Goal: Task Accomplishment & Management: Manage account settings

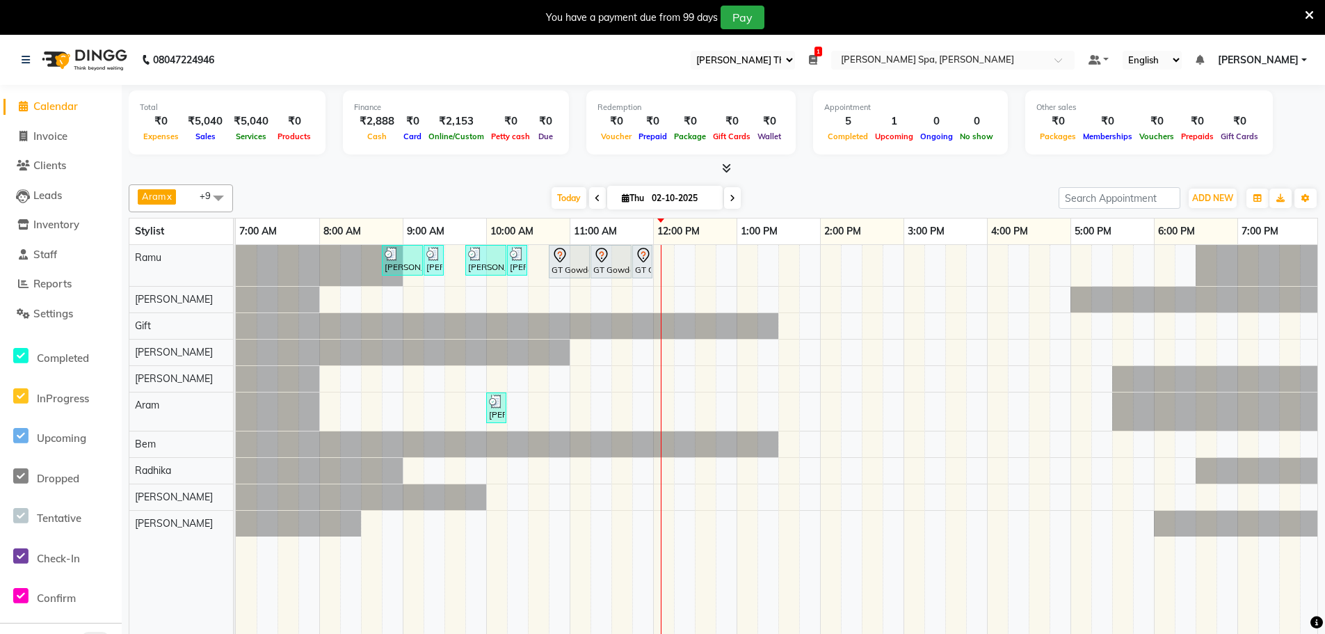
select select "100"
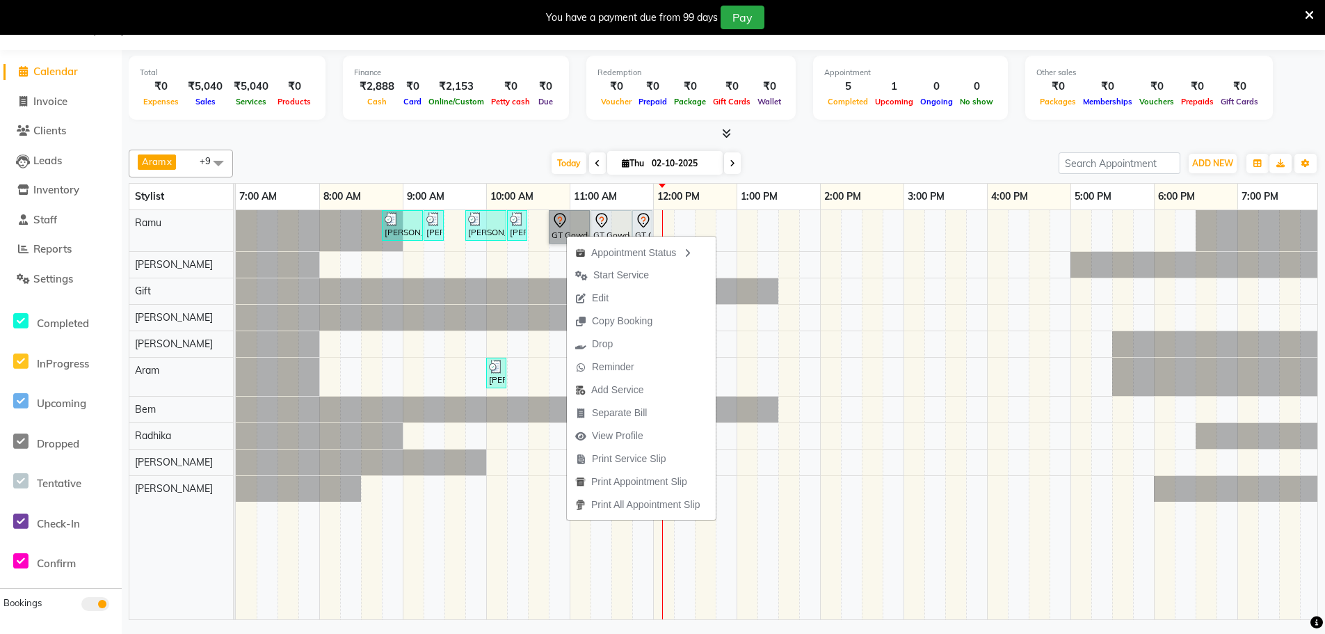
click at [815, 216] on div "[PERSON_NAME], TK01, 08:45 AM-09:15 AM, Hair Cut Men (Stylist) [PERSON_NAME], T…" at bounding box center [945, 414] width 1419 height 409
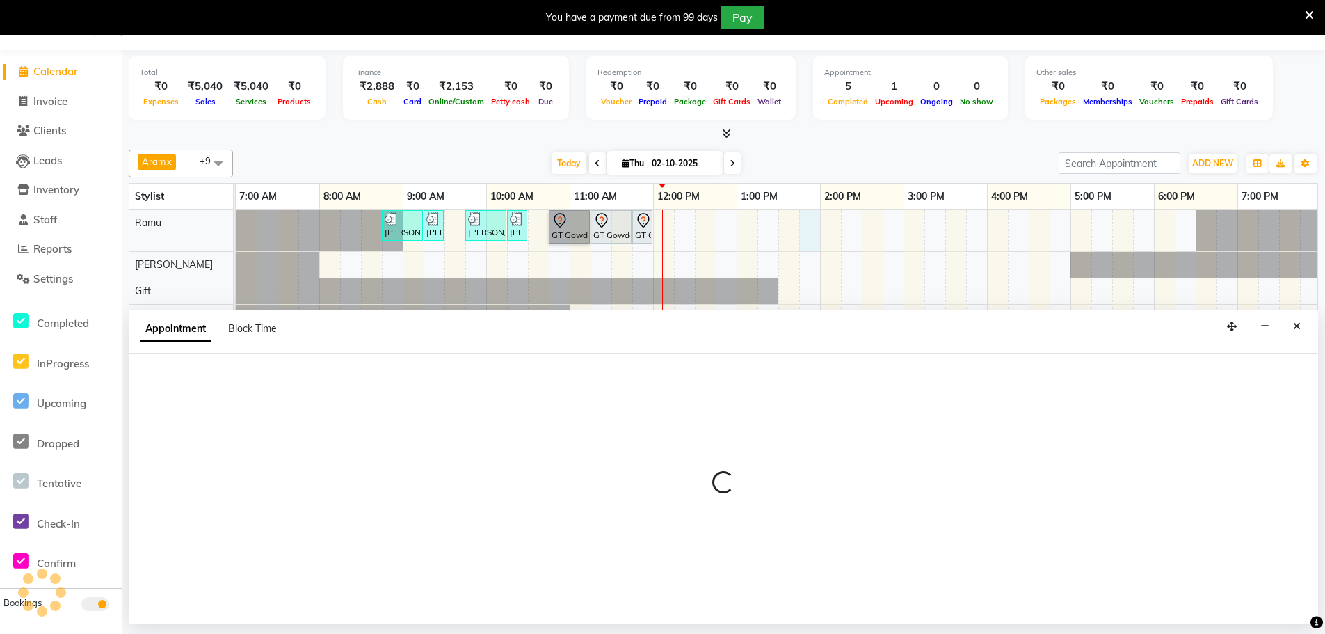
select select "84952"
select select "825"
select select "tentative"
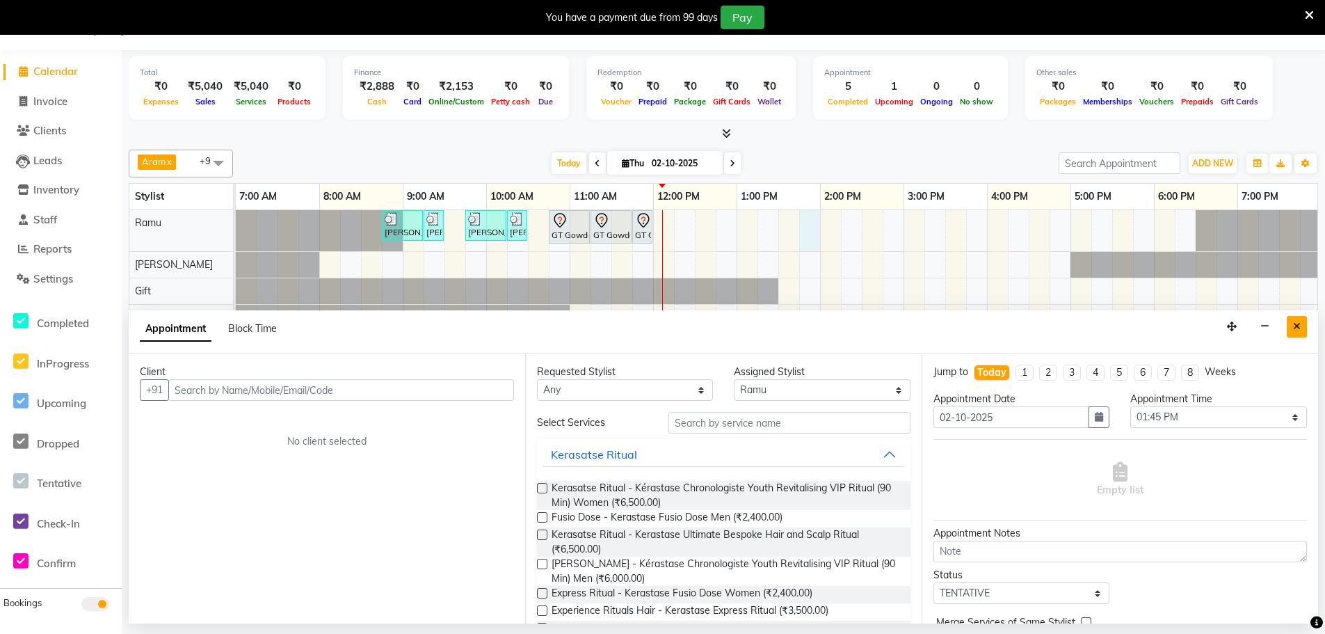
click at [1291, 319] on button "Close" at bounding box center [1297, 327] width 20 height 22
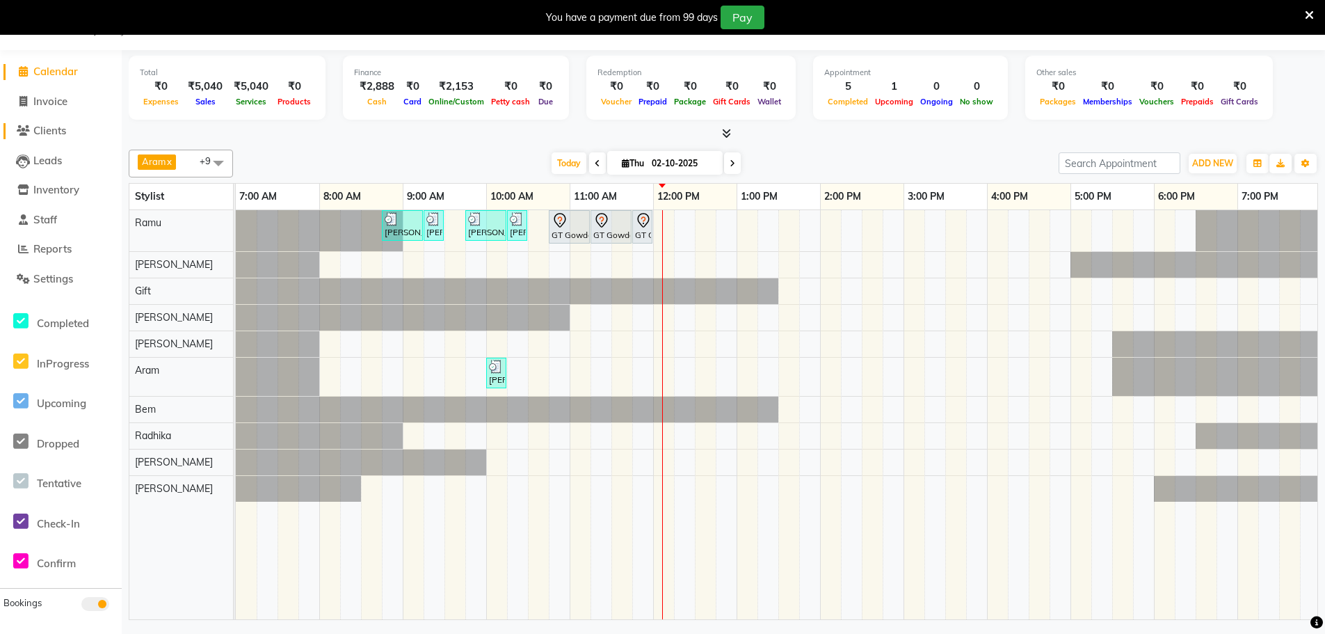
click at [52, 135] on span "Clients" at bounding box center [49, 130] width 33 height 13
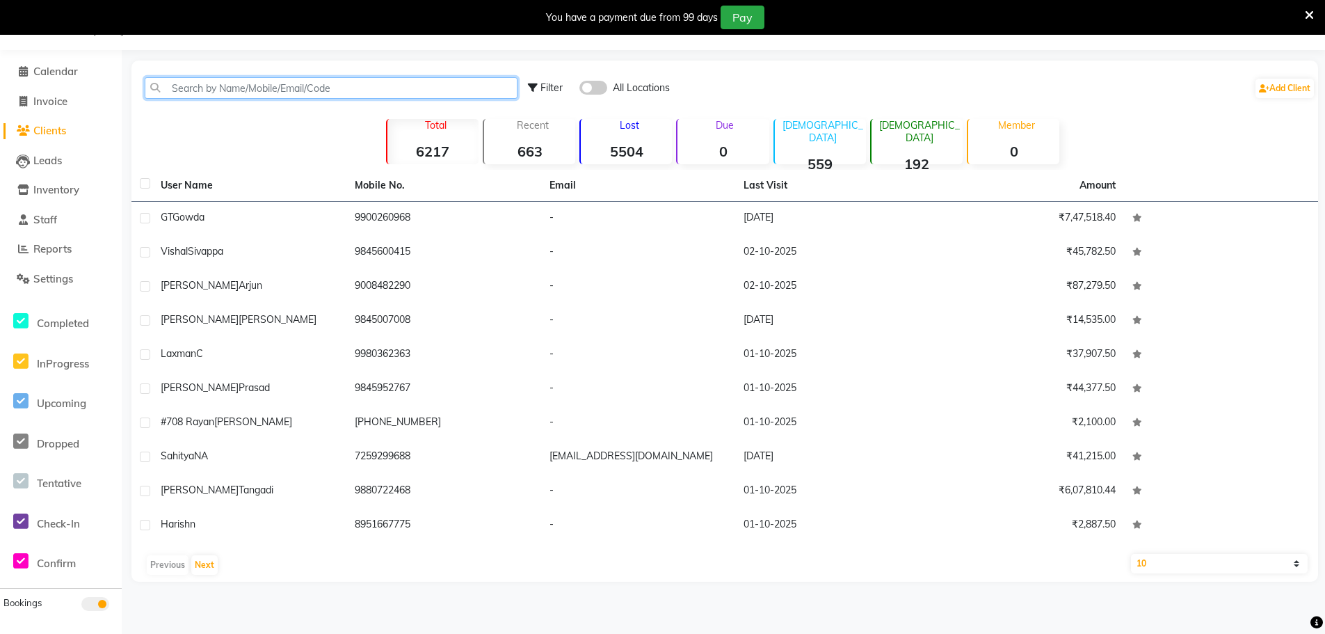
click at [366, 86] on input "text" at bounding box center [331, 88] width 373 height 22
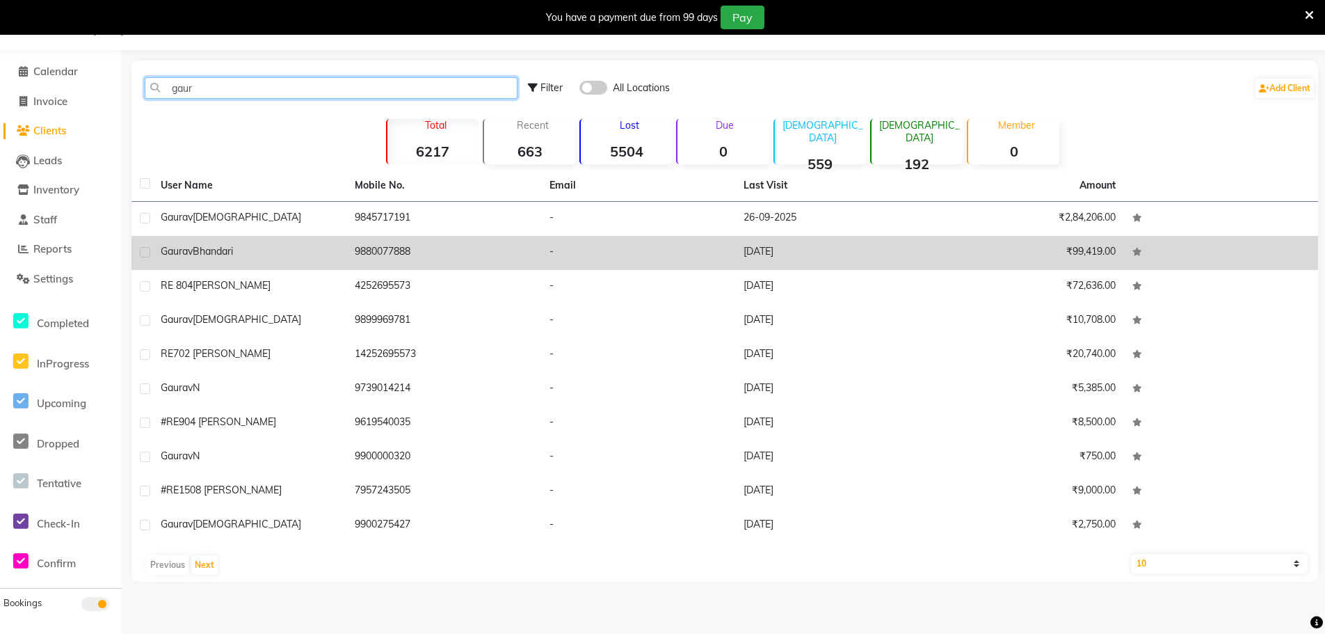
type input "gaur"
click at [254, 250] on div "[PERSON_NAME]" at bounding box center [249, 251] width 177 height 15
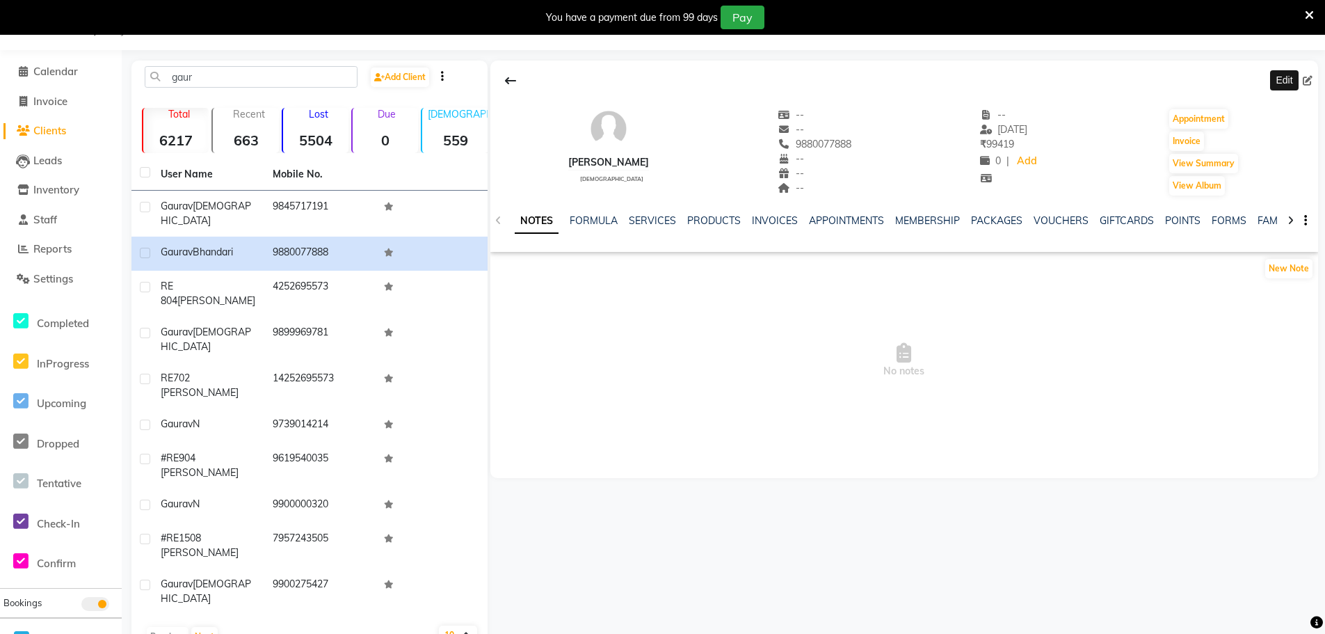
click at [1306, 79] on icon at bounding box center [1308, 81] width 10 height 10
select select "[DEMOGRAPHIC_DATA]"
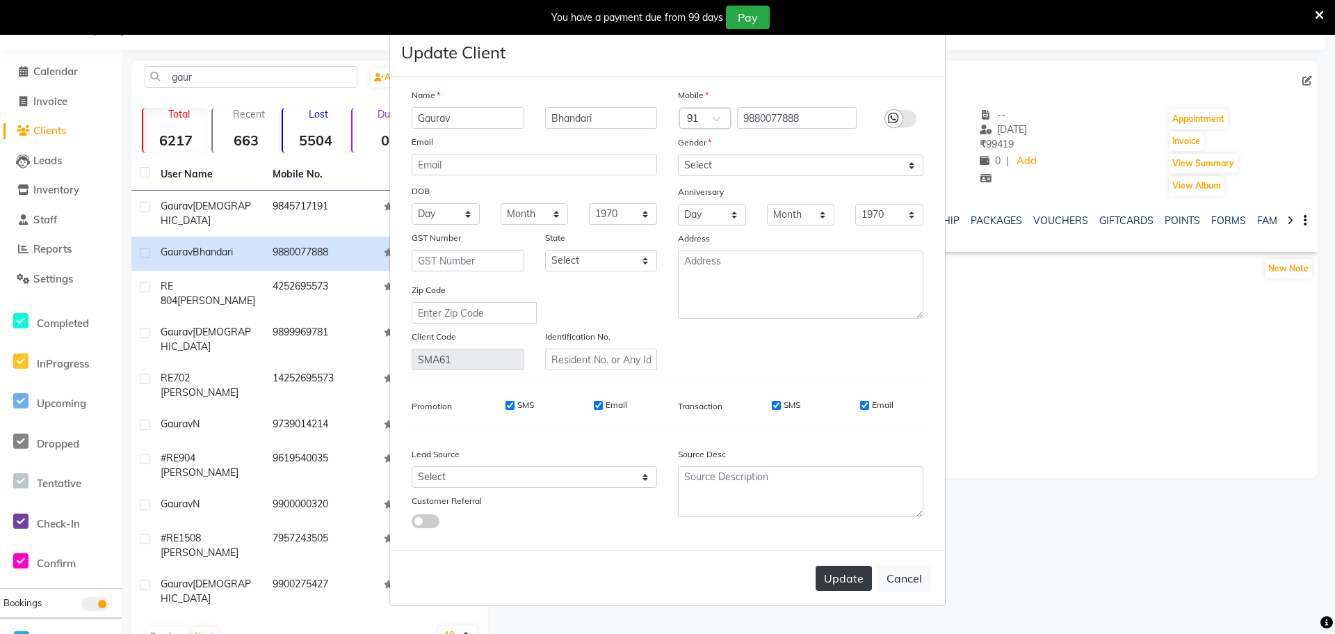
click at [846, 572] on button "Update" at bounding box center [844, 577] width 56 height 25
select select
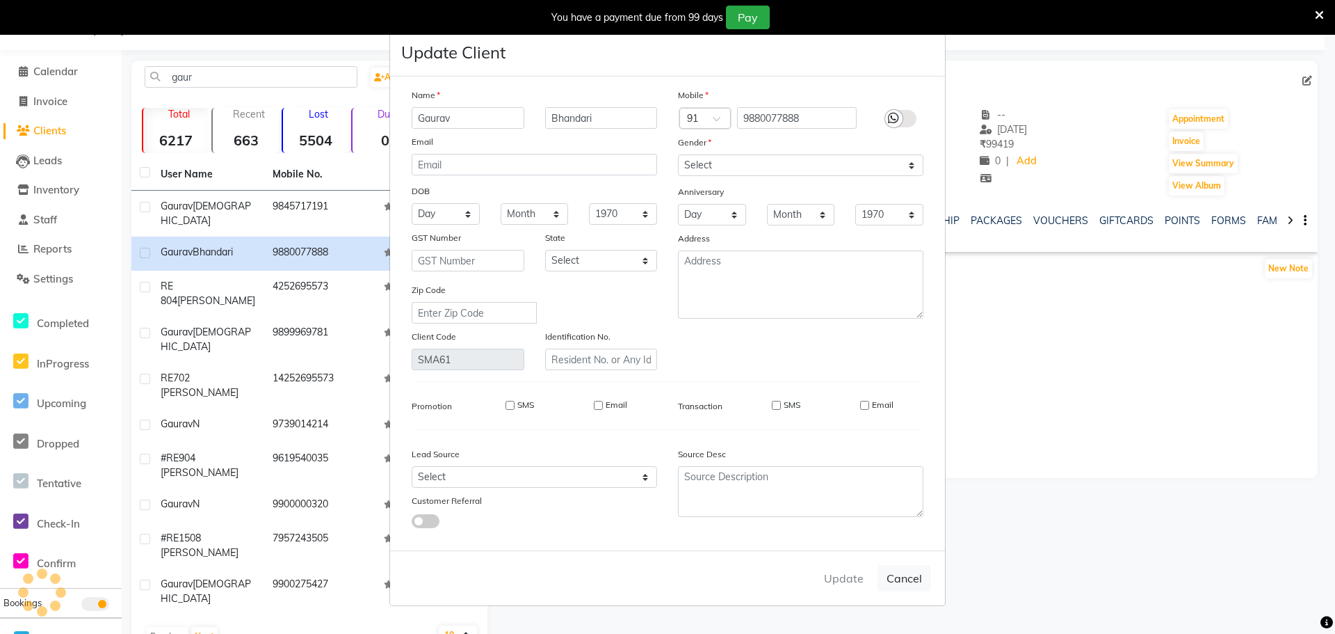
select select
checkbox input "false"
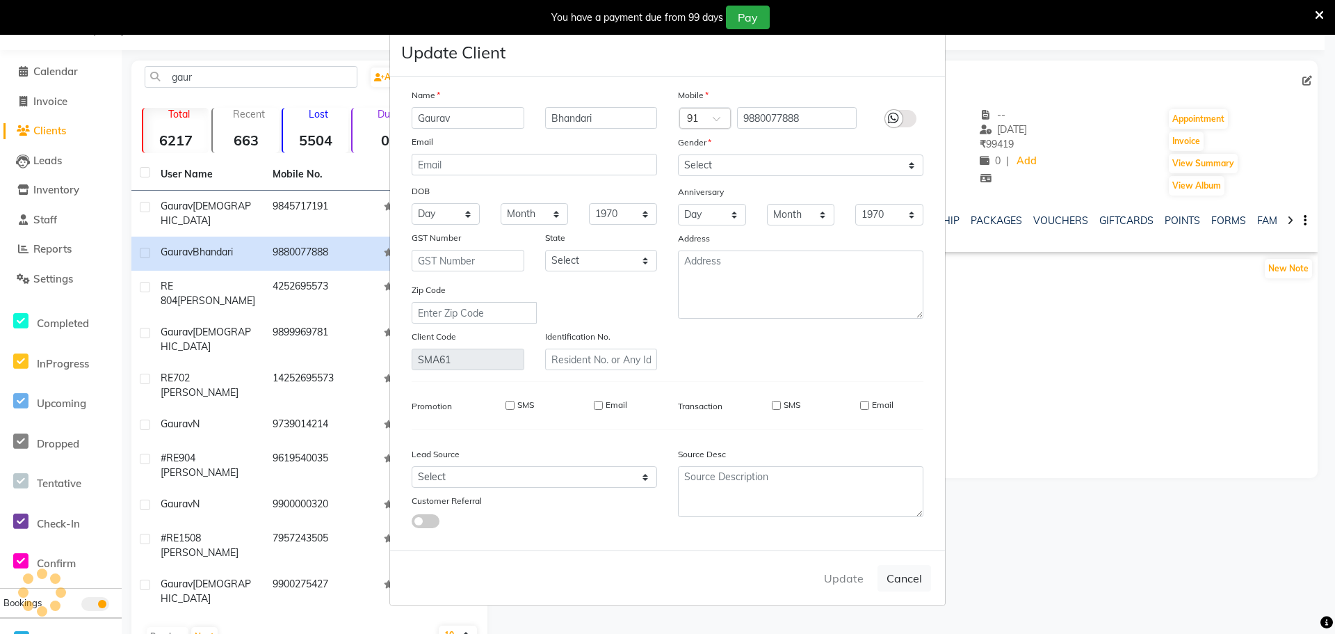
checkbox input "false"
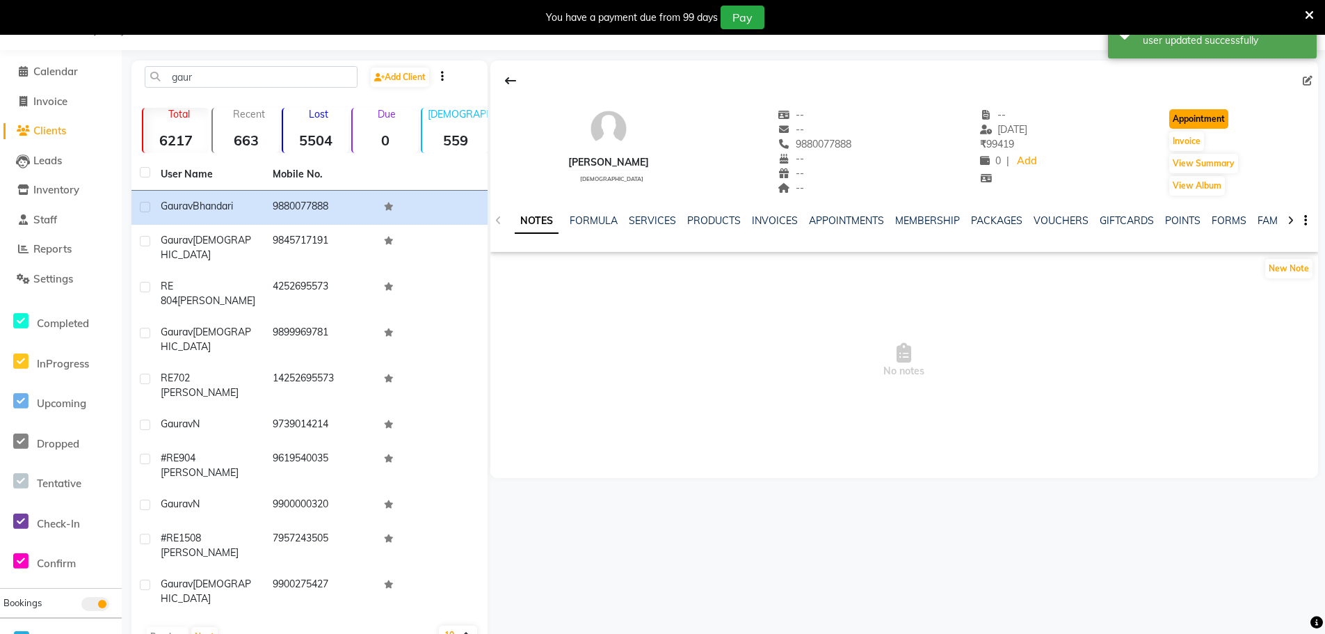
click at [1221, 123] on button "Appointment" at bounding box center [1198, 118] width 59 height 19
select select "tentative"
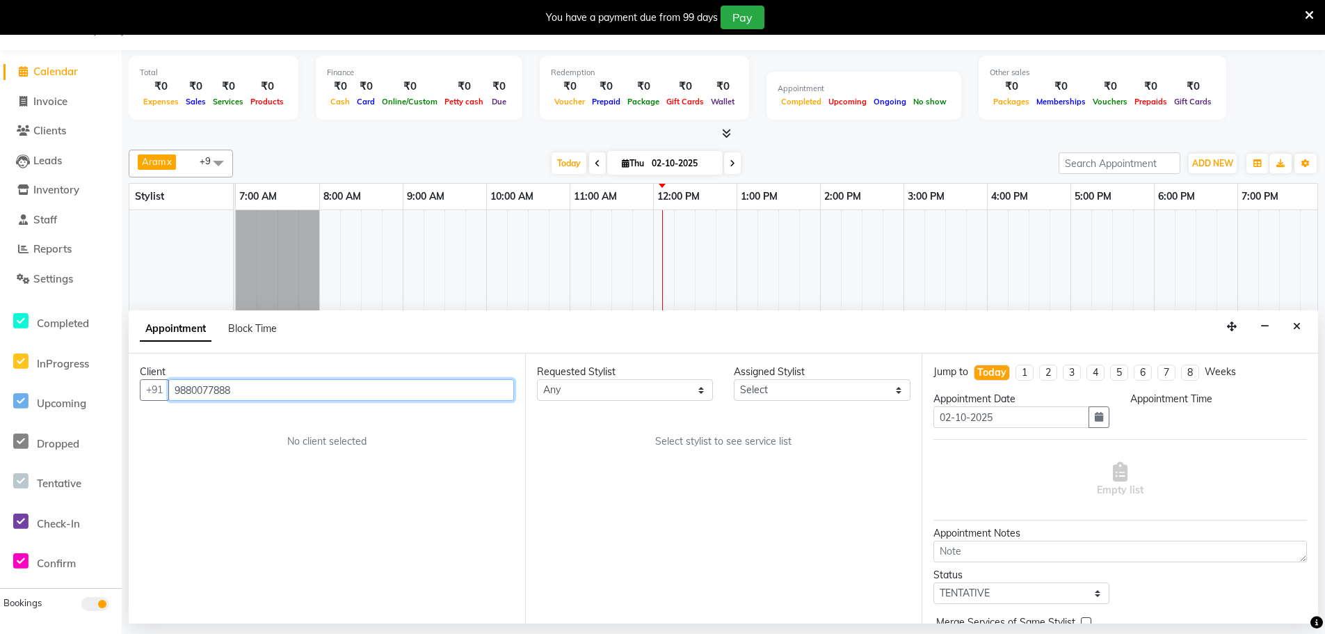
scroll to position [0, 337]
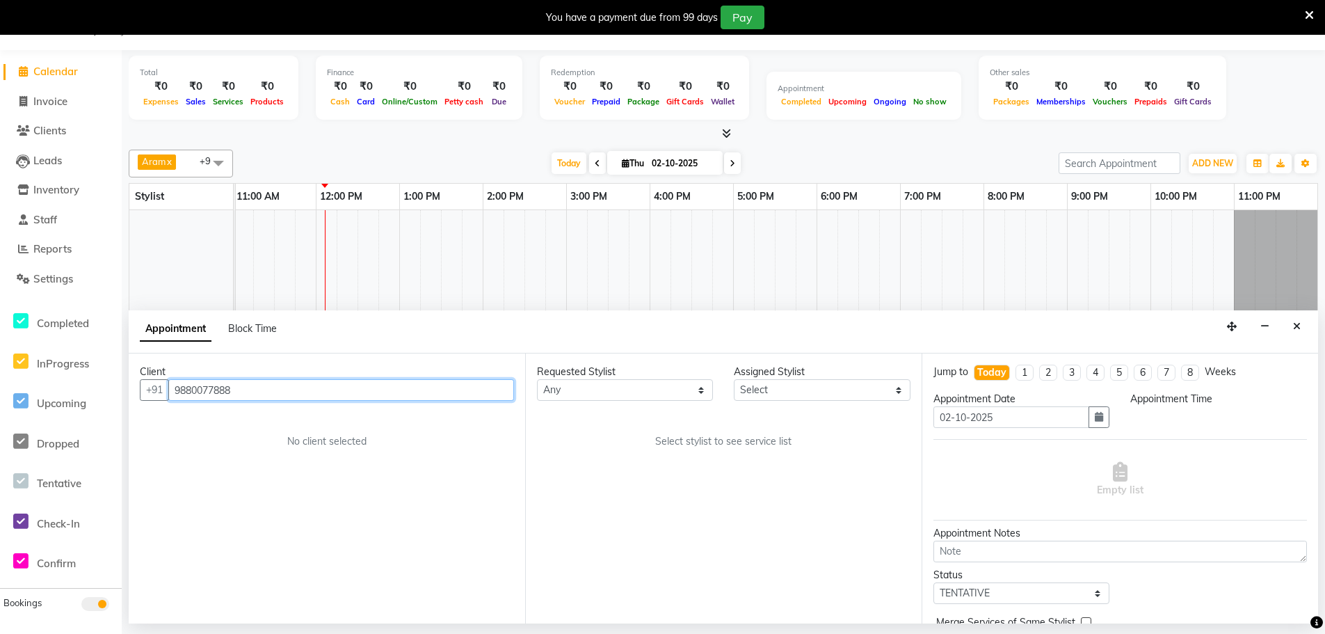
select select "480"
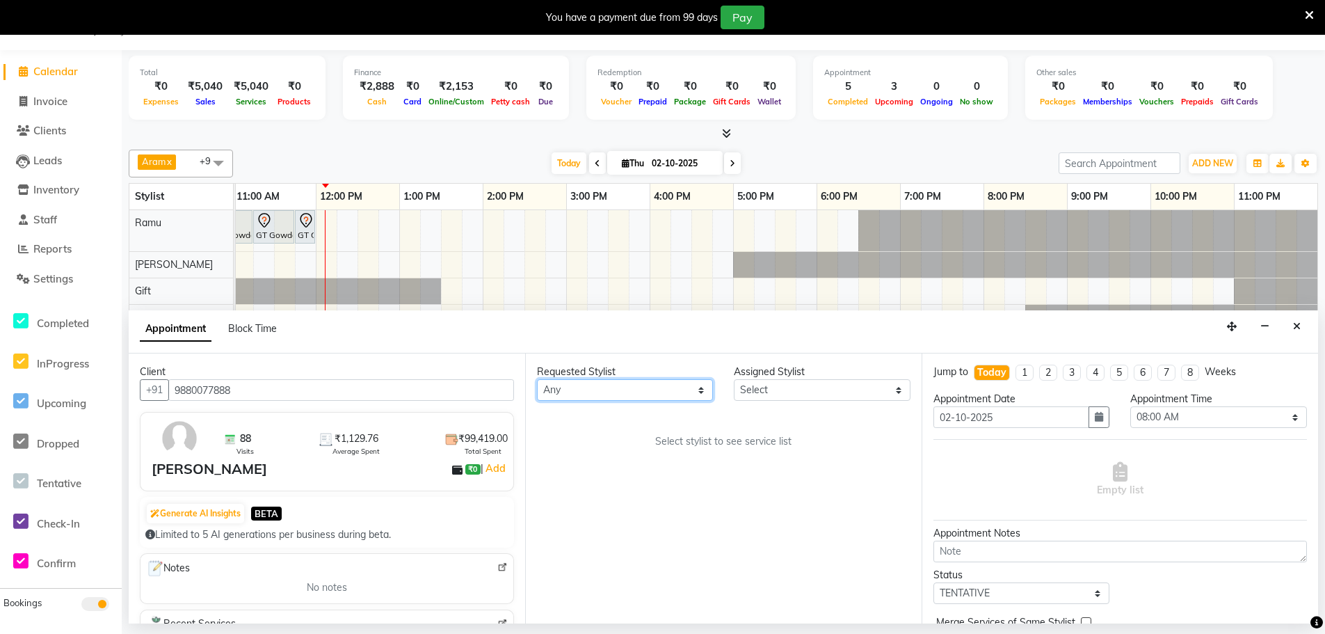
click at [622, 399] on select "Any [PERSON_NAME] Bem Gift [PERSON_NAME] Radhika [PERSON_NAME] [PERSON_NAME] Spa" at bounding box center [625, 390] width 176 height 22
select select "84952"
click at [537, 379] on select "Any [PERSON_NAME] Bem Gift [PERSON_NAME] Radhika [PERSON_NAME] [PERSON_NAME] Spa" at bounding box center [625, 390] width 176 height 22
select select "84952"
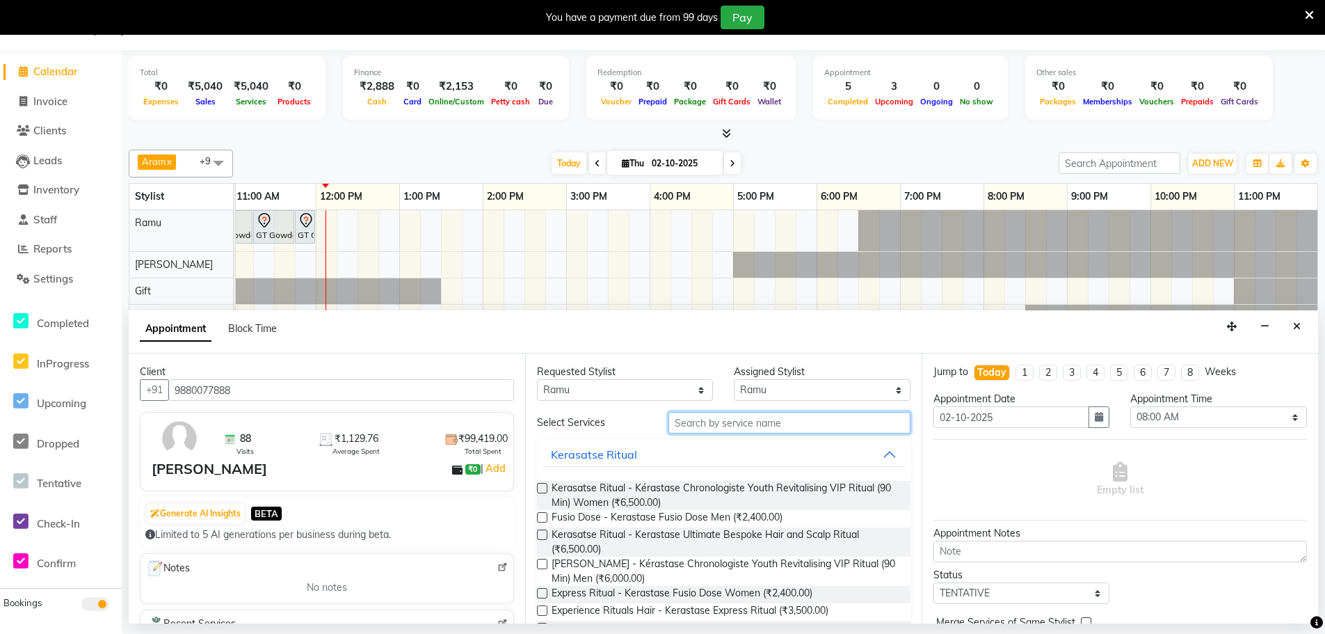
click at [712, 431] on input "text" at bounding box center [789, 423] width 242 height 22
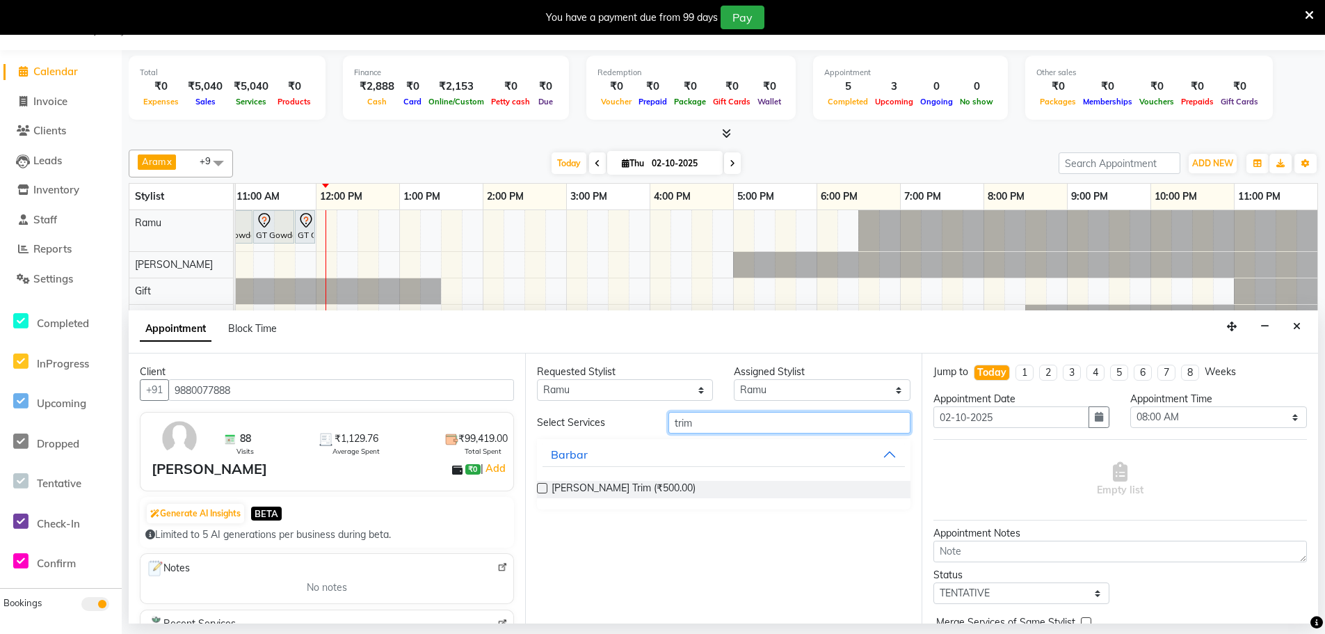
type input "trim"
click at [543, 485] on label at bounding box center [542, 488] width 10 height 10
click at [543, 485] on input "checkbox" at bounding box center [541, 489] width 9 height 9
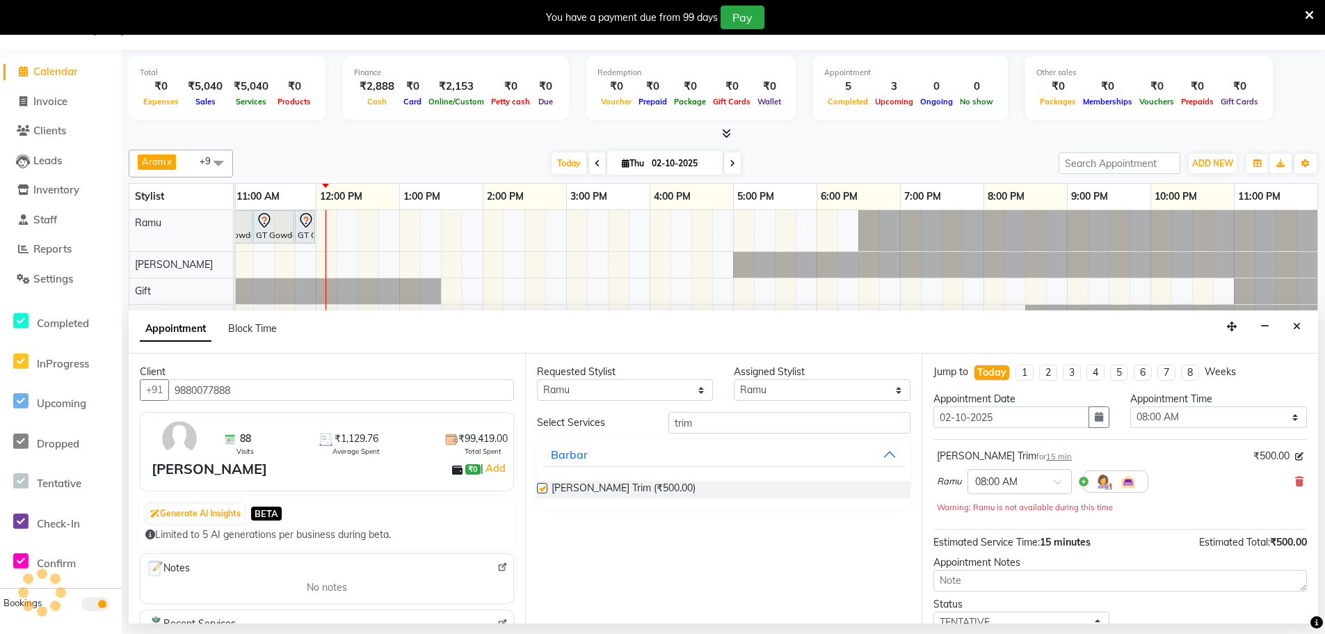
checkbox input "false"
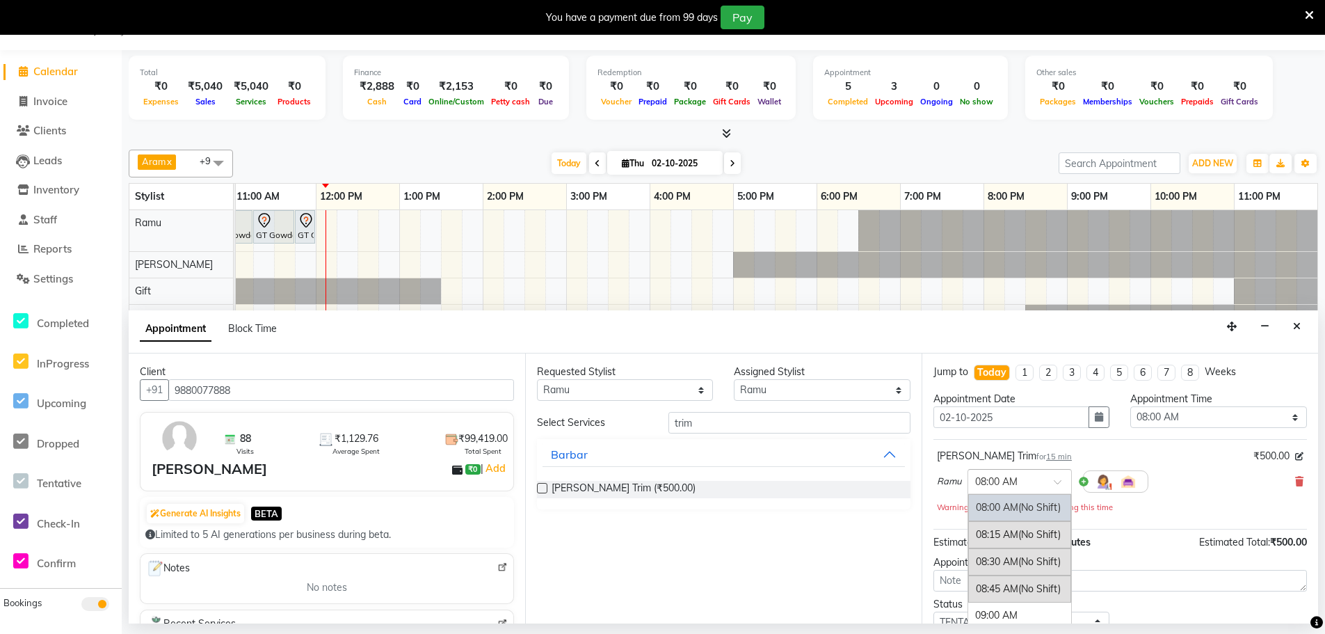
click at [1026, 480] on input "text" at bounding box center [1005, 480] width 61 height 15
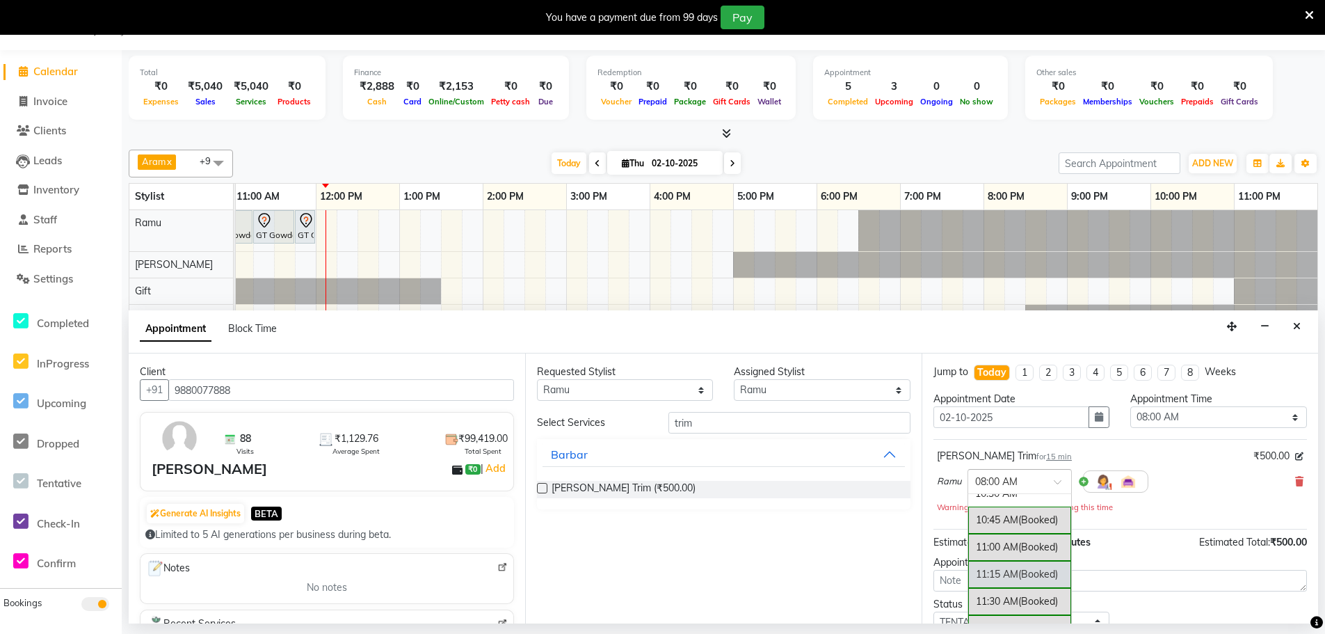
scroll to position [348, 0]
click at [990, 617] on div "12:15 PM" at bounding box center [1019, 615] width 103 height 26
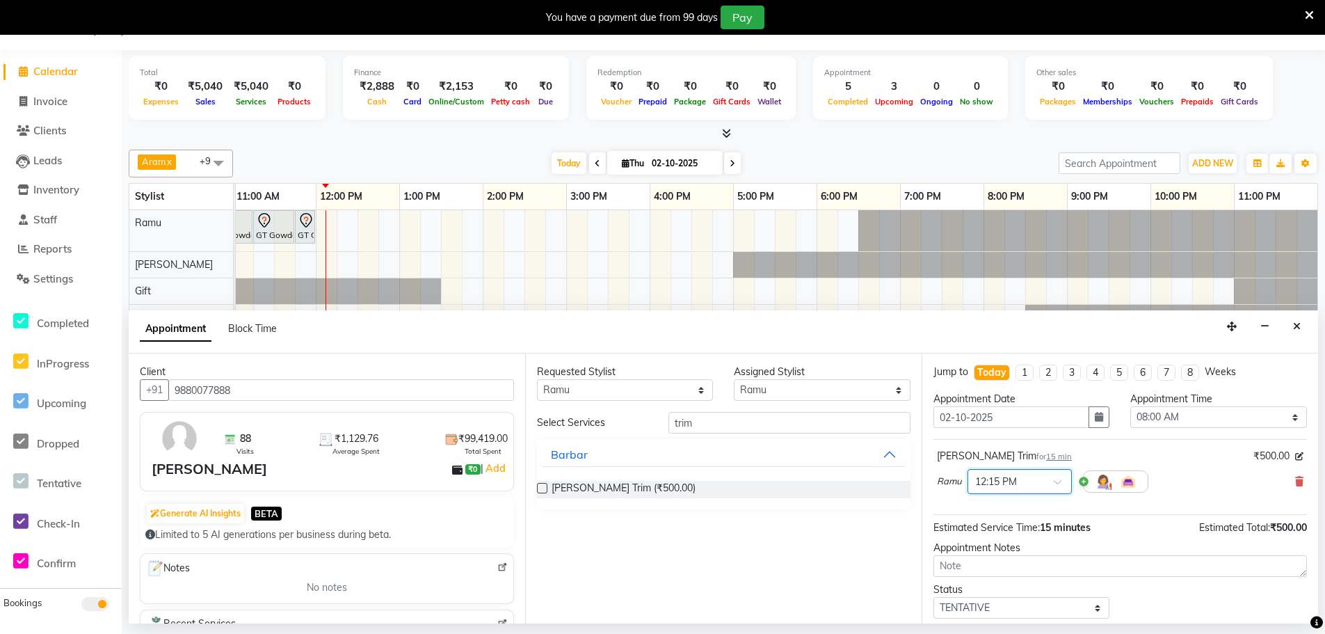
scroll to position [83, 0]
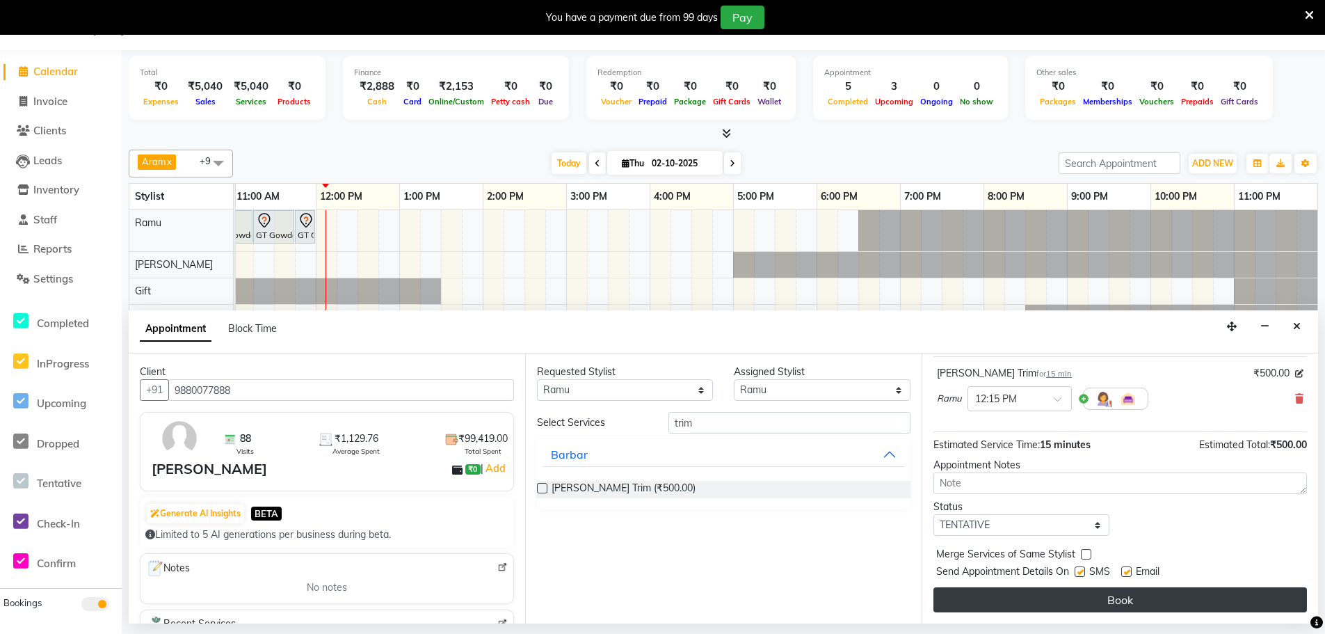
click at [1042, 602] on button "Book" at bounding box center [1120, 599] width 374 height 25
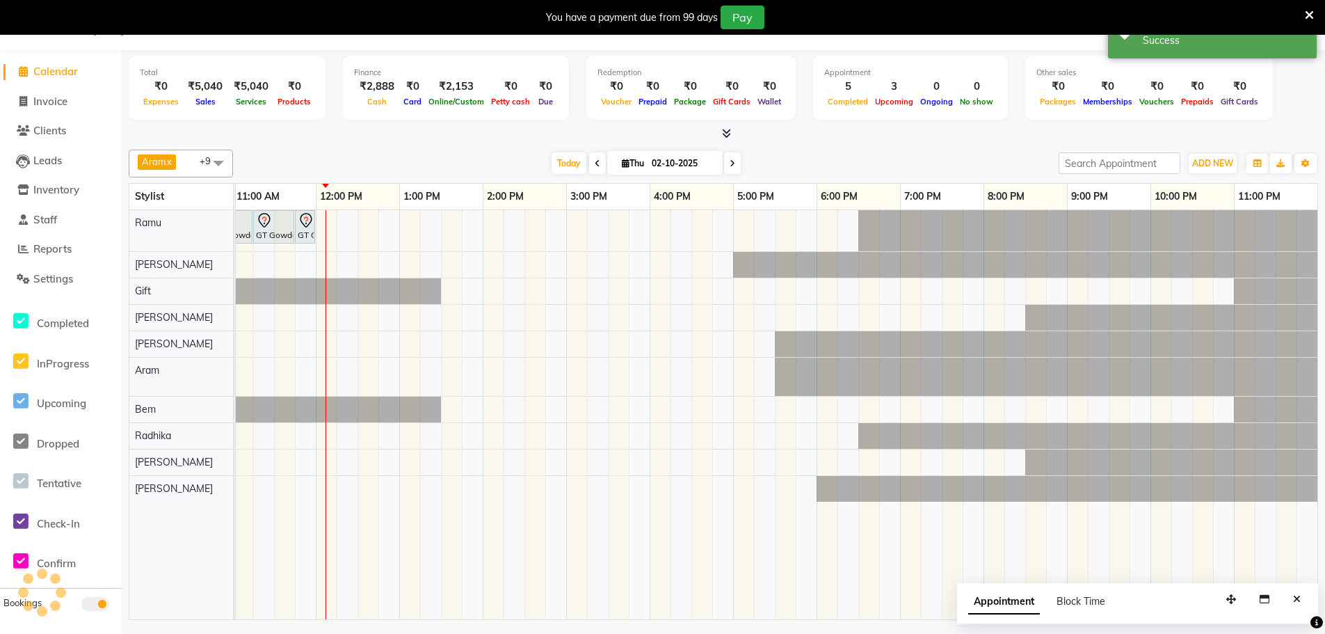
scroll to position [0, 0]
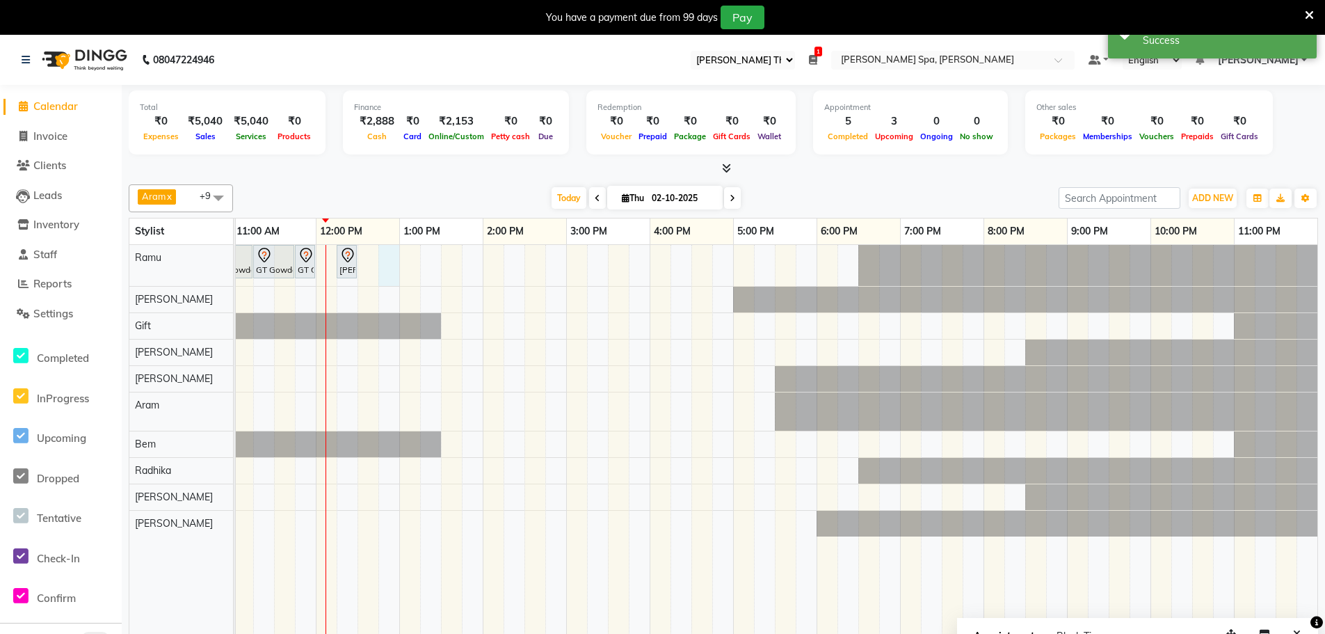
click at [387, 250] on div "[PERSON_NAME], TK01, 08:45 AM-09:15 AM, Hair Cut Men (Stylist) [PERSON_NAME], T…" at bounding box center [607, 449] width 1419 height 409
select select "84952"
select select "765"
select select "tentative"
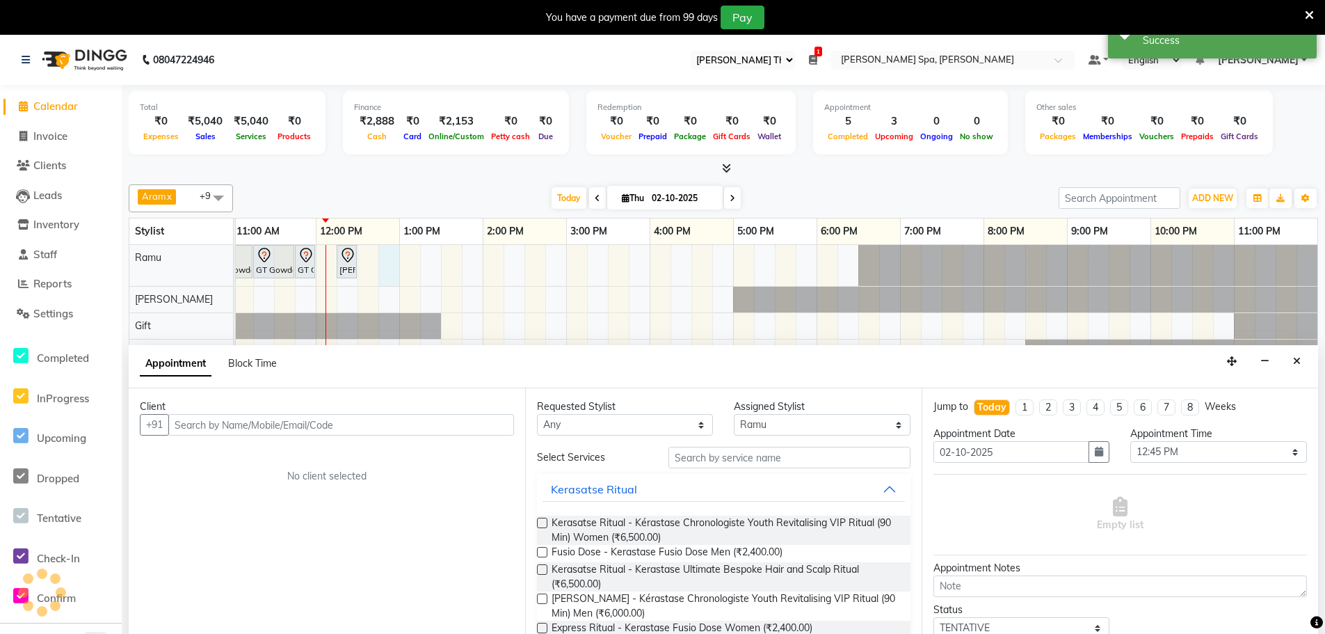
scroll to position [35, 0]
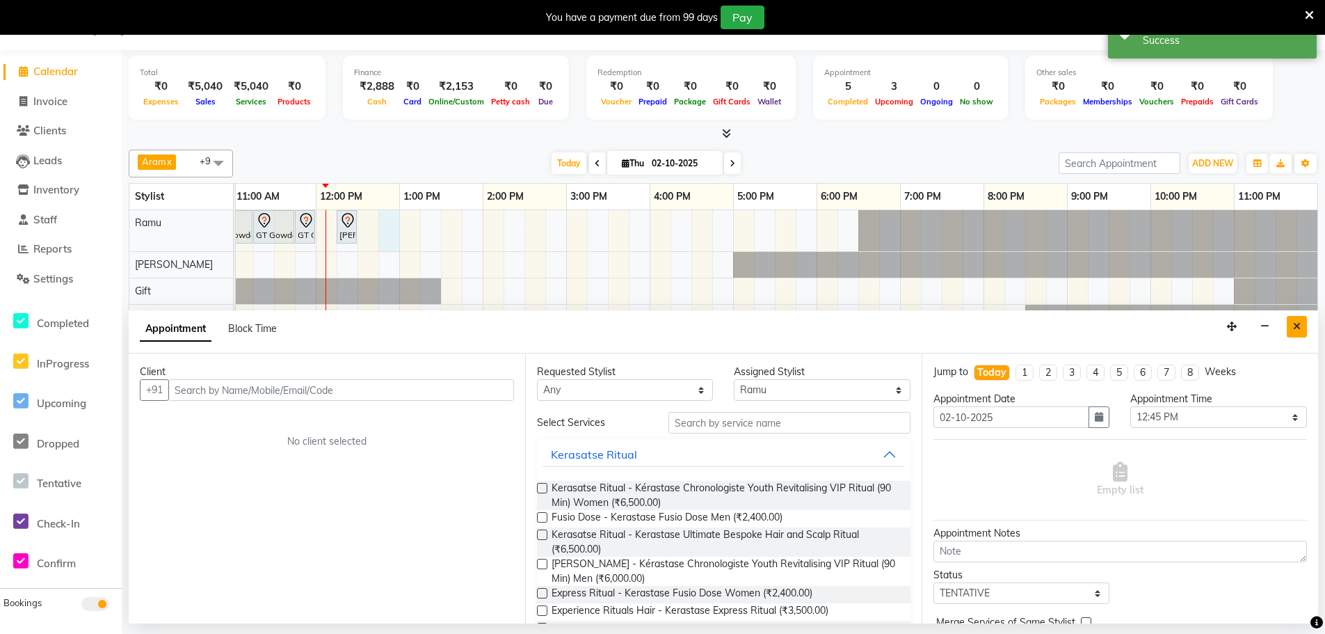
click at [1301, 327] on button "Close" at bounding box center [1297, 327] width 20 height 22
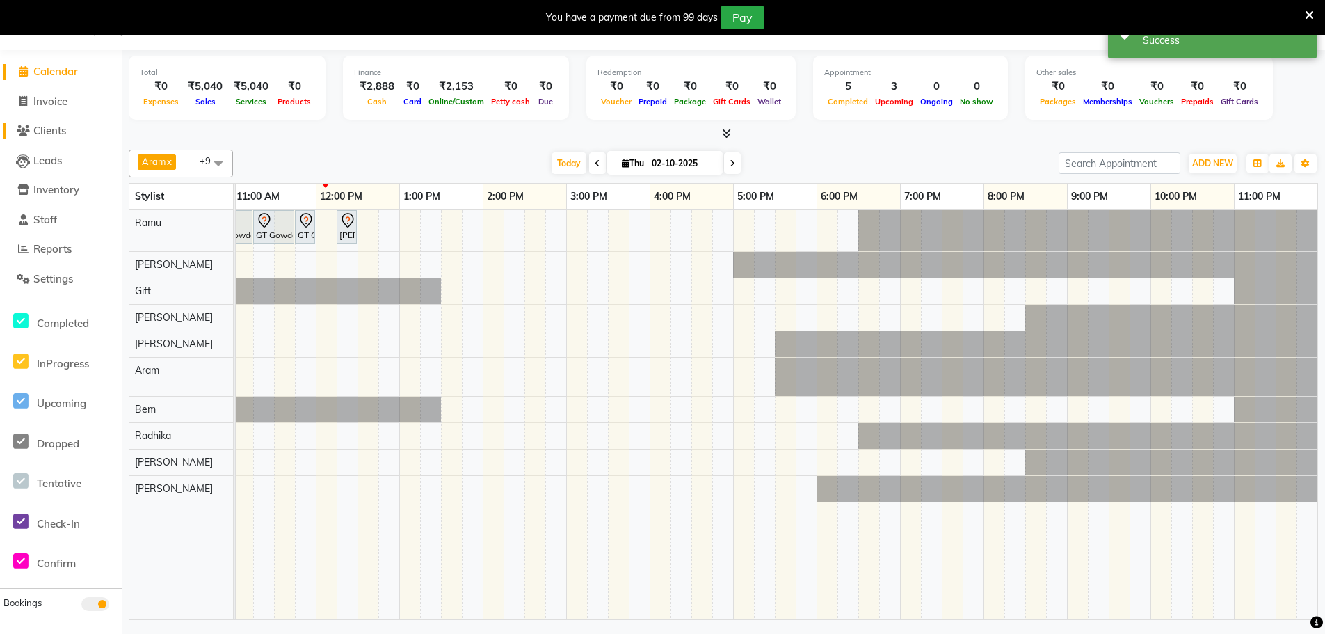
click at [64, 129] on span "Clients" at bounding box center [49, 130] width 33 height 13
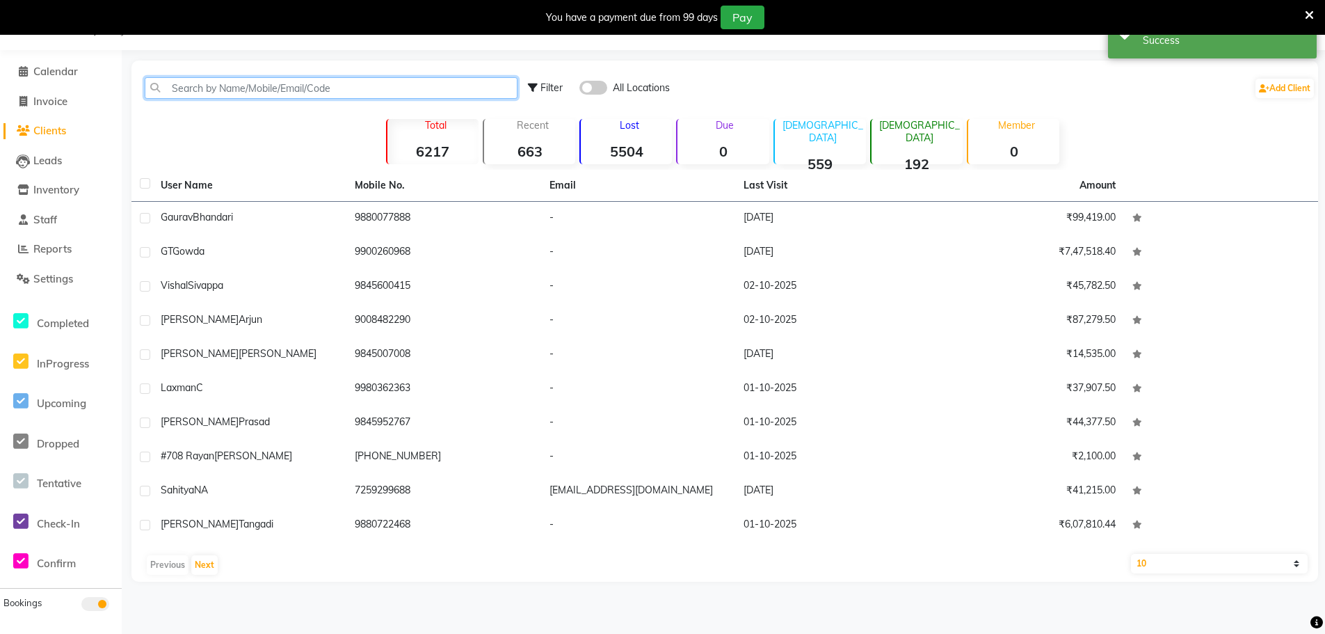
click at [262, 84] on input "text" at bounding box center [331, 88] width 373 height 22
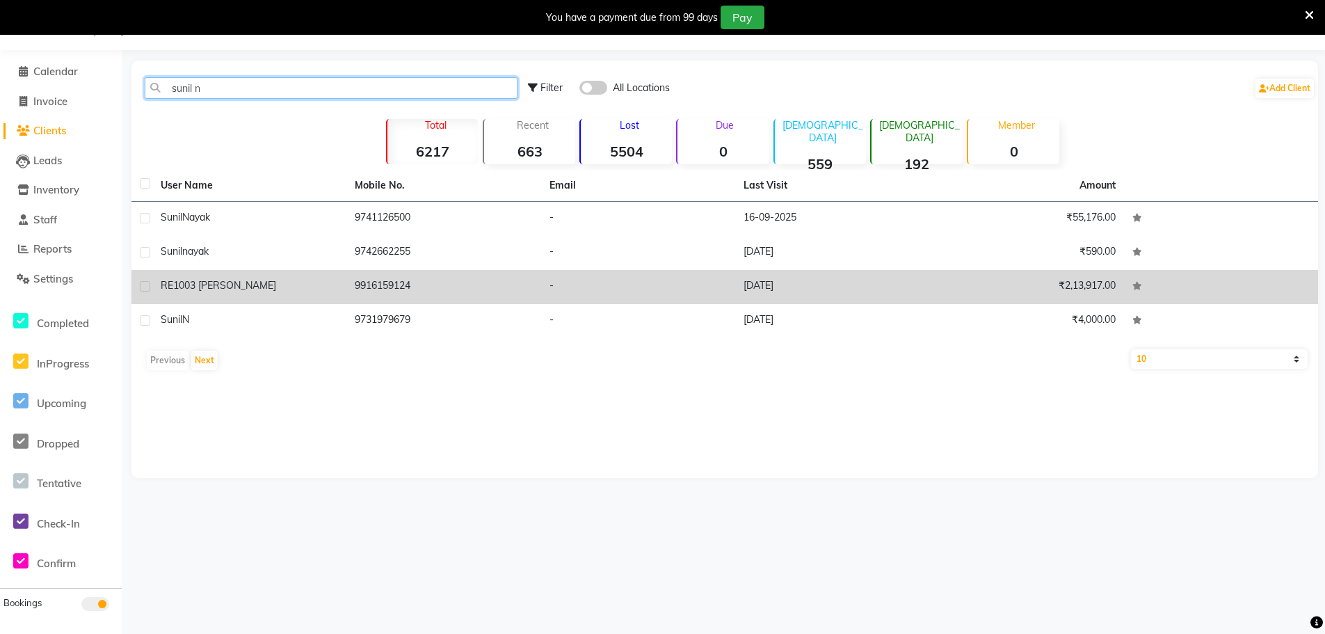
type input "sunil n"
click at [246, 281] on span "1003 [PERSON_NAME]" at bounding box center [224, 285] width 103 height 13
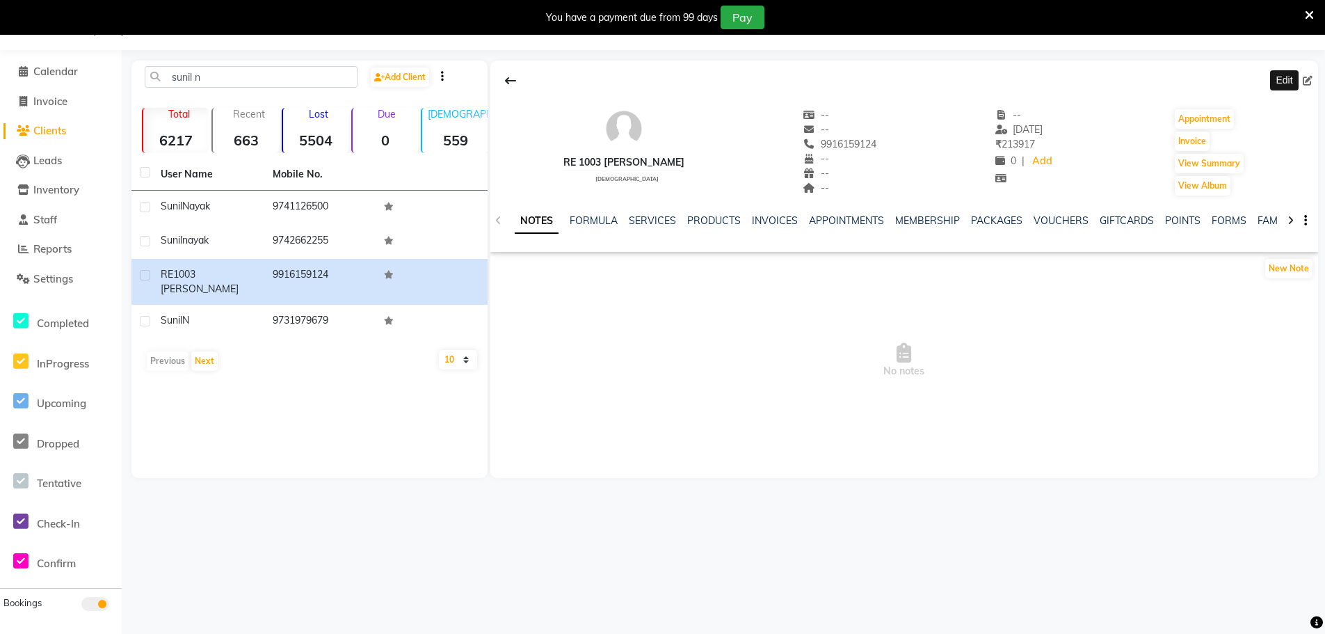
click at [1306, 81] on icon at bounding box center [1308, 81] width 10 height 10
select select "[DEMOGRAPHIC_DATA]"
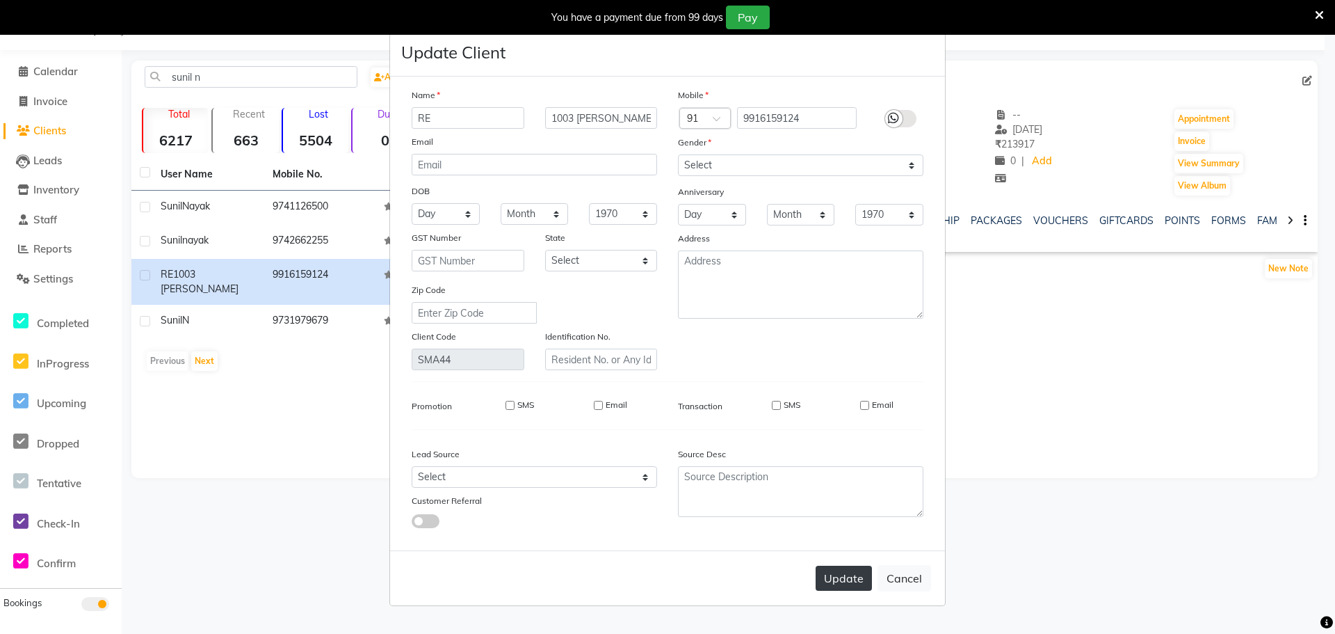
click at [843, 577] on button "Update" at bounding box center [844, 577] width 56 height 25
select select
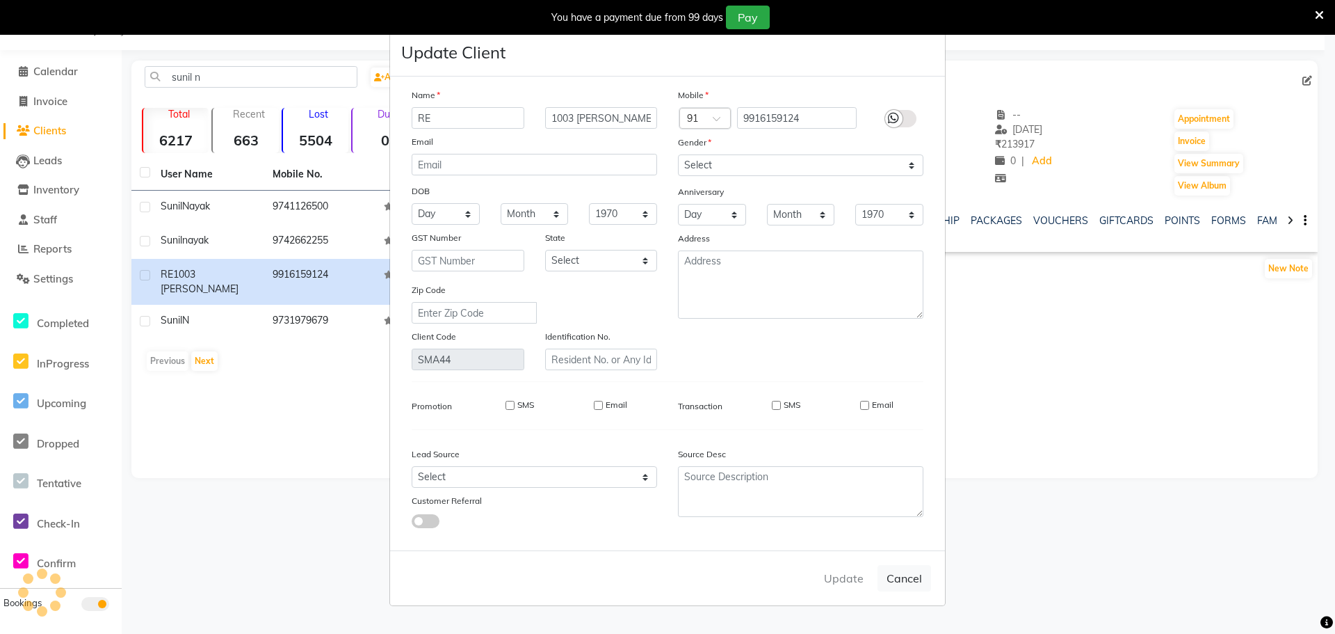
select select
checkbox input "false"
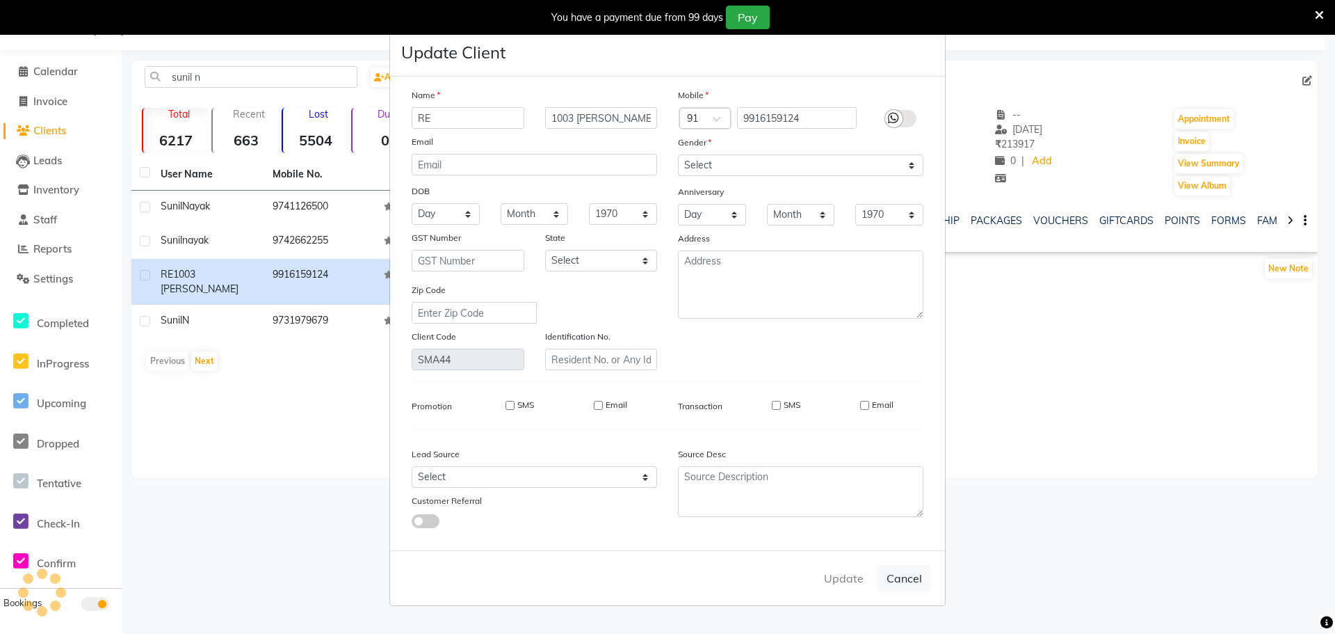
checkbox input "false"
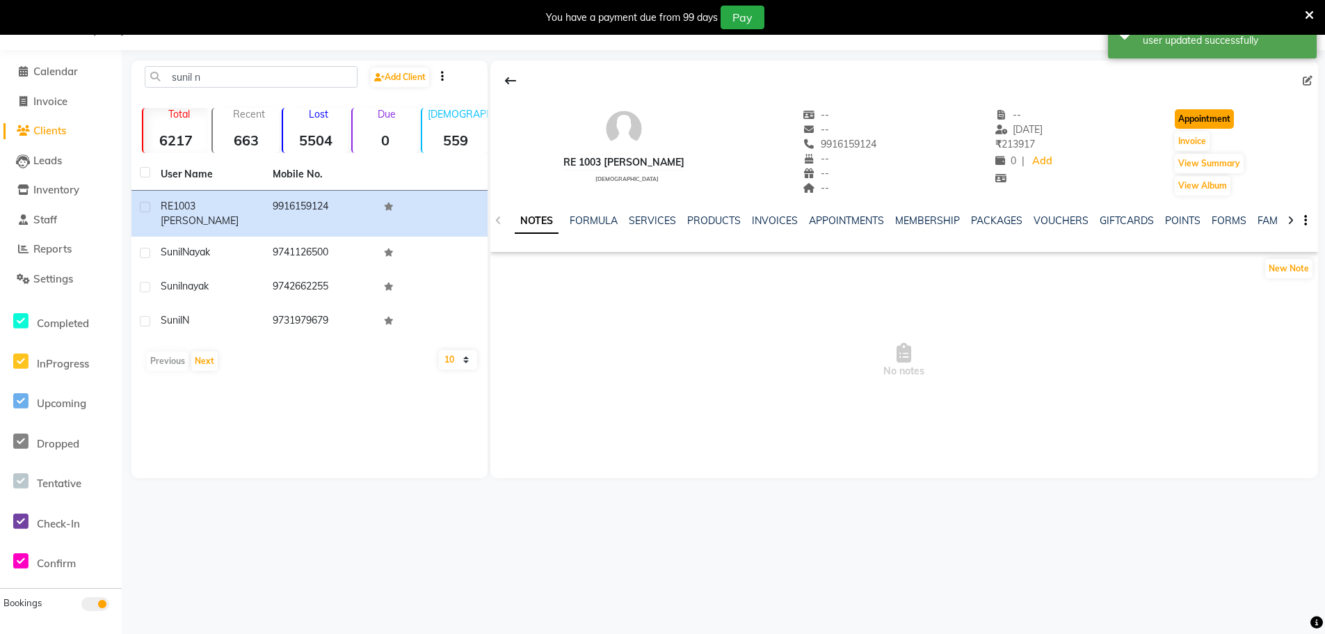
click at [1203, 116] on button "Appointment" at bounding box center [1204, 118] width 59 height 19
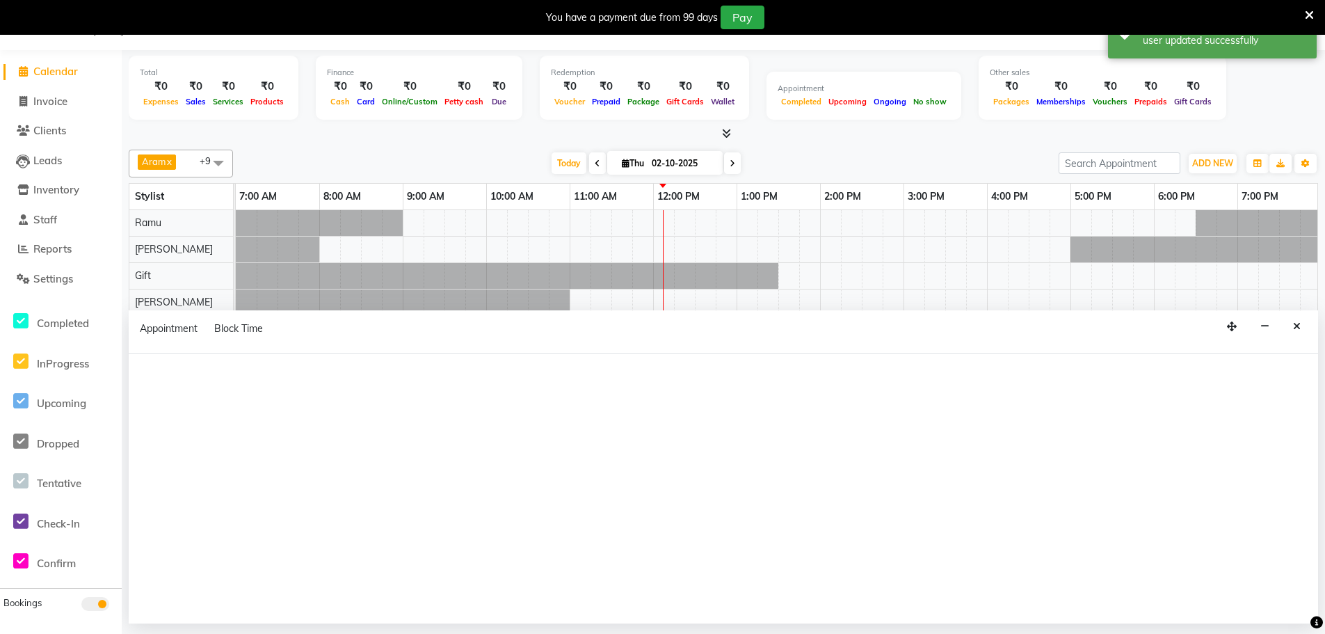
select select "tentative"
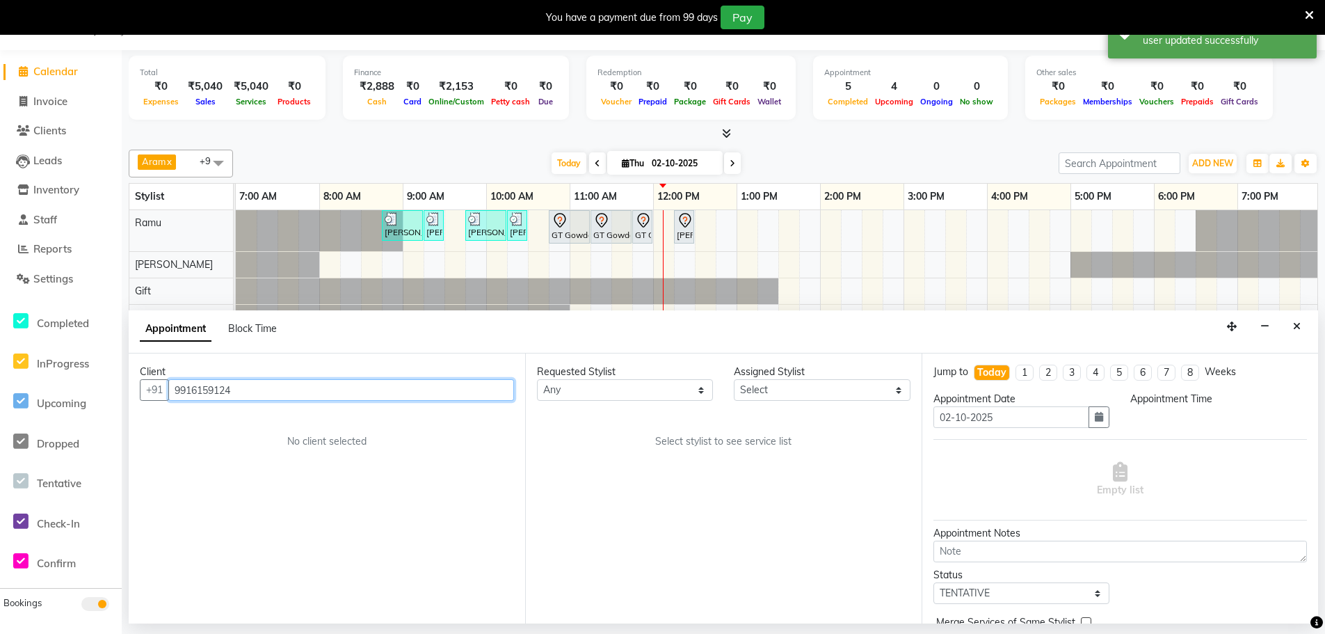
scroll to position [0, 337]
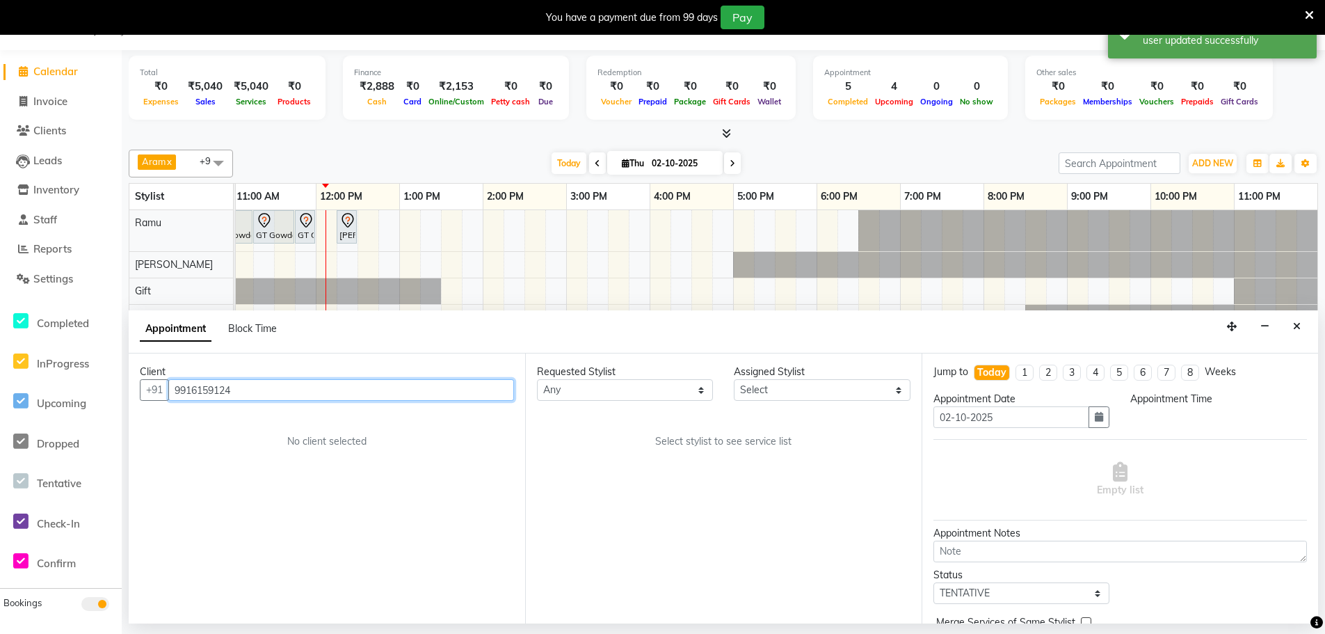
select select "480"
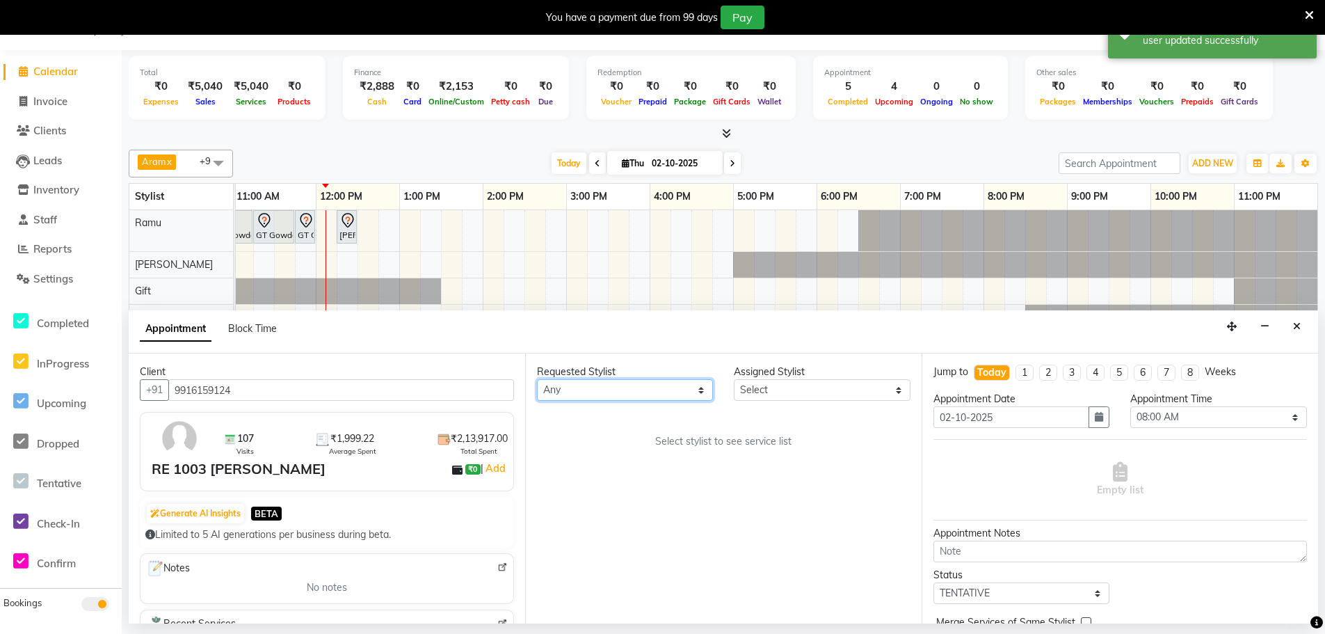
click at [601, 384] on select "Any [PERSON_NAME] Bem Gift [PERSON_NAME] Radhika [PERSON_NAME] [PERSON_NAME] Spa" at bounding box center [625, 390] width 176 height 22
select select "84952"
click at [537, 379] on select "Any [PERSON_NAME] Bem Gift [PERSON_NAME] Radhika [PERSON_NAME] [PERSON_NAME] Spa" at bounding box center [625, 390] width 176 height 22
select select "84952"
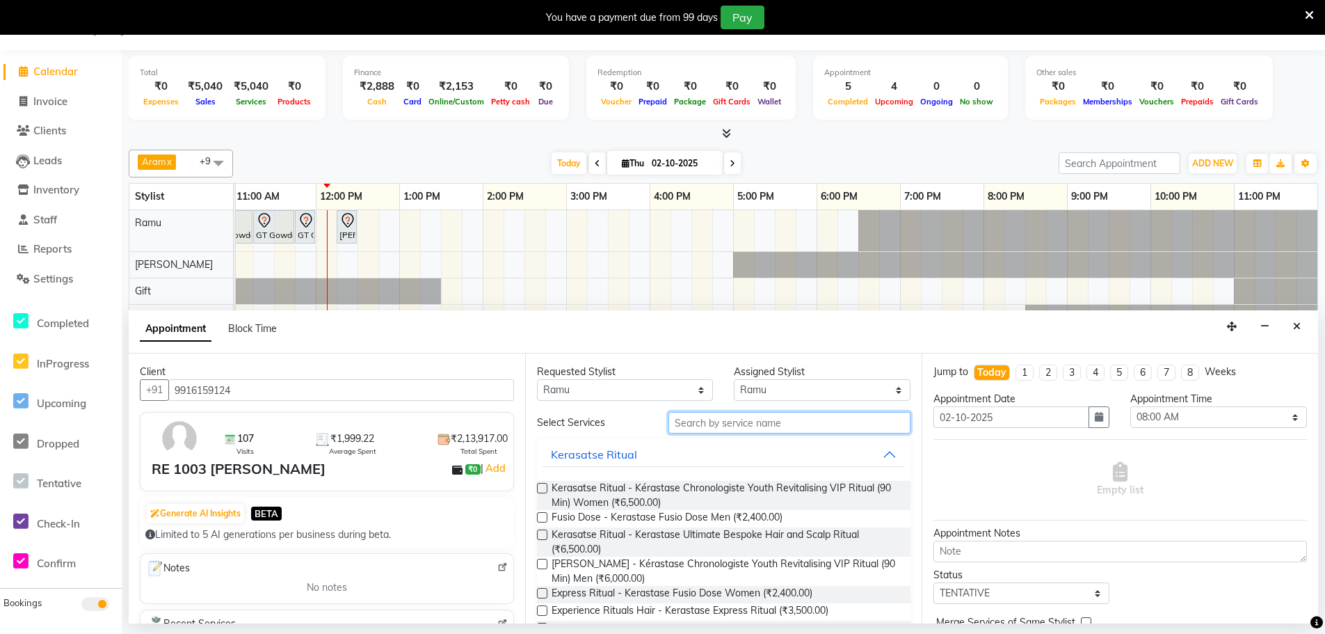
click at [696, 424] on input "text" at bounding box center [789, 423] width 242 height 22
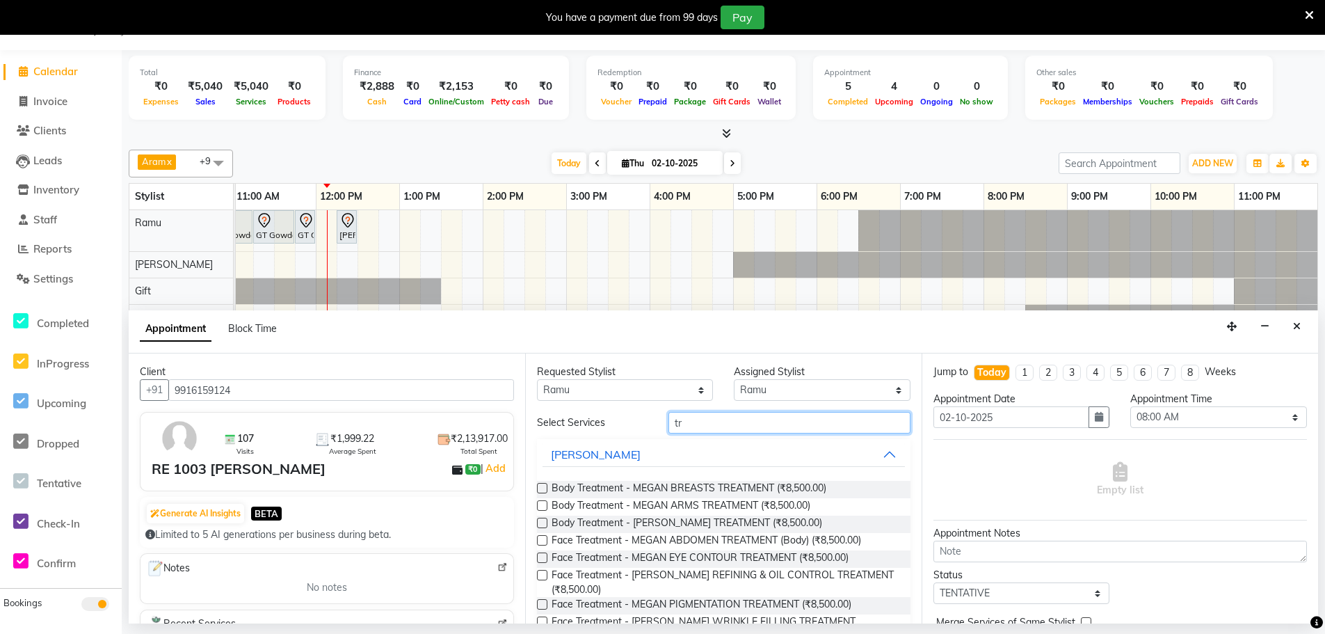
type input "t"
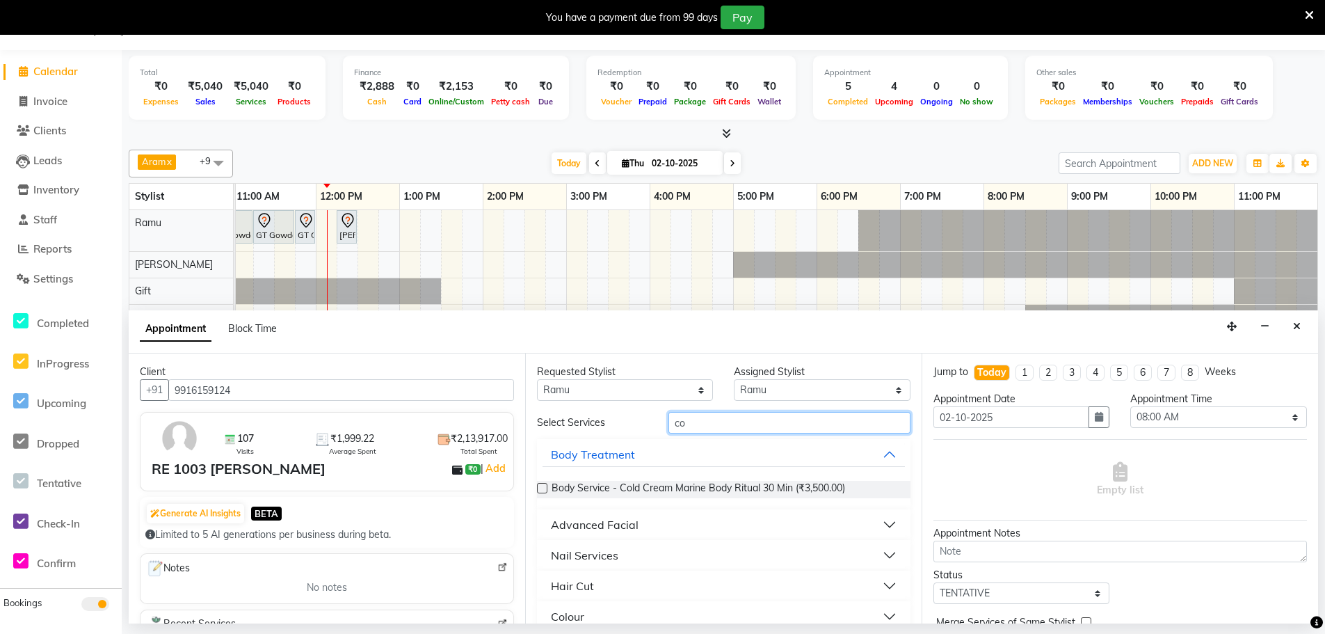
type input "c"
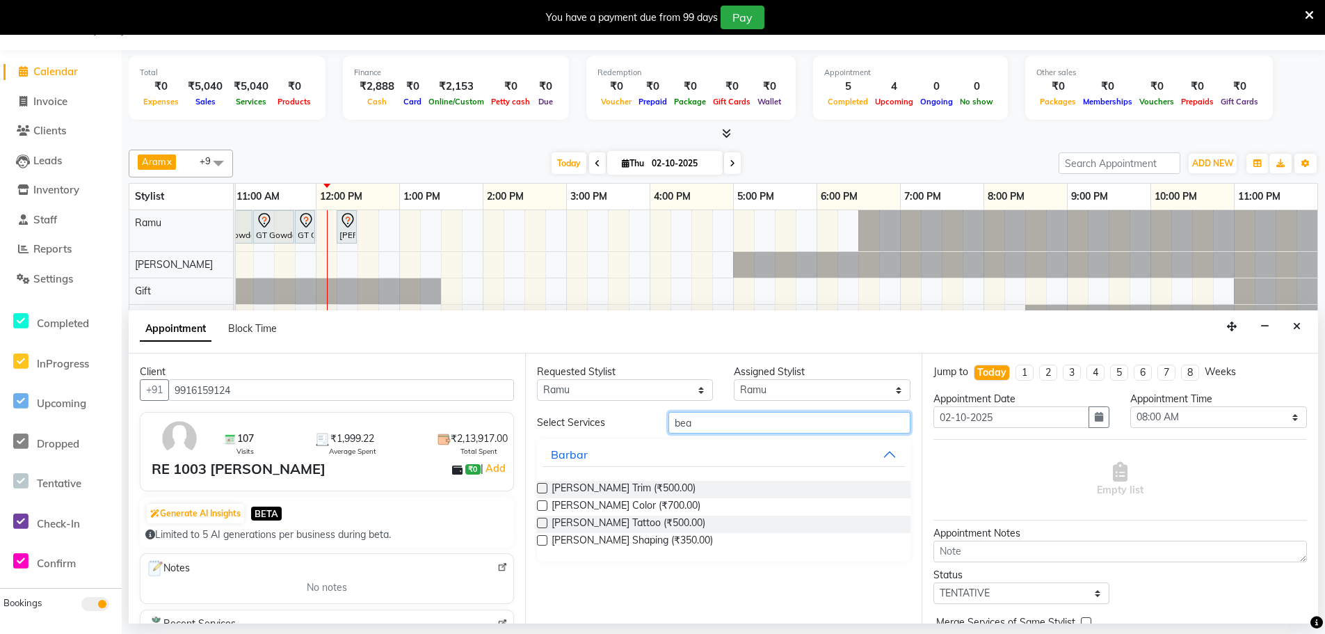
type input "bea"
click at [540, 502] on label at bounding box center [542, 505] width 10 height 10
click at [540, 502] on input "checkbox" at bounding box center [541, 506] width 9 height 9
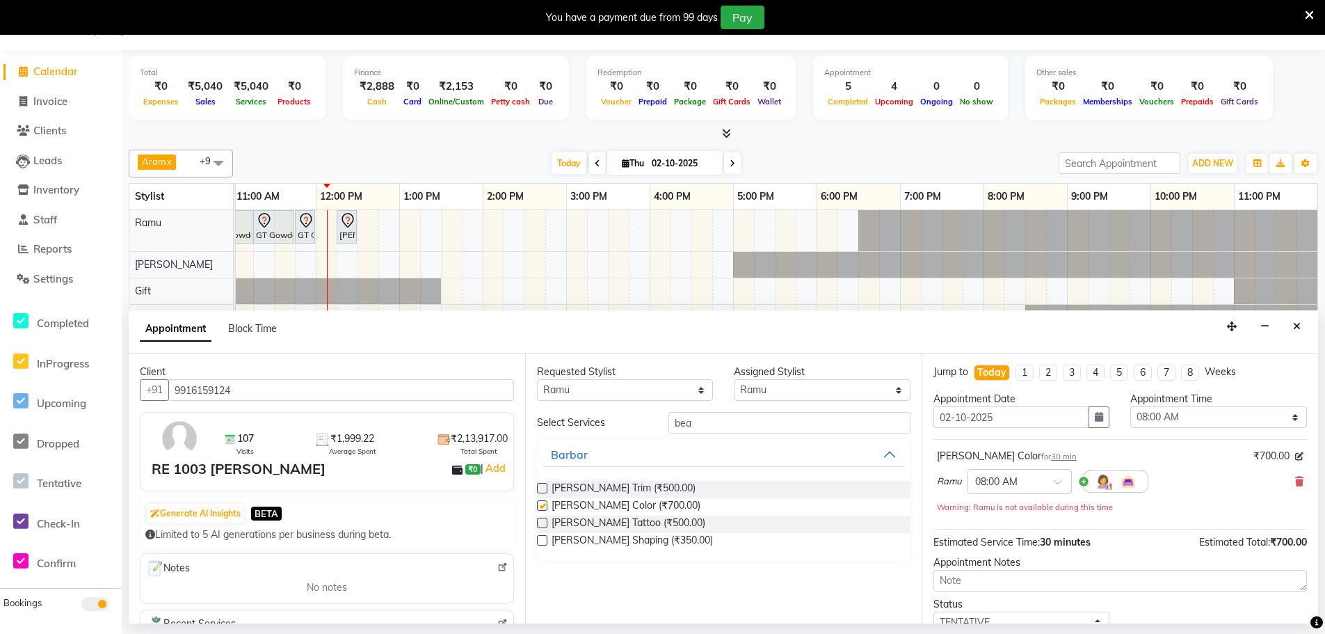
checkbox input "false"
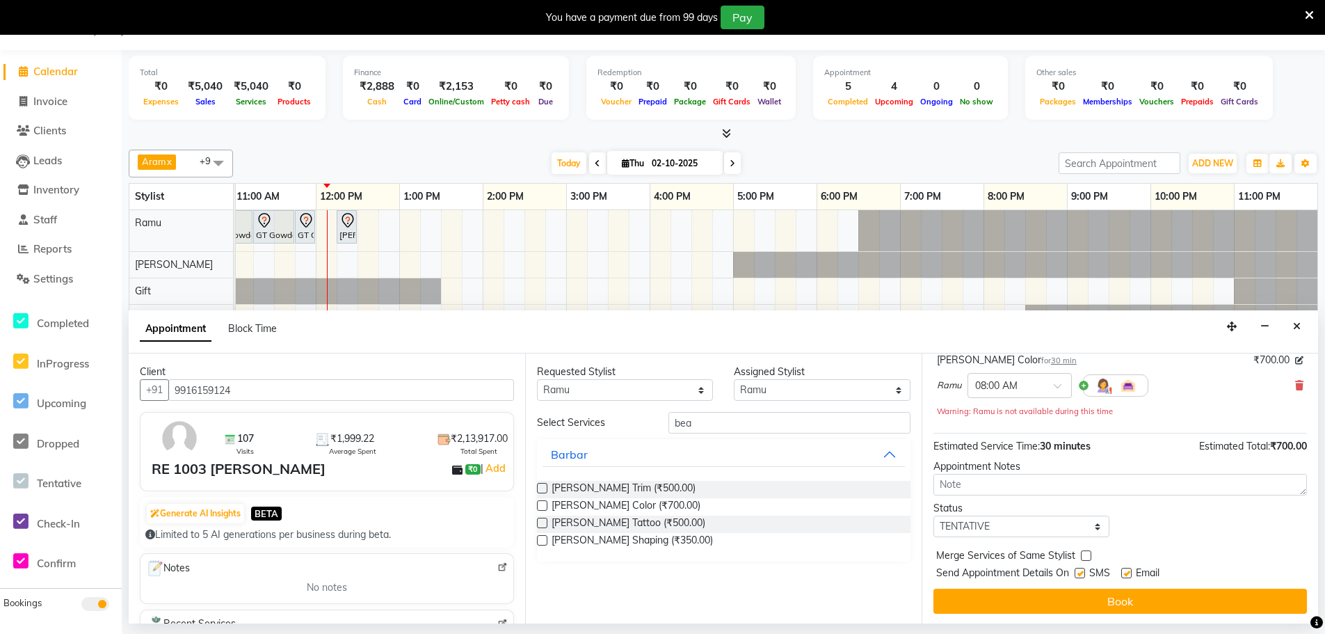
scroll to position [97, 0]
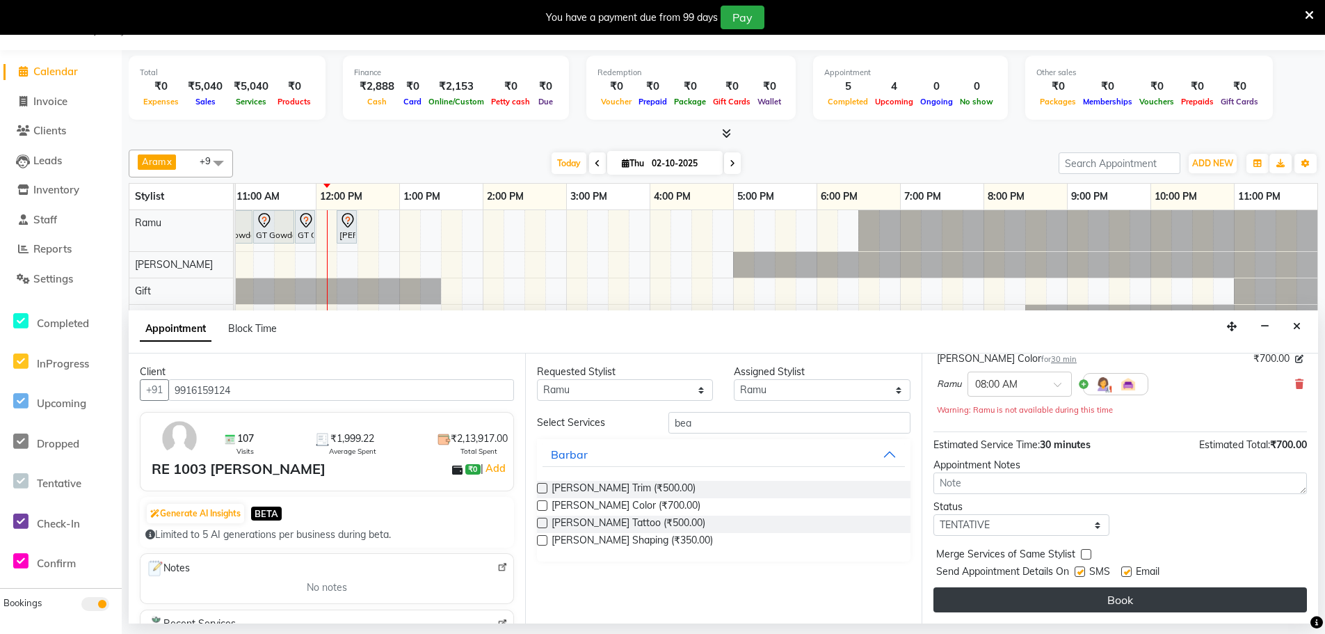
click at [1036, 589] on button "Book" at bounding box center [1120, 599] width 374 height 25
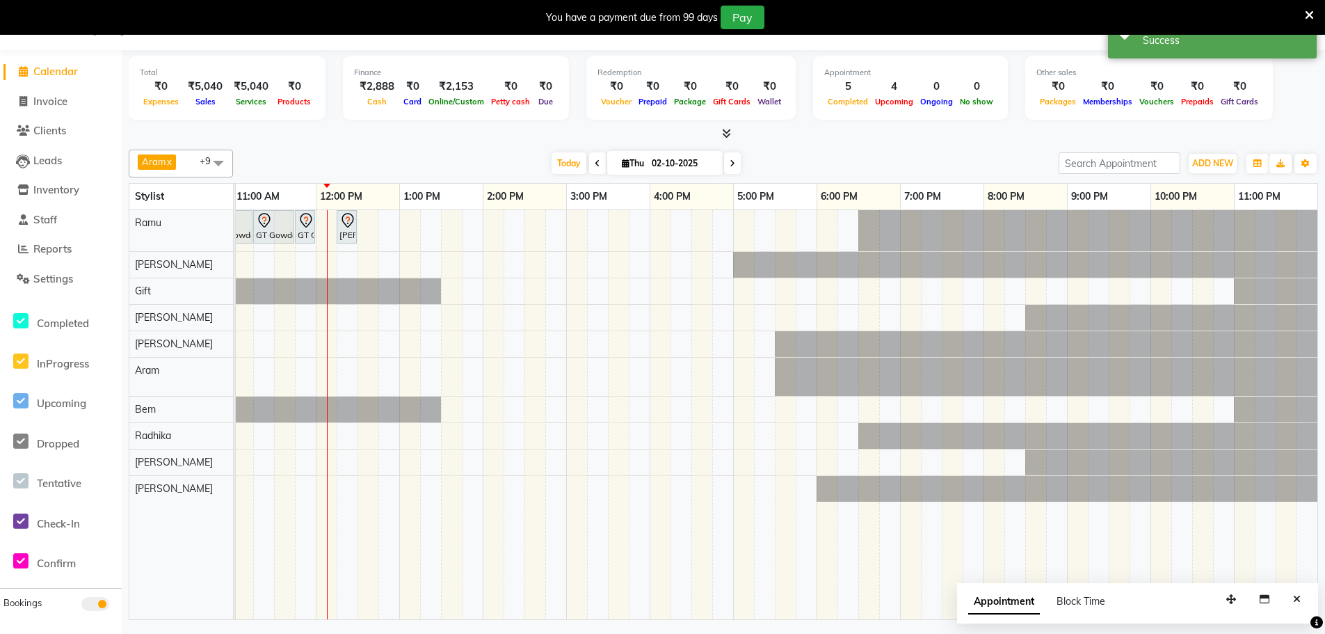
scroll to position [0, 0]
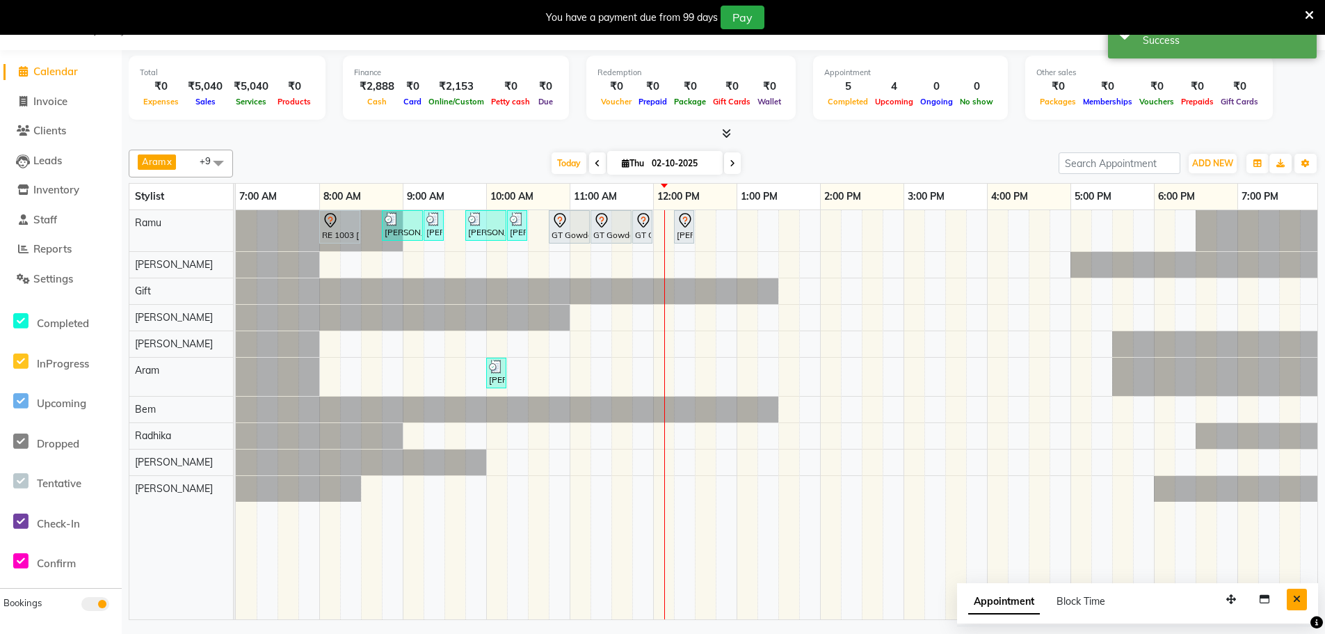
click at [1300, 598] on icon "Close" at bounding box center [1297, 599] width 8 height 10
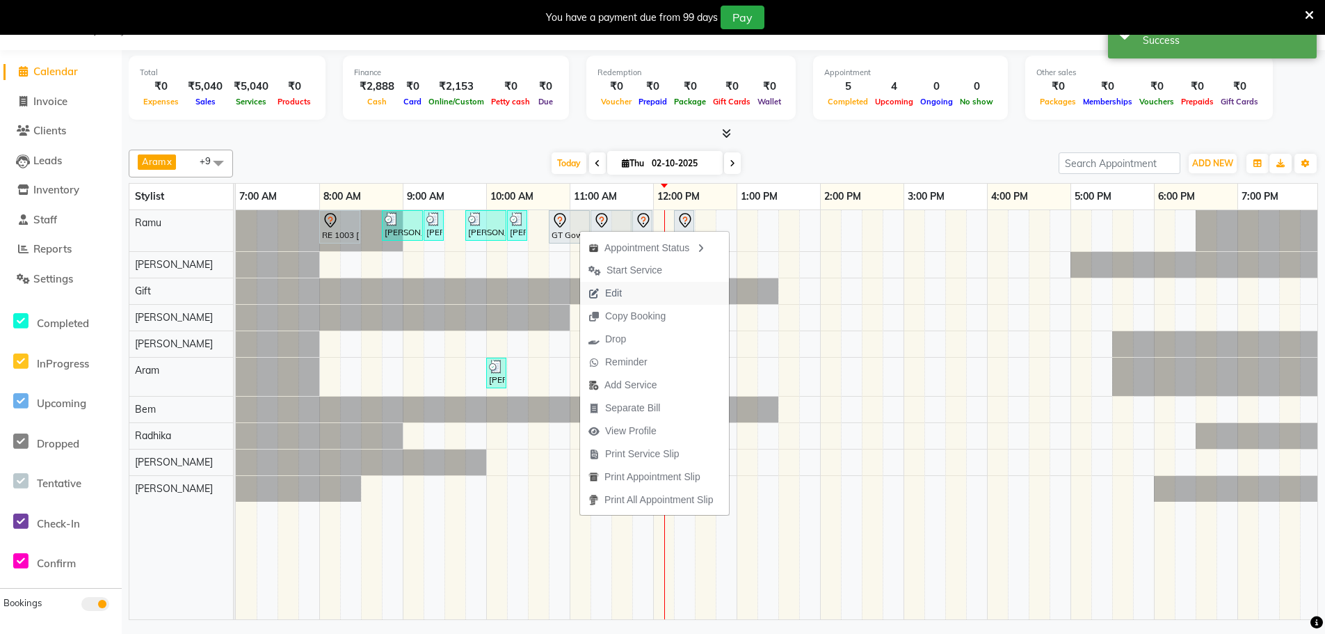
click at [604, 296] on span "Edit" at bounding box center [605, 293] width 50 height 23
select select "tentative"
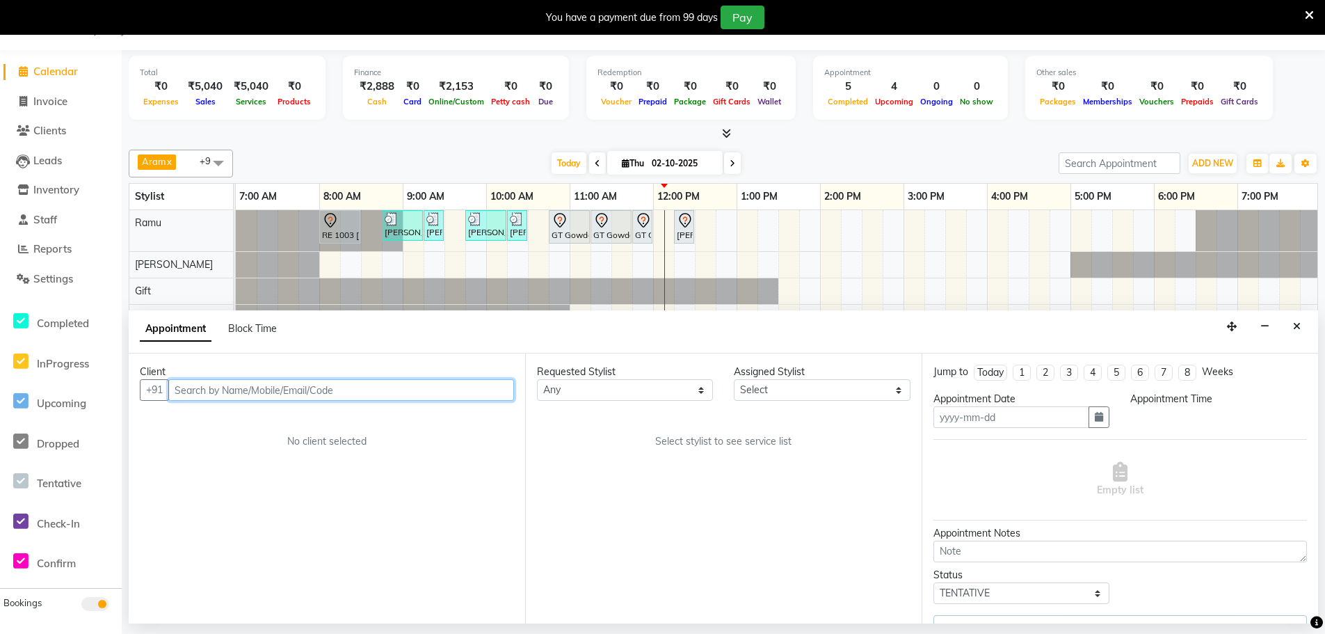
type input "02-10-2025"
select select "645"
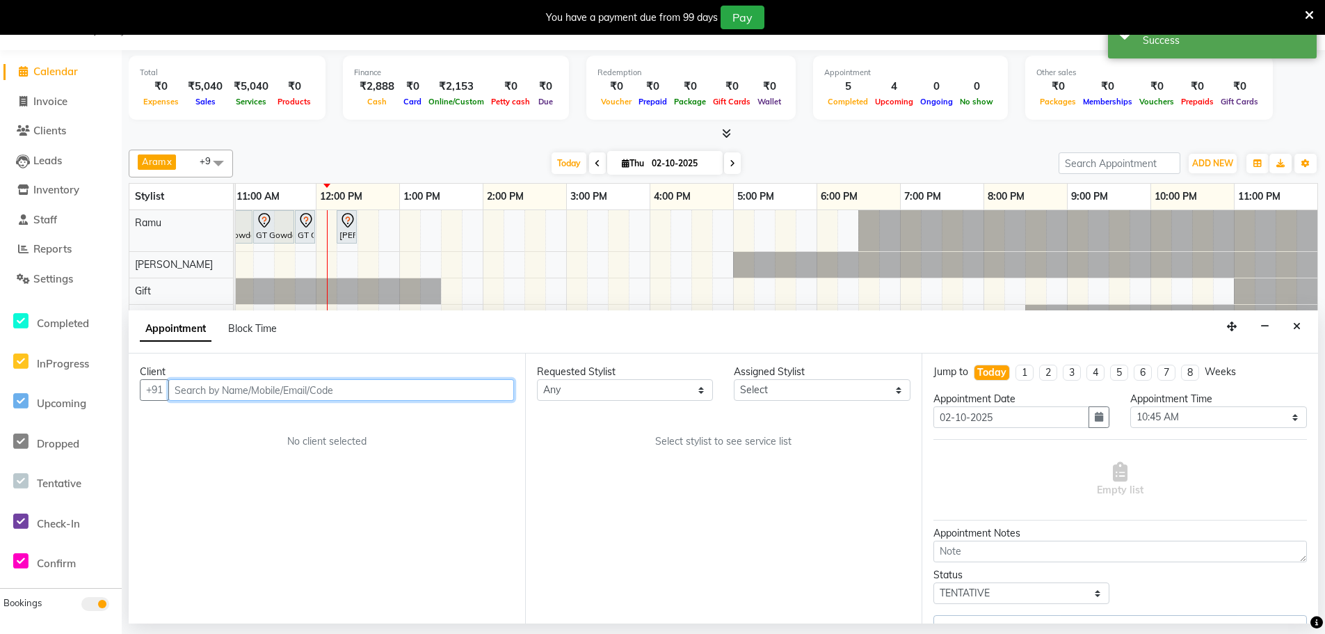
select select "84952"
select select "4302"
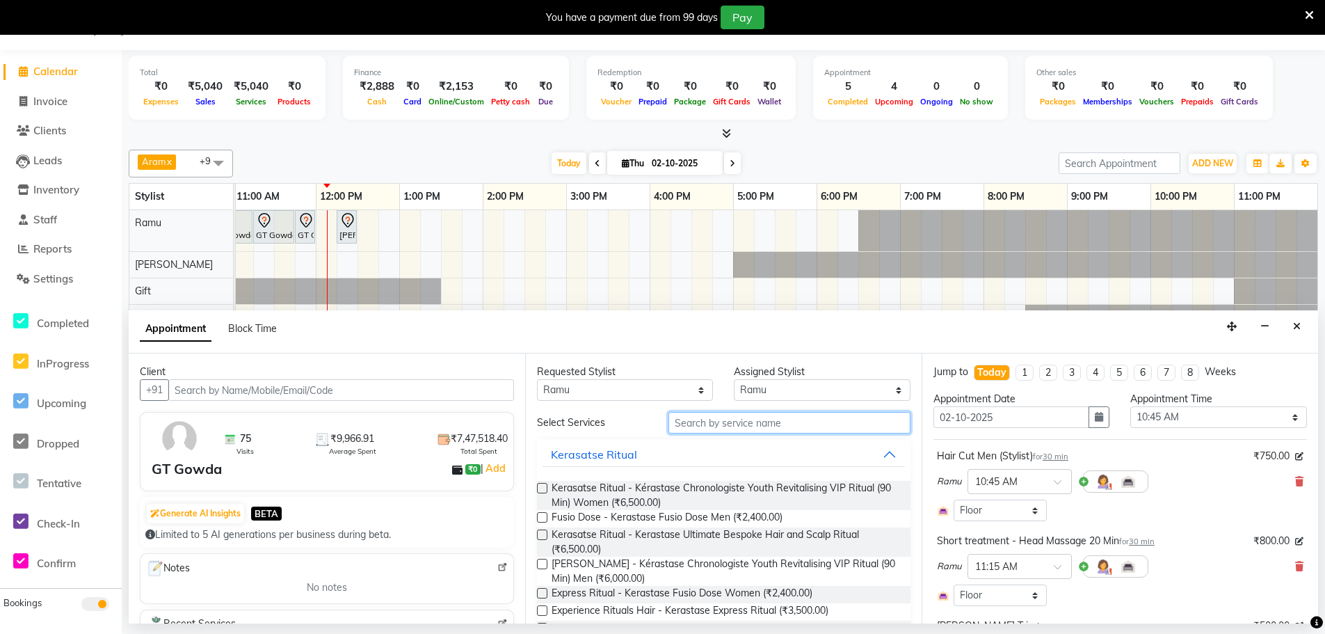
click at [735, 425] on input "text" at bounding box center [789, 423] width 242 height 22
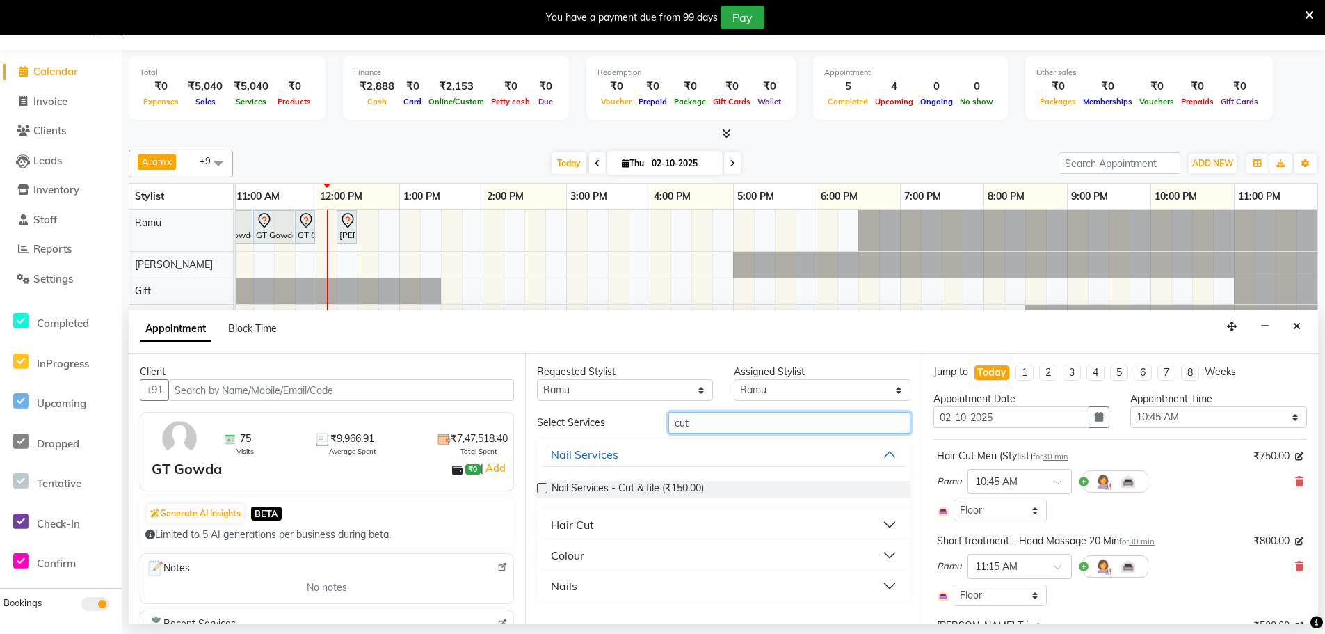
type input "cut"
click at [542, 486] on label at bounding box center [542, 488] width 10 height 10
click at [542, 486] on input "checkbox" at bounding box center [541, 489] width 9 height 9
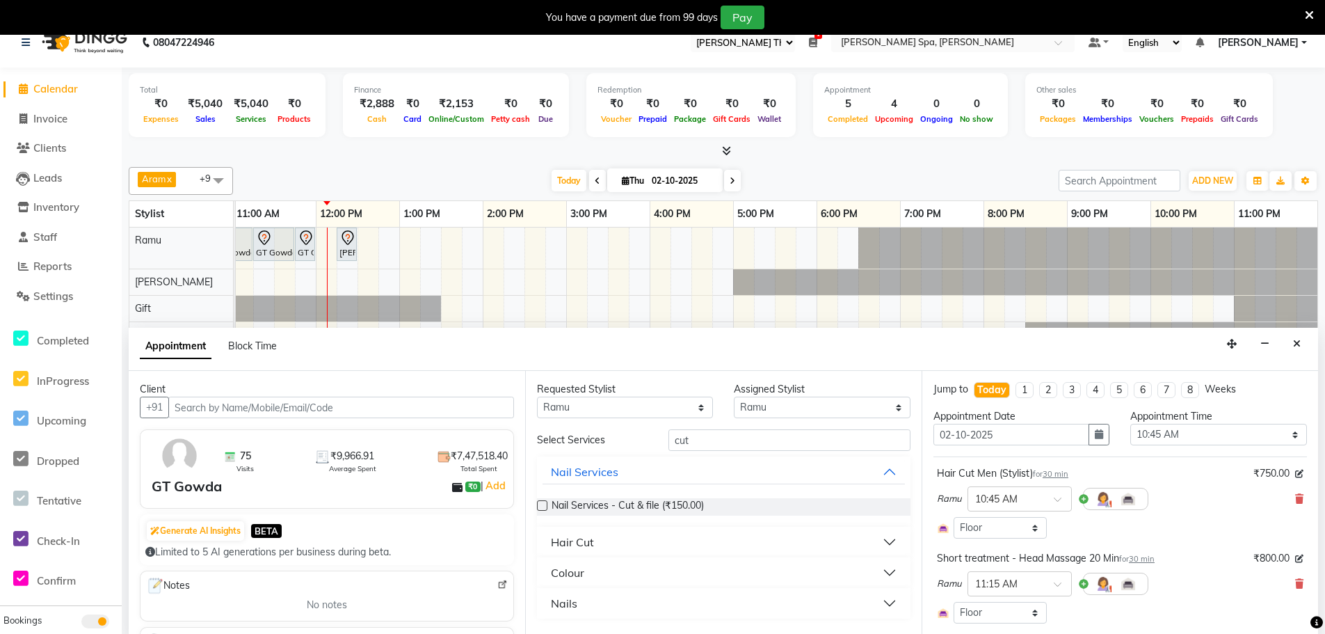
scroll to position [35, 0]
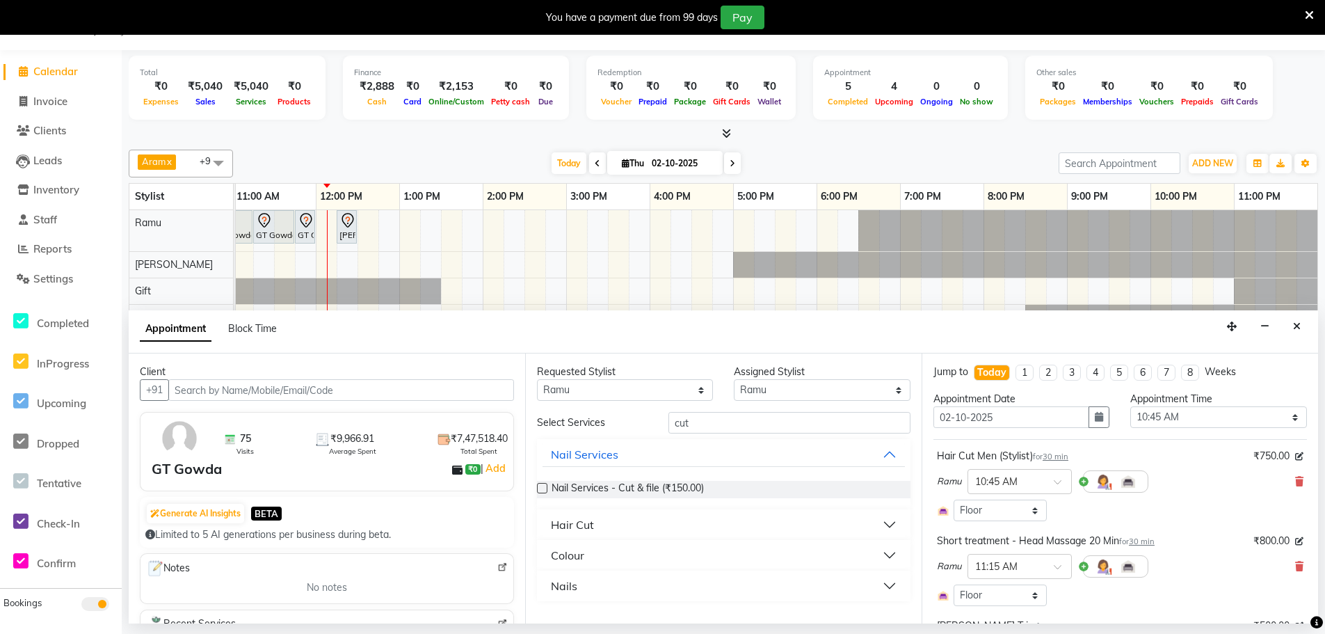
click at [545, 490] on label at bounding box center [542, 488] width 10 height 10
click at [545, 490] on input "checkbox" at bounding box center [541, 489] width 9 height 9
checkbox input "false"
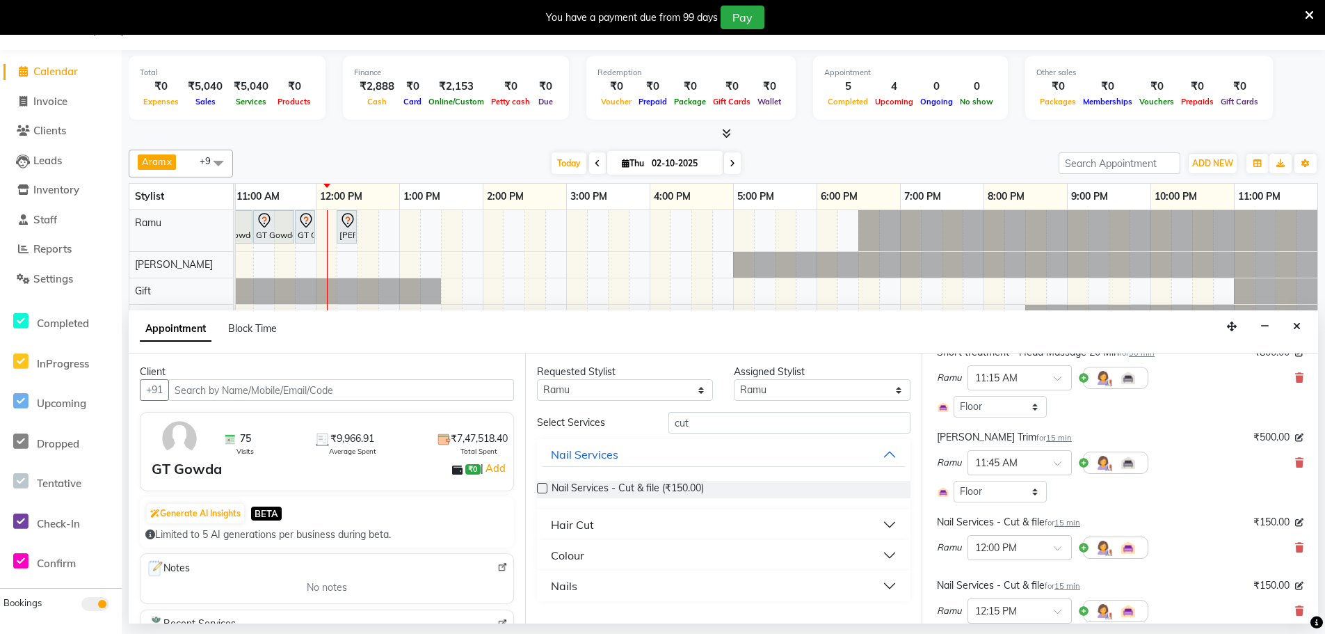
scroll to position [278, 0]
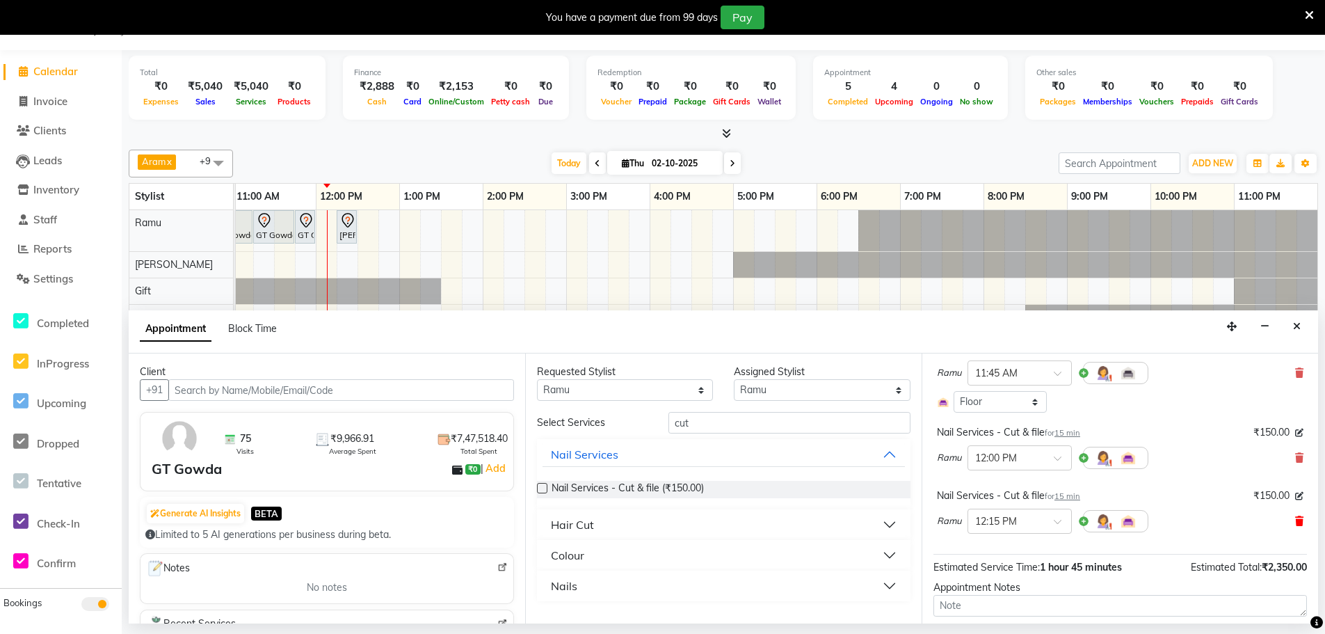
click at [1295, 518] on icon at bounding box center [1299, 521] width 8 height 10
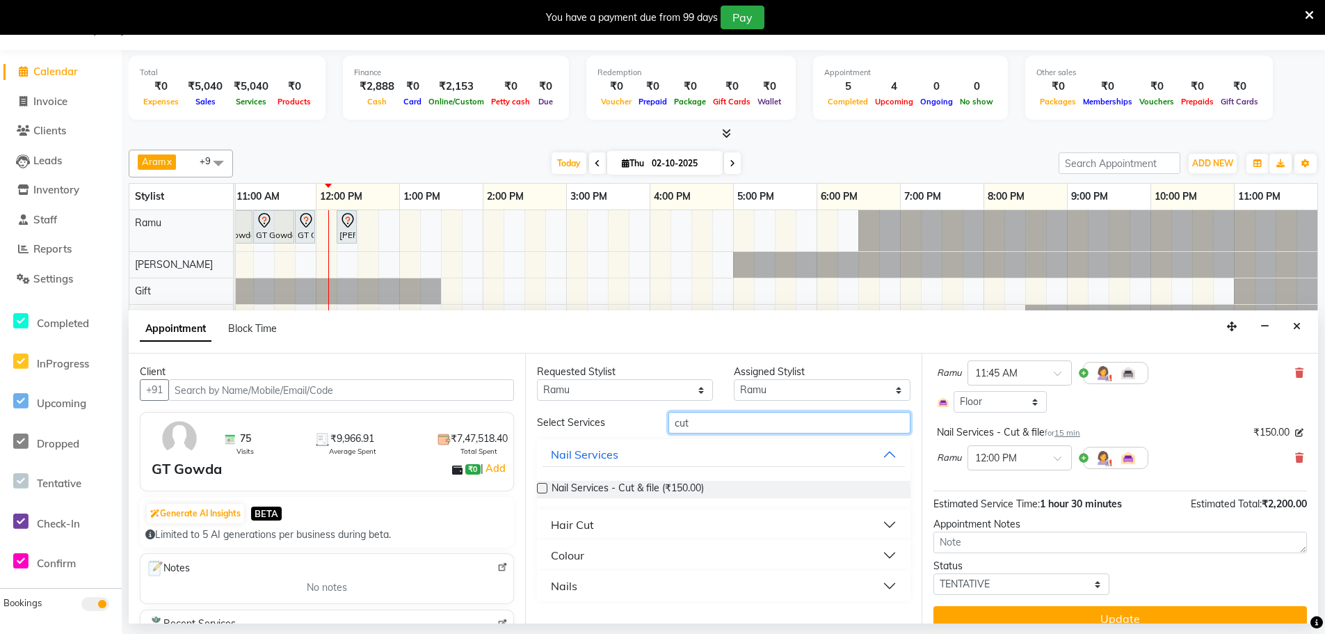
click at [737, 424] on input "cut" at bounding box center [789, 423] width 242 height 22
type input "c"
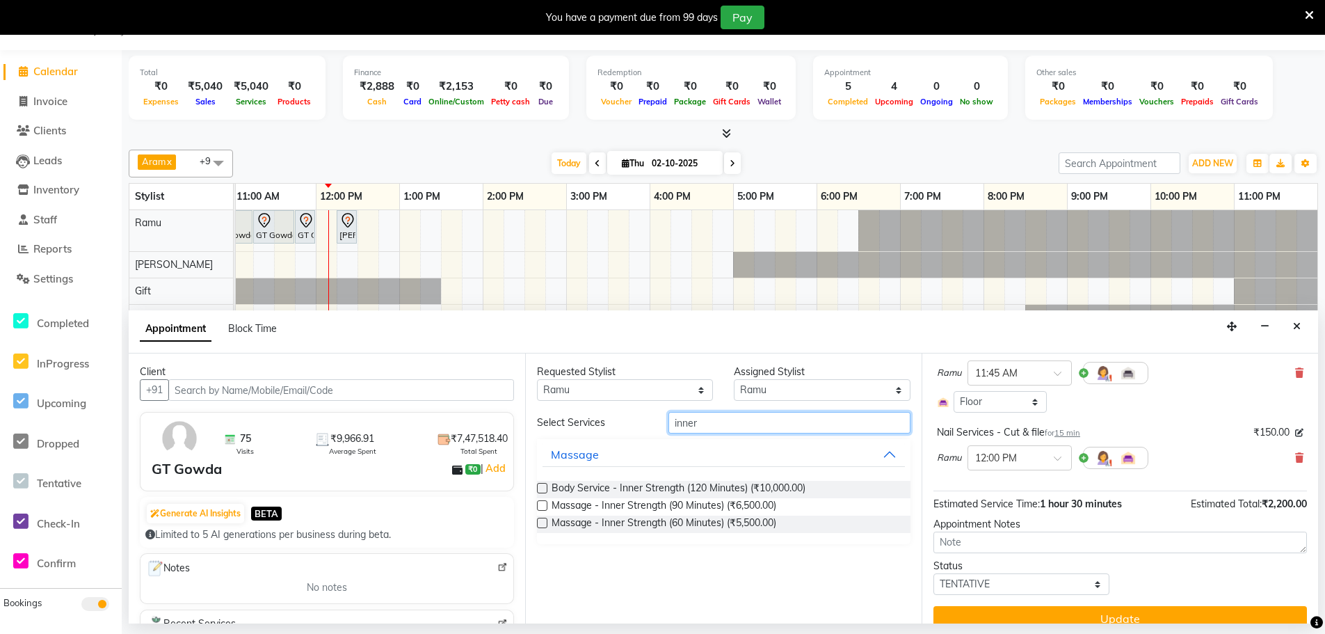
type input "inner"
click at [543, 522] on label at bounding box center [542, 522] width 10 height 10
click at [543, 522] on input "checkbox" at bounding box center [541, 524] width 9 height 9
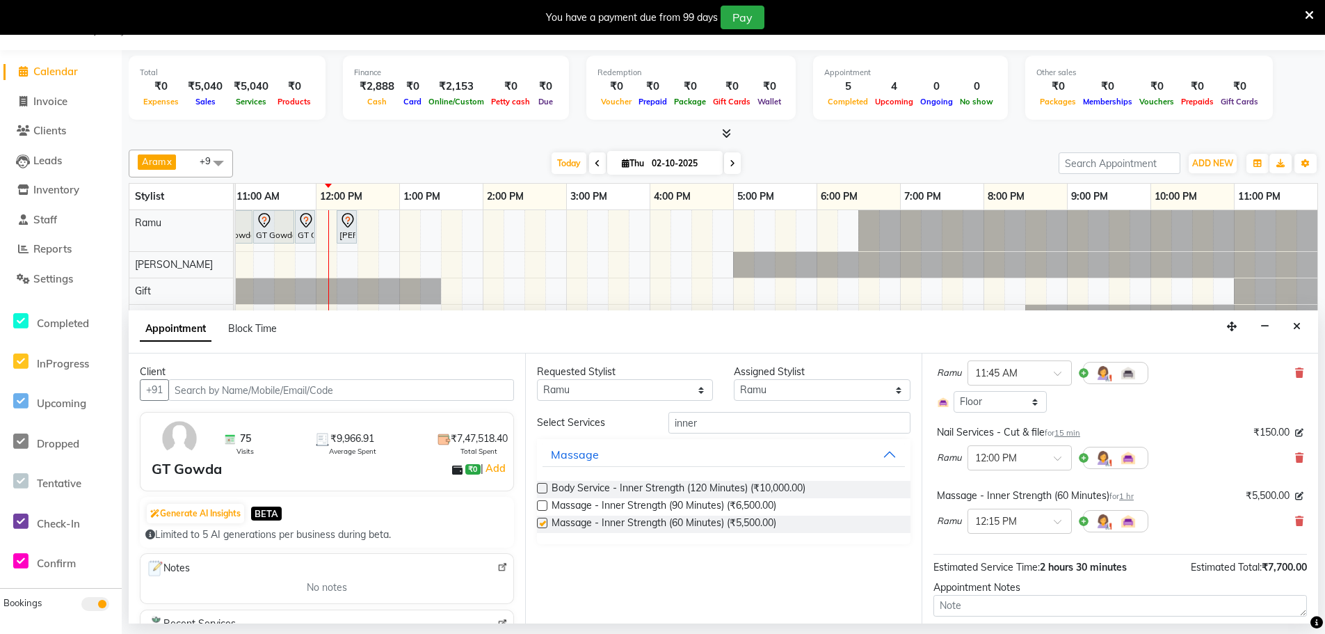
checkbox input "false"
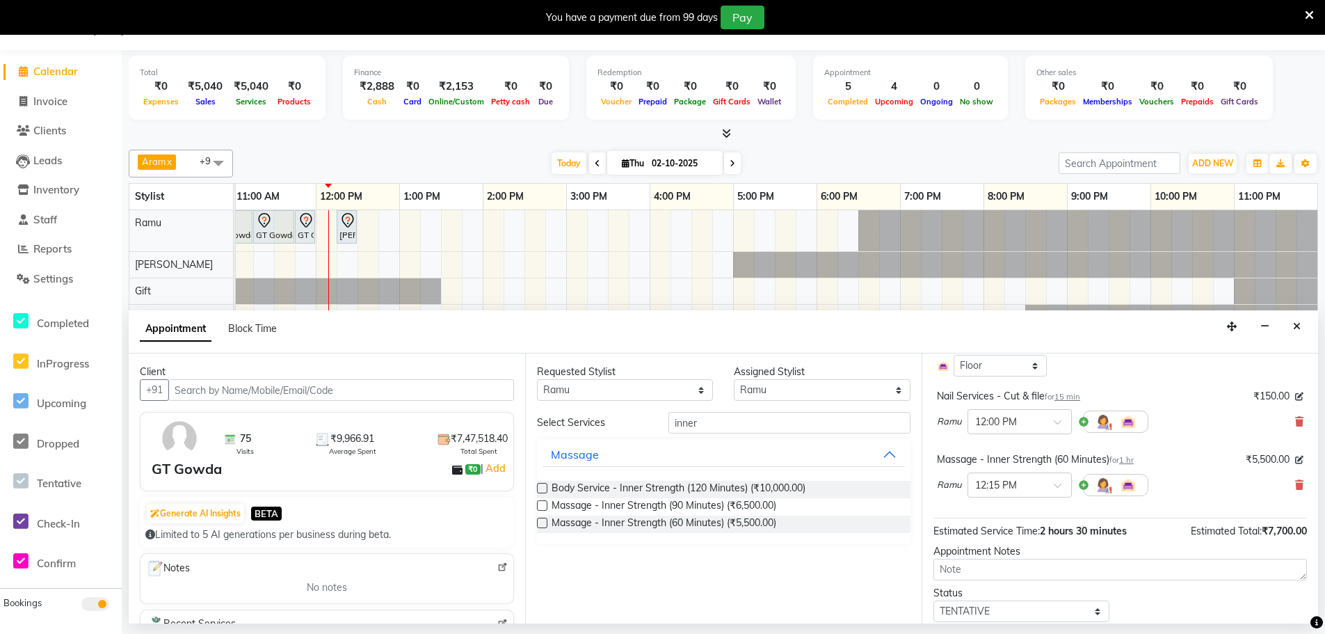
scroll to position [360, 0]
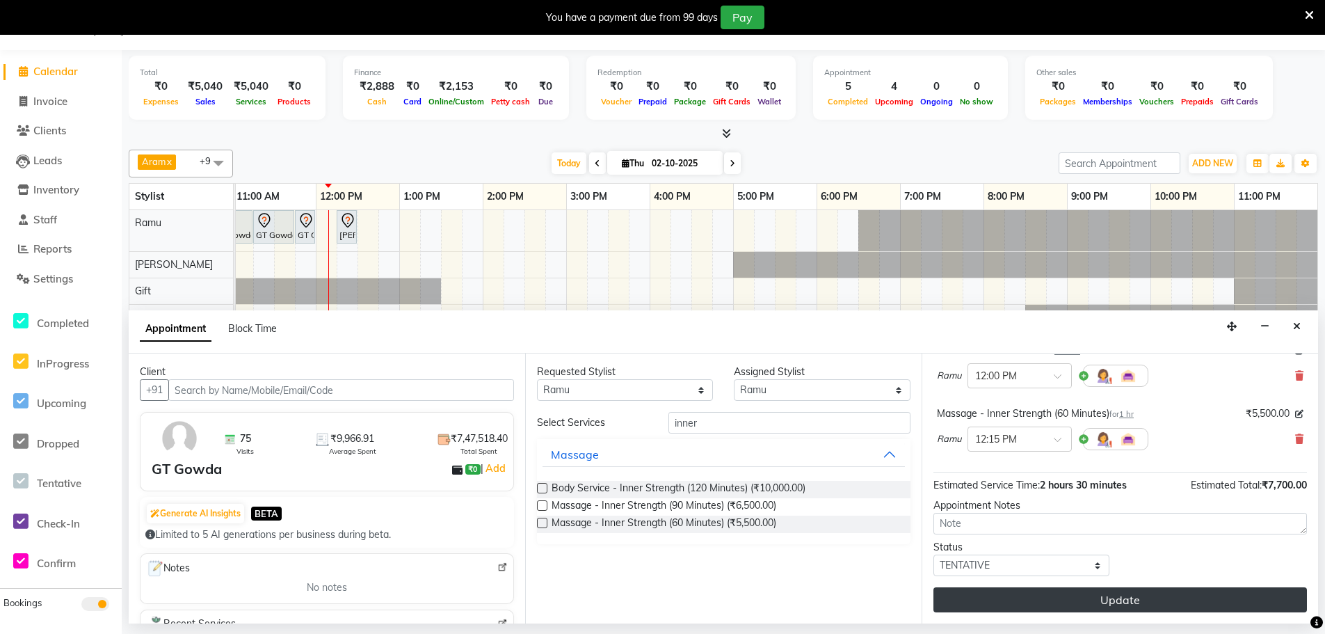
click at [1084, 602] on button "Update" at bounding box center [1120, 599] width 374 height 25
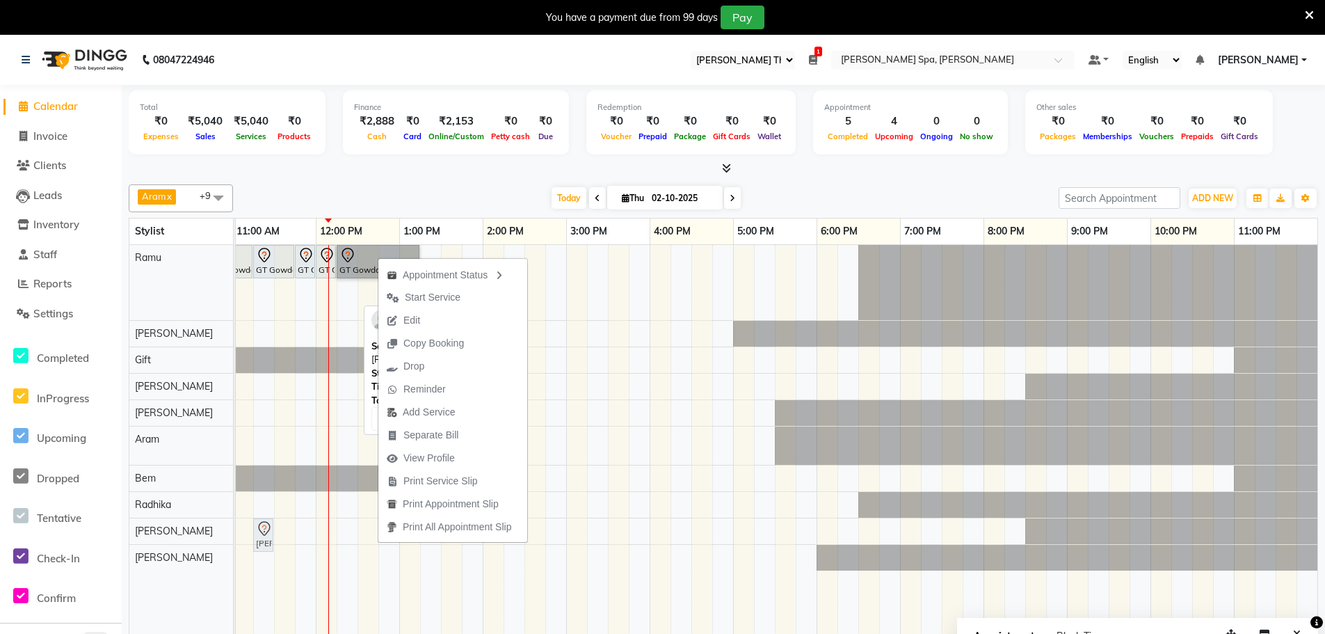
scroll to position [0, 326]
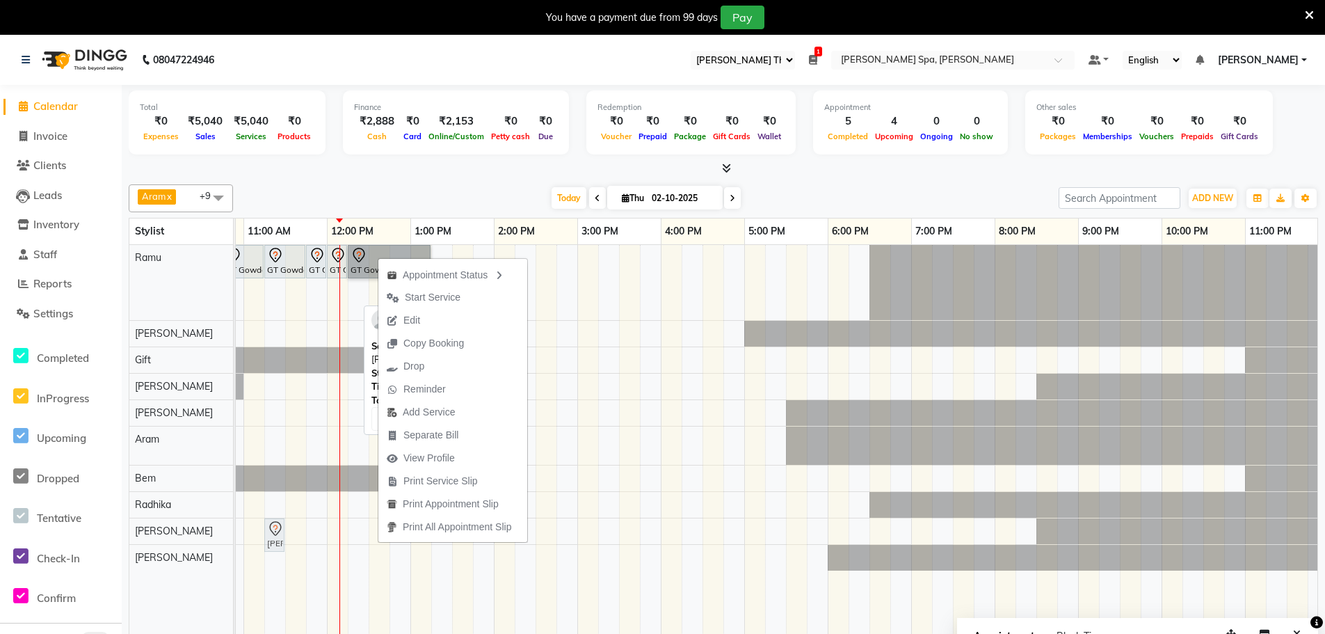
drag, startPoint x: 344, startPoint y: 290, endPoint x: 269, endPoint y: 522, distance: 243.3
click at [268, 521] on tbody "RE 1003 [PERSON_NAME], TK05, 08:00 AM-08:30 AM, [PERSON_NAME] Color Malik Arjun…" at bounding box center [619, 408] width 1419 height 326
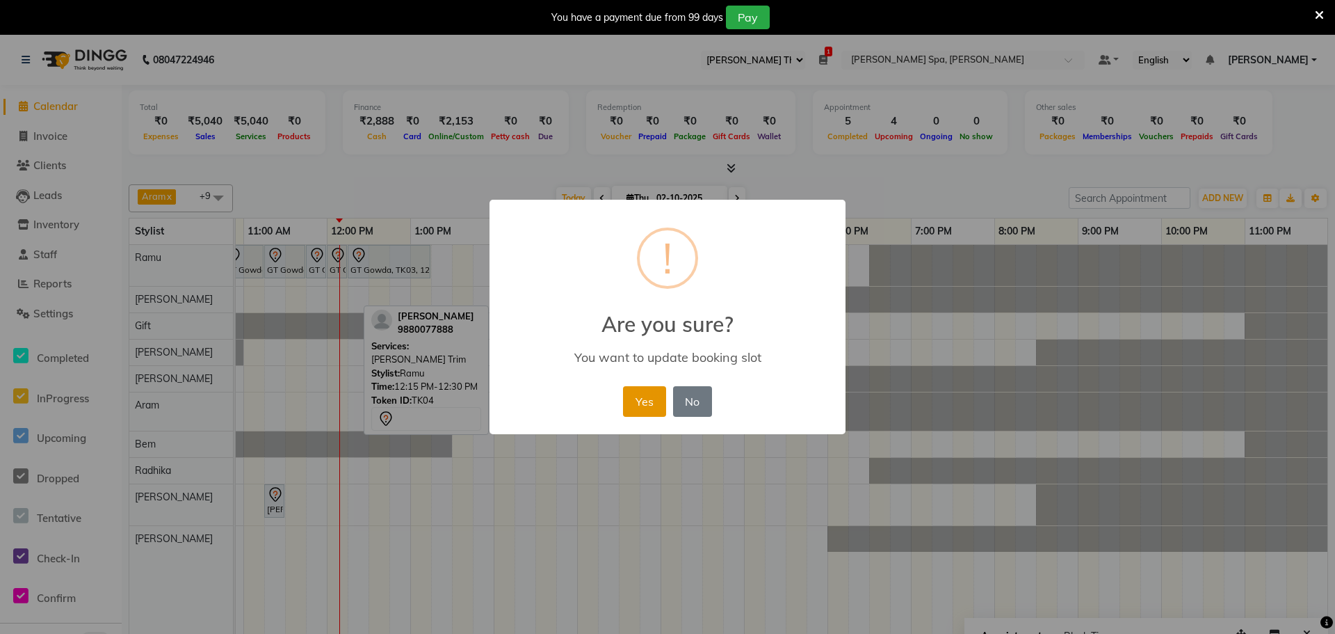
click at [656, 399] on button "Yes" at bounding box center [644, 401] width 42 height 31
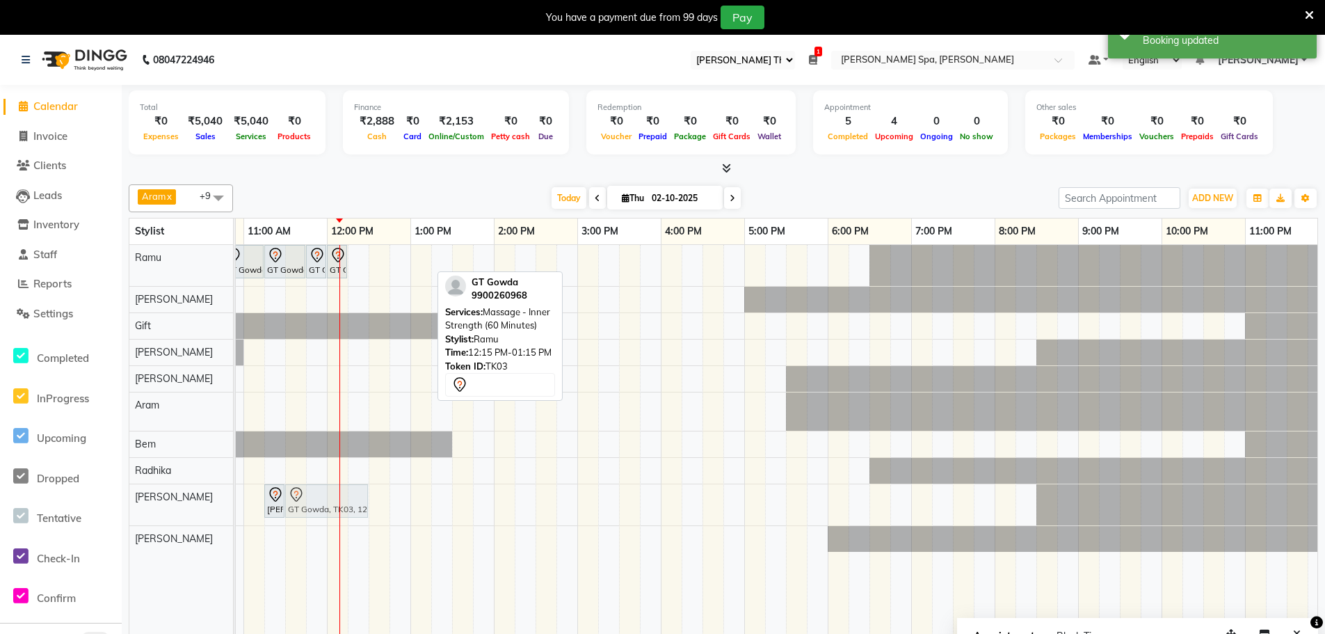
drag, startPoint x: 375, startPoint y: 256, endPoint x: 316, endPoint y: 493, distance: 244.4
click at [316, 493] on tbody "RE 1003 [PERSON_NAME], TK05, 08:00 AM-08:30 AM, [PERSON_NAME] Color Malik Arjun…" at bounding box center [619, 398] width 1419 height 307
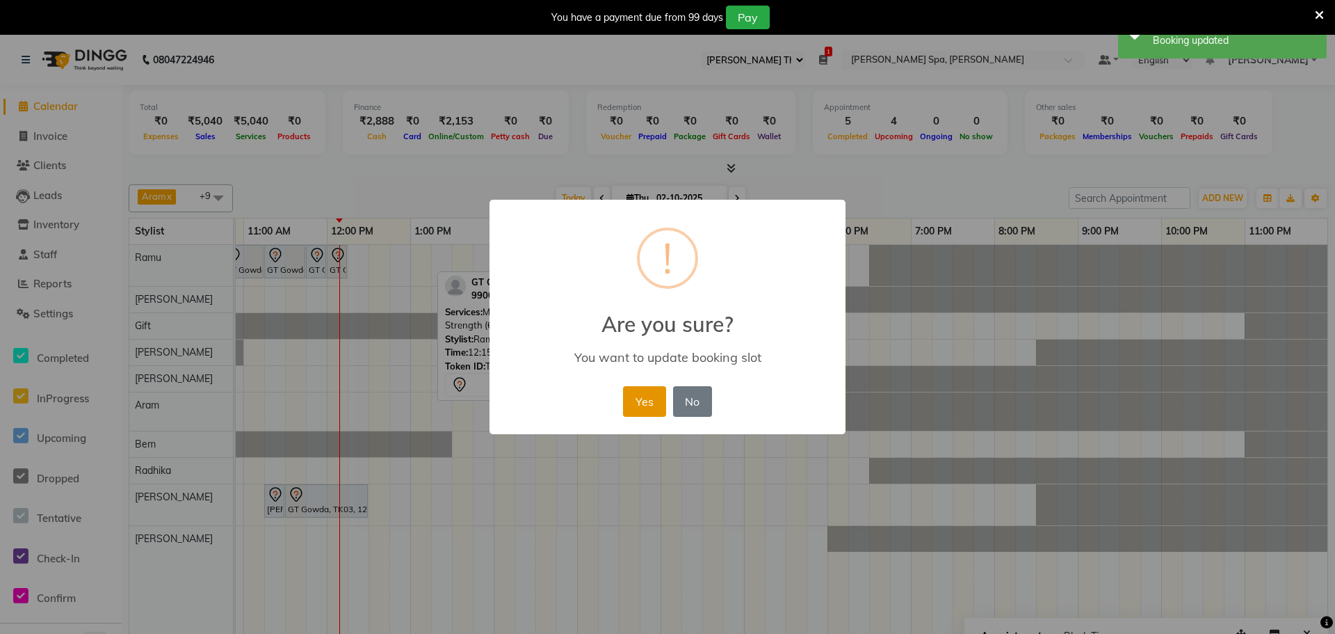
click at [653, 412] on button "Yes" at bounding box center [644, 401] width 42 height 31
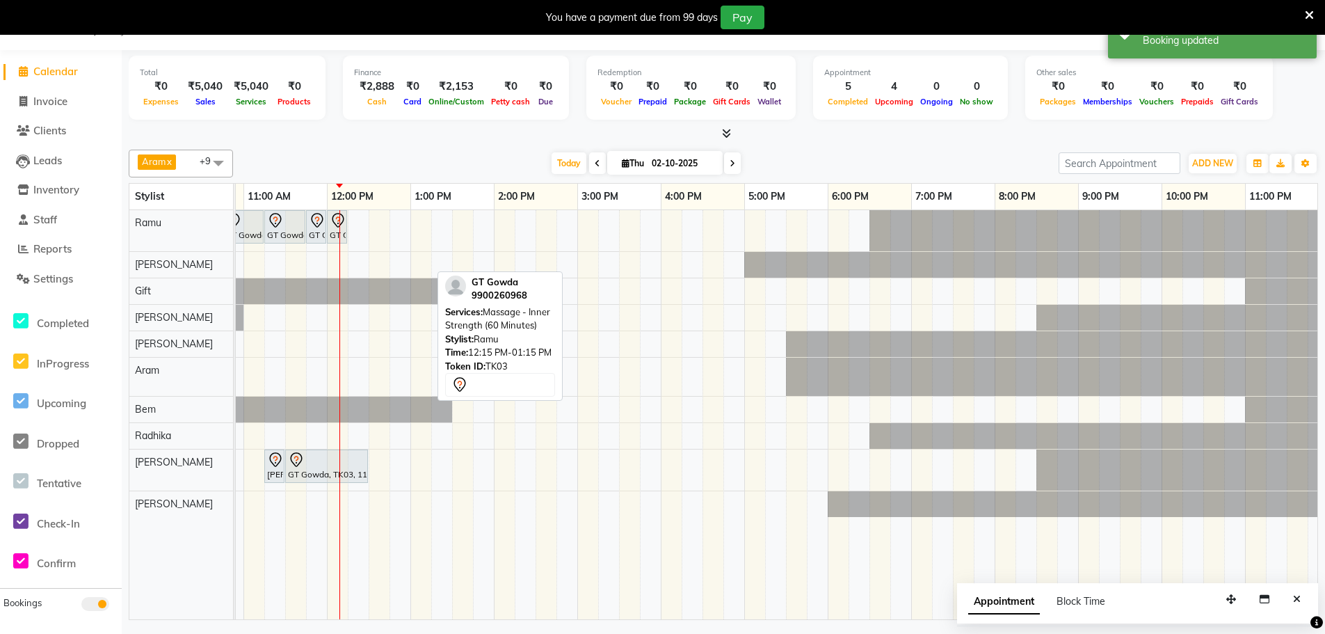
scroll to position [0, 0]
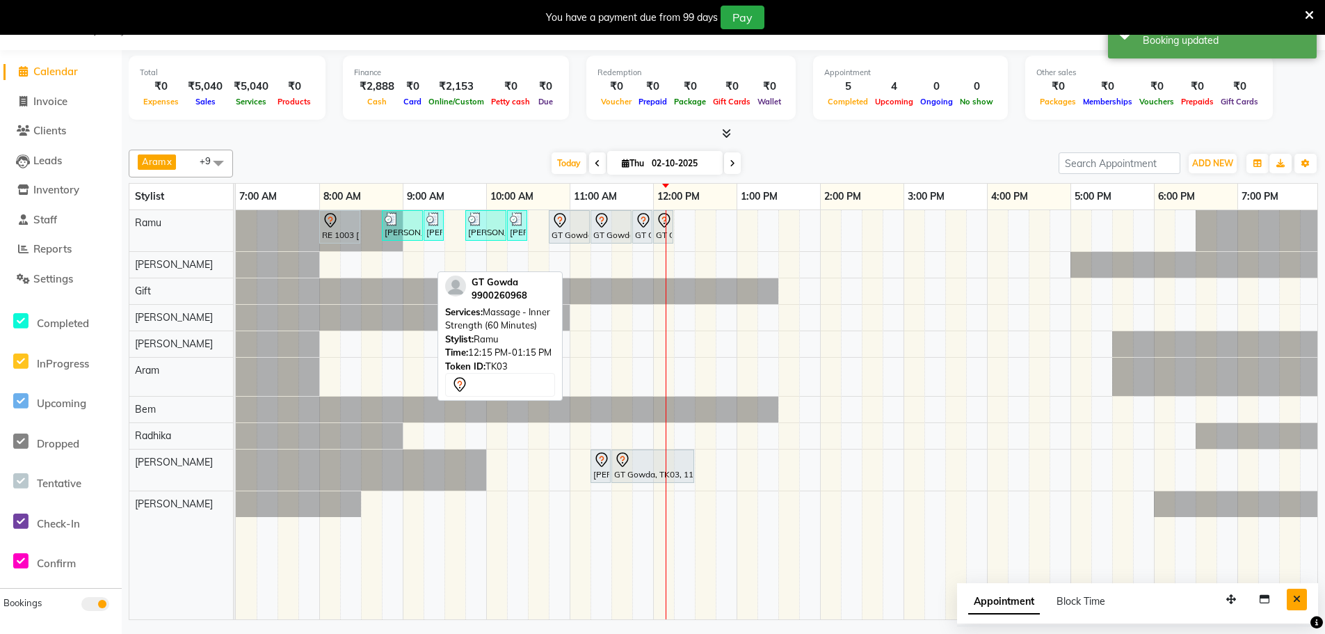
click at [1301, 602] on button "Close" at bounding box center [1297, 599] width 20 height 22
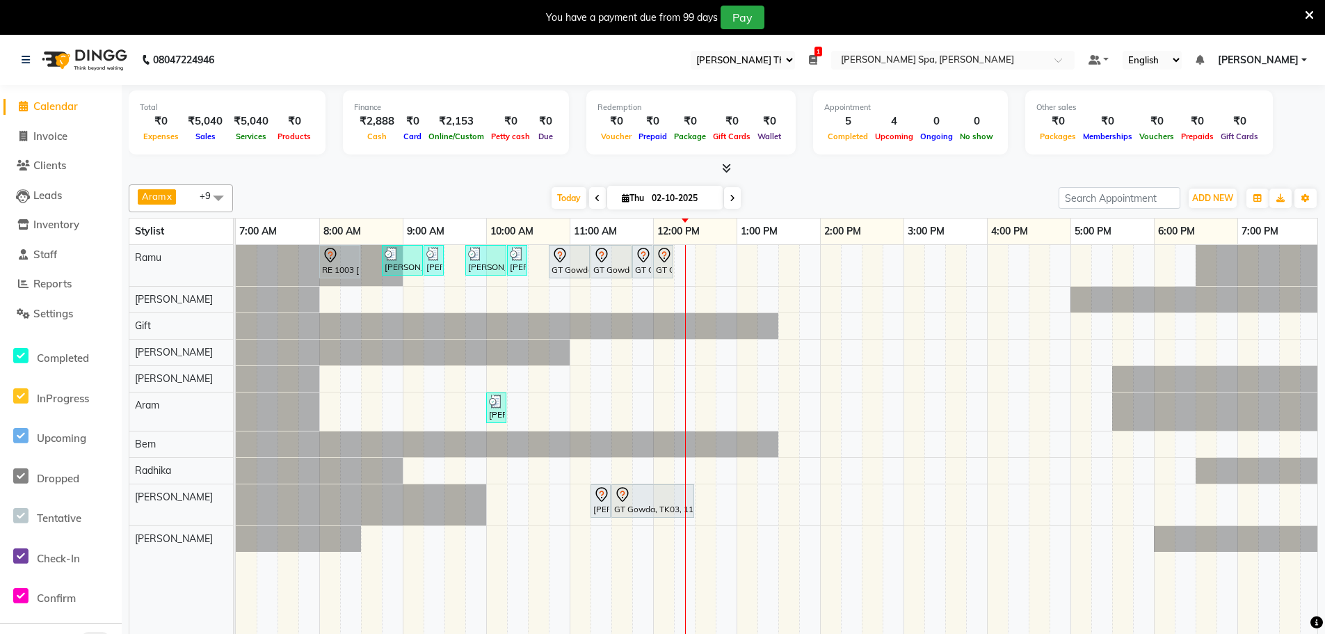
click at [1306, 63] on link "[PERSON_NAME]" at bounding box center [1262, 60] width 89 height 15
click at [589, 198] on span at bounding box center [597, 198] width 17 height 22
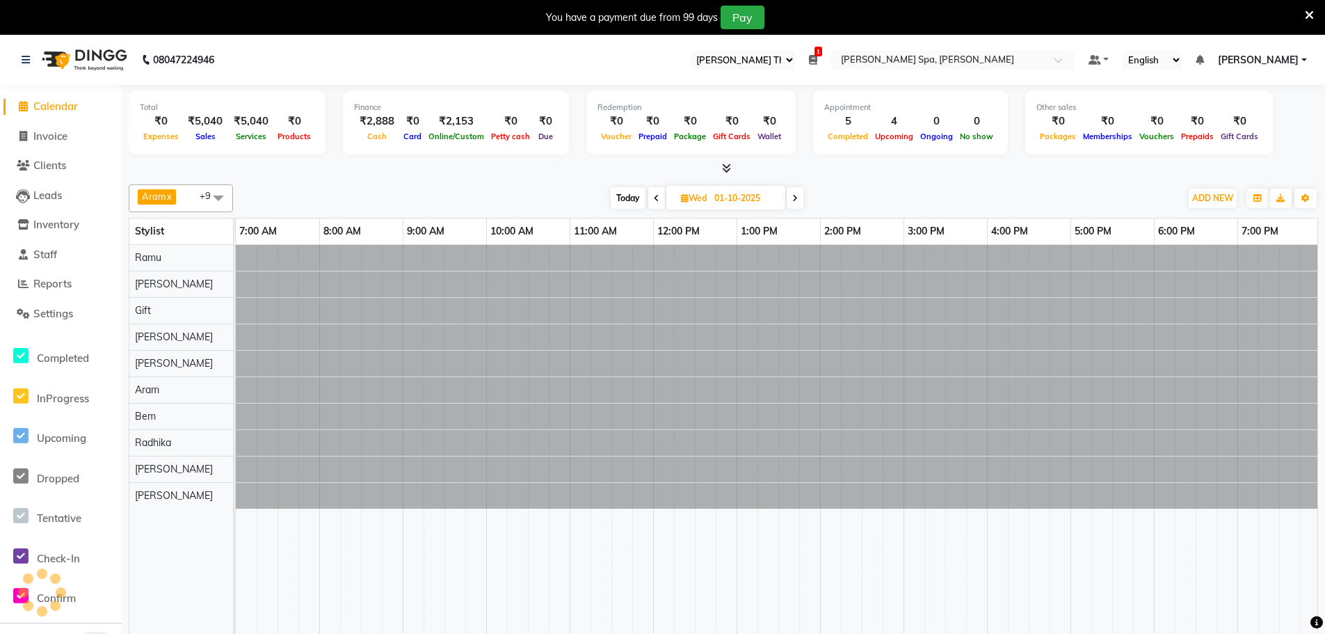
scroll to position [0, 337]
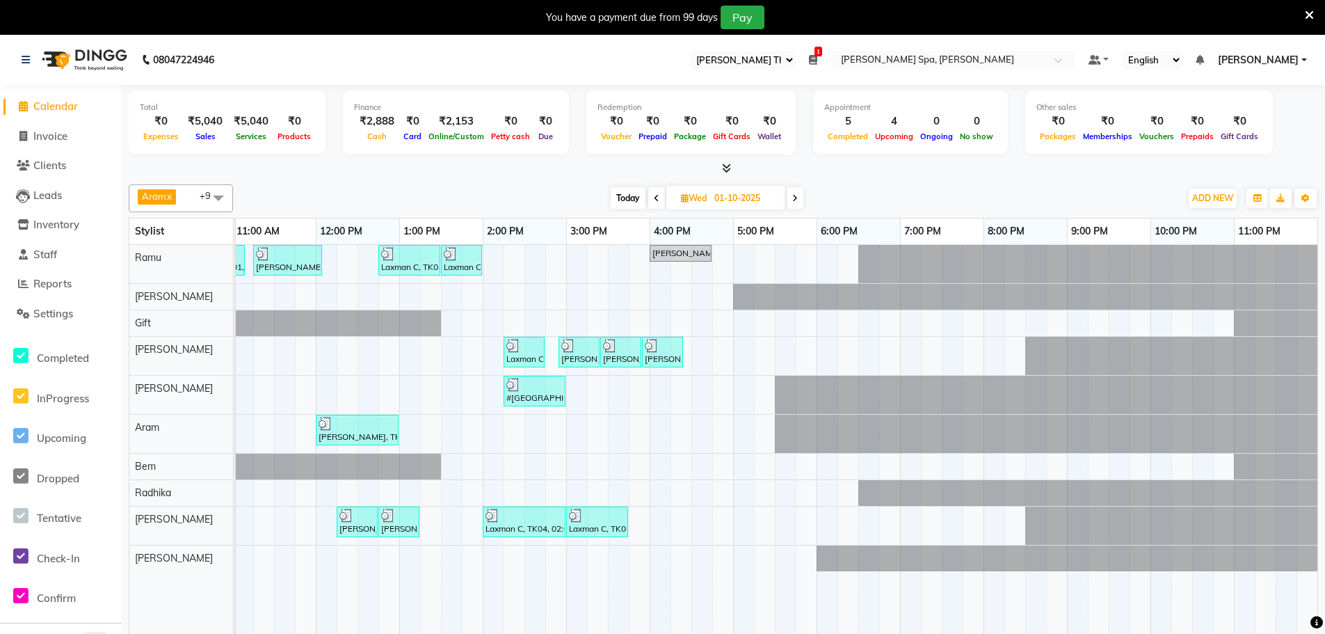
click at [654, 194] on icon at bounding box center [657, 198] width 6 height 8
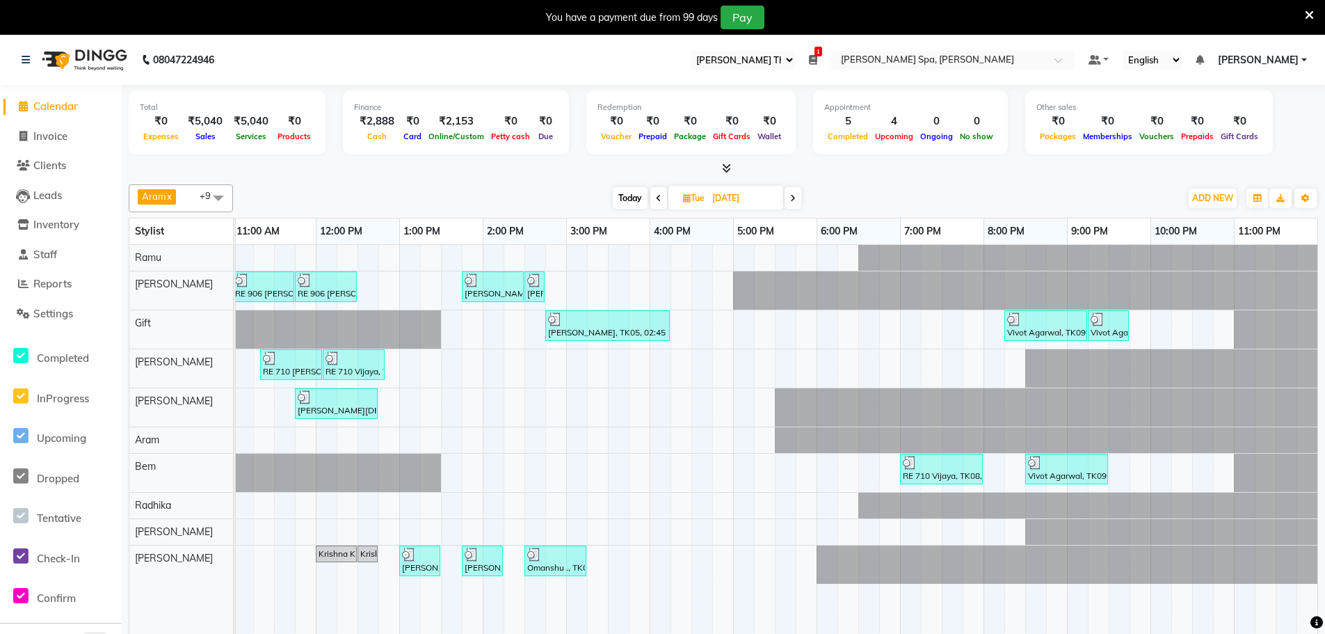
click at [798, 196] on span at bounding box center [793, 198] width 17 height 22
type input "01-10-2025"
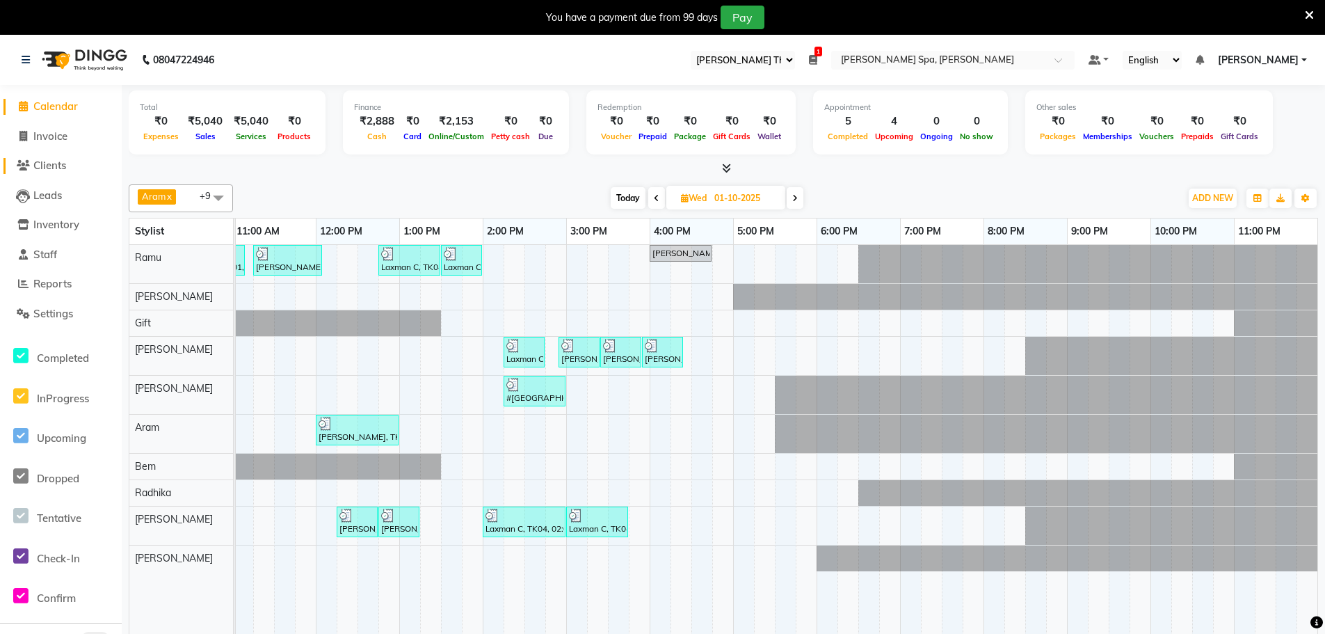
click at [57, 170] on span "Clients" at bounding box center [49, 165] width 33 height 13
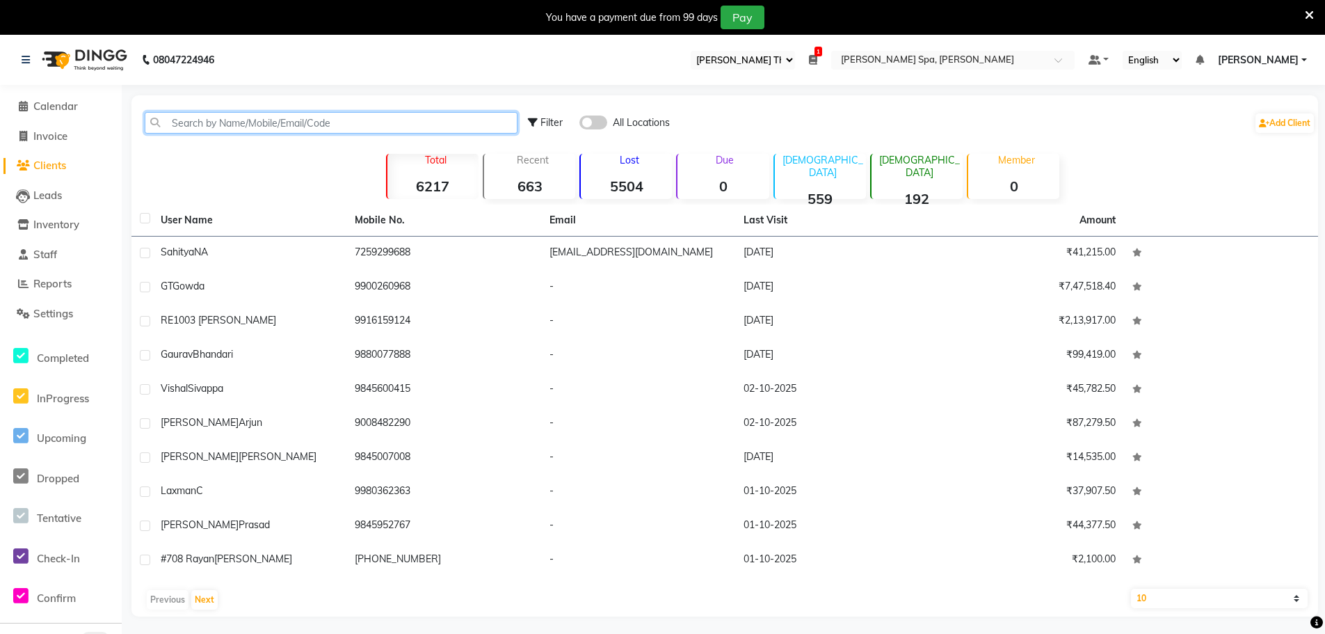
click at [230, 121] on input "text" at bounding box center [331, 123] width 373 height 22
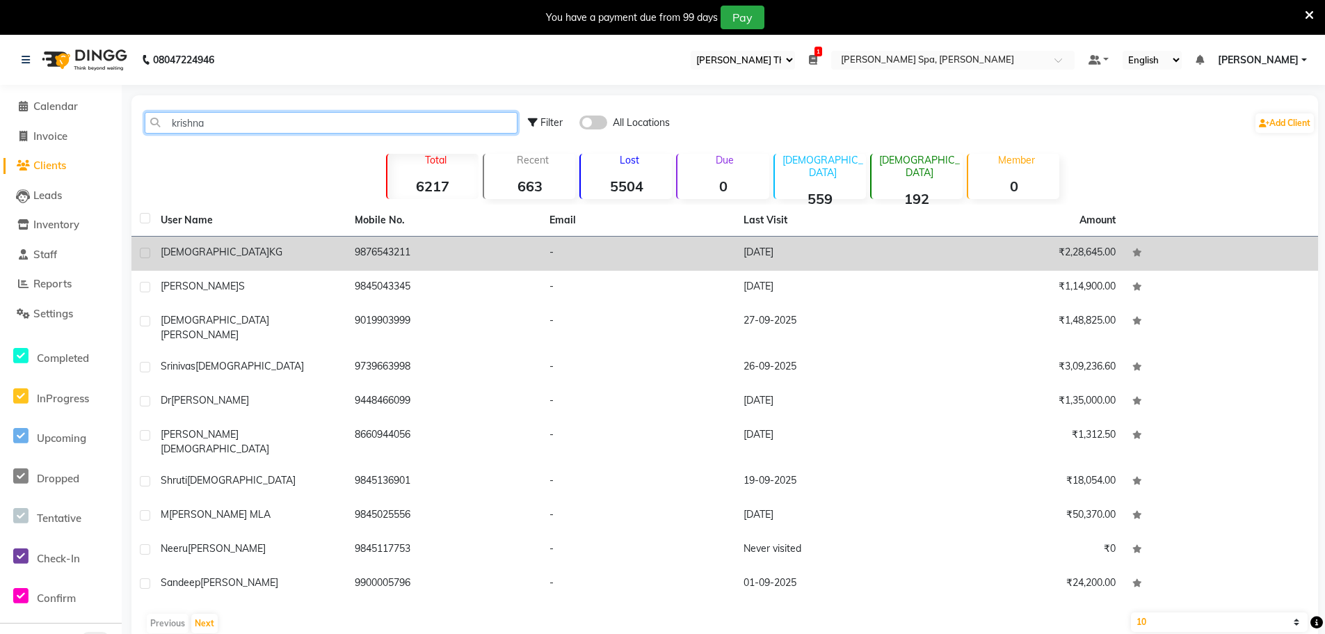
type input "krishna"
click at [181, 252] on span "[DEMOGRAPHIC_DATA]" at bounding box center [215, 252] width 109 height 13
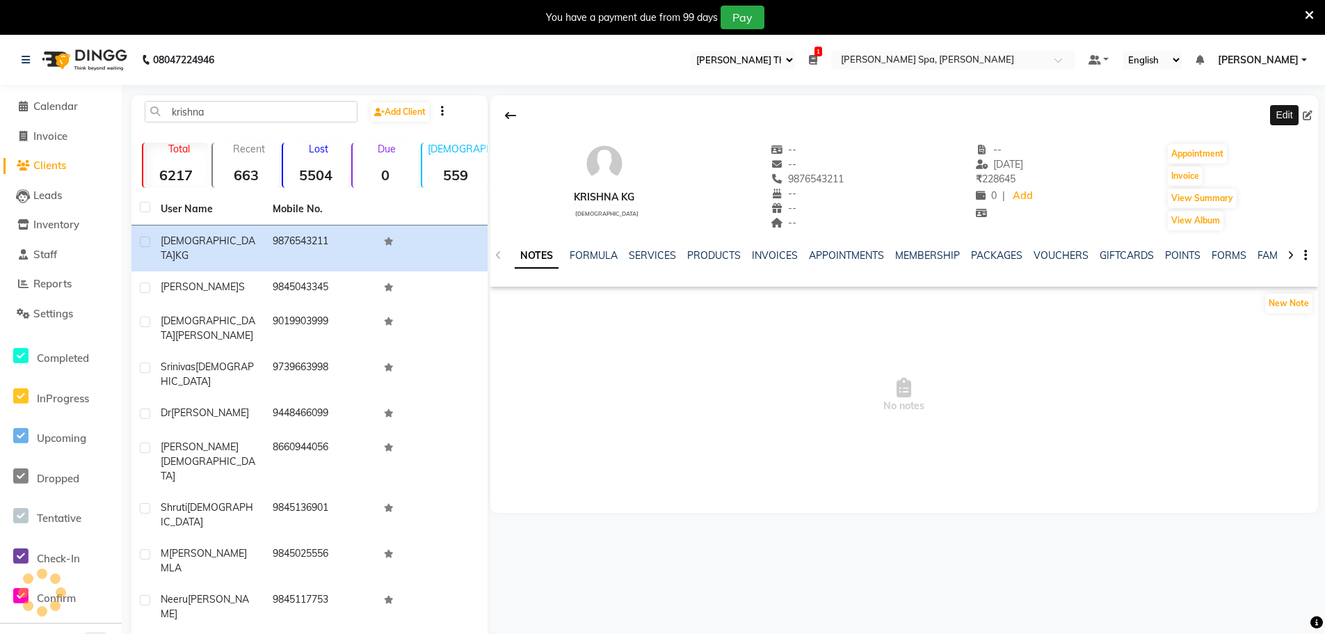
click at [1304, 115] on icon at bounding box center [1308, 116] width 10 height 10
select select "[DEMOGRAPHIC_DATA]"
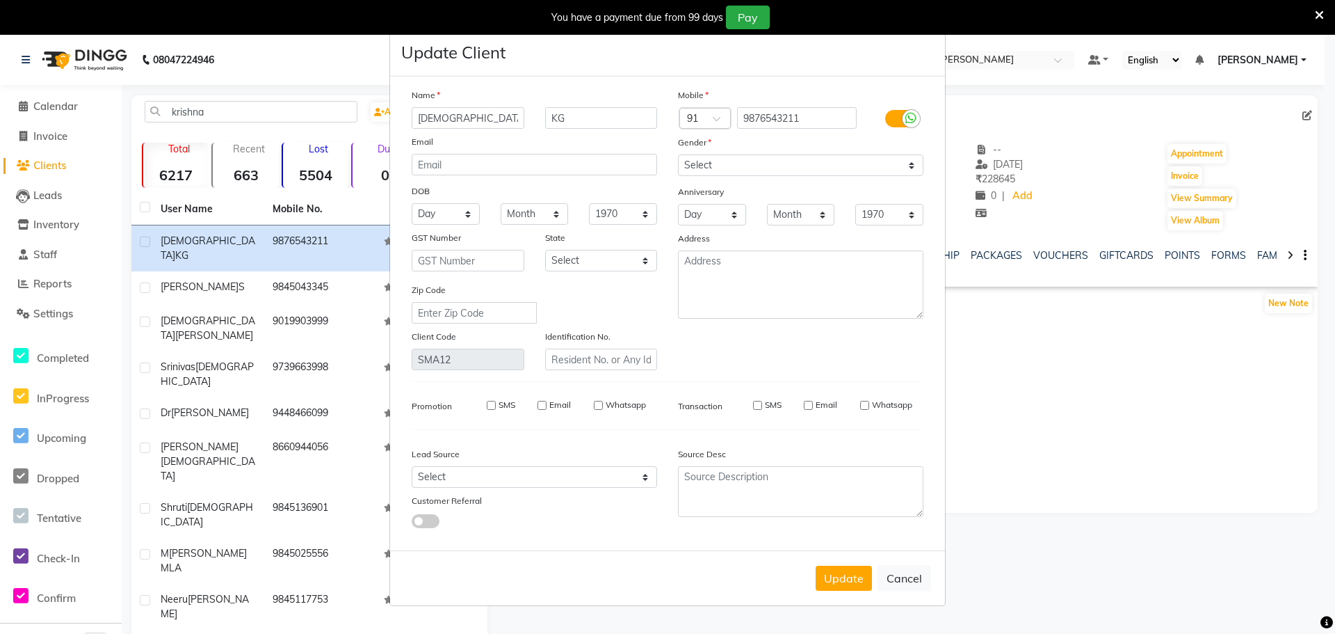
click at [492, 406] on input "SMS" at bounding box center [491, 405] width 9 height 9
checkbox input "true"
click at [546, 408] on input "Email" at bounding box center [542, 405] width 9 height 9
checkbox input "true"
click at [597, 405] on input "Whatsapp" at bounding box center [598, 405] width 9 height 9
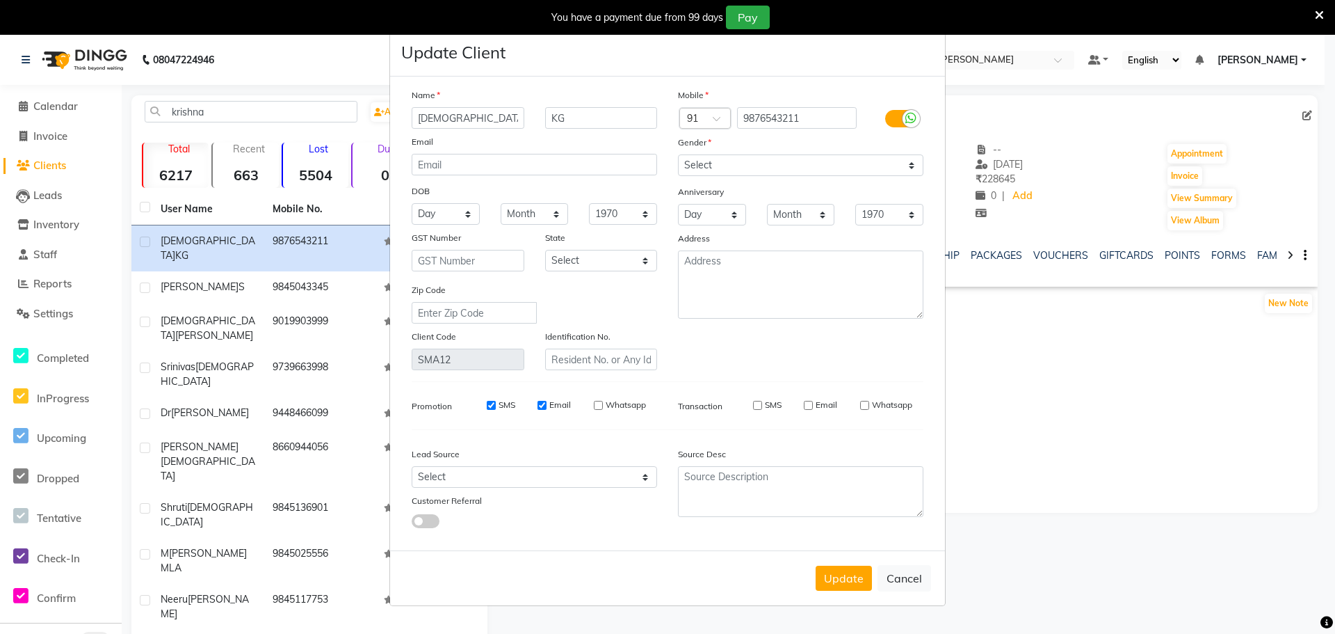
checkbox input "true"
click at [754, 405] on input "SMS" at bounding box center [757, 405] width 9 height 9
checkbox input "true"
click at [809, 405] on input "Email" at bounding box center [808, 405] width 9 height 9
checkbox input "true"
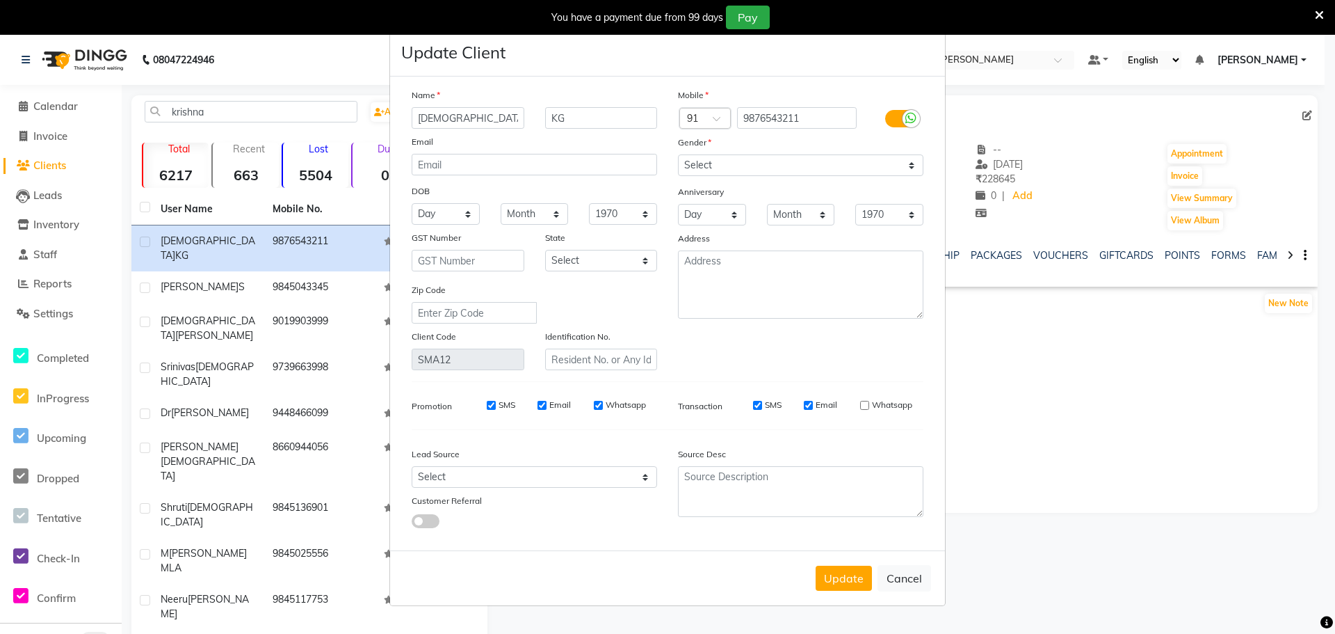
click at [867, 406] on input "Whatsapp" at bounding box center [864, 405] width 9 height 9
checkbox input "true"
click at [834, 582] on button "Update" at bounding box center [844, 577] width 56 height 25
select select
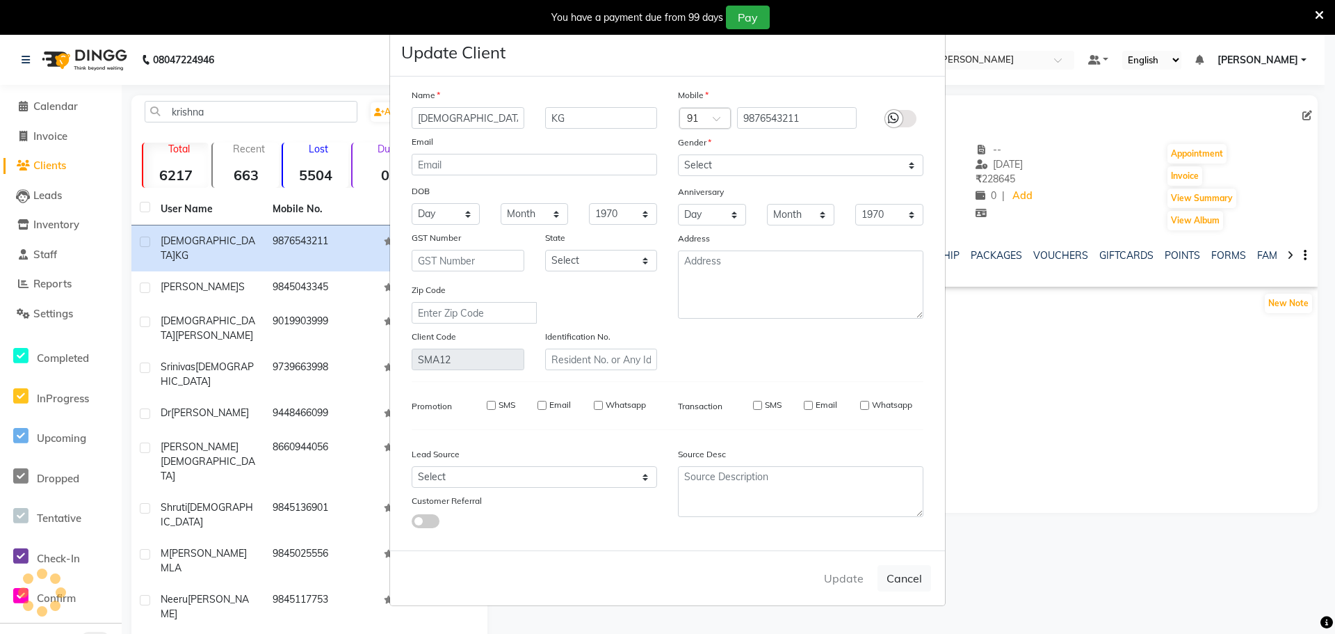
select select
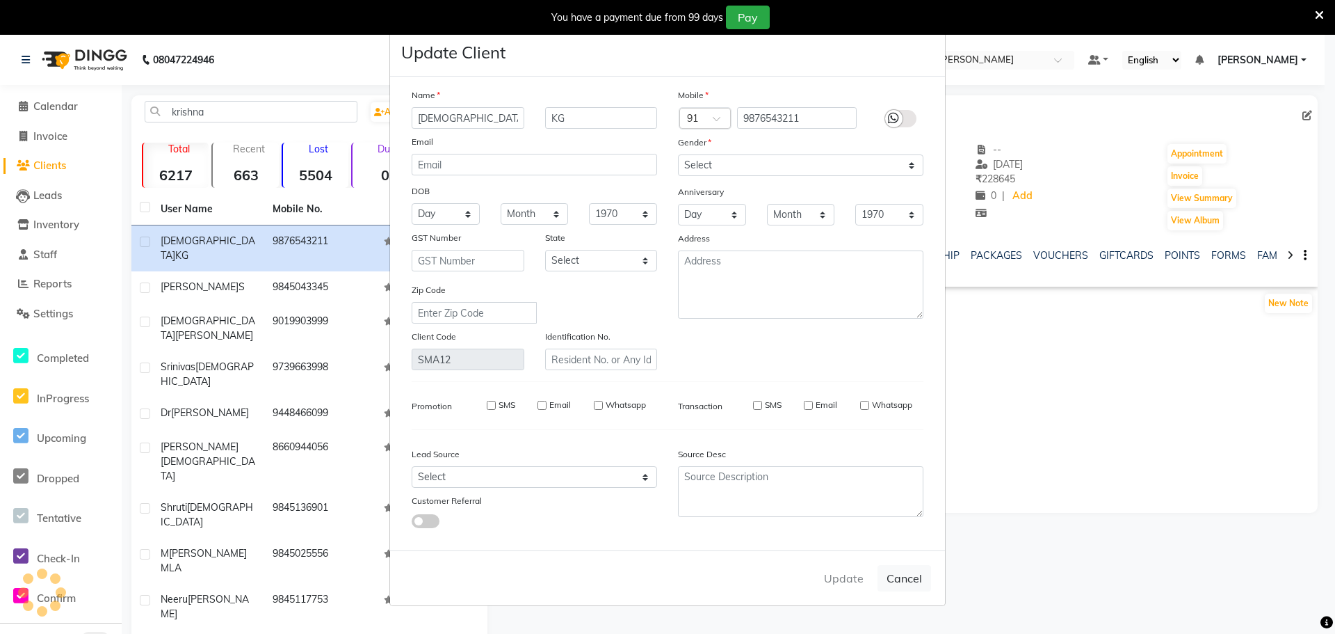
checkbox input "false"
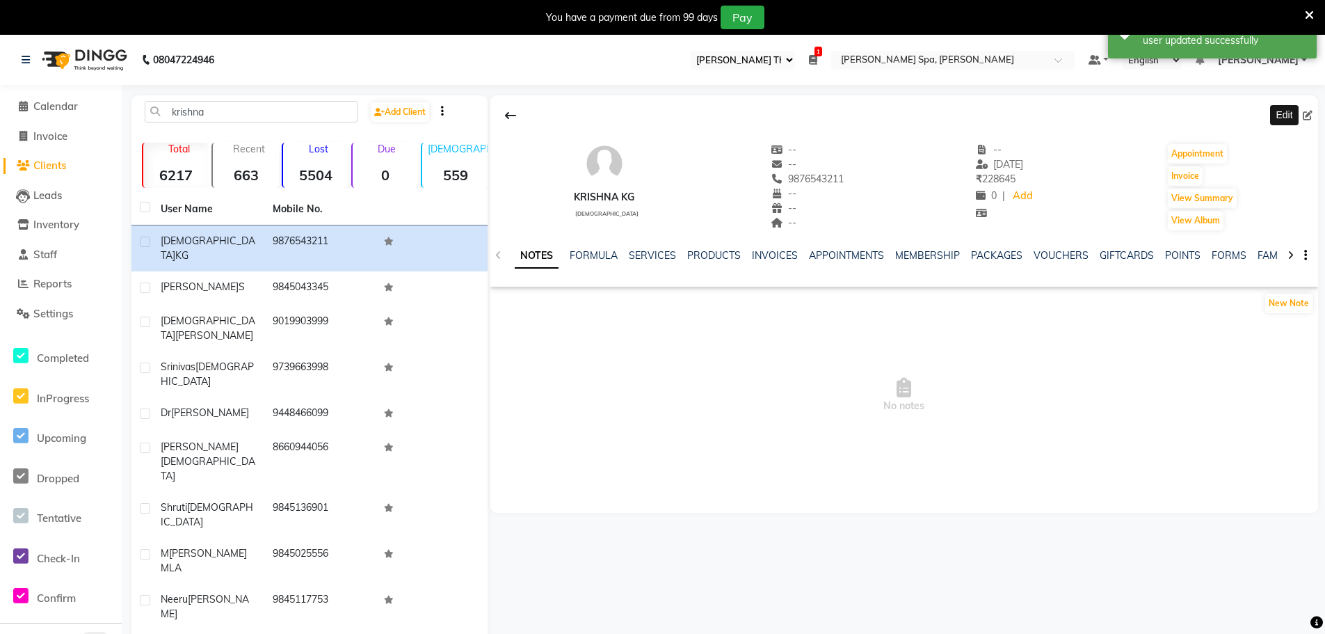
click at [1312, 113] on icon at bounding box center [1308, 116] width 10 height 10
select select "[DEMOGRAPHIC_DATA]"
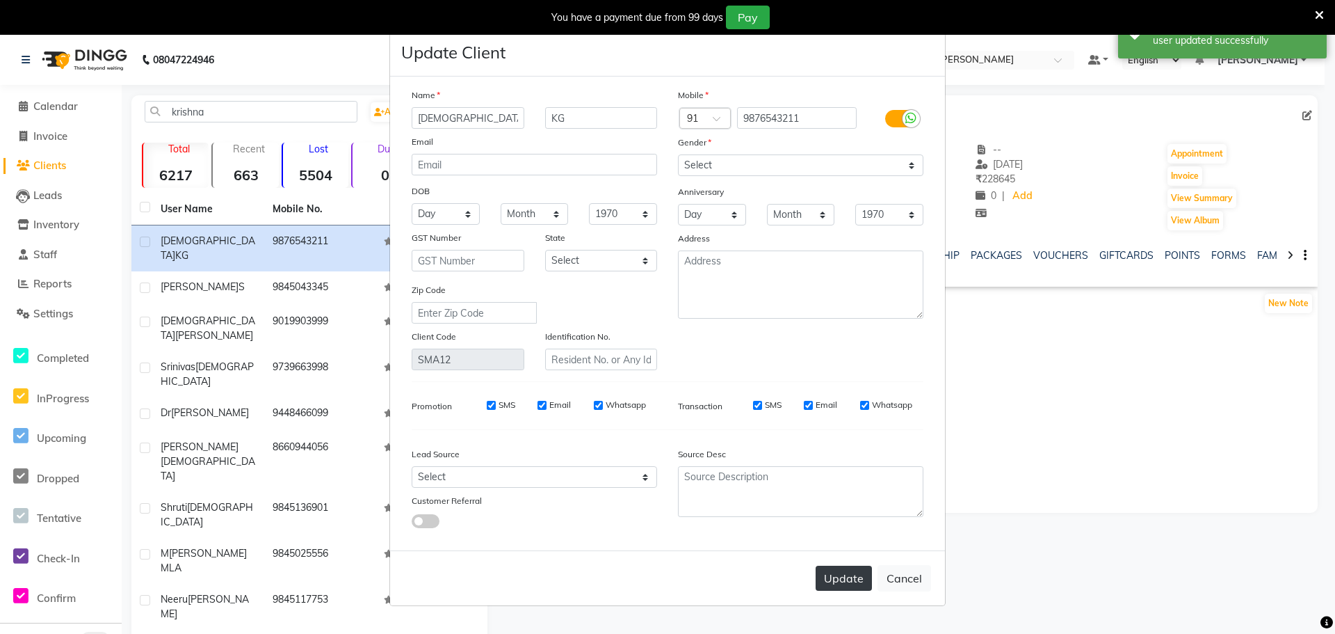
click at [850, 570] on button "Update" at bounding box center [844, 577] width 56 height 25
select select
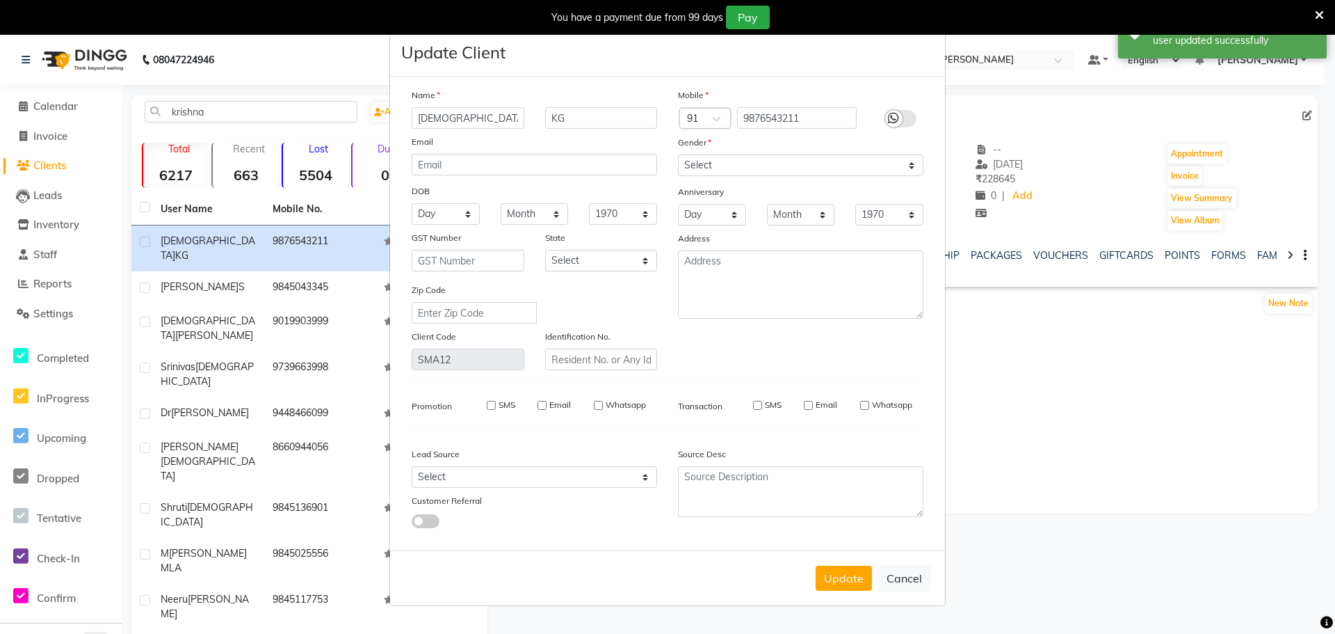
select select
checkbox input "false"
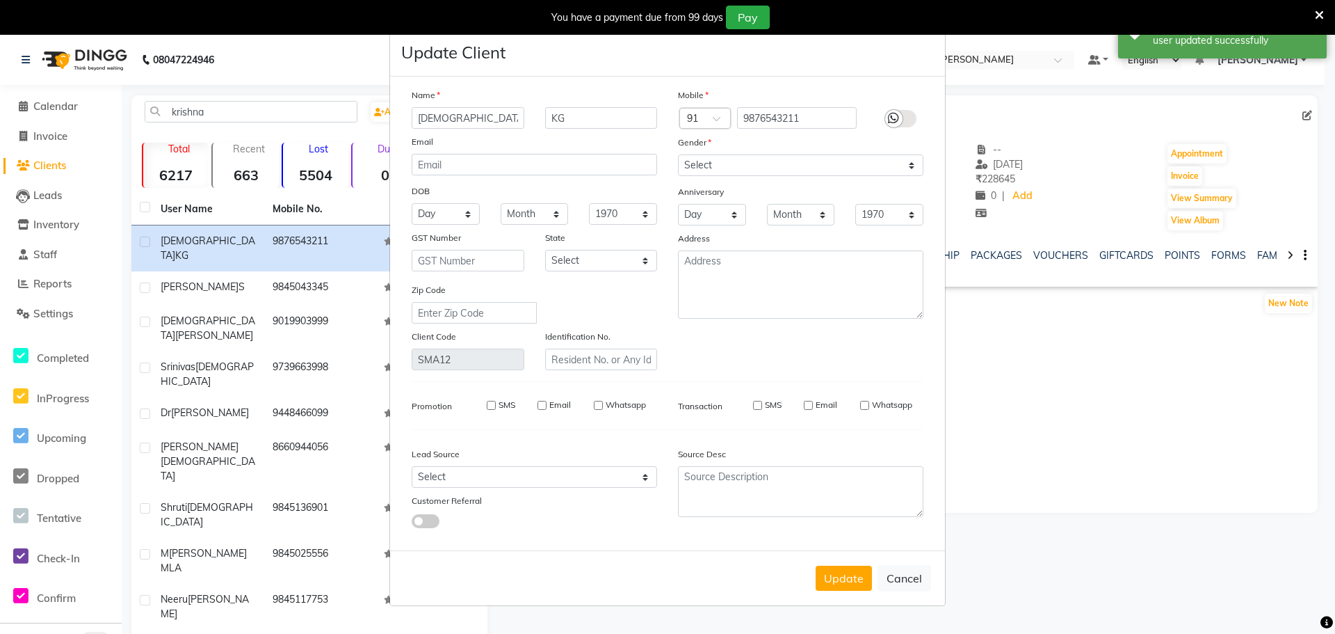
checkbox input "false"
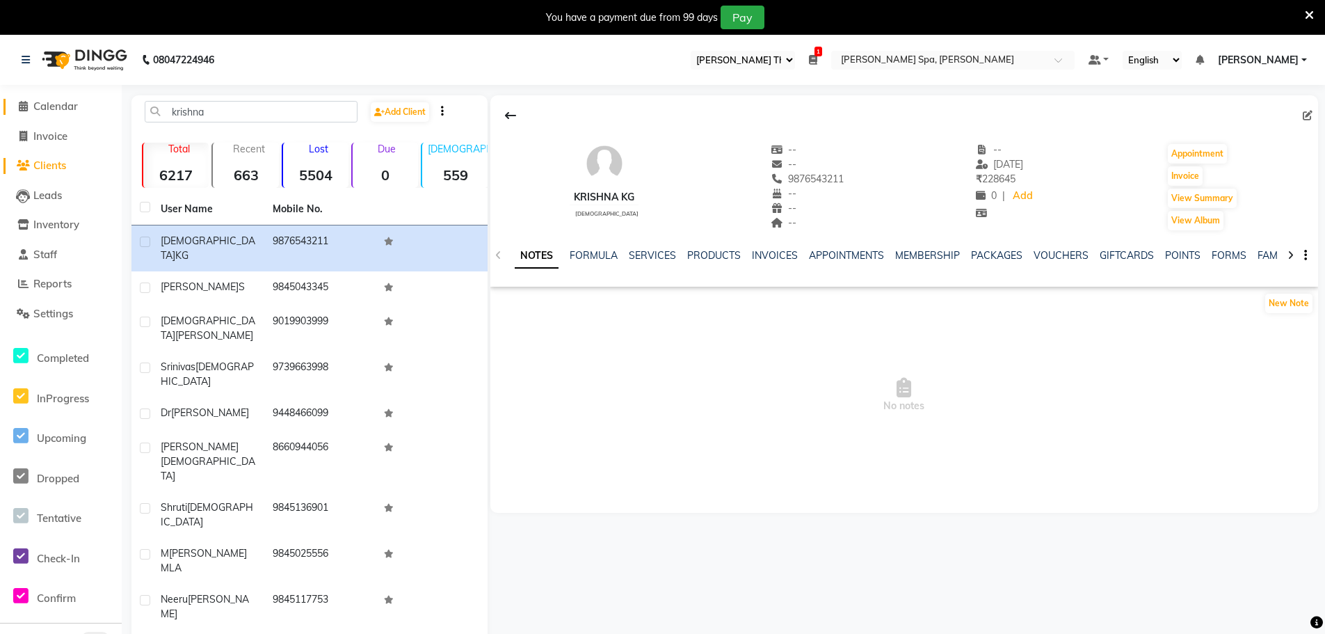
click at [74, 100] on span "Calendar" at bounding box center [55, 105] width 45 height 13
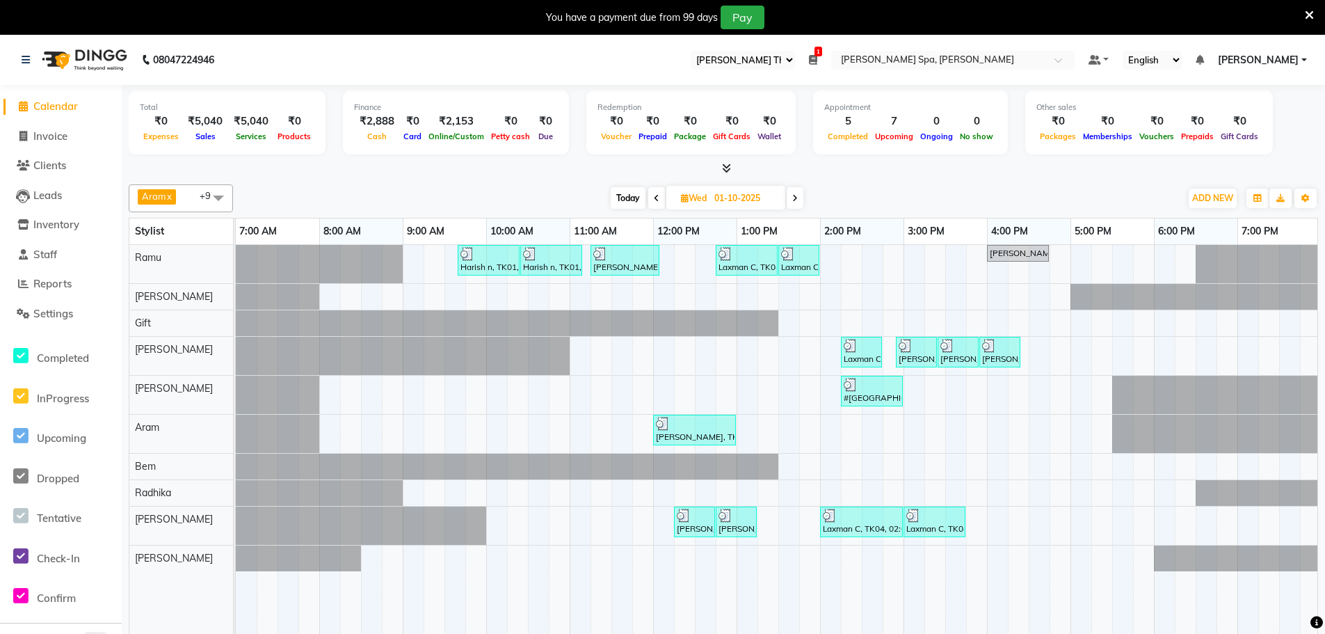
click at [663, 198] on span at bounding box center [656, 198] width 17 height 22
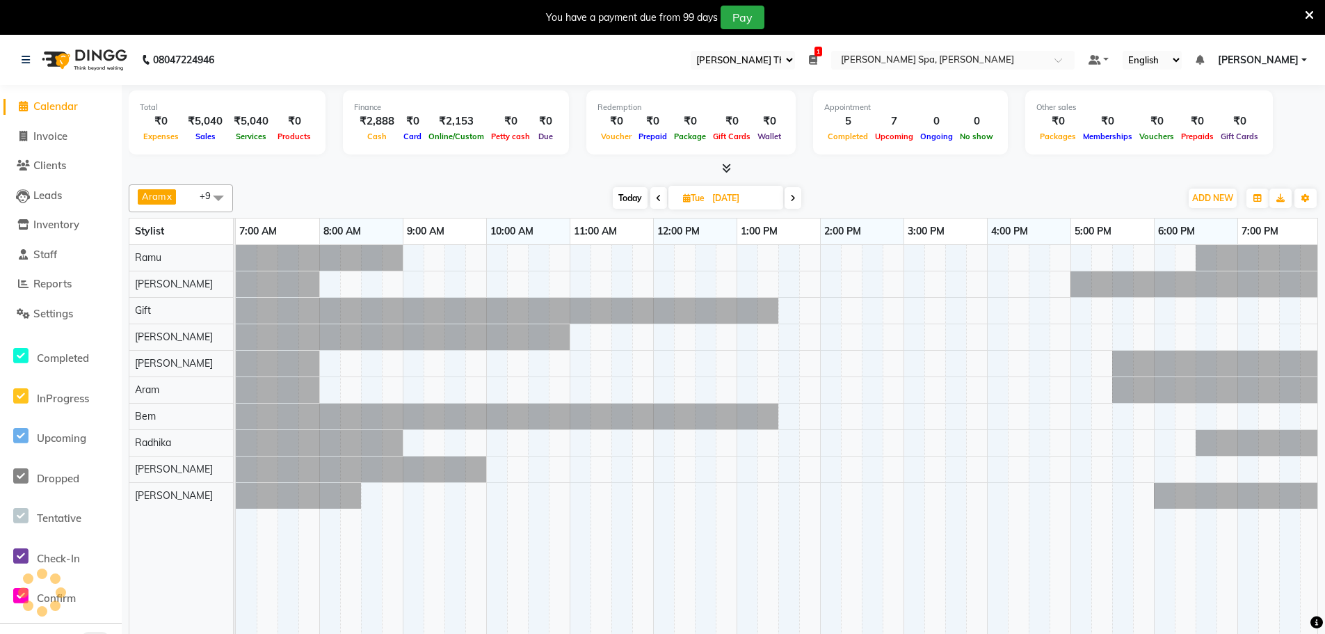
scroll to position [0, 337]
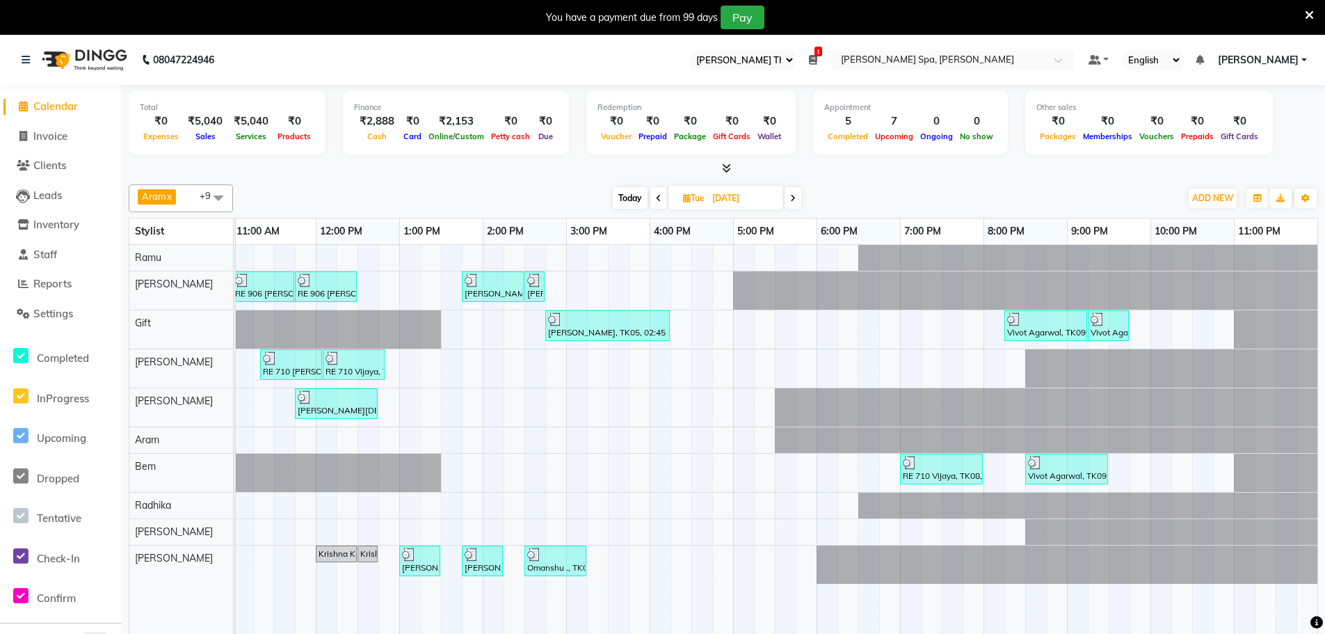
click at [794, 195] on icon at bounding box center [793, 198] width 6 height 8
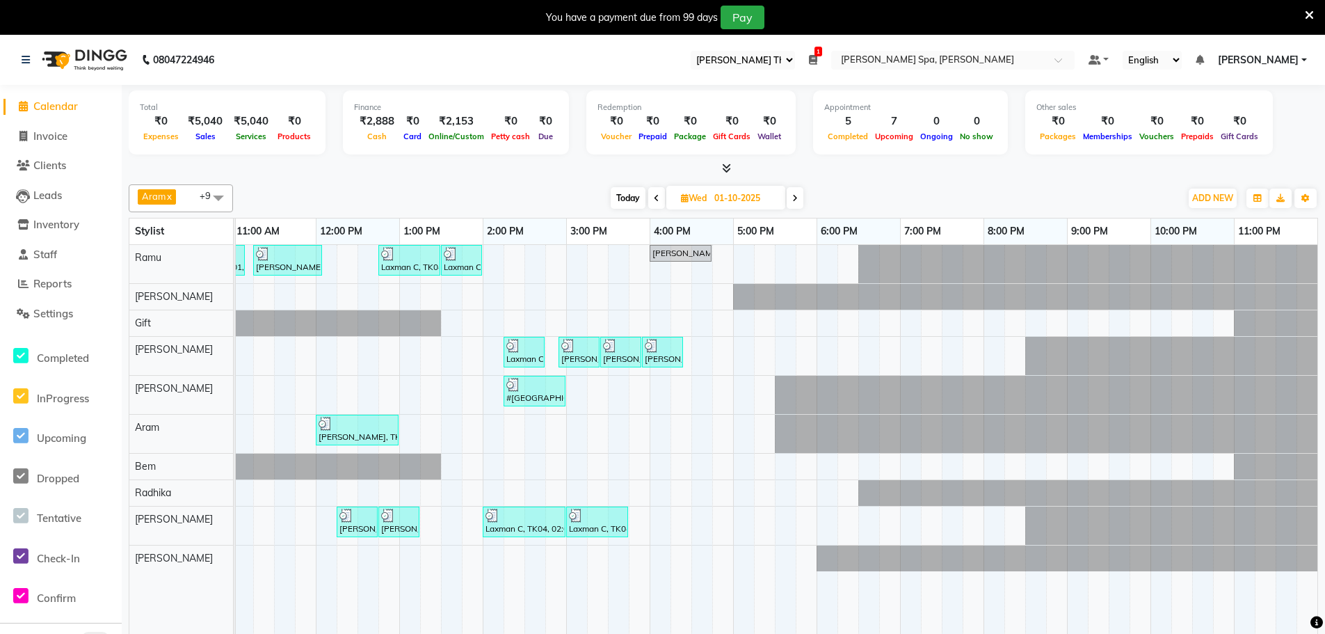
click at [796, 192] on span at bounding box center [795, 198] width 17 height 22
type input "02-10-2025"
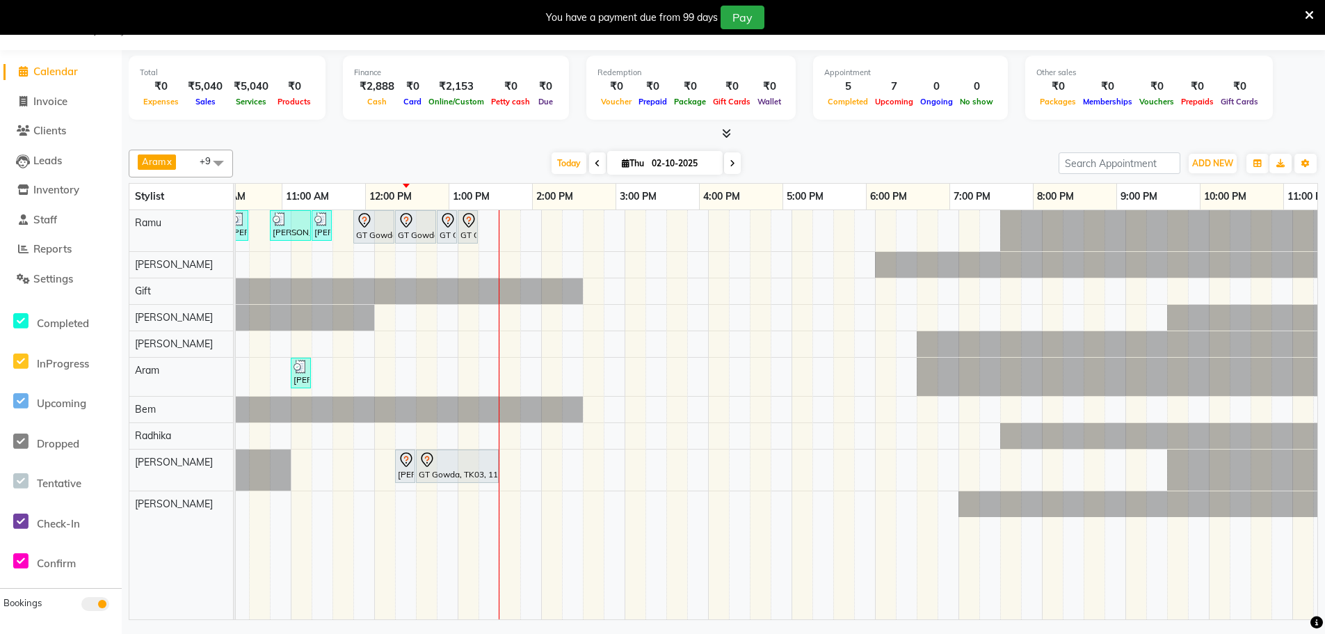
scroll to position [0, 195]
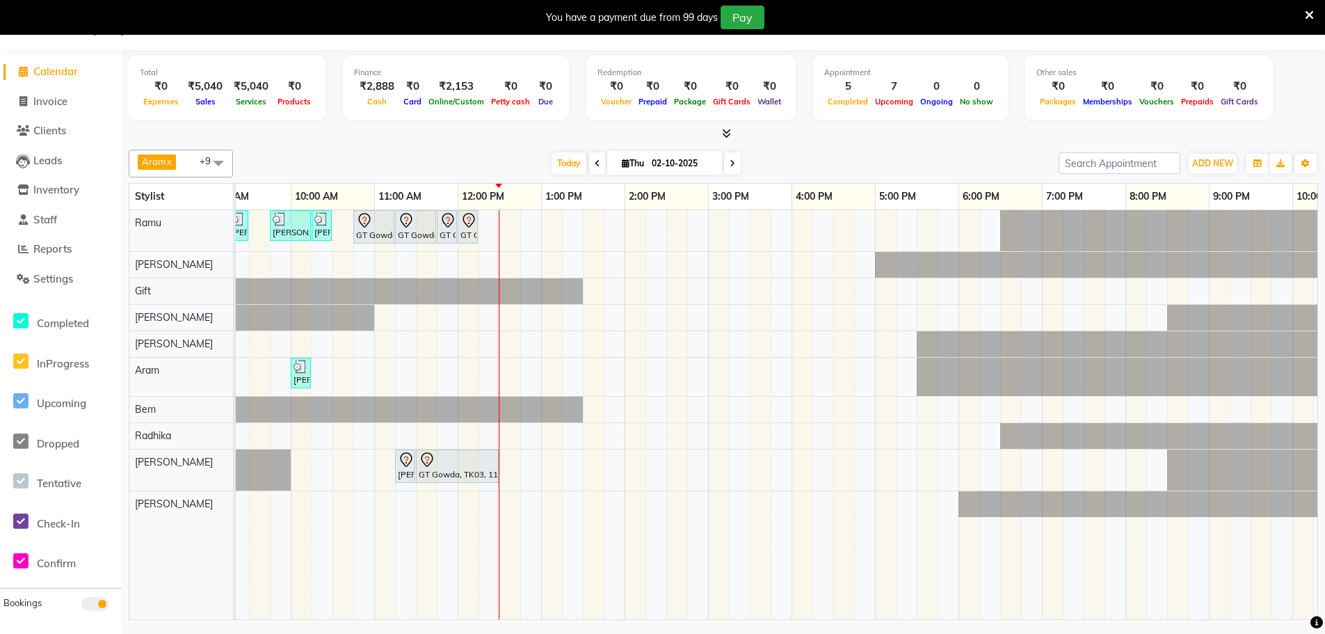
click at [461, 335] on div "RE 1003 [PERSON_NAME], TK05, 08:00 AM-08:30 AM, [PERSON_NAME] Color Malik Arjun…" at bounding box center [749, 414] width 1419 height 409
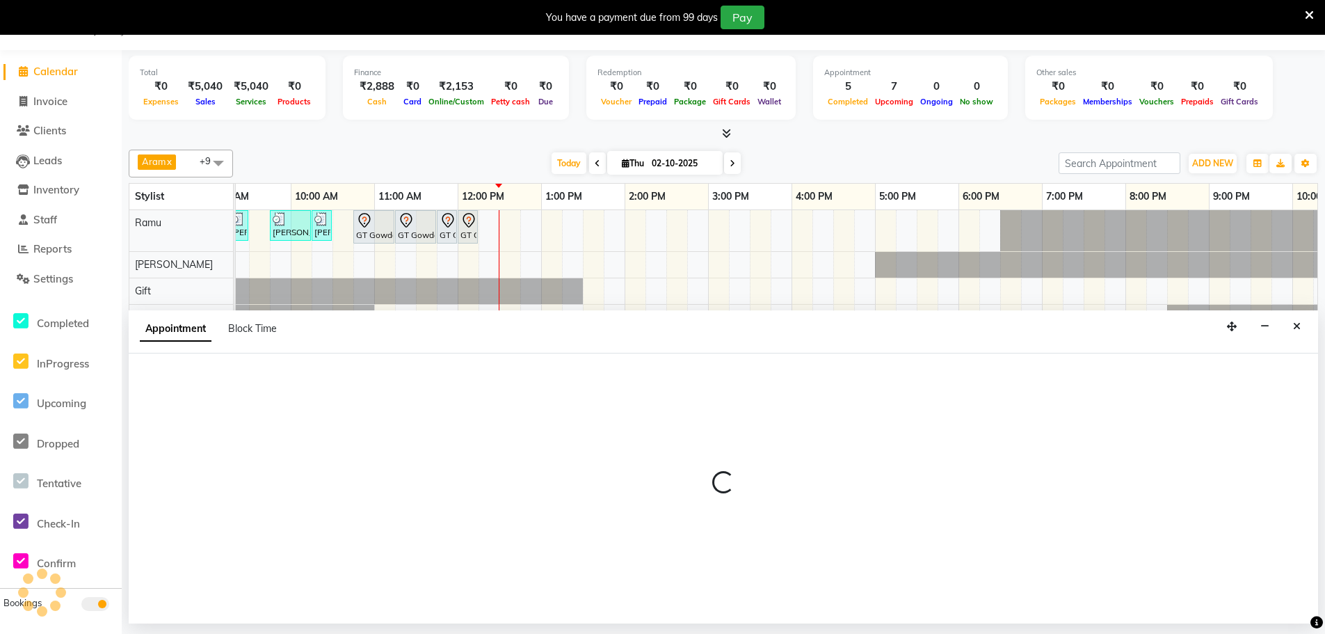
select select "84960"
select select "720"
select select "tentative"
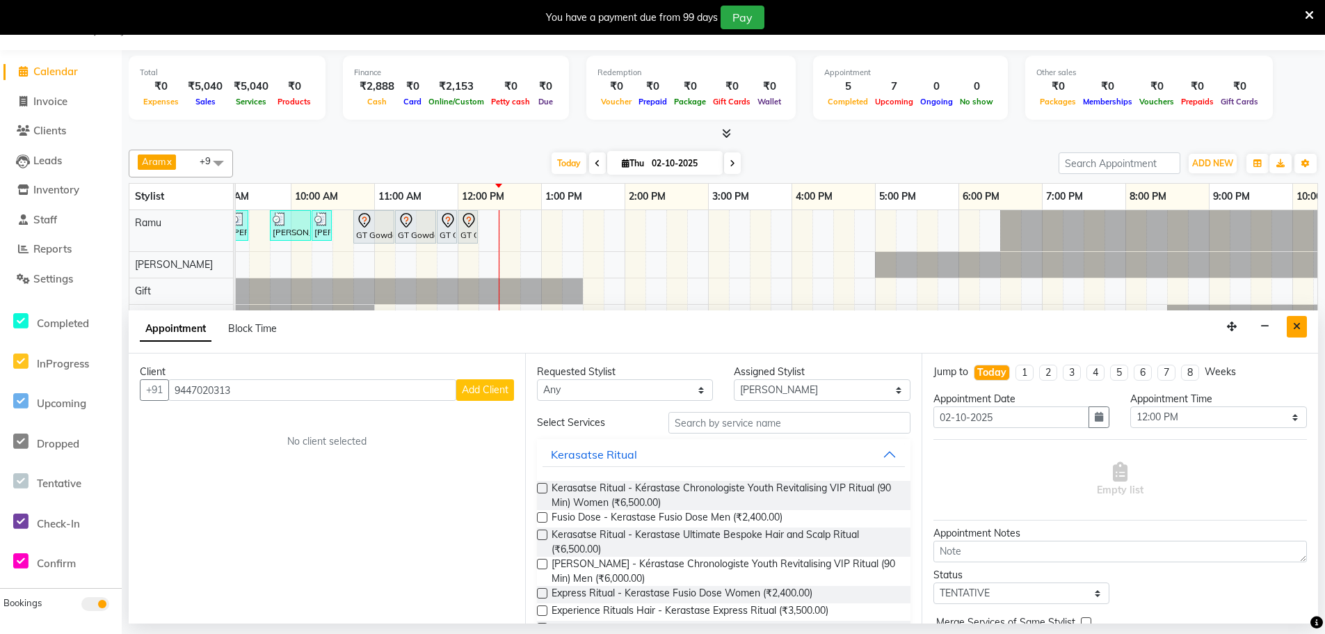
type input "9447020313"
click at [1299, 325] on icon "Close" at bounding box center [1297, 326] width 8 height 10
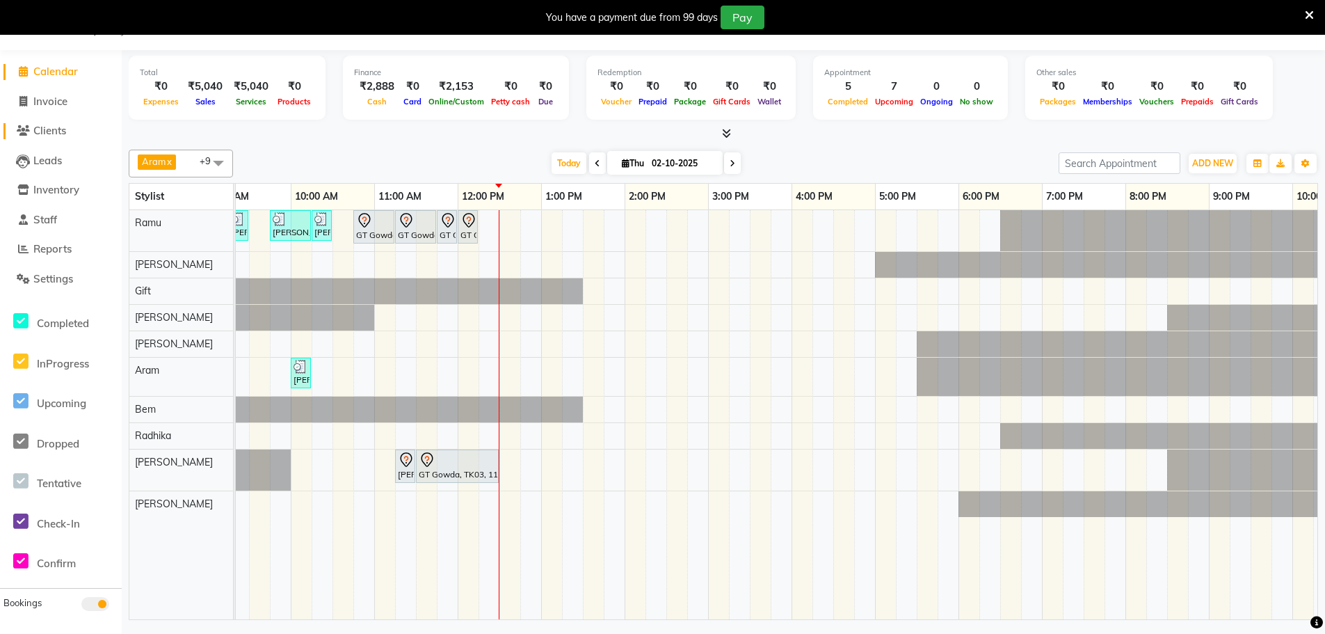
click at [63, 126] on span "Clients" at bounding box center [49, 130] width 33 height 13
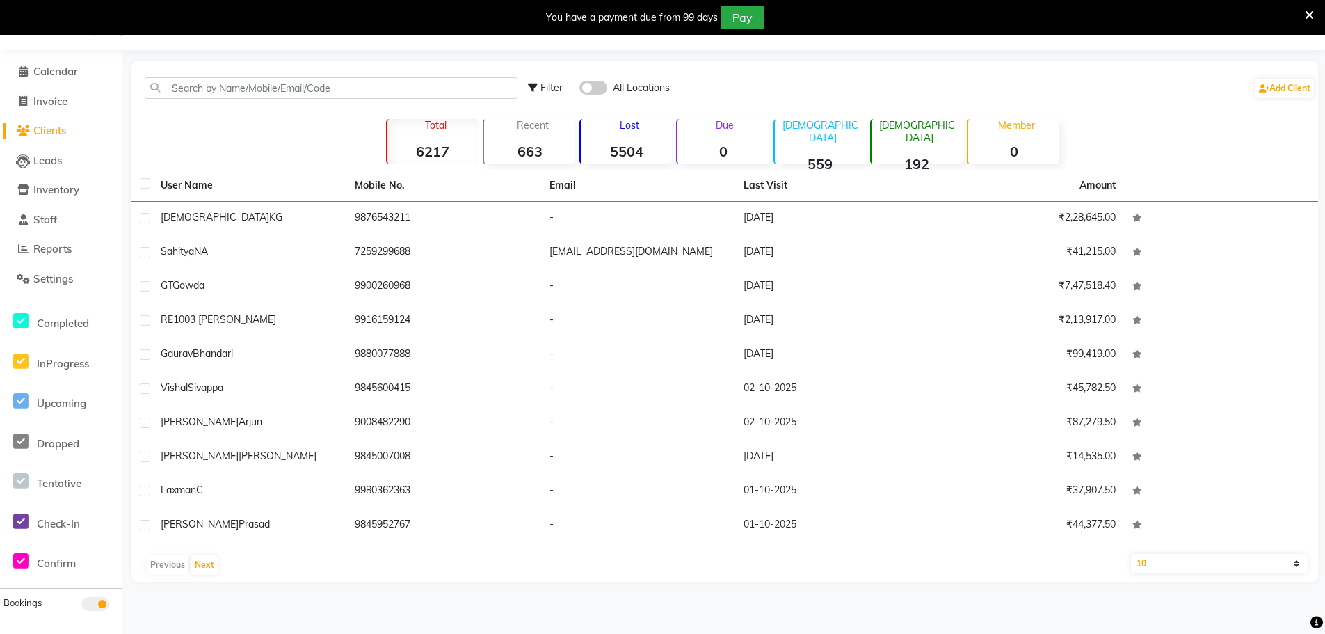
click at [44, 53] on div "Calendar Invoice Clients Leads Inventory Staff Reports Settings Completed InPro…" at bounding box center [94, 326] width 188 height 573
click at [47, 67] on span "Calendar" at bounding box center [55, 71] width 45 height 13
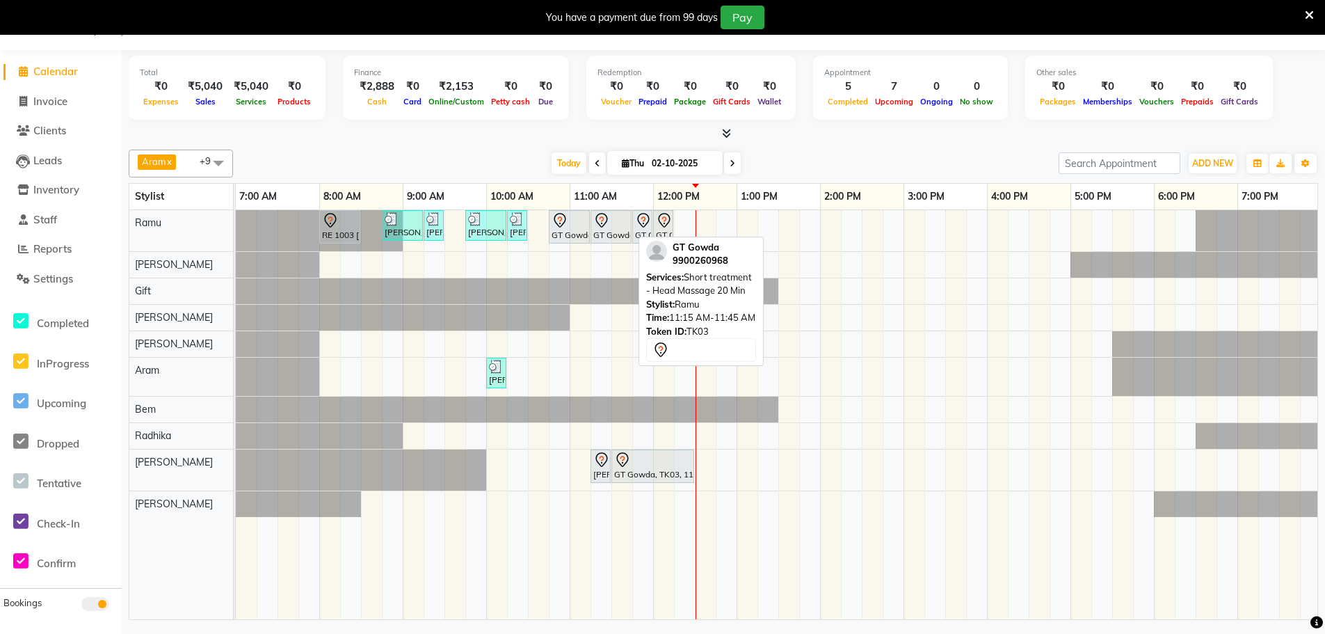
click at [605, 230] on div "GT Gowda, TK03, 11:15 AM-11:45 AM, Short treatment - Head Massage 20 Min" at bounding box center [611, 226] width 38 height 29
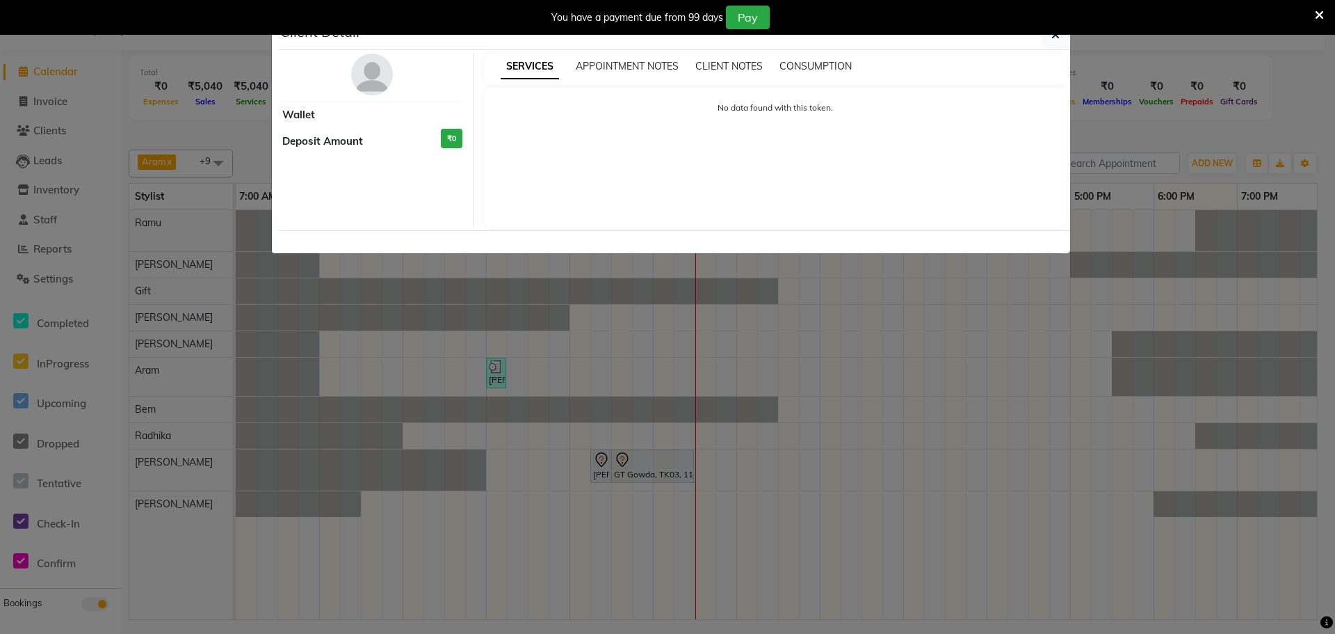
select select "7"
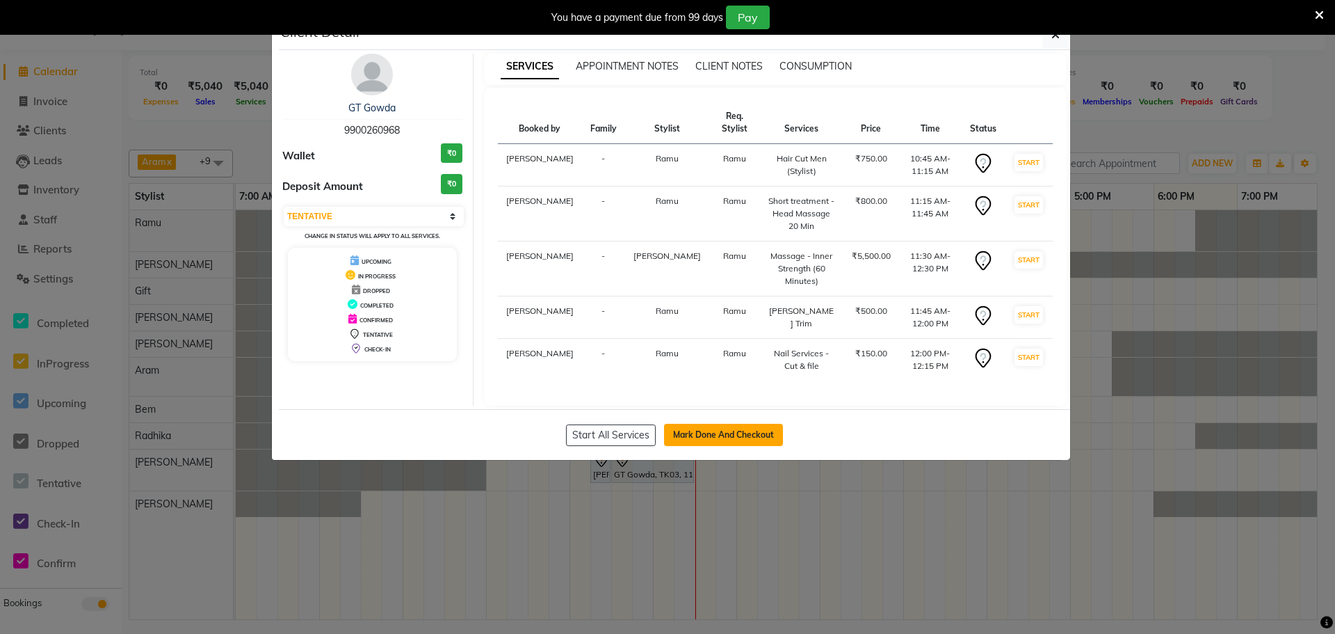
click at [696, 424] on button "Mark Done And Checkout" at bounding box center [723, 435] width 119 height 22
select select "8545"
select select "service"
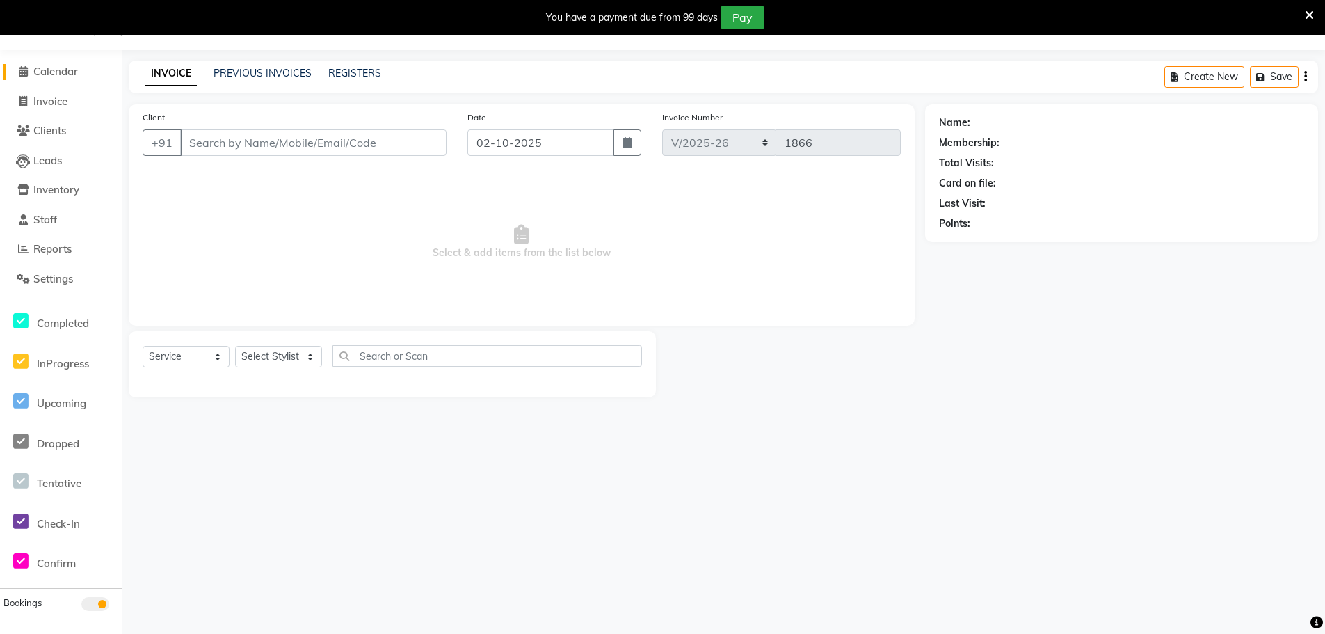
type input "9900260968"
select select "84964"
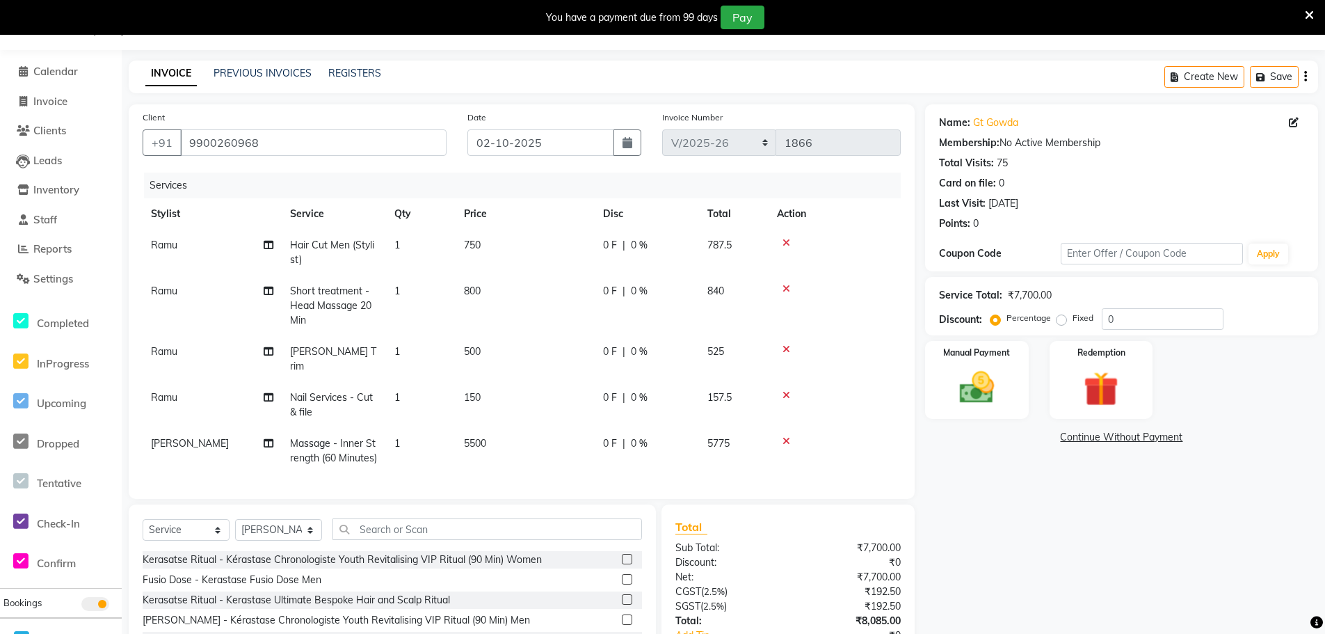
click at [400, 399] on span "1" at bounding box center [397, 397] width 6 height 13
select select "84952"
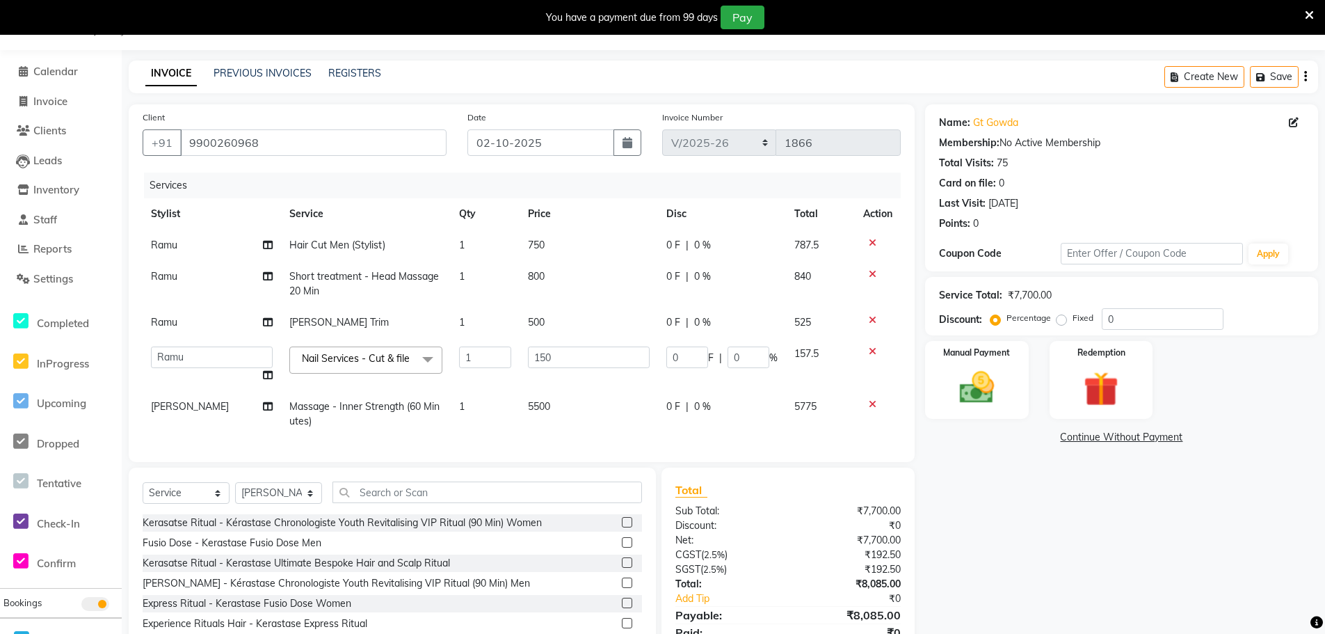
click at [479, 344] on td "1" at bounding box center [486, 364] width 70 height 53
click at [482, 354] on input "1" at bounding box center [485, 357] width 53 height 22
type input "2"
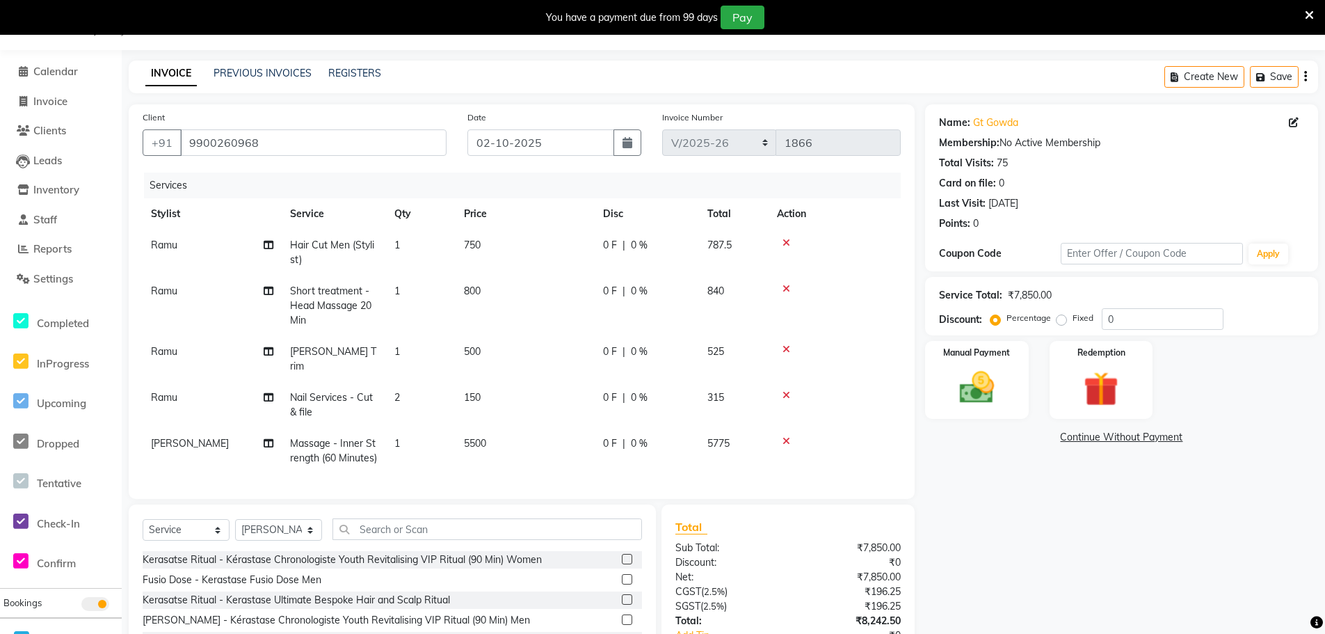
click at [488, 386] on tr "Ramu Nail Services - Cut & file 2 150 0 F | 0 % 315" at bounding box center [522, 405] width 758 height 46
drag, startPoint x: 1111, startPoint y: 320, endPoint x: 1118, endPoint y: 318, distance: 7.3
click at [1114, 319] on input "0" at bounding box center [1163, 319] width 122 height 22
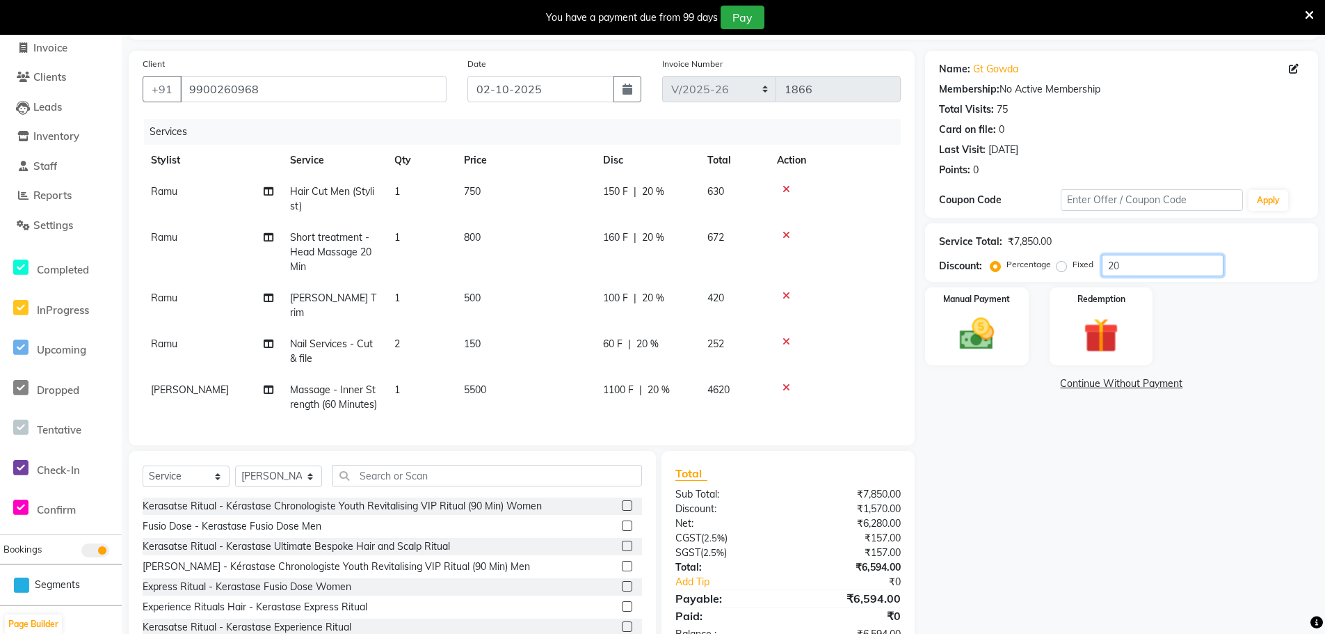
scroll to position [156, 0]
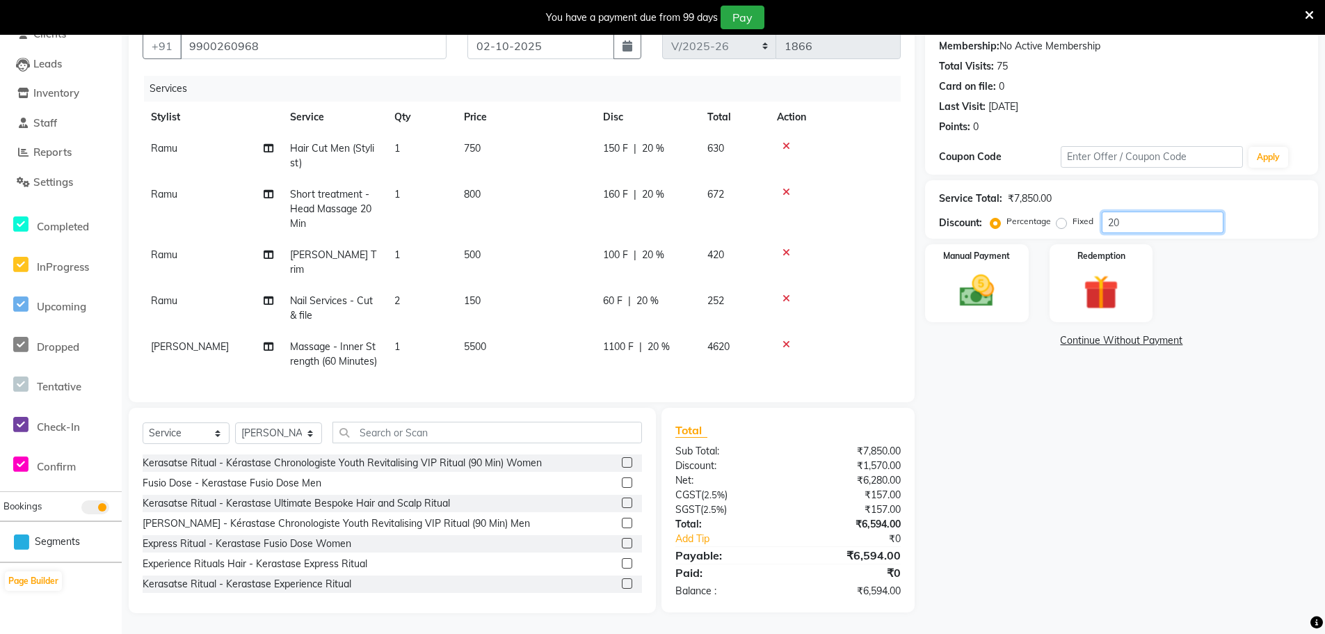
type input "20"
click at [1010, 491] on div "Name: Gt Gowda Membership: No Active Membership Total Visits: 75 Card on file: …" at bounding box center [1126, 310] width 403 height 605
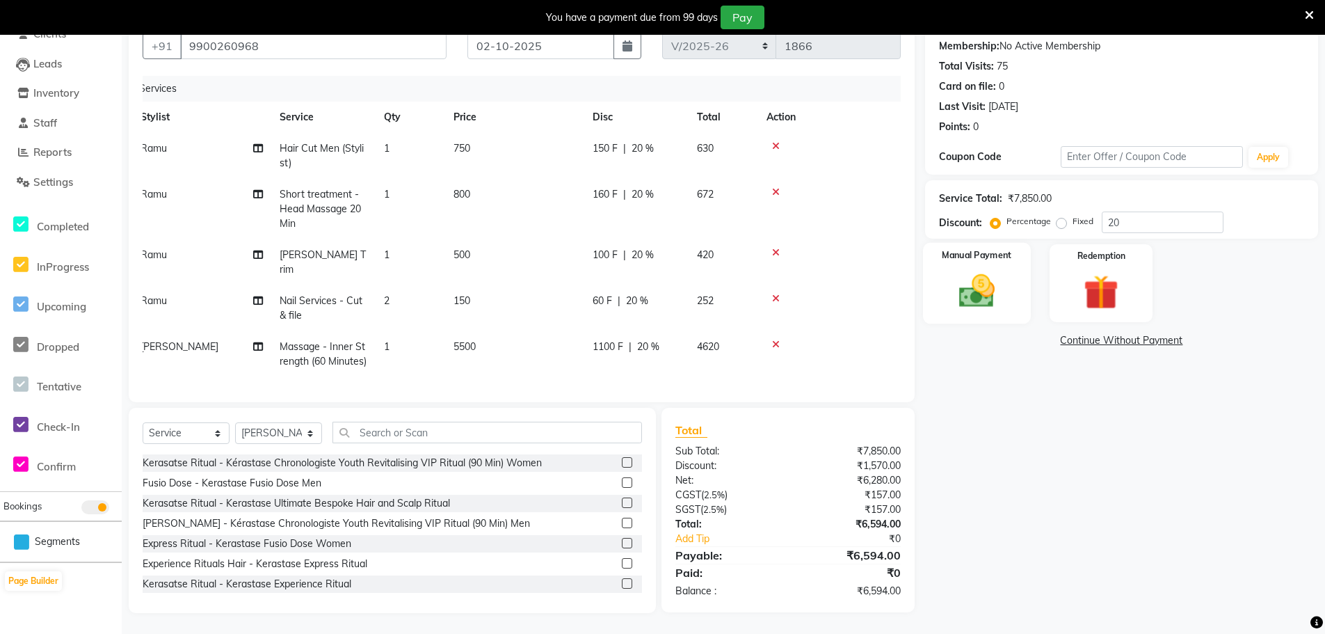
click at [990, 244] on div "Manual Payment" at bounding box center [977, 283] width 108 height 81
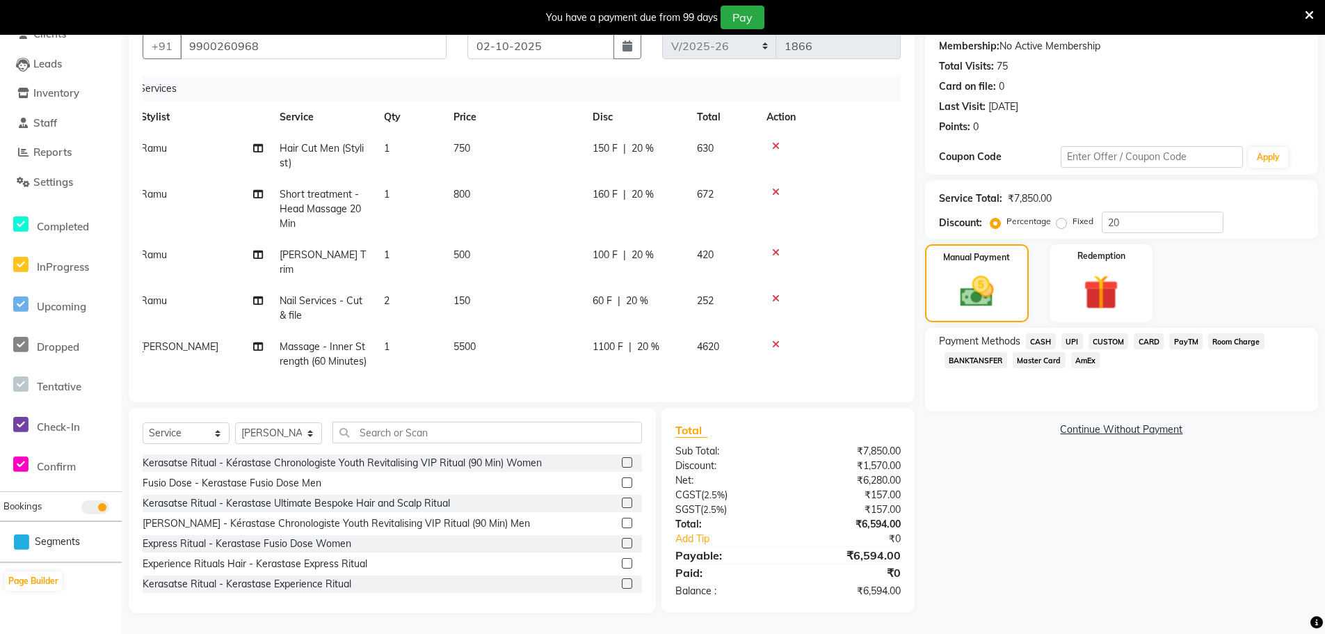
click at [1039, 333] on span "CASH" at bounding box center [1041, 341] width 30 height 16
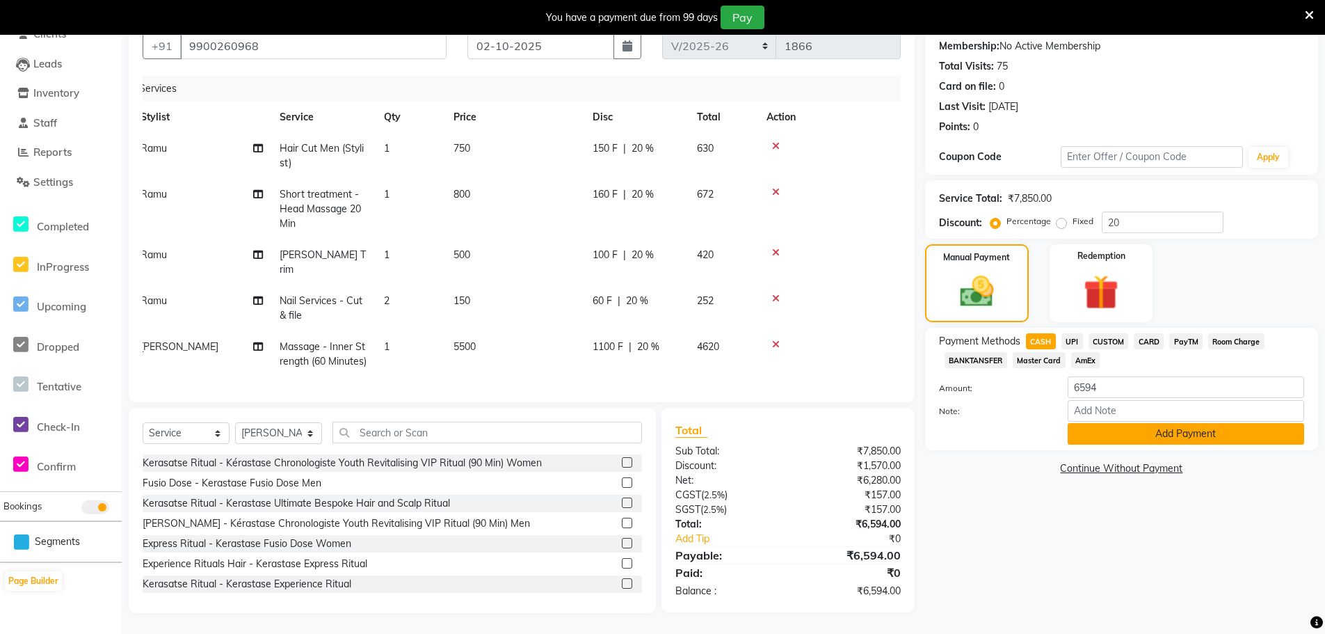
click at [1102, 423] on button "Add Payment" at bounding box center [1186, 434] width 236 height 22
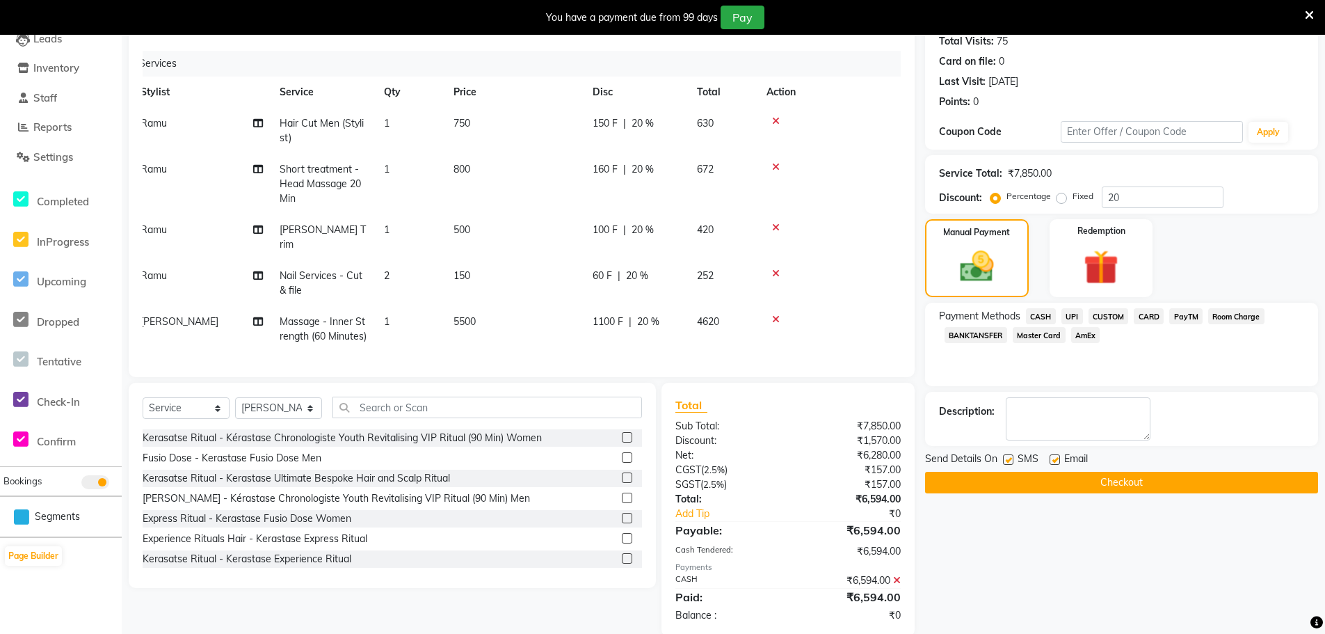
click at [1058, 463] on label at bounding box center [1055, 459] width 10 height 10
click at [1058, 463] on input "checkbox" at bounding box center [1054, 460] width 9 height 9
checkbox input "false"
click at [1051, 487] on button "Checkout" at bounding box center [1121, 483] width 393 height 22
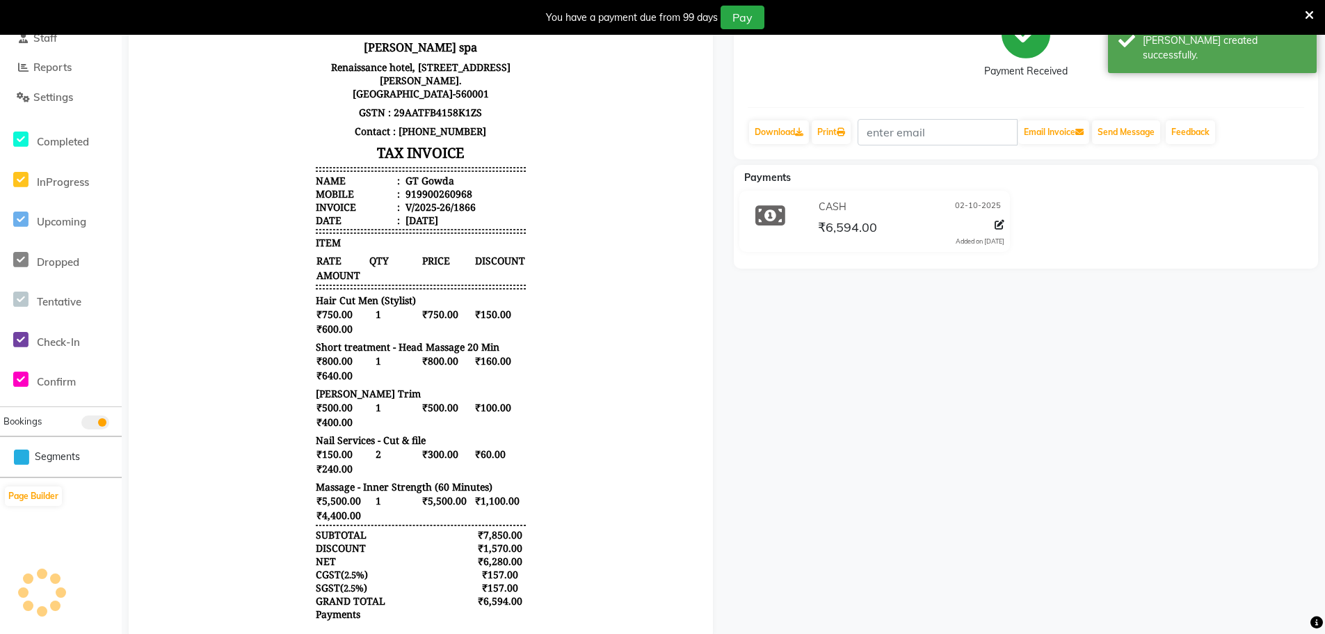
scroll to position [253, 0]
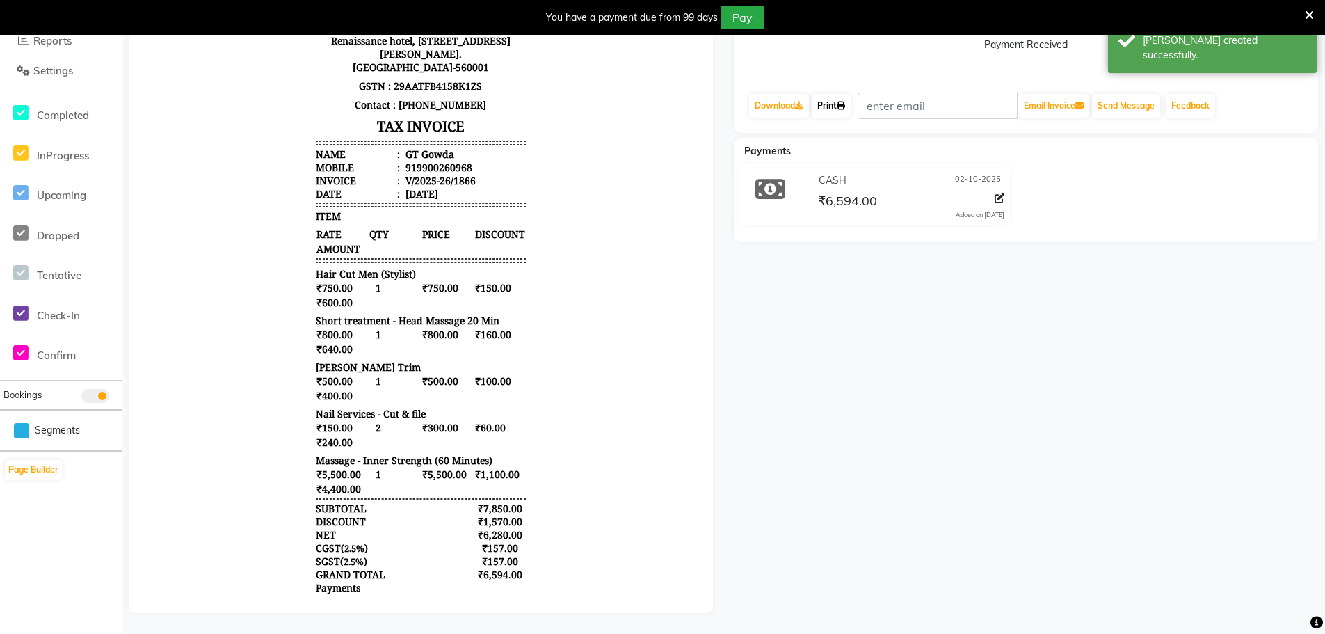
click at [840, 95] on link "Print" at bounding box center [831, 106] width 39 height 24
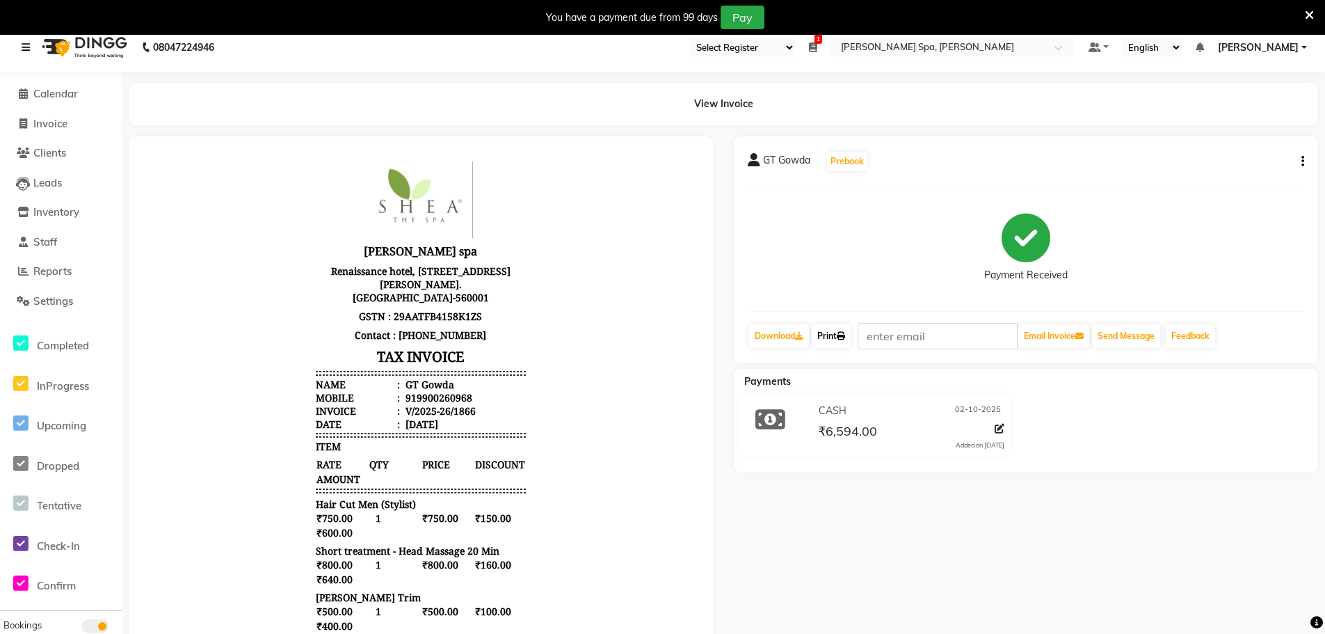
scroll to position [0, 0]
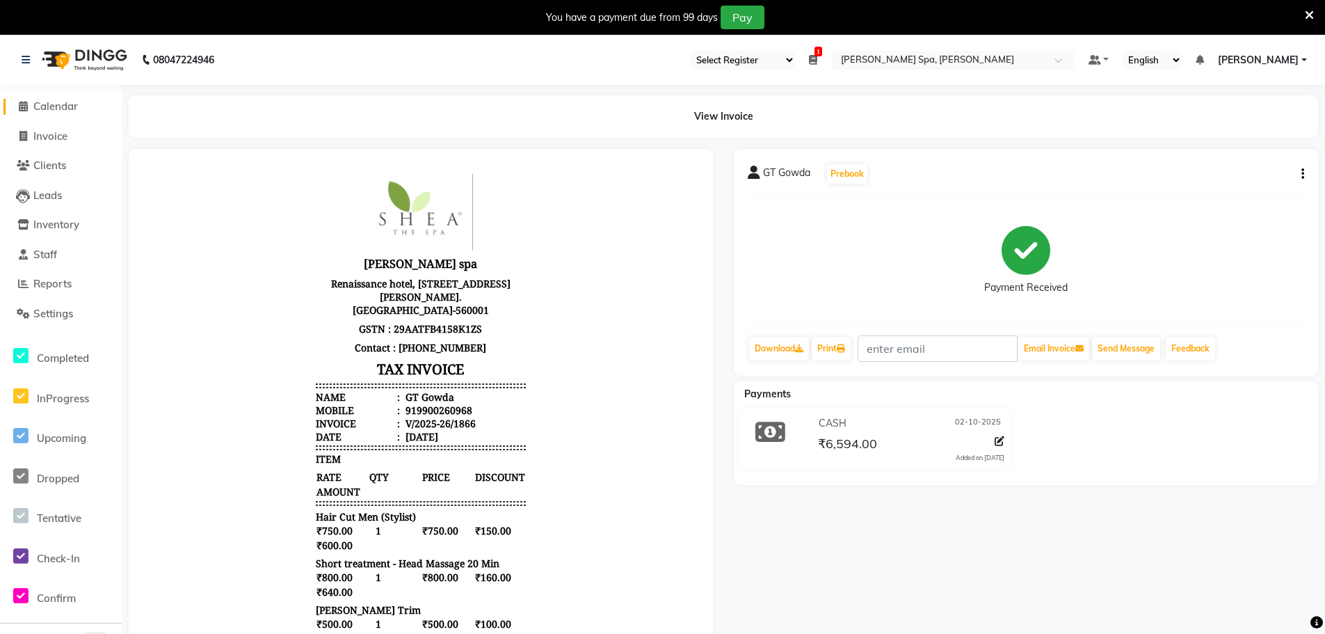
click at [73, 105] on span "Calendar" at bounding box center [55, 105] width 45 height 13
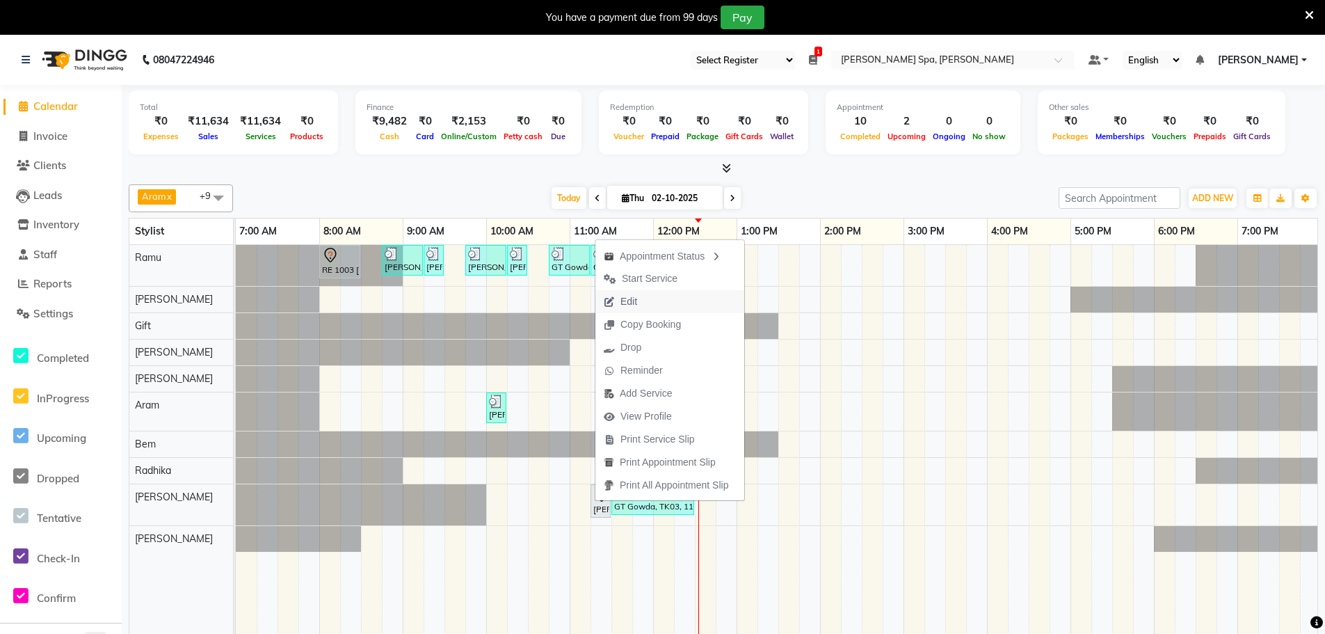
click at [641, 302] on span "Edit" at bounding box center [620, 301] width 50 height 23
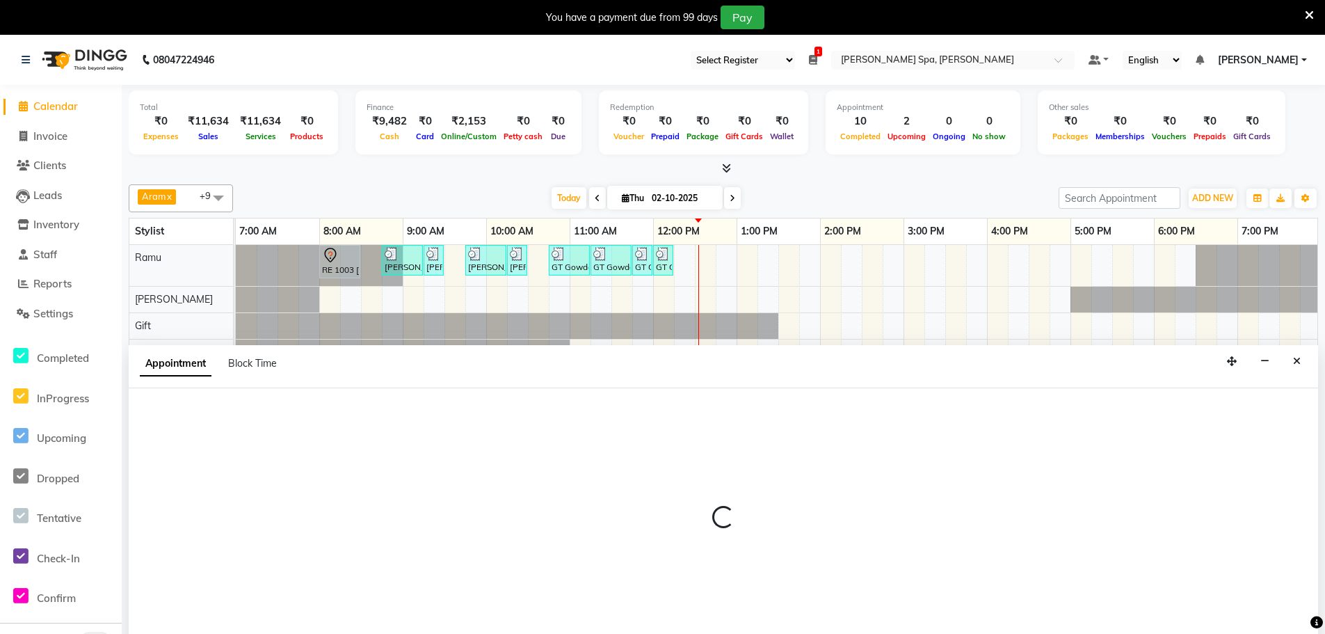
scroll to position [35, 0]
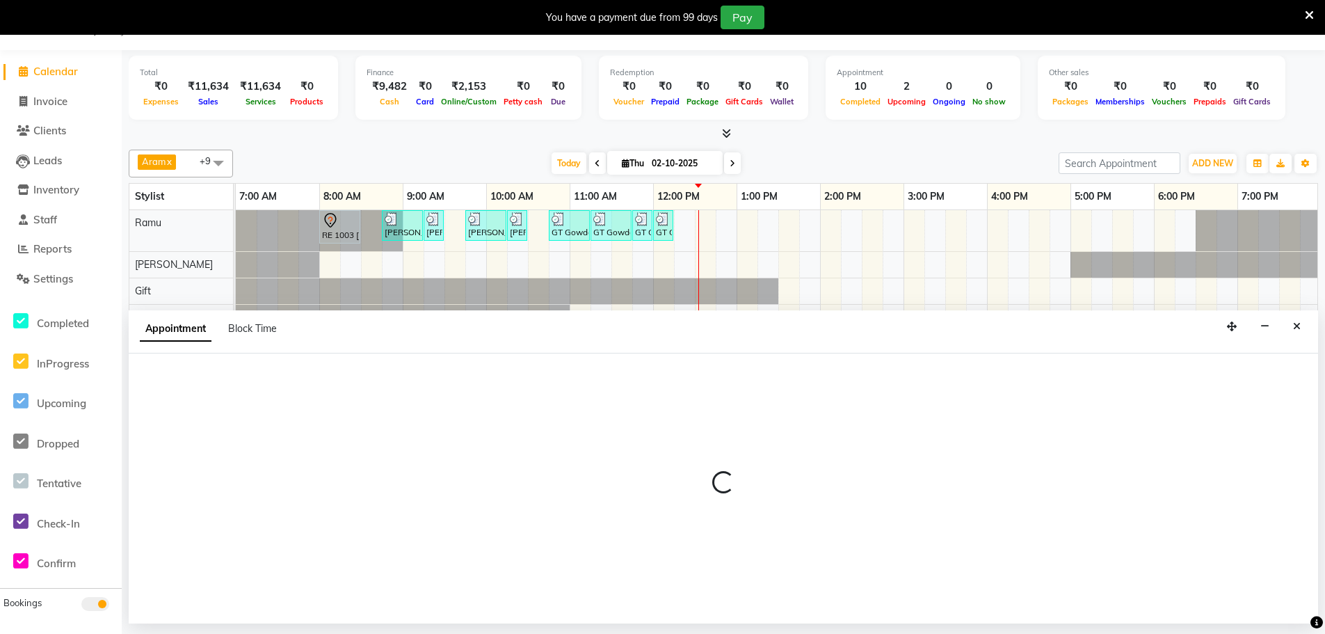
select select "tentative"
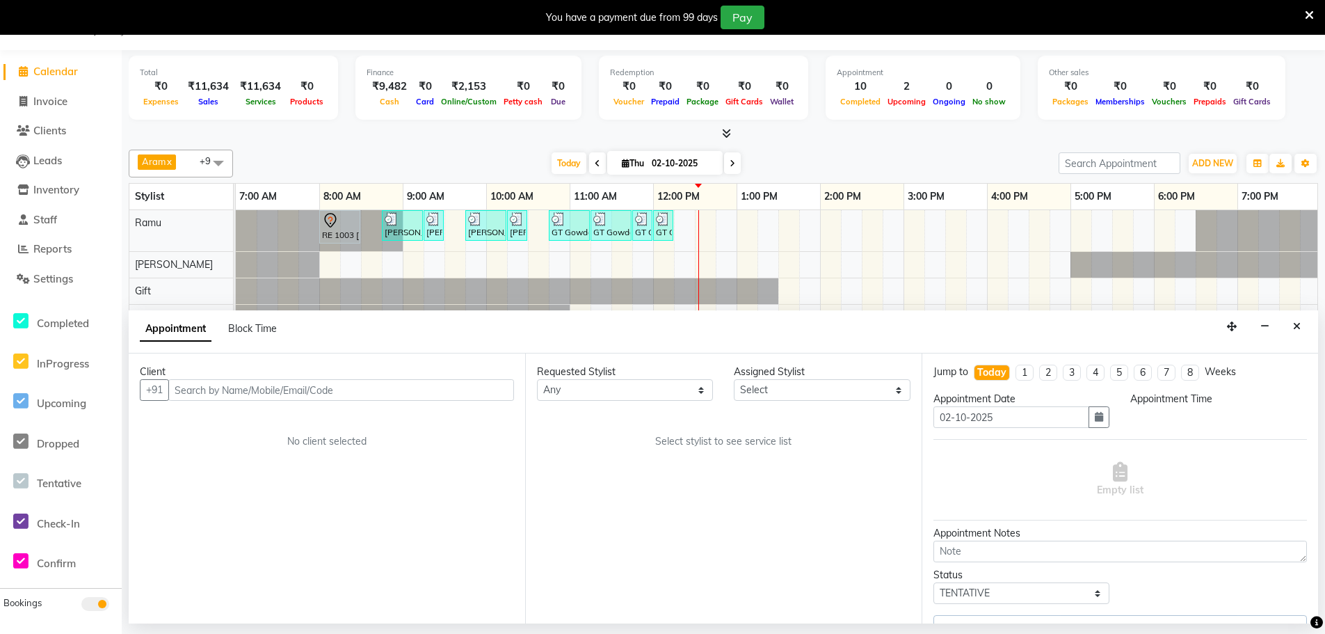
select select "84952"
select select "84964"
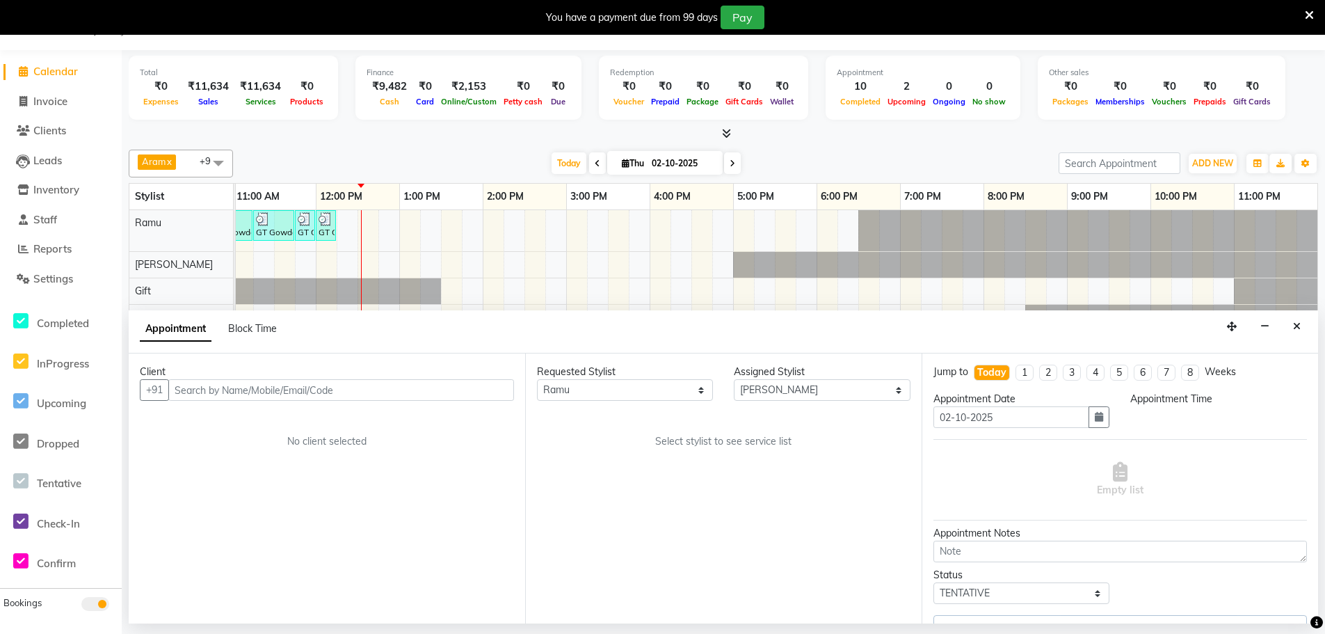
select select "675"
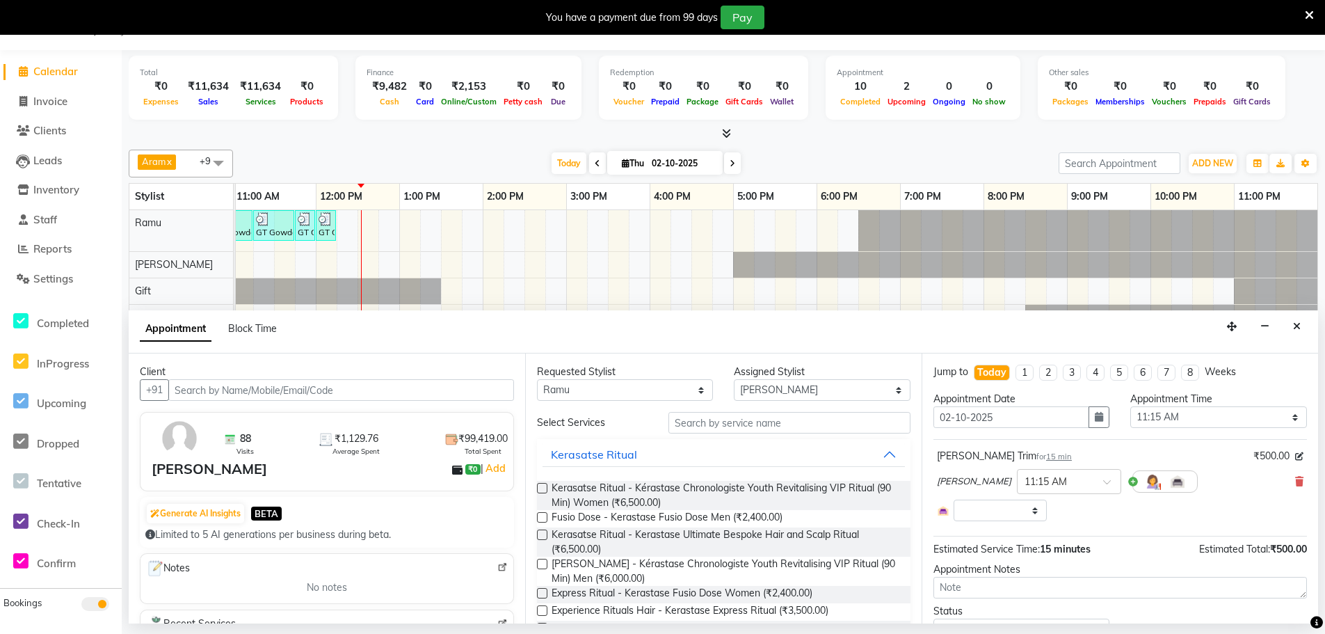
select select "4302"
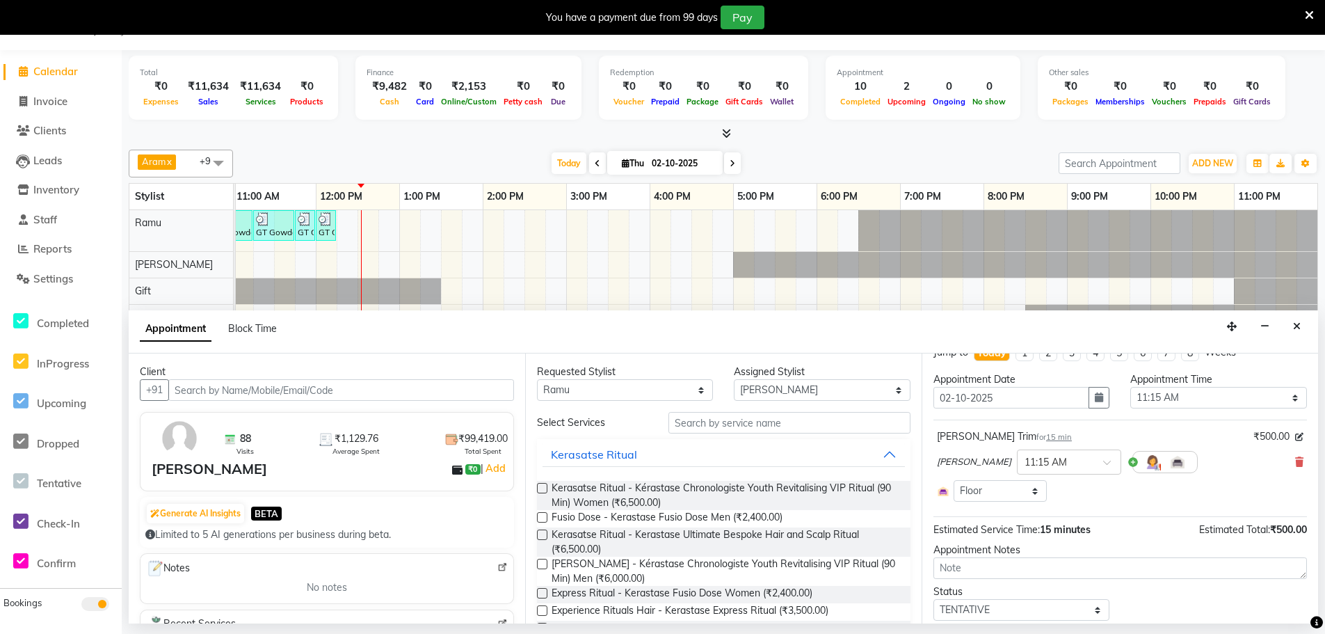
scroll to position [0, 0]
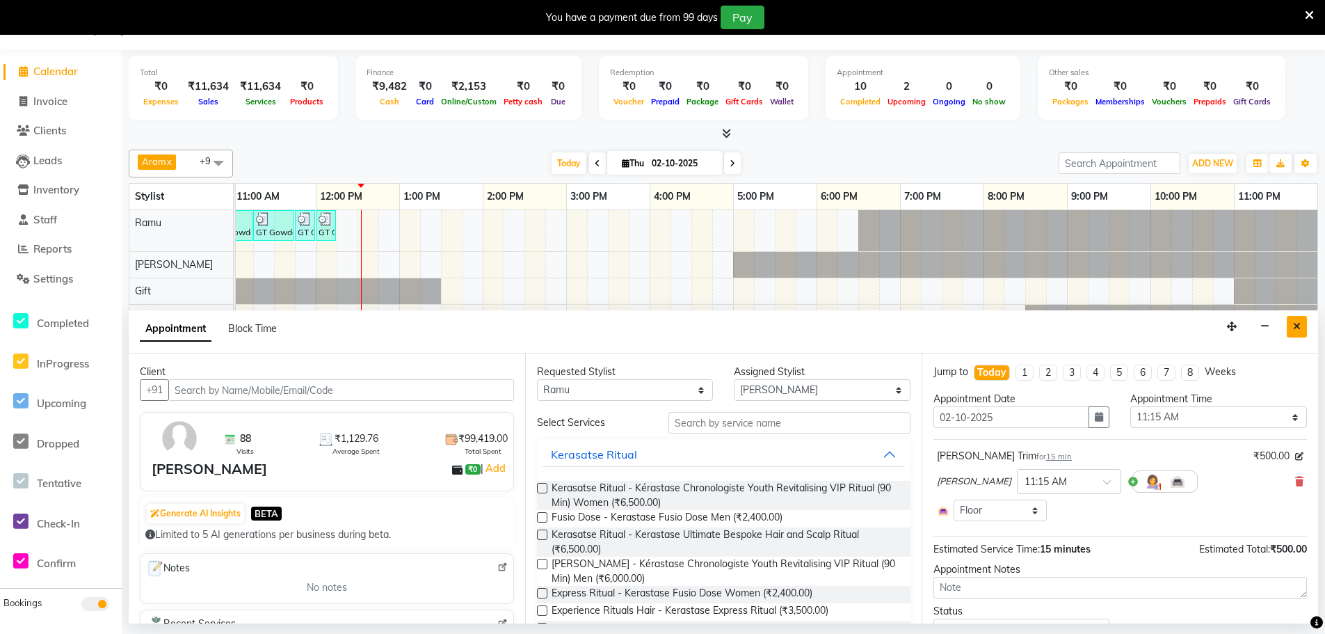
click at [1292, 323] on button "Close" at bounding box center [1297, 327] width 20 height 22
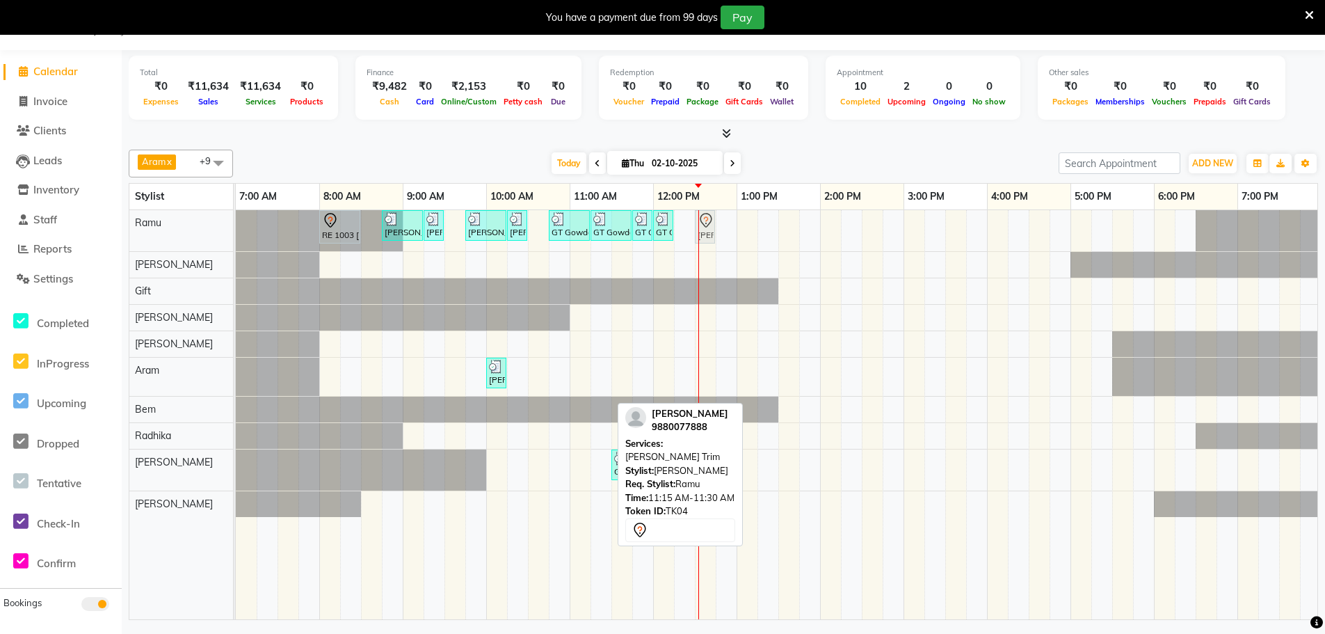
drag, startPoint x: 600, startPoint y: 465, endPoint x: 712, endPoint y: 235, distance: 256.0
click at [712, 235] on tbody "RE 1003 [PERSON_NAME], TK05, 08:00 AM-08:30 AM, [PERSON_NAME] Color Malik Arjun…" at bounding box center [945, 363] width 1419 height 307
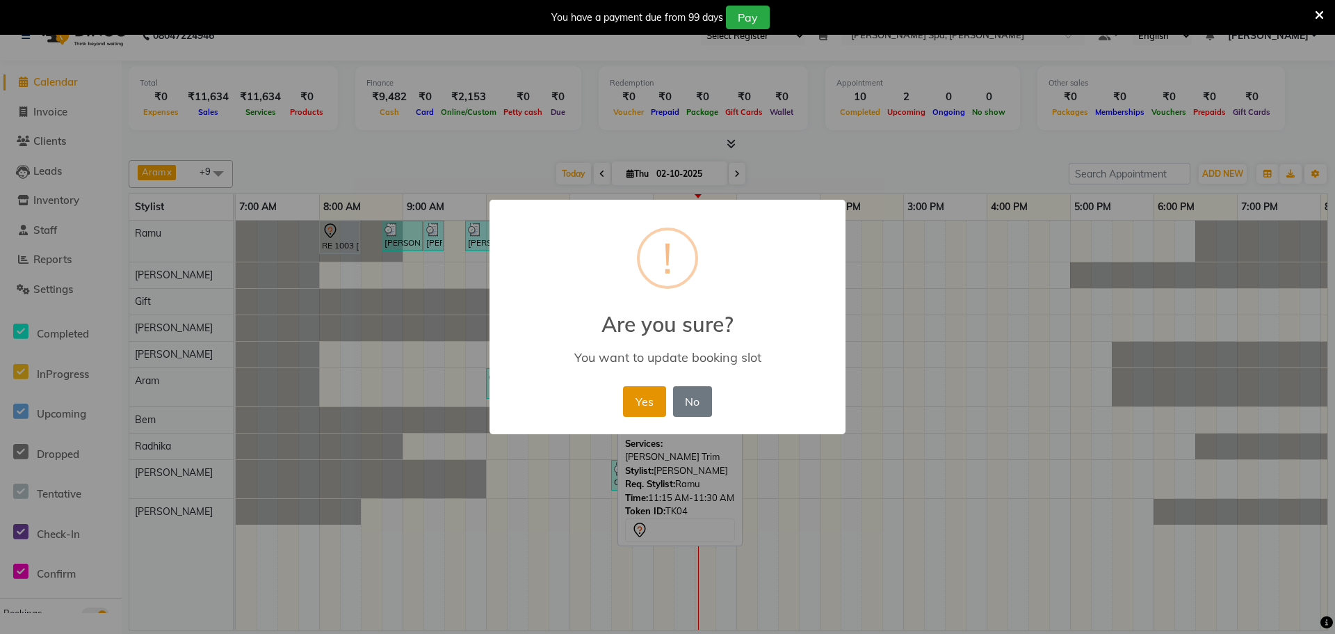
click at [629, 405] on button "Yes" at bounding box center [644, 401] width 42 height 31
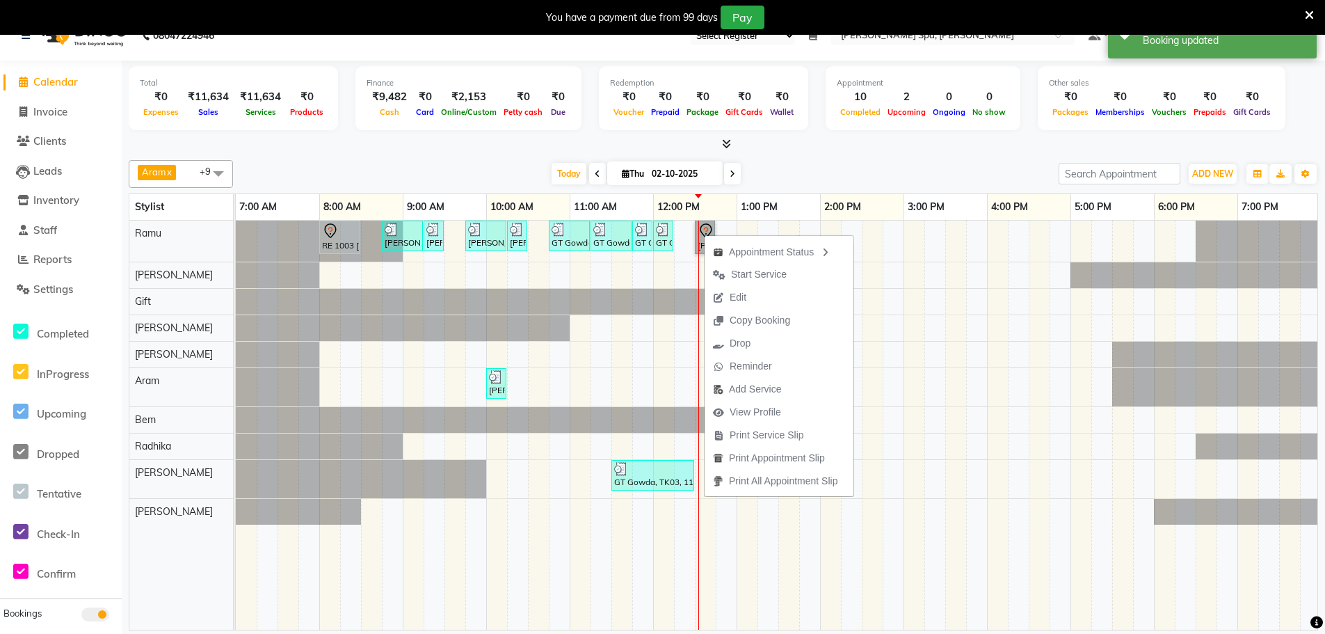
click at [705, 230] on link "[PERSON_NAME], TK04, 12:30 PM-12:45 PM, [PERSON_NAME] Trim" at bounding box center [705, 236] width 20 height 33
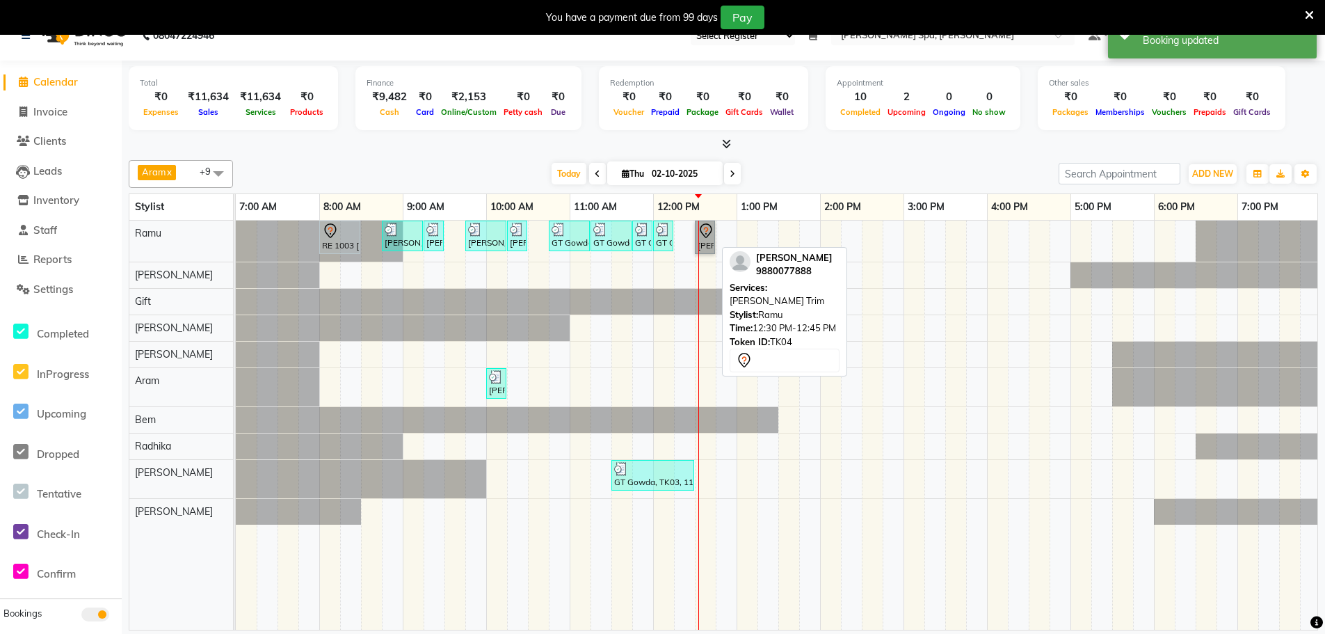
click at [699, 234] on link "[PERSON_NAME], TK04, 12:30 PM-12:45 PM, [PERSON_NAME] Trim" at bounding box center [705, 236] width 20 height 33
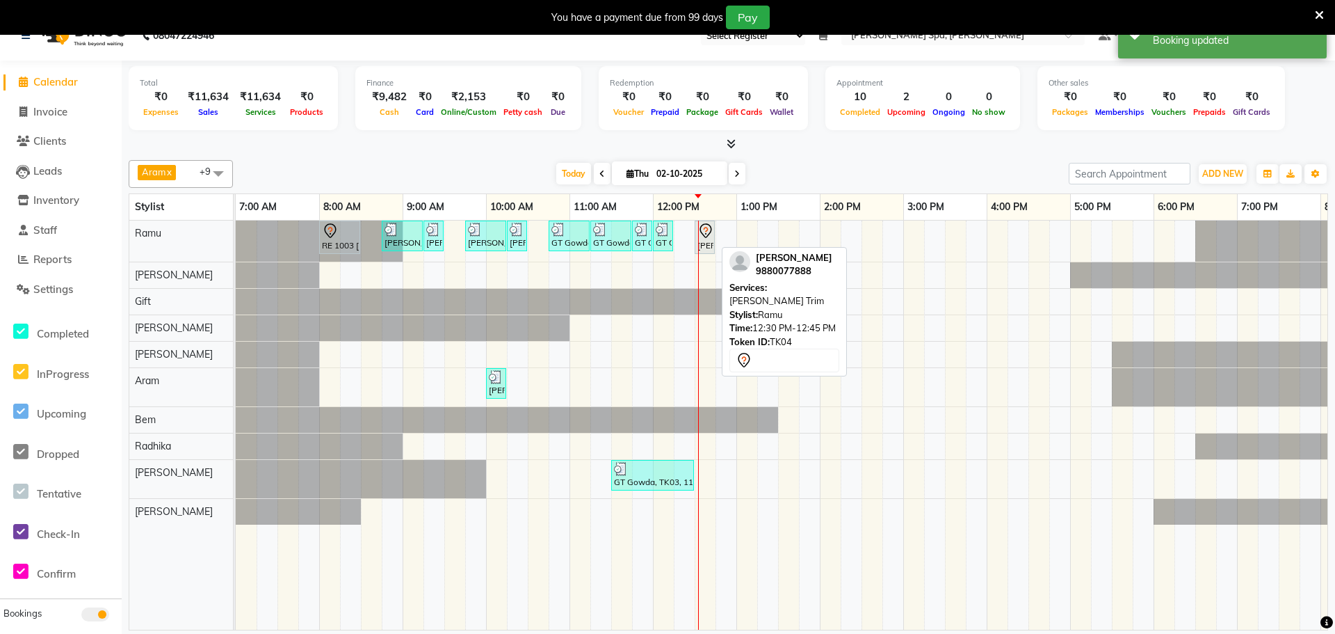
select select "7"
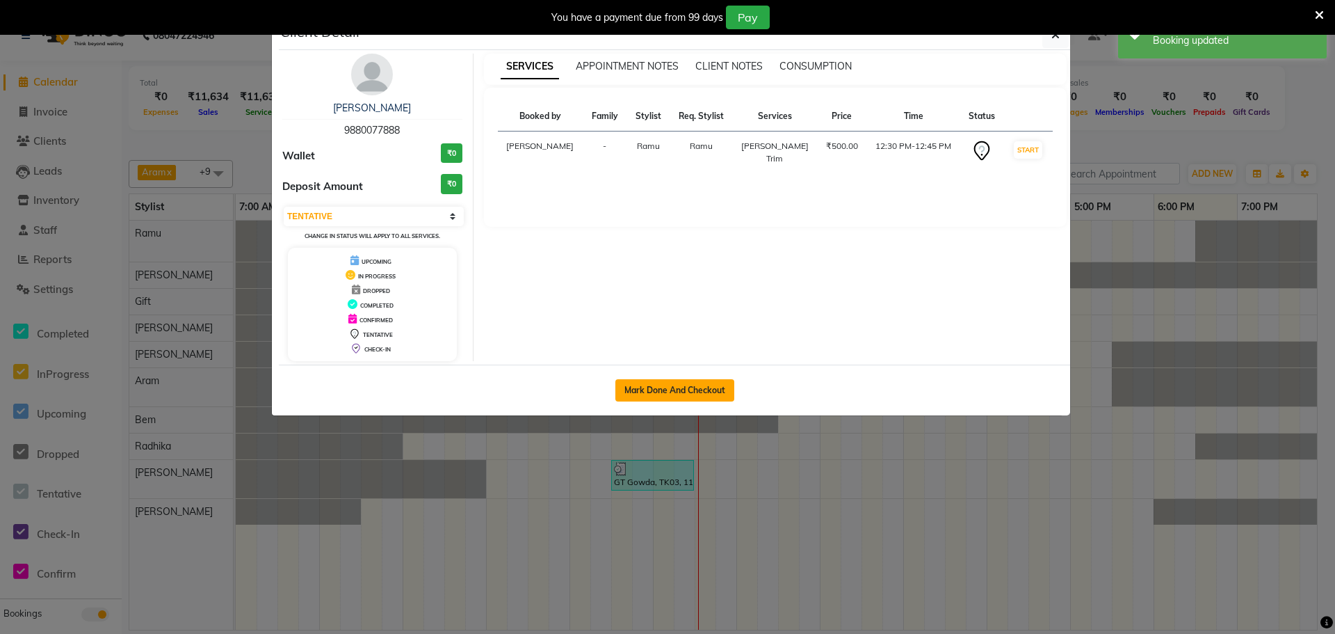
click at [696, 386] on button "Mark Done And Checkout" at bounding box center [675, 390] width 119 height 22
select select "8545"
select select "service"
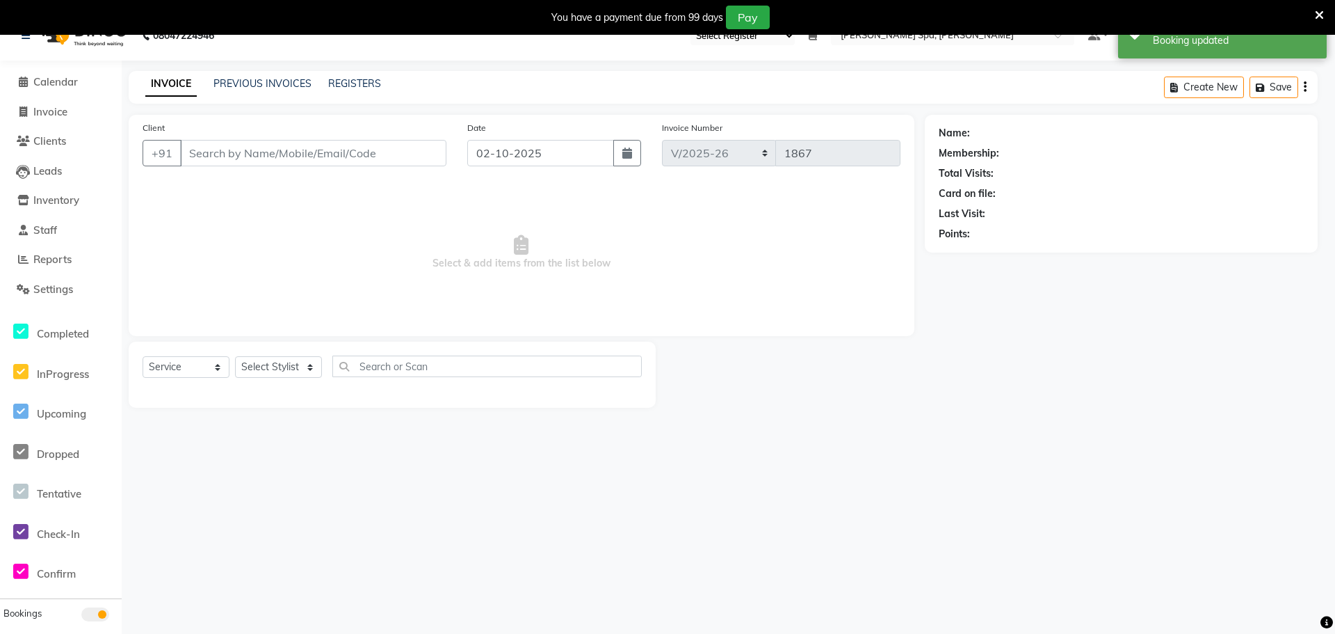
select select "3"
type input "9880077888"
select select "84952"
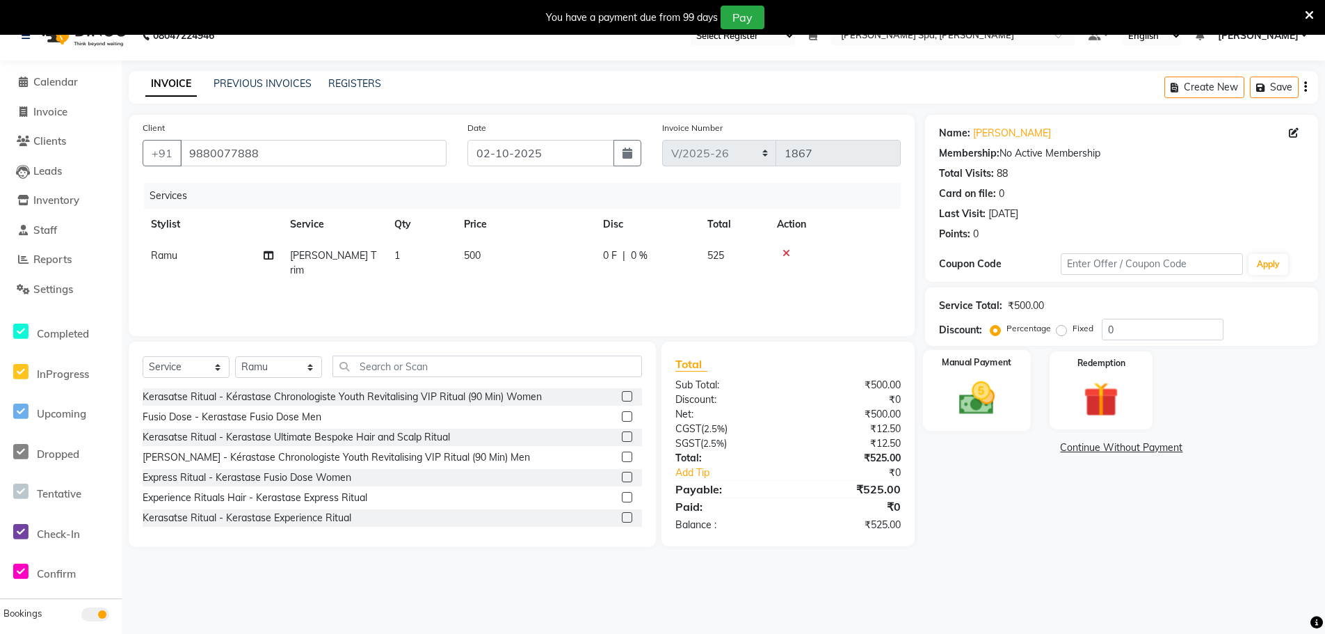
click at [979, 377] on img at bounding box center [976, 398] width 59 height 42
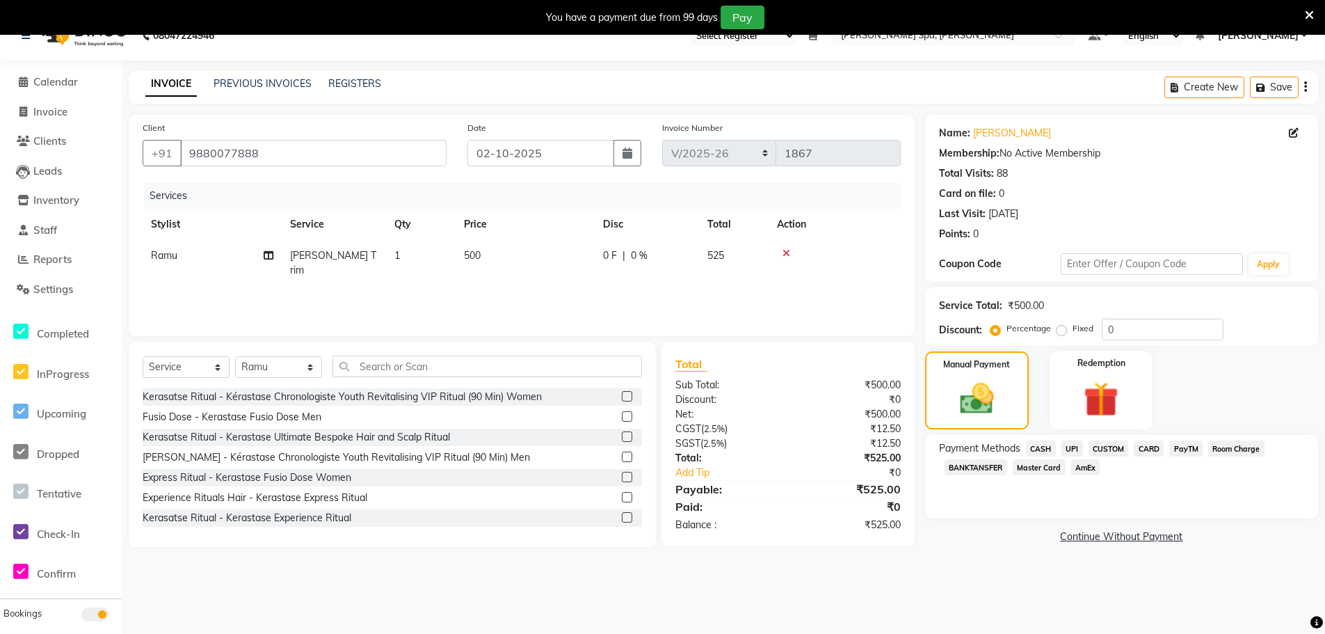
click at [1038, 447] on span "CASH" at bounding box center [1041, 448] width 30 height 16
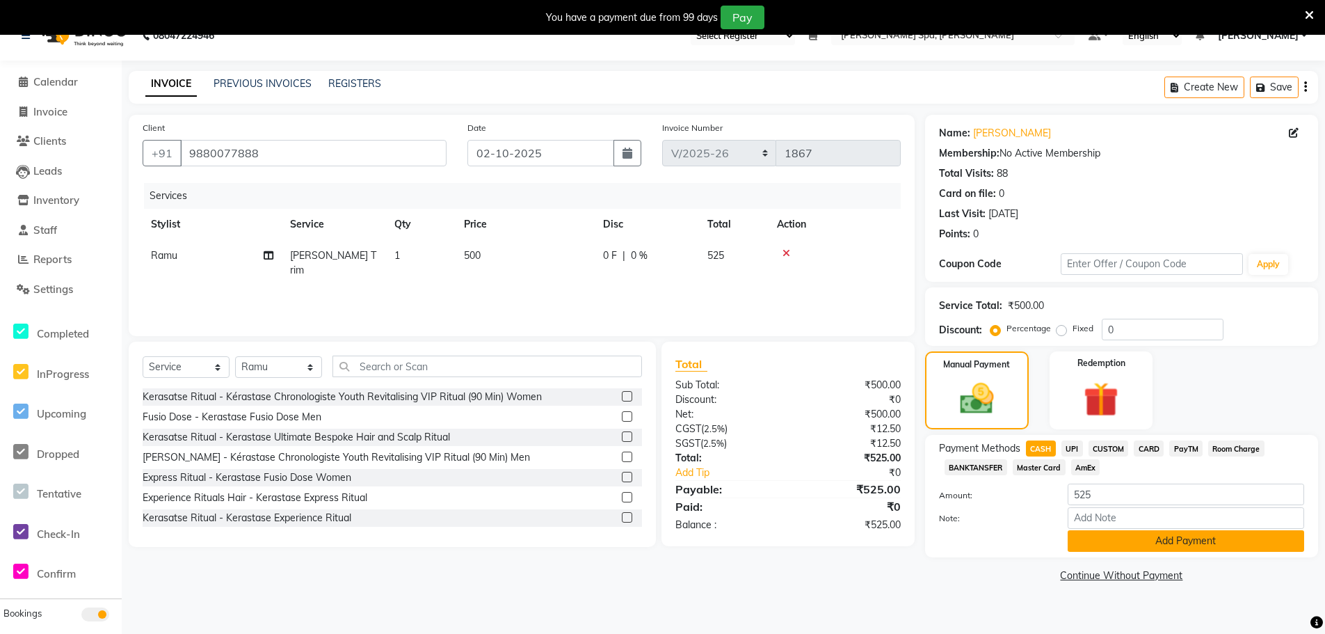
click at [1084, 535] on button "Add Payment" at bounding box center [1186, 541] width 236 height 22
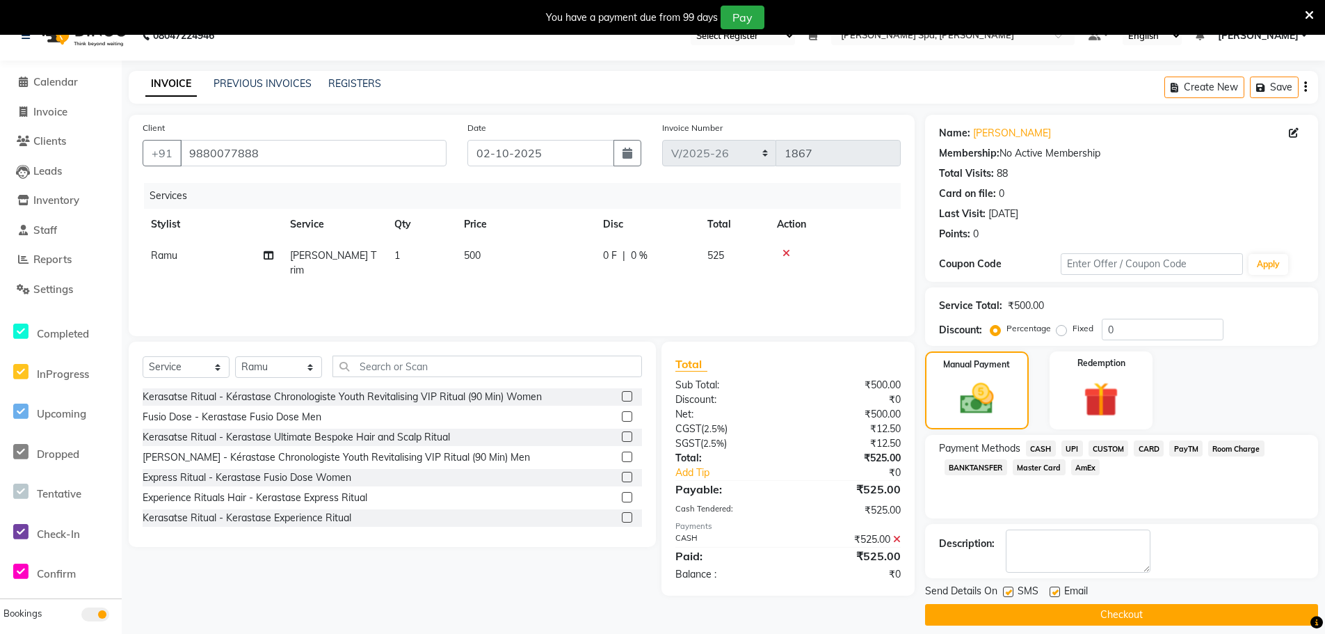
click at [1052, 590] on label at bounding box center [1055, 591] width 10 height 10
click at [1052, 590] on input "checkbox" at bounding box center [1054, 592] width 9 height 9
checkbox input "false"
click at [1043, 617] on button "Checkout" at bounding box center [1121, 615] width 393 height 22
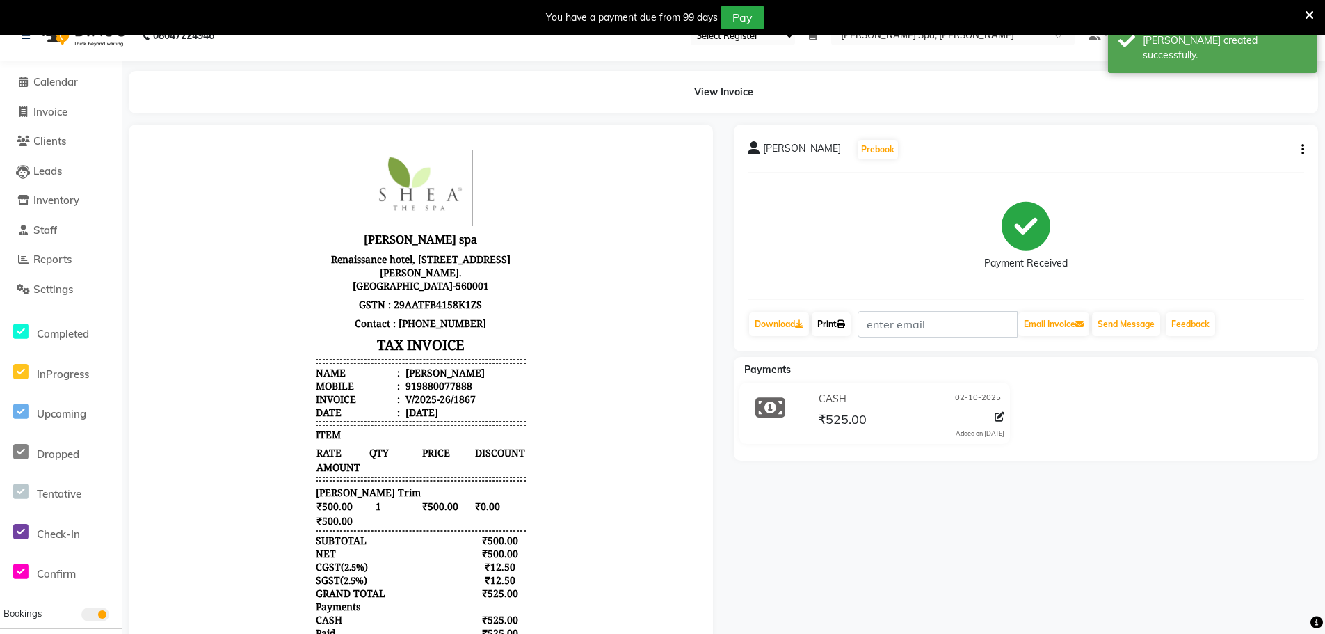
drag, startPoint x: 828, startPoint y: 322, endPoint x: 778, endPoint y: 363, distance: 65.3
click at [828, 322] on link "Print" at bounding box center [831, 324] width 39 height 24
click at [62, 88] on span "Calendar" at bounding box center [55, 81] width 45 height 13
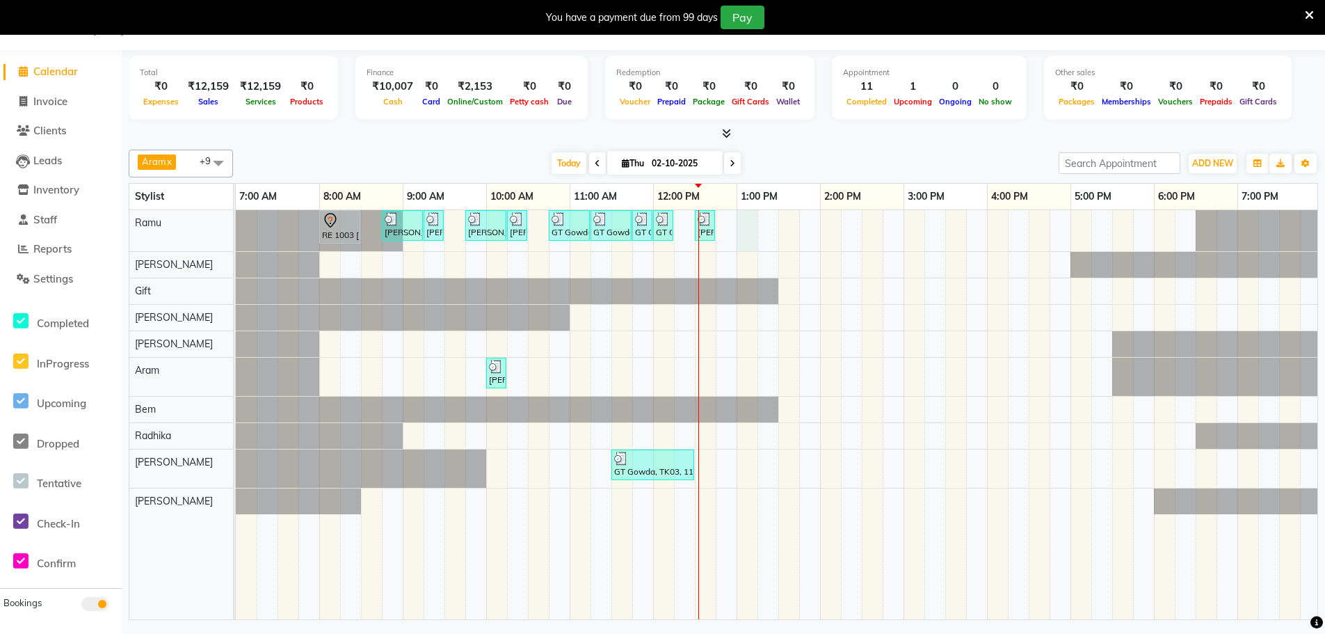
click at [746, 221] on div "RE 1003 [PERSON_NAME], TK05, 08:00 AM-08:30 AM, [PERSON_NAME] Color Malik Arjun…" at bounding box center [945, 414] width 1419 height 409
select select "84952"
select select "780"
select select "tentative"
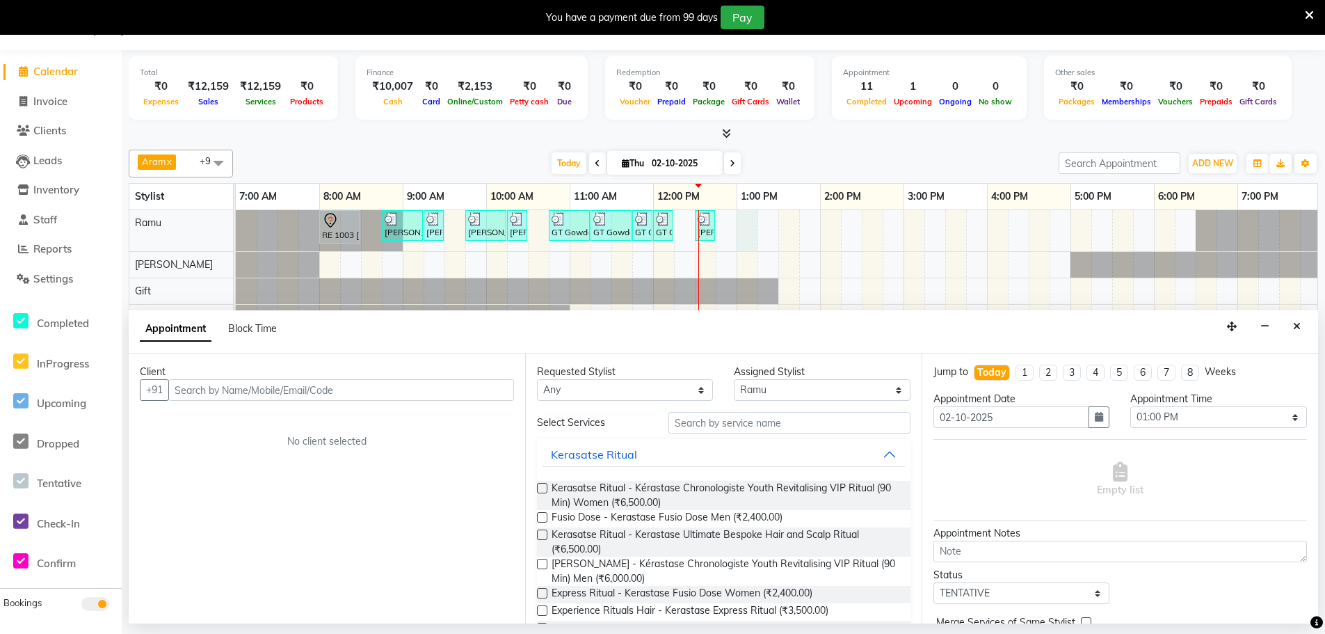
click at [279, 392] on input "text" at bounding box center [341, 390] width 346 height 22
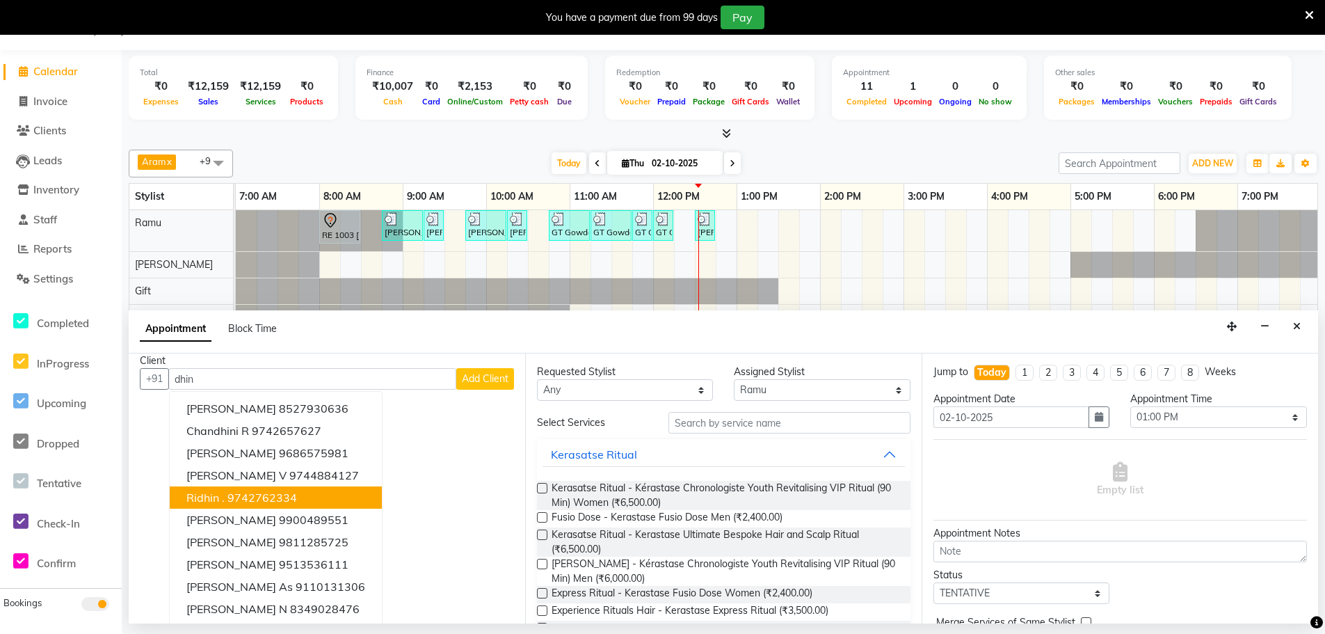
scroll to position [14, 0]
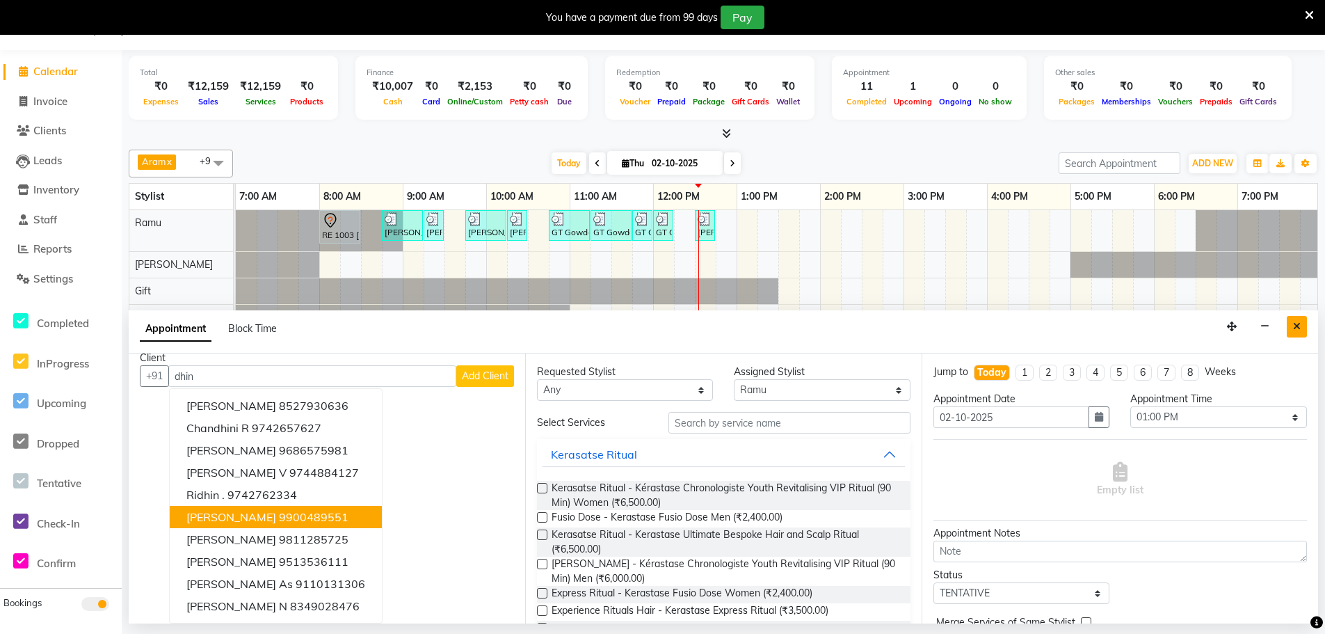
type input "dhin"
click at [1292, 328] on button "Close" at bounding box center [1297, 327] width 20 height 22
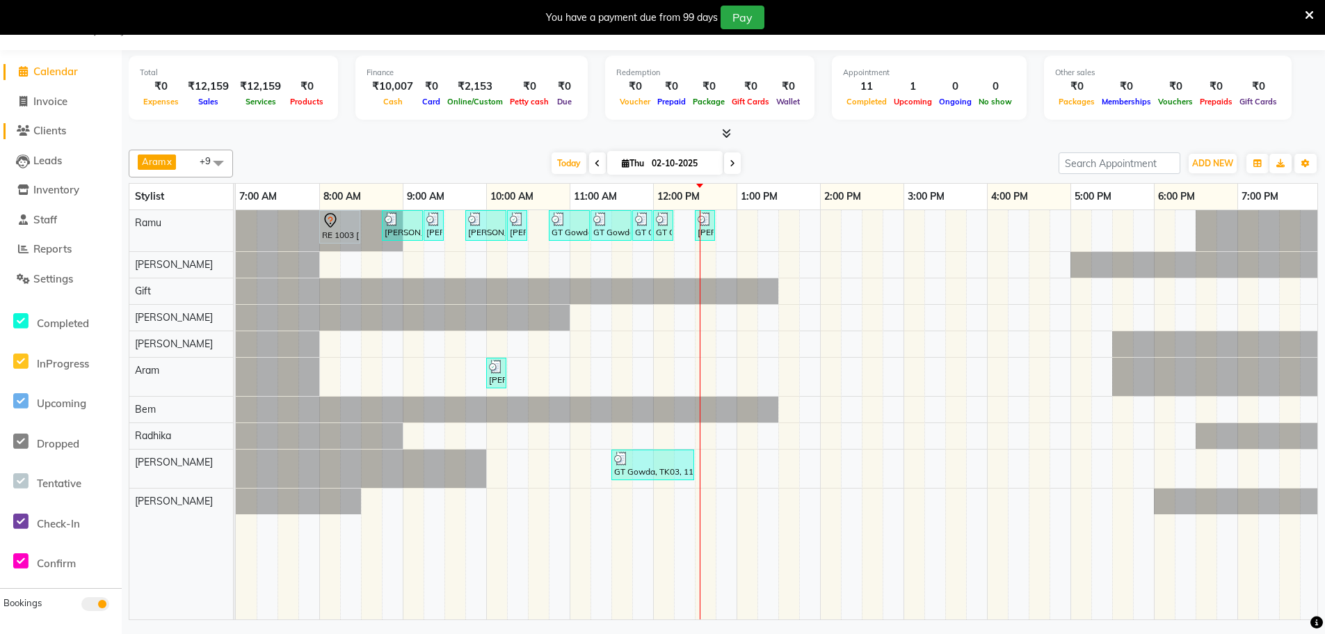
click at [45, 127] on span "Clients" at bounding box center [49, 130] width 33 height 13
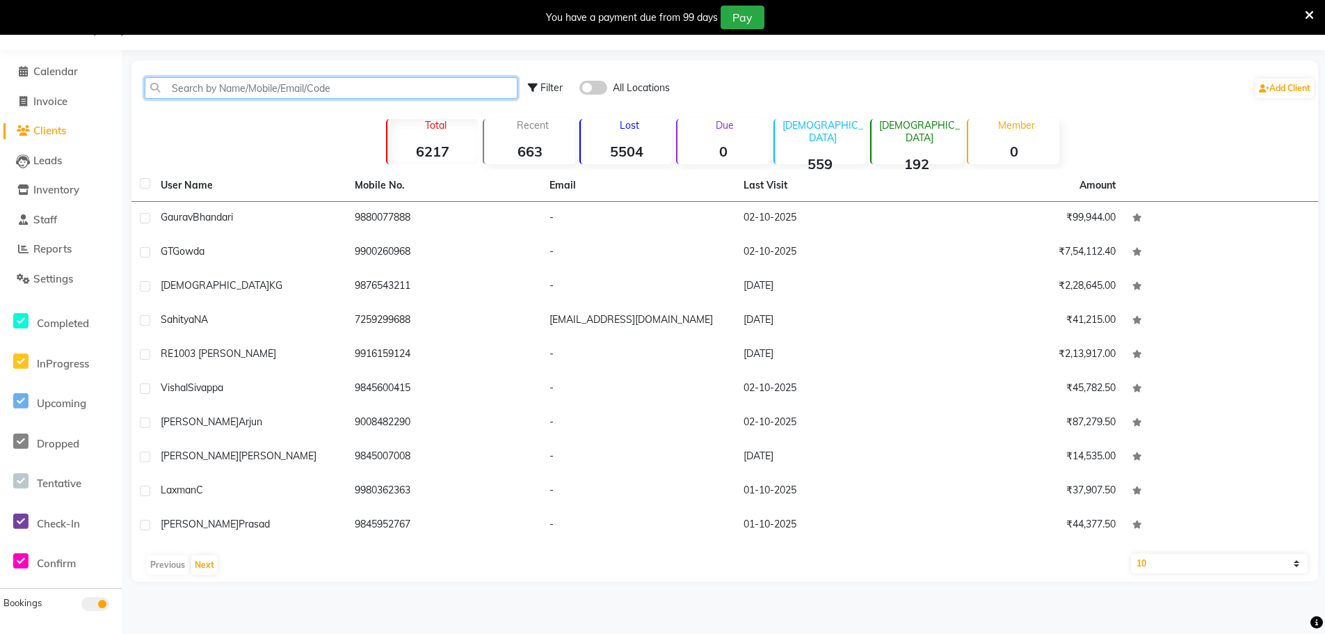
click at [298, 88] on input "text" at bounding box center [331, 88] width 373 height 22
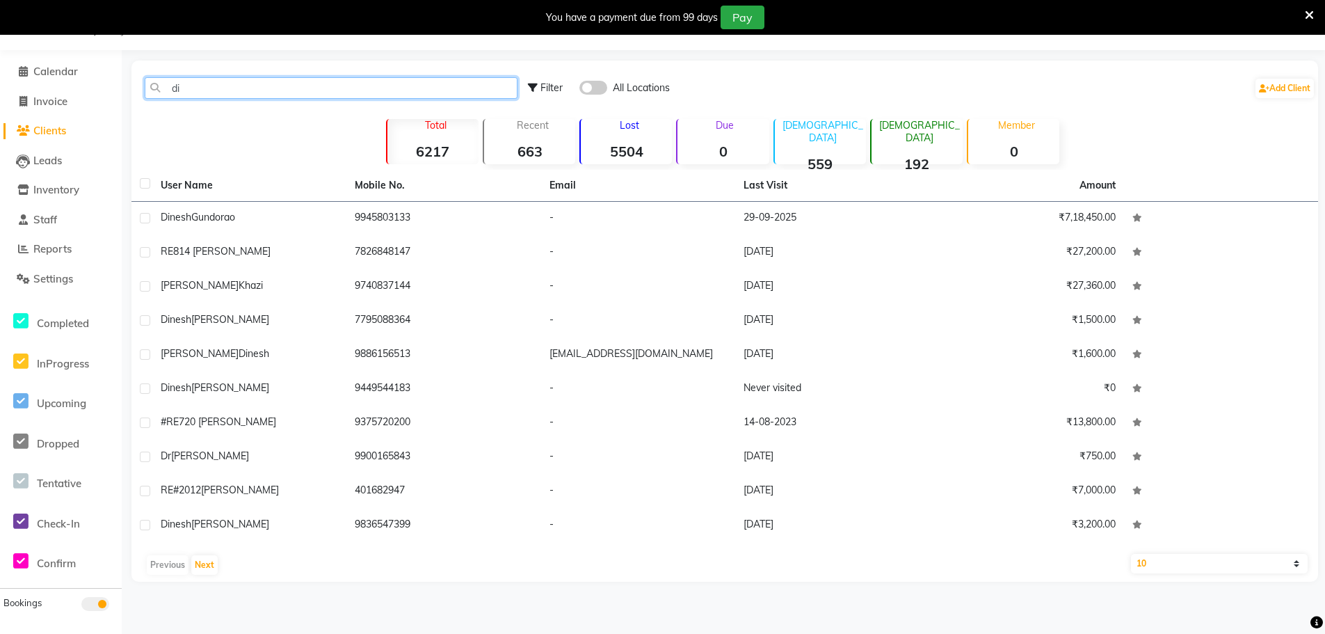
type input "d"
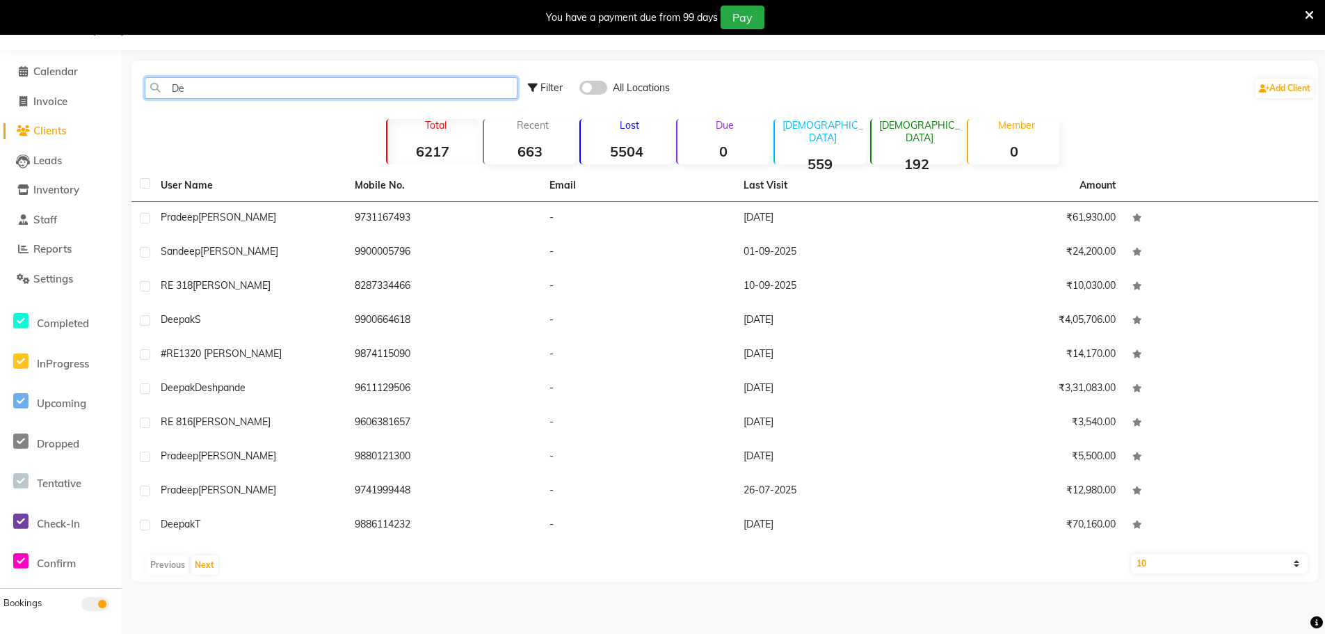
type input "D"
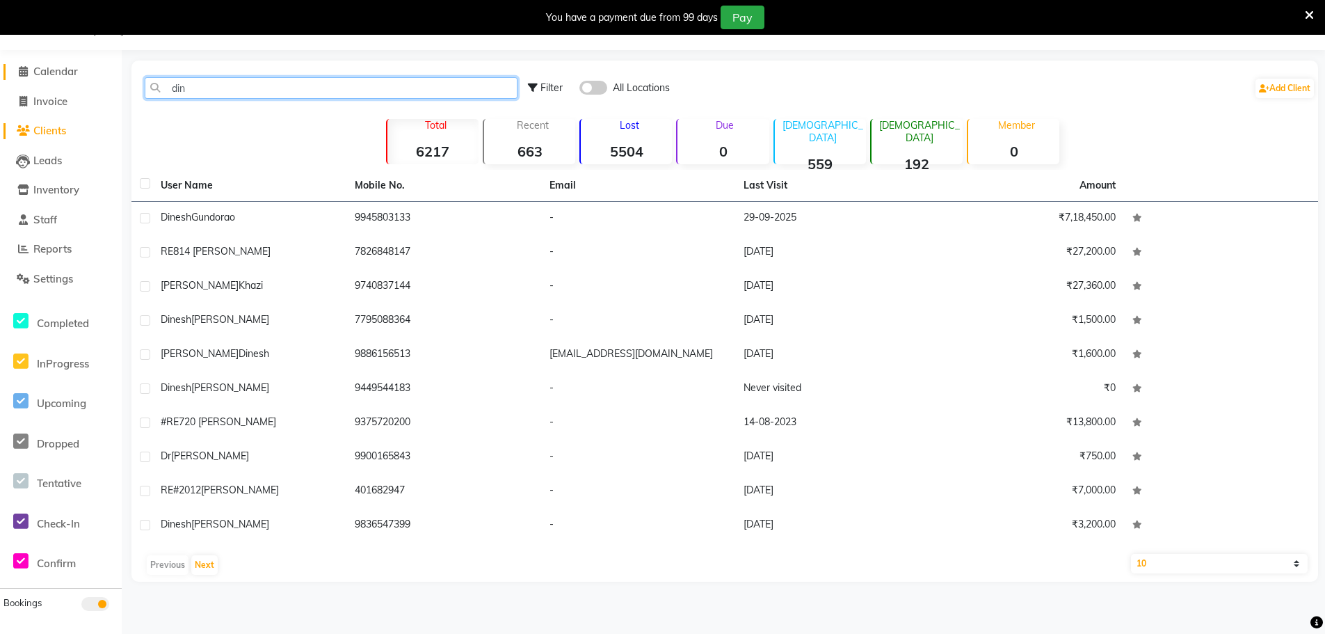
type input "din"
click at [66, 64] on link "Calendar" at bounding box center [60, 72] width 115 height 16
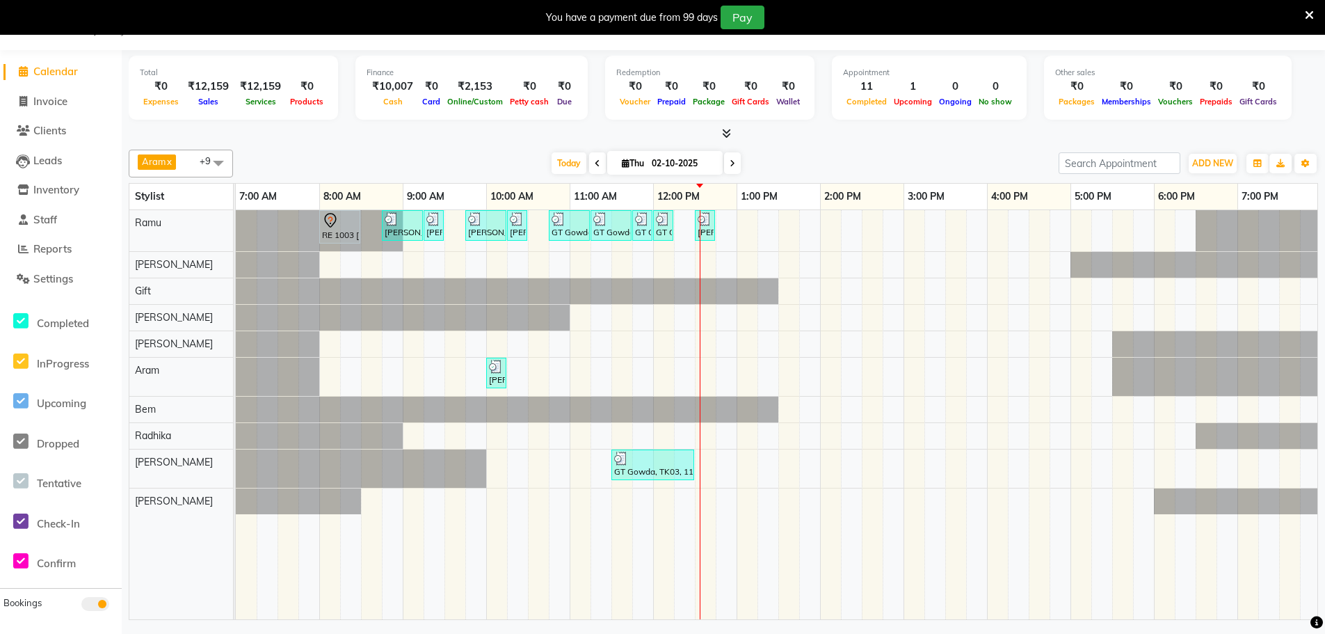
click at [595, 165] on icon at bounding box center [598, 163] width 6 height 8
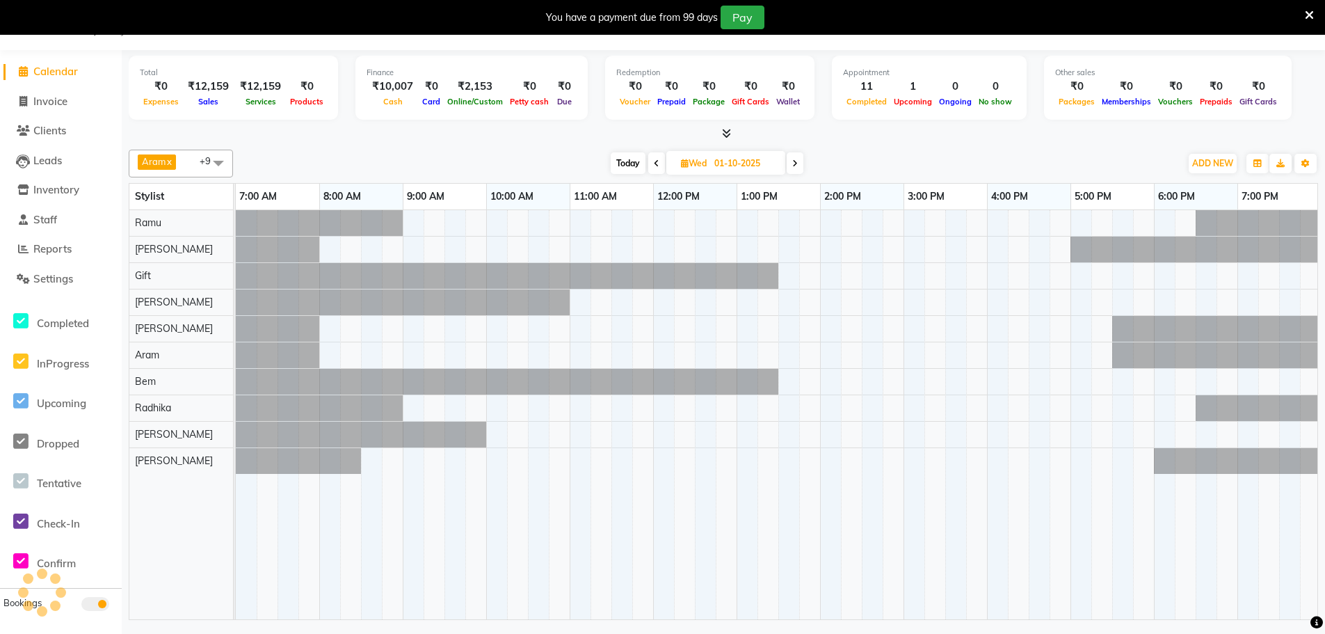
scroll to position [0, 337]
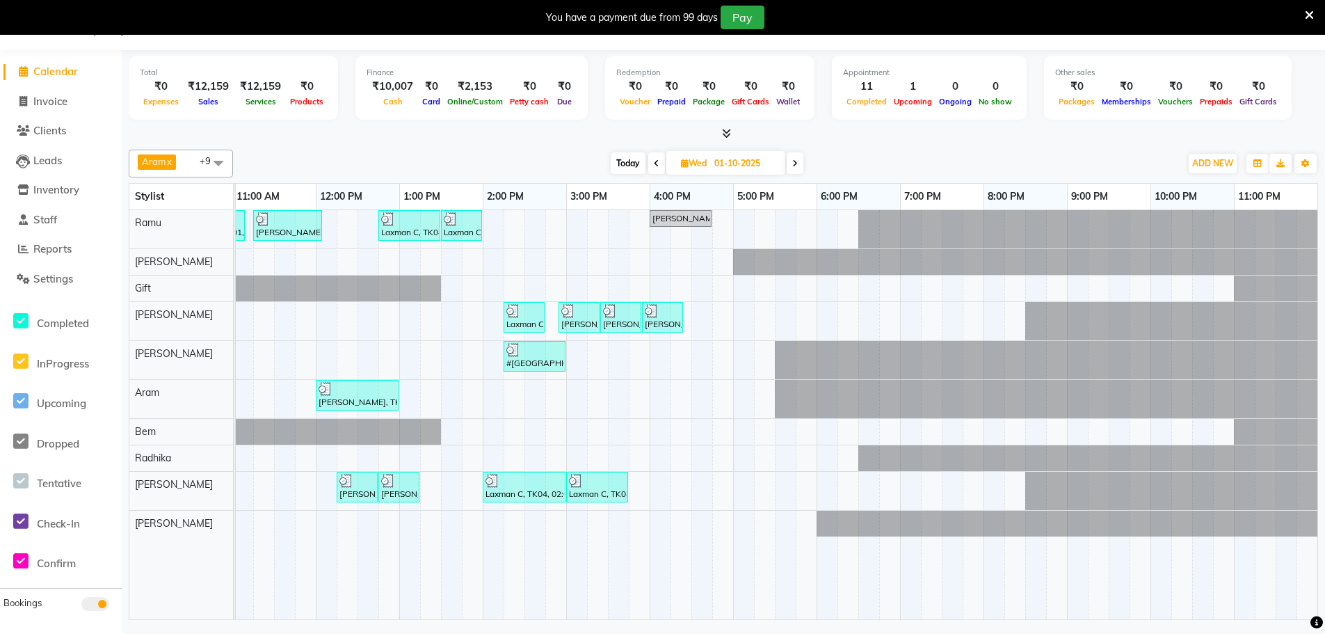
click at [794, 166] on icon at bounding box center [795, 163] width 6 height 8
type input "02-10-2025"
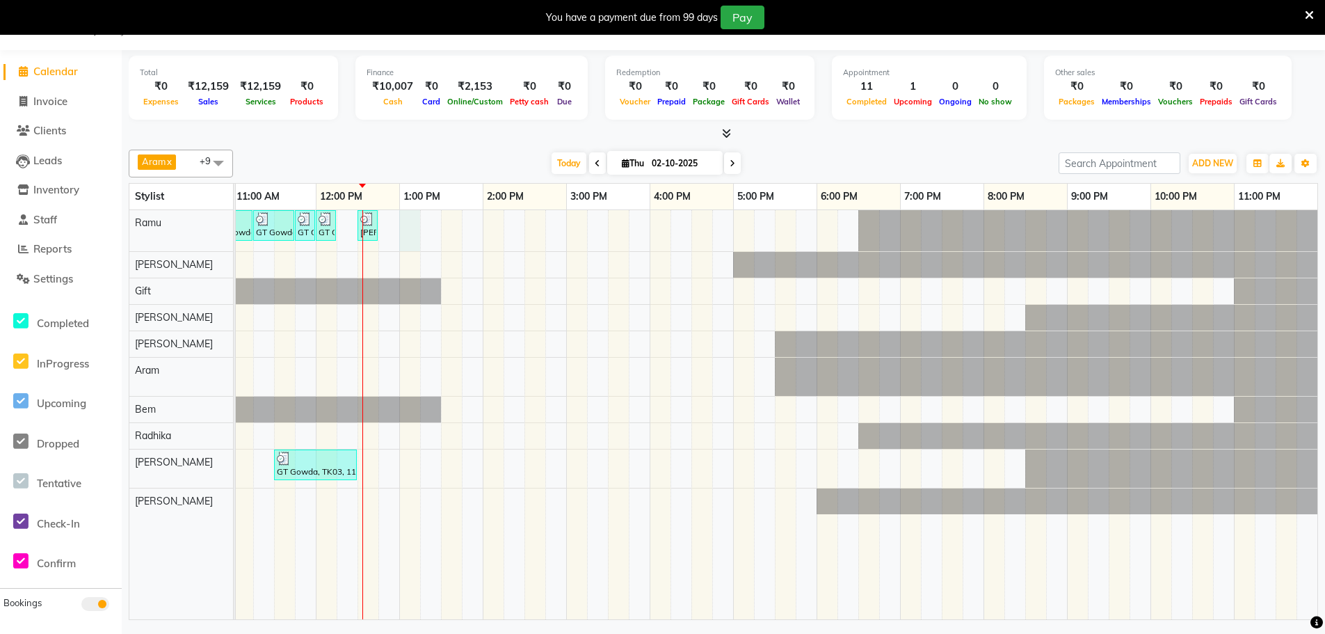
click at [408, 225] on div "RE 1003 [PERSON_NAME], TK05, 08:00 AM-08:30 AM, [PERSON_NAME] Color Malik Arjun…" at bounding box center [607, 414] width 1419 height 409
select select "84952"
select select "tentative"
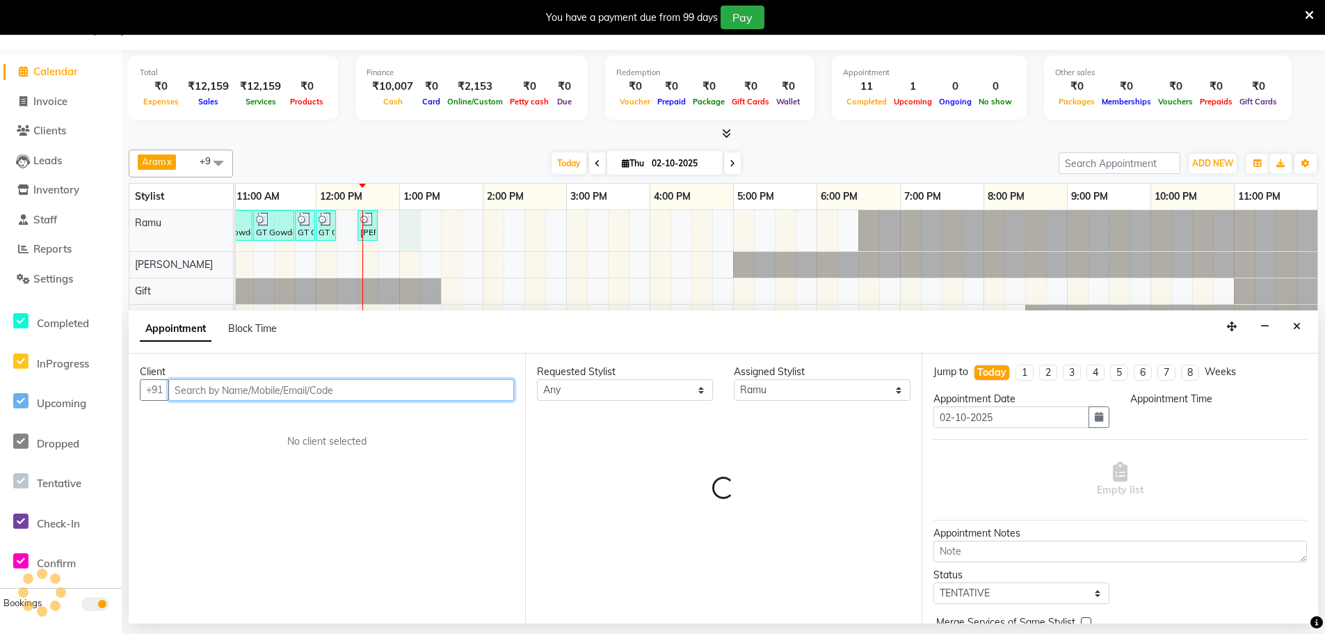
select select "780"
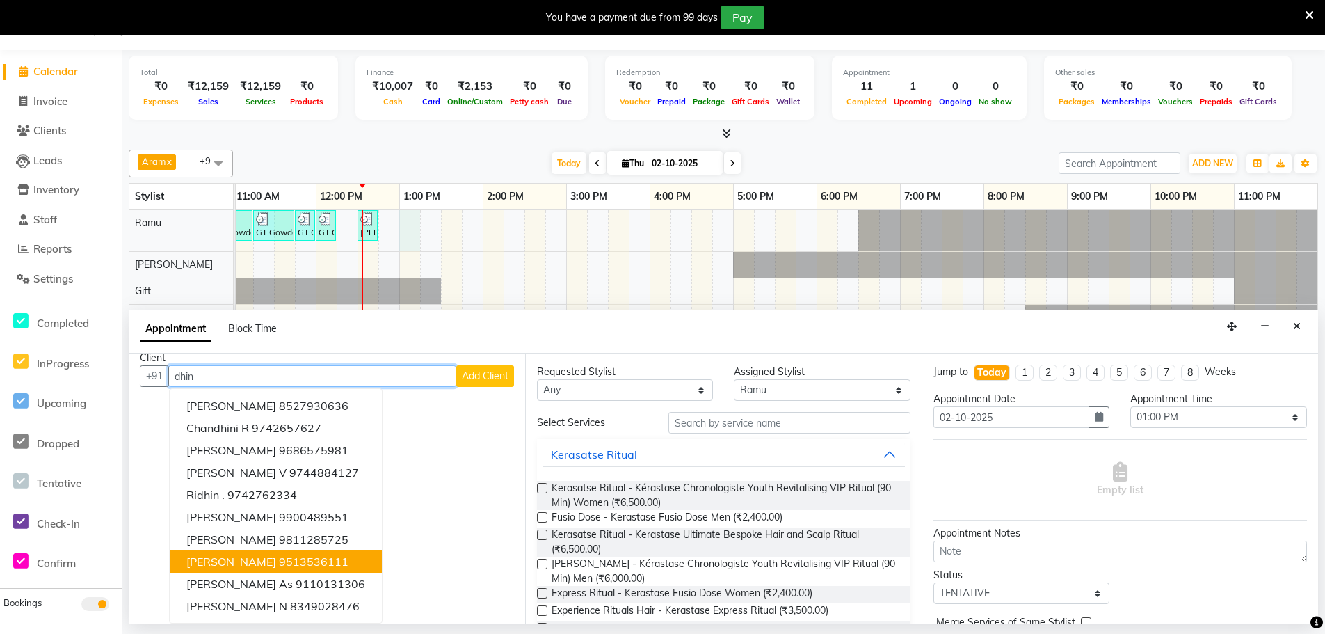
scroll to position [0, 0]
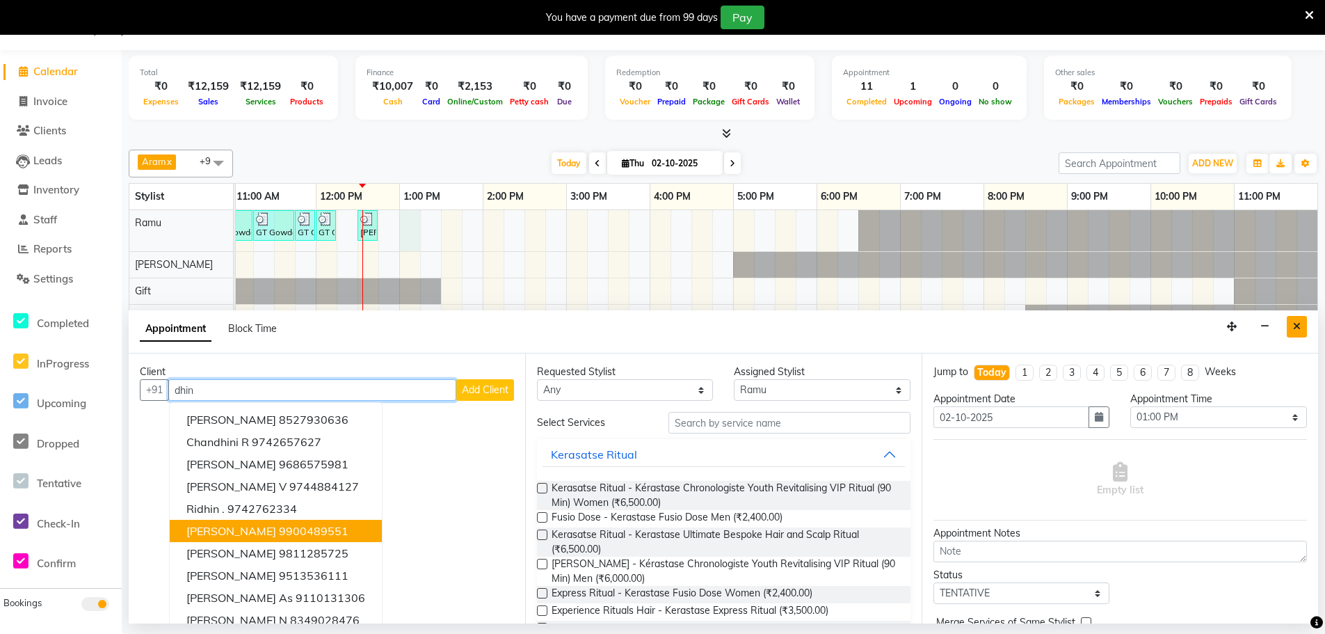
type input "dhin"
click at [1304, 327] on button "Close" at bounding box center [1297, 327] width 20 height 22
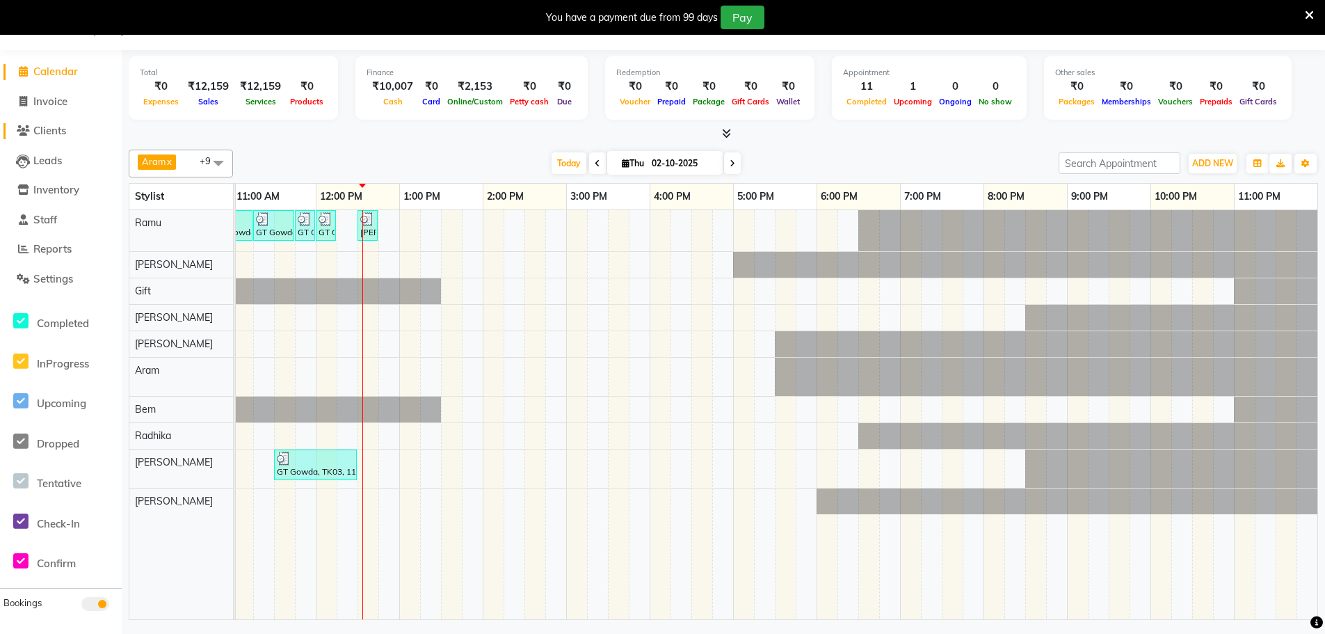
click at [37, 129] on span "Clients" at bounding box center [49, 130] width 33 height 13
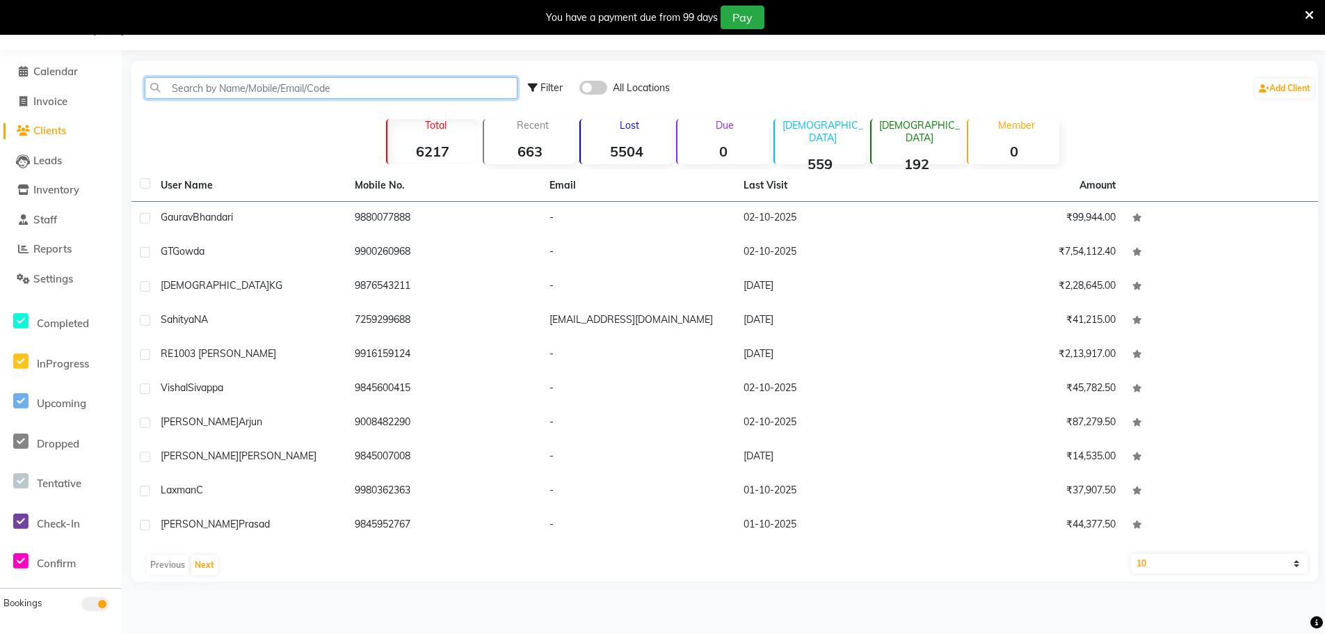
click at [251, 83] on input "text" at bounding box center [331, 88] width 373 height 22
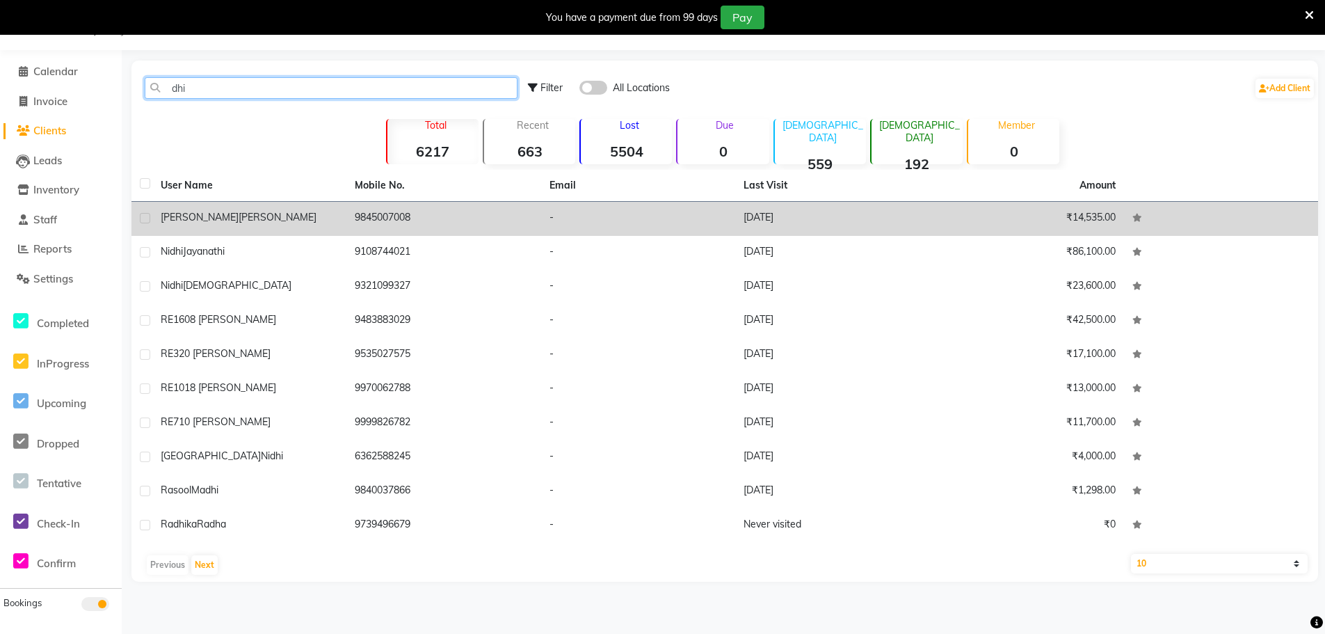
type input "dhi"
click at [226, 209] on td "[PERSON_NAME]" at bounding box center [249, 219] width 194 height 34
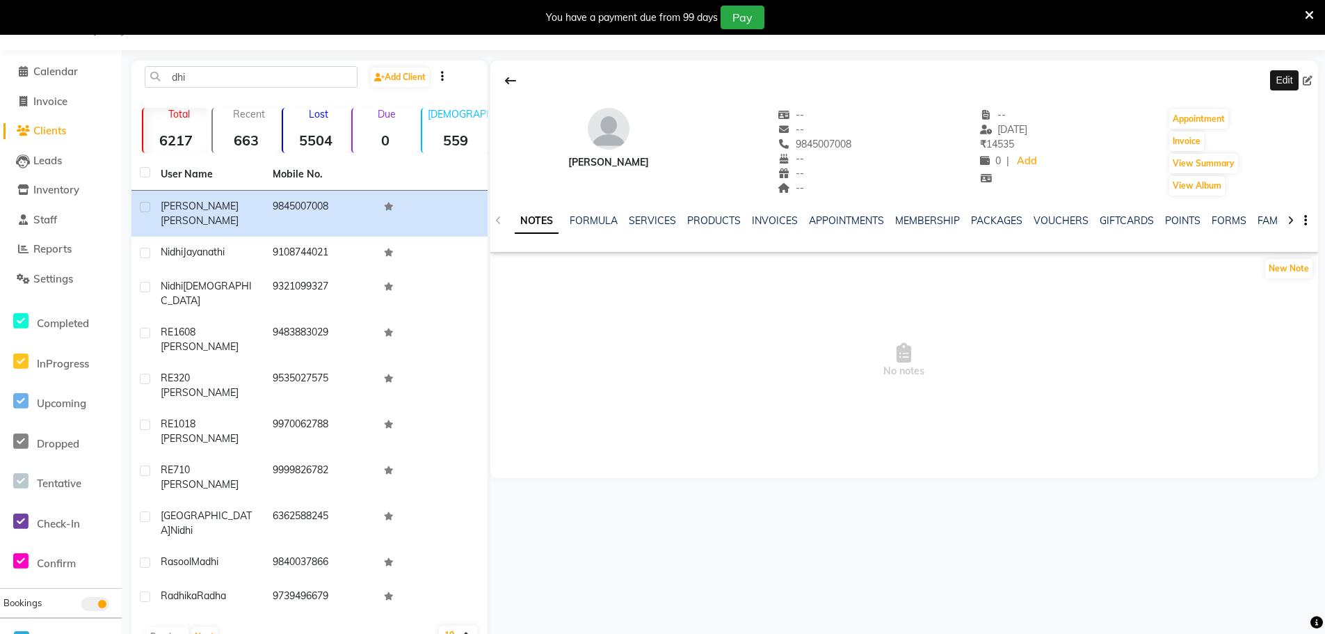
click at [1310, 79] on icon at bounding box center [1308, 81] width 10 height 10
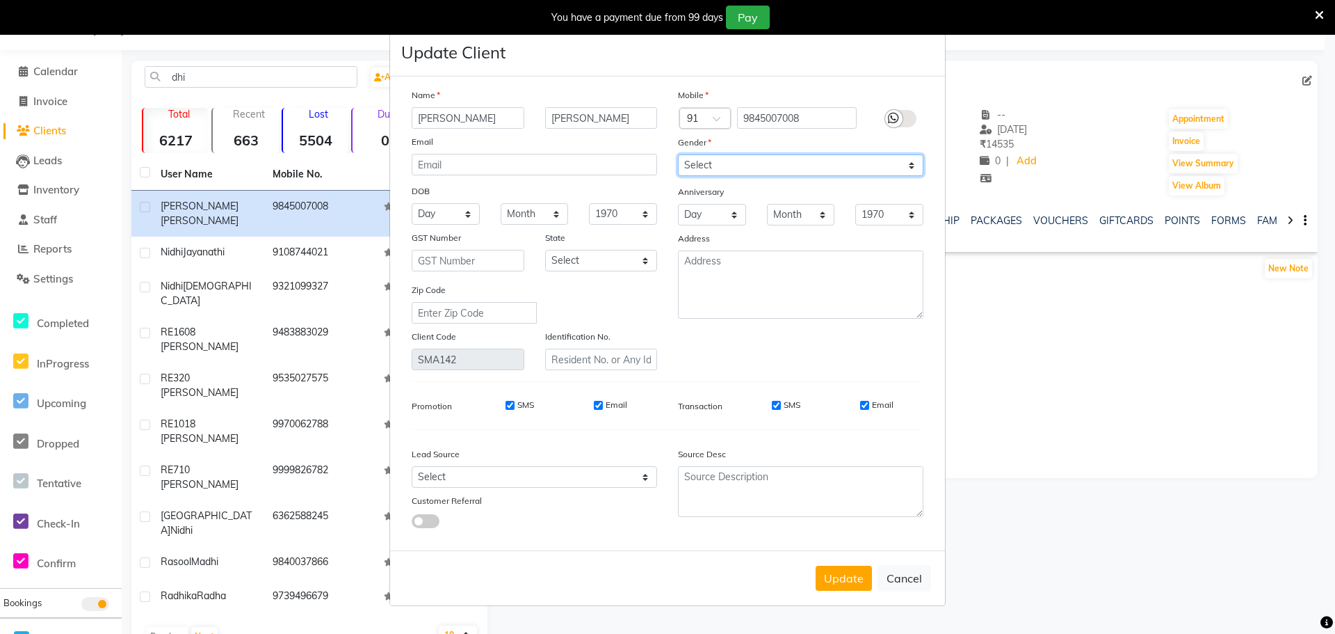
click at [718, 168] on select "Select [DEMOGRAPHIC_DATA] [DEMOGRAPHIC_DATA] Other Prefer Not To Say" at bounding box center [801, 165] width 246 height 22
select select "[DEMOGRAPHIC_DATA]"
click at [678, 154] on select "Select [DEMOGRAPHIC_DATA] [DEMOGRAPHIC_DATA] Other Prefer Not To Say" at bounding box center [801, 165] width 246 height 22
click at [842, 568] on button "Update" at bounding box center [844, 577] width 56 height 25
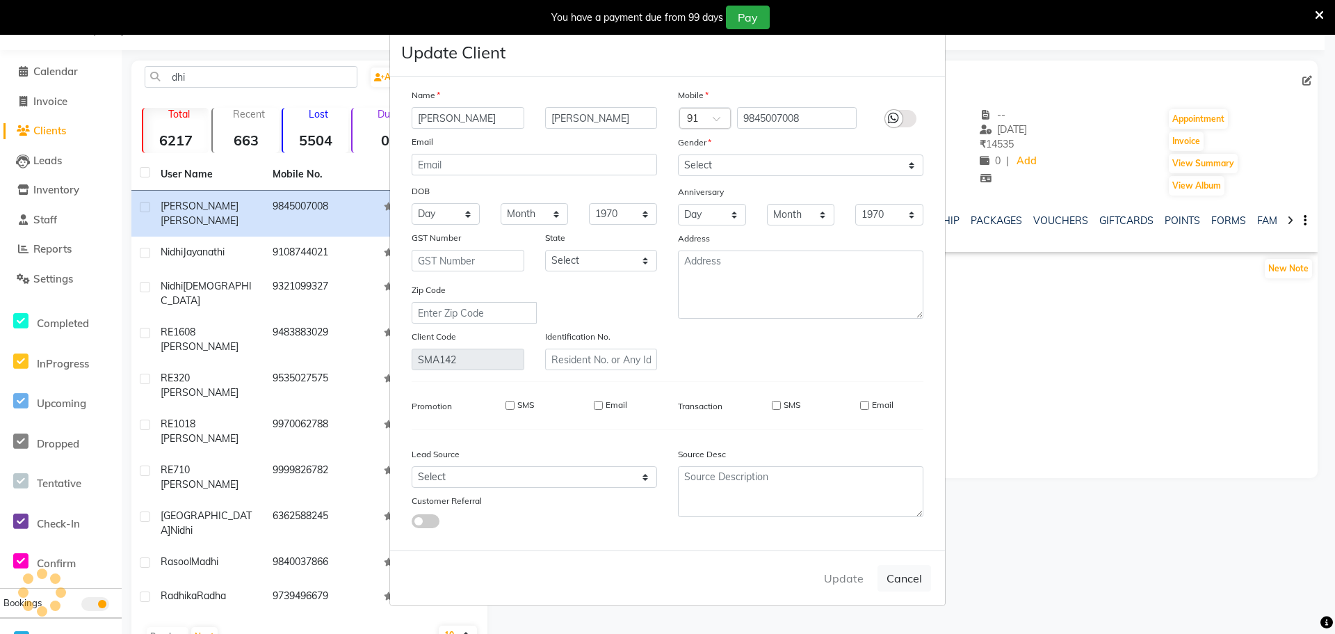
select select
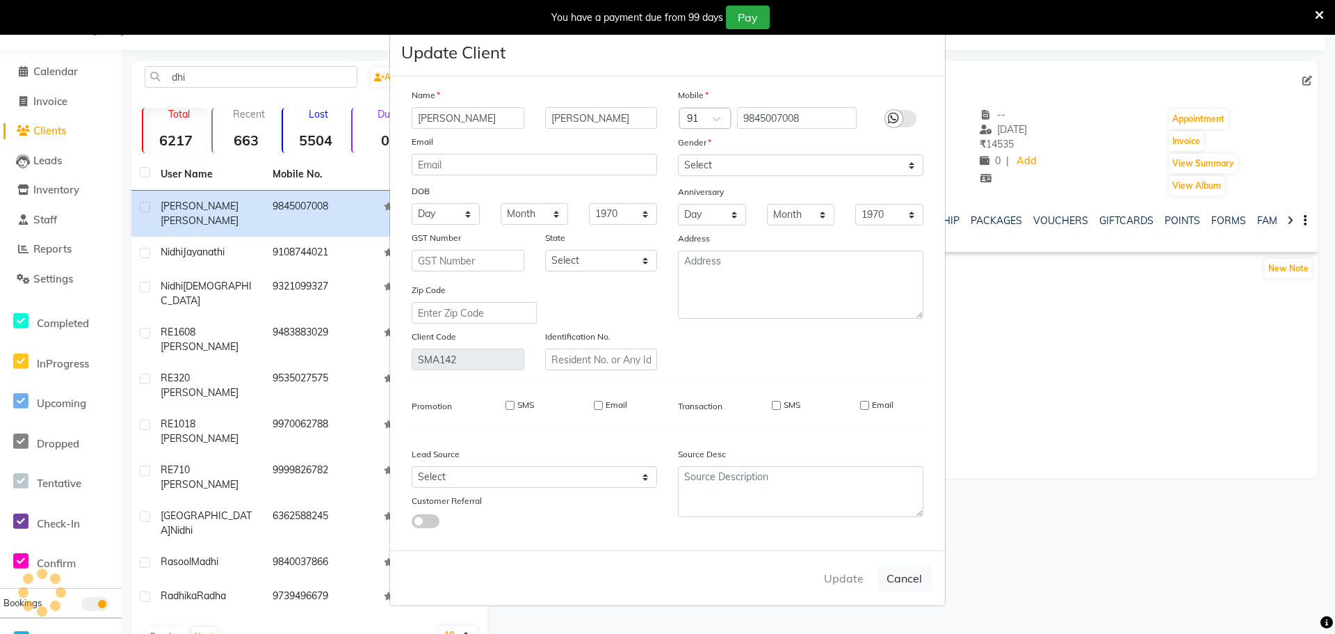
select select
checkbox input "false"
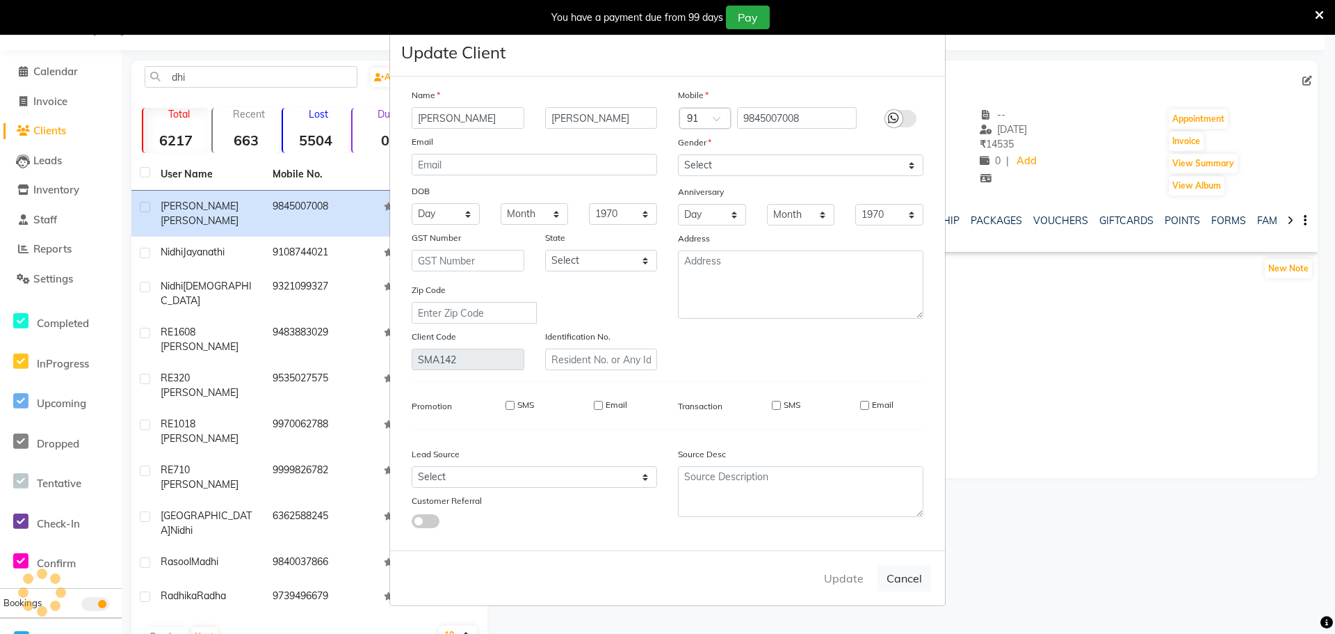
checkbox input "false"
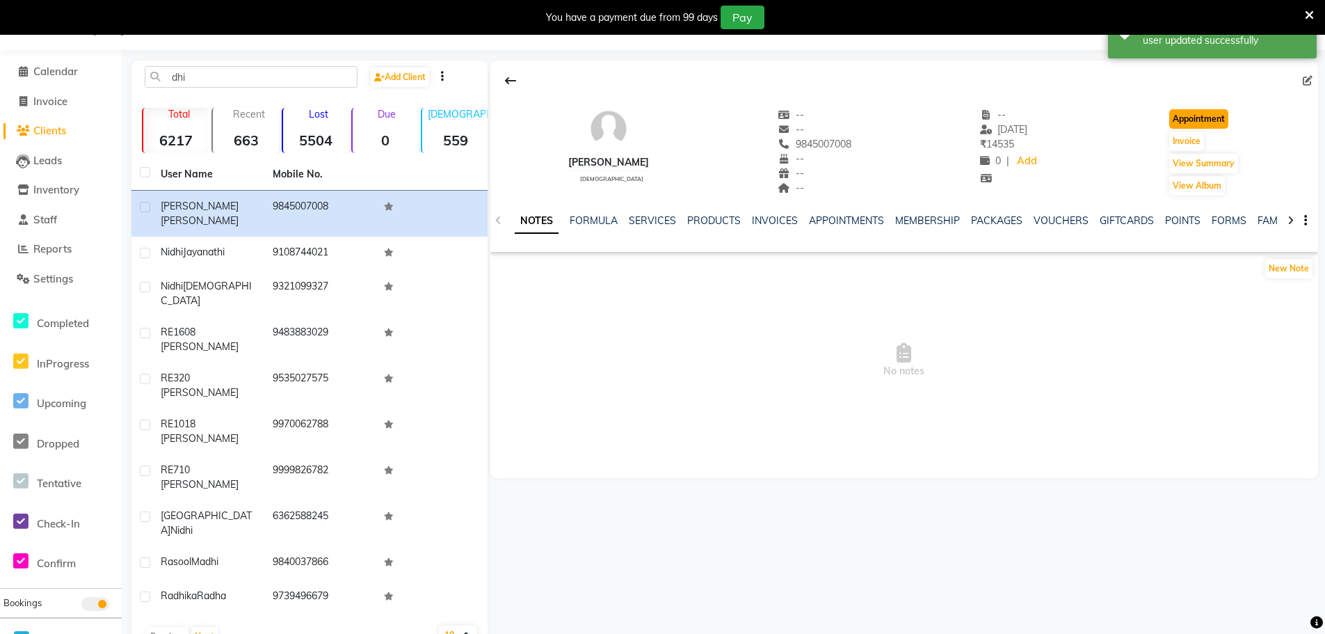
click at [1191, 115] on button "Appointment" at bounding box center [1198, 118] width 59 height 19
select select "tentative"
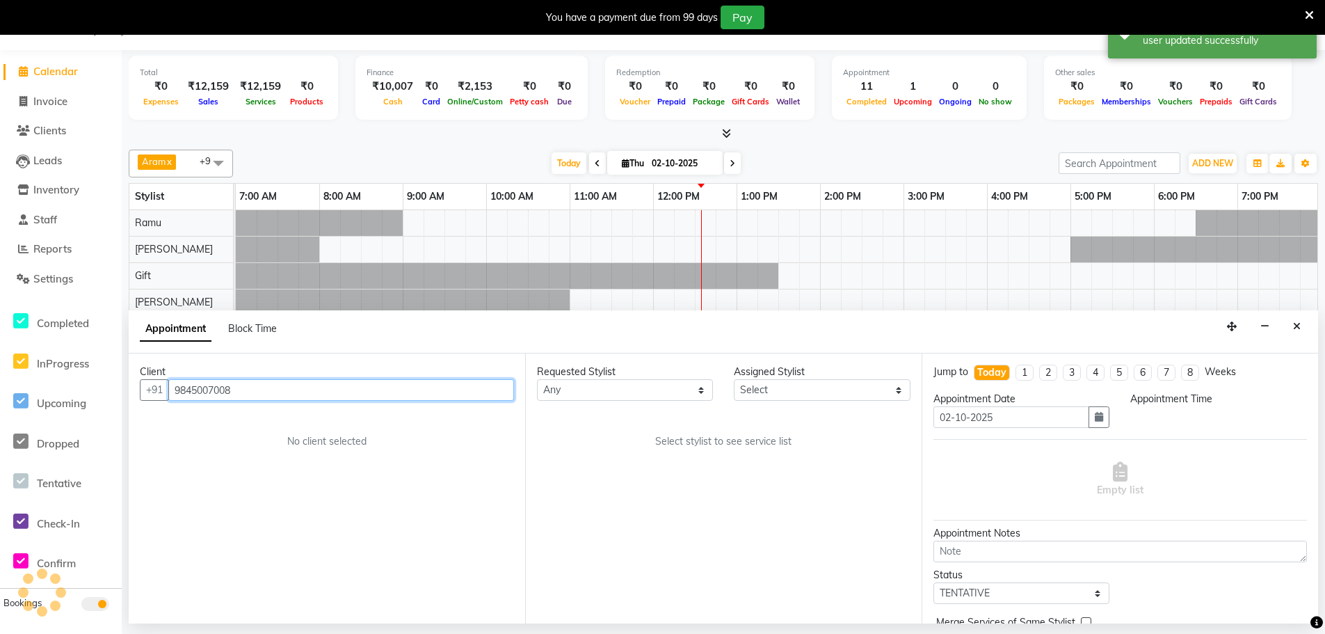
scroll to position [0, 337]
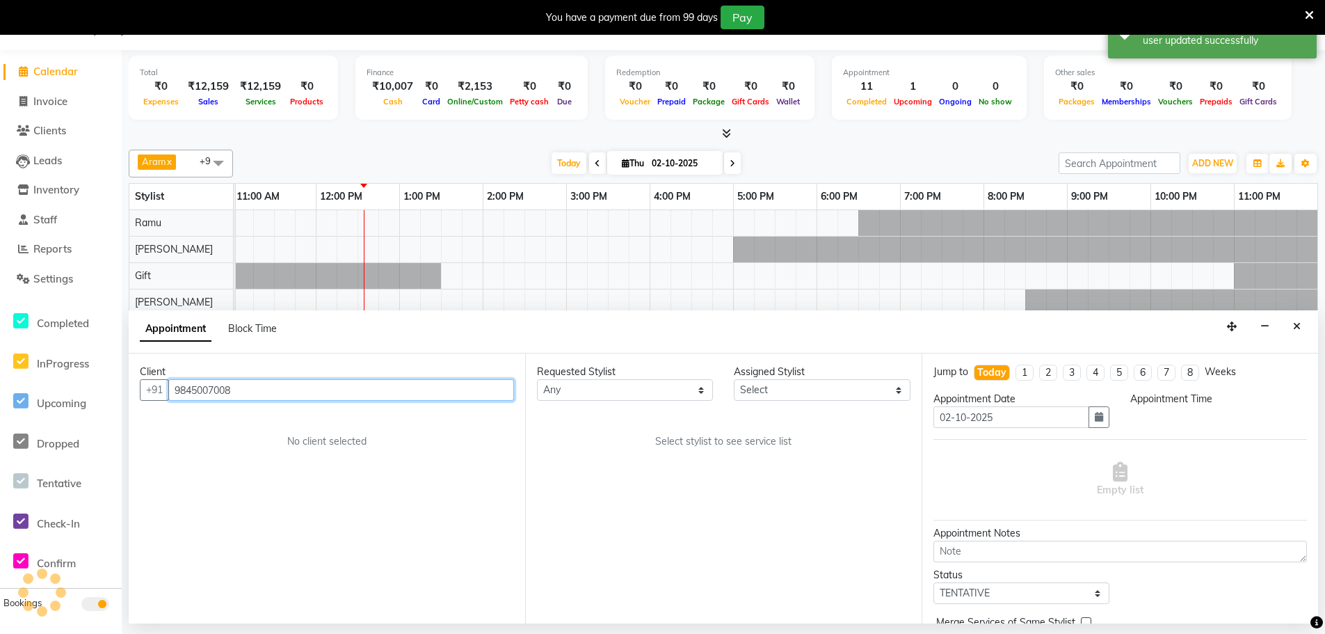
select select "480"
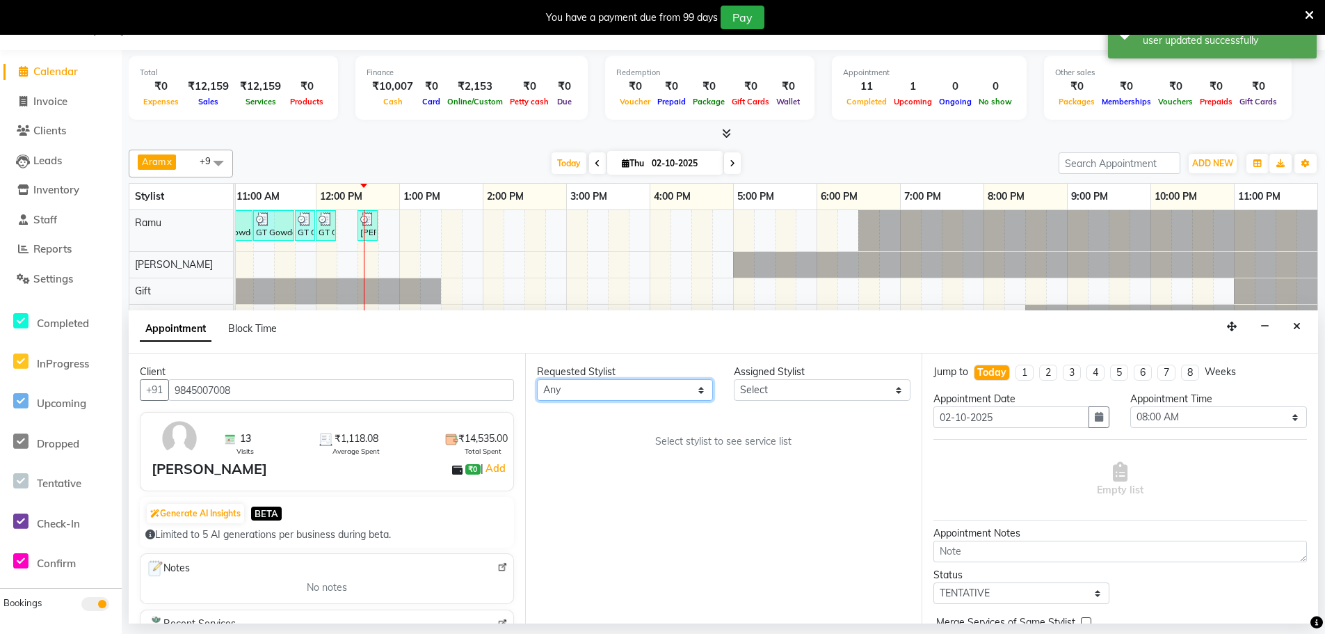
click at [611, 388] on select "Any [PERSON_NAME] Bem Gift [PERSON_NAME] Radhika [PERSON_NAME] [PERSON_NAME] Spa" at bounding box center [625, 390] width 176 height 22
select select "84952"
click at [537, 379] on select "Any [PERSON_NAME] Bem Gift [PERSON_NAME] Radhika [PERSON_NAME] [PERSON_NAME] Spa" at bounding box center [625, 390] width 176 height 22
select select "84952"
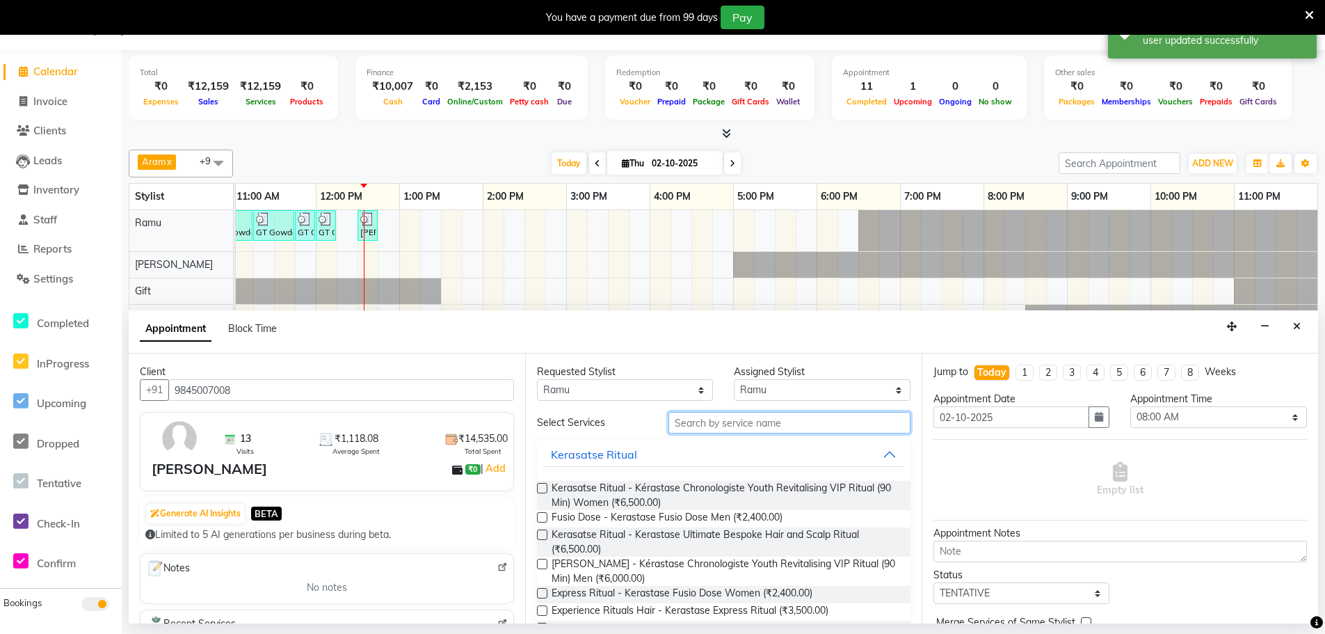
click at [700, 422] on input "text" at bounding box center [789, 423] width 242 height 22
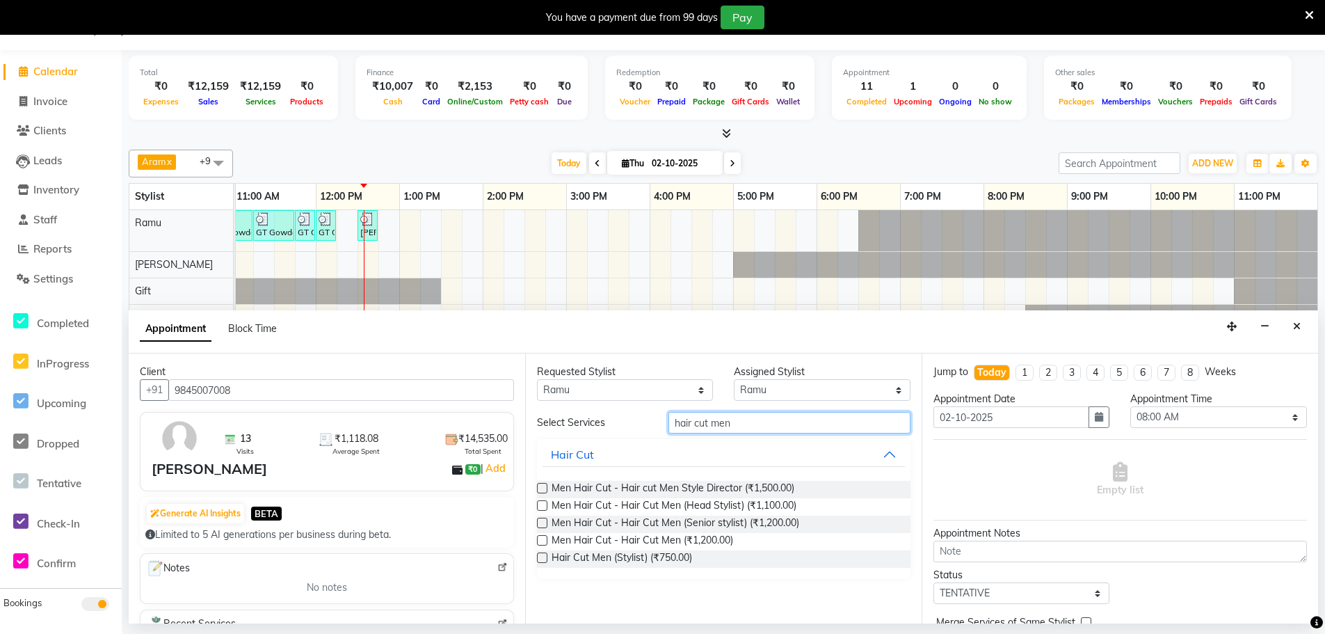
type input "hair cut men"
click at [537, 554] on label at bounding box center [542, 557] width 10 height 10
click at [537, 554] on input "checkbox" at bounding box center [541, 558] width 9 height 9
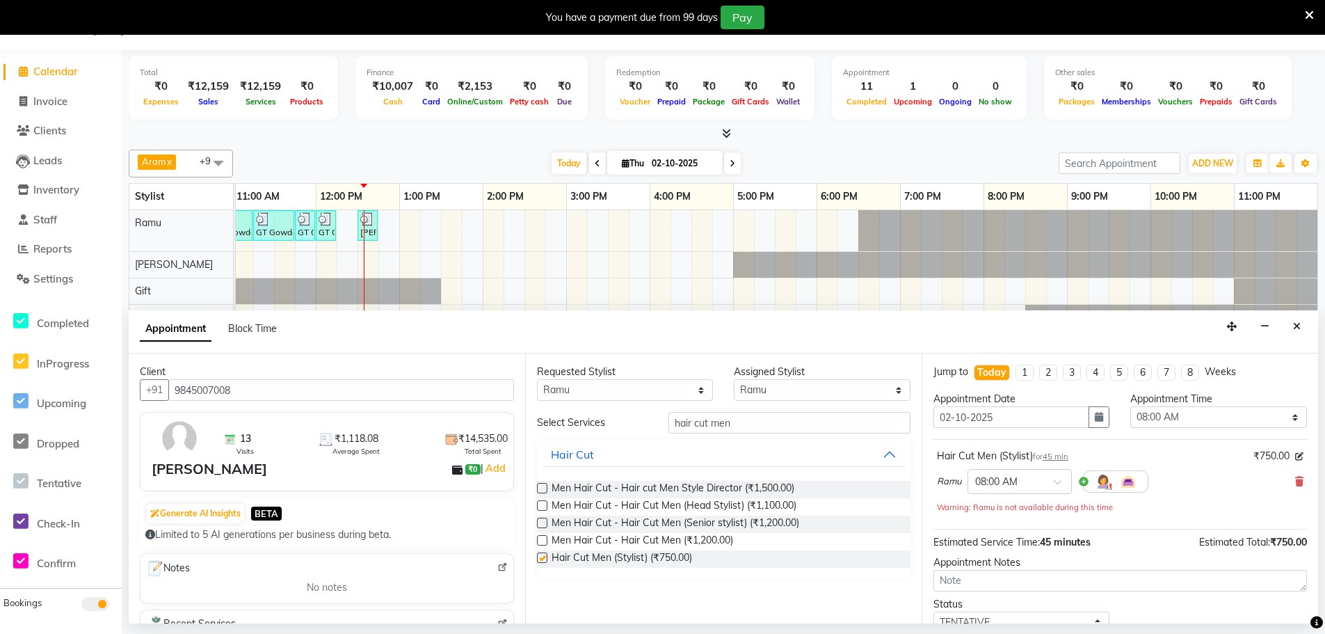
checkbox input "false"
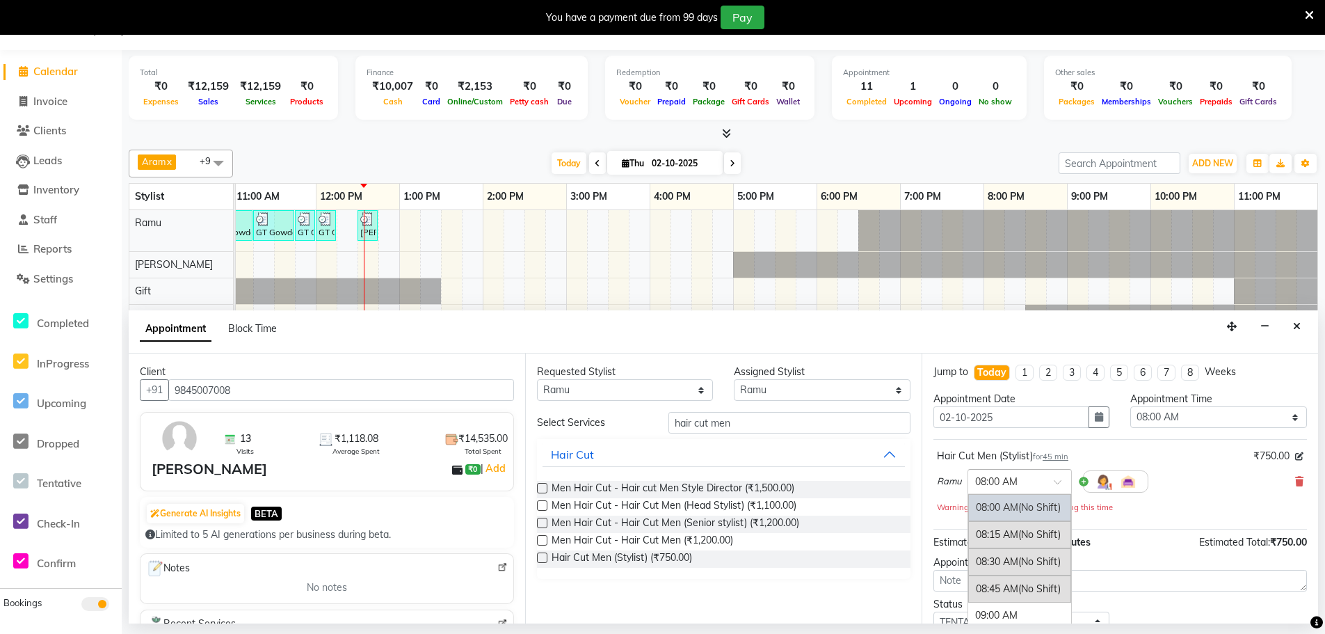
click at [987, 485] on input "text" at bounding box center [1005, 480] width 61 height 15
click at [1003, 595] on div "12:45 PM" at bounding box center [1019, 599] width 103 height 26
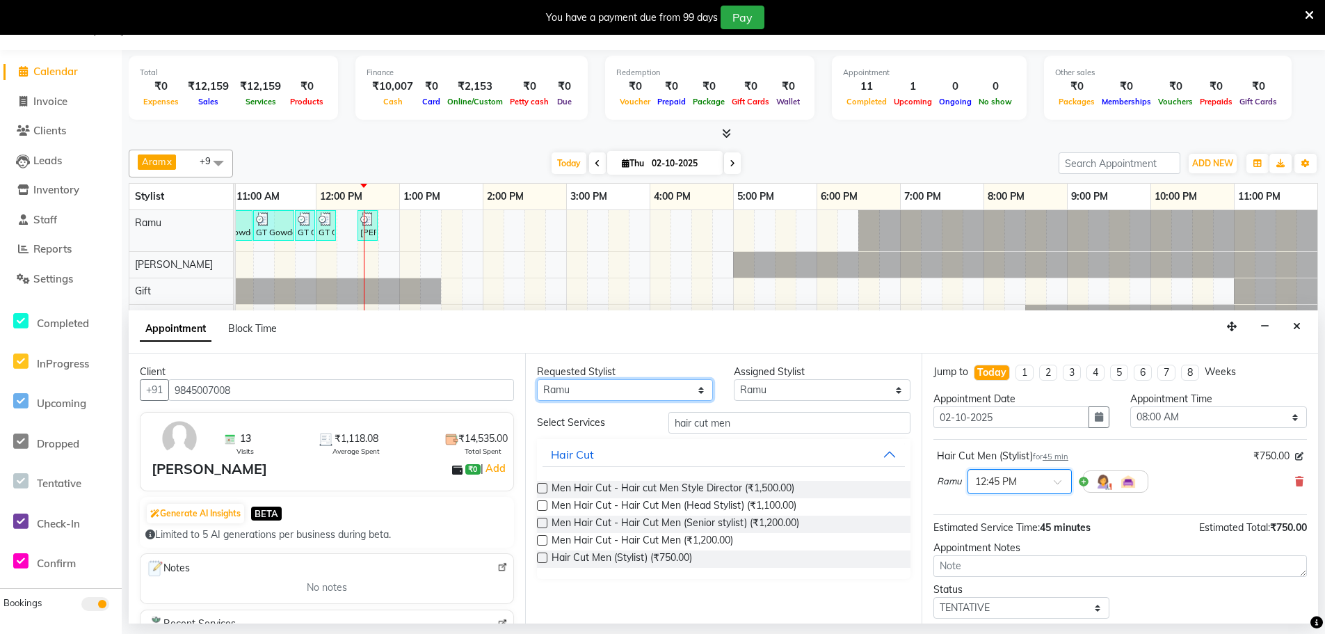
click at [619, 383] on select "Any [PERSON_NAME] Bem Gift [PERSON_NAME] Radhika [PERSON_NAME] [PERSON_NAME] Spa" at bounding box center [625, 390] width 176 height 22
select select "84961"
click at [537, 379] on select "Any [PERSON_NAME] Bem Gift [PERSON_NAME] Radhika [PERSON_NAME] [PERSON_NAME] Spa" at bounding box center [625, 390] width 176 height 22
select select "84961"
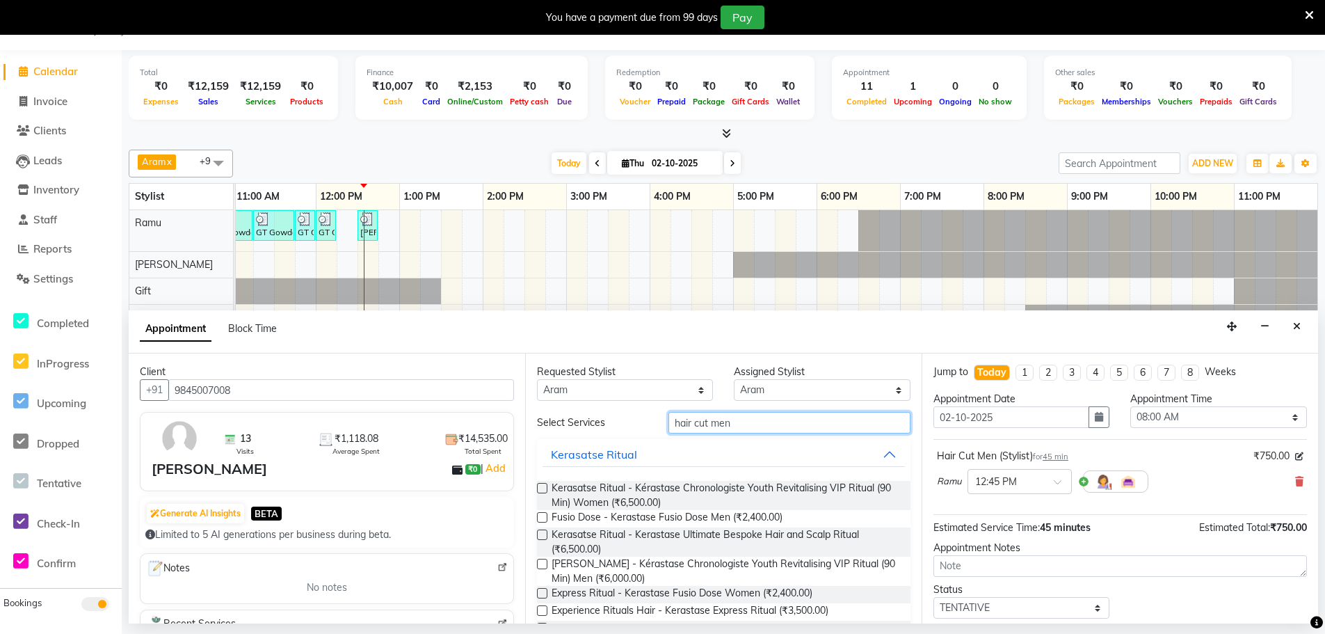
click at [730, 429] on input "hair cut men" at bounding box center [789, 423] width 242 height 22
type input "h"
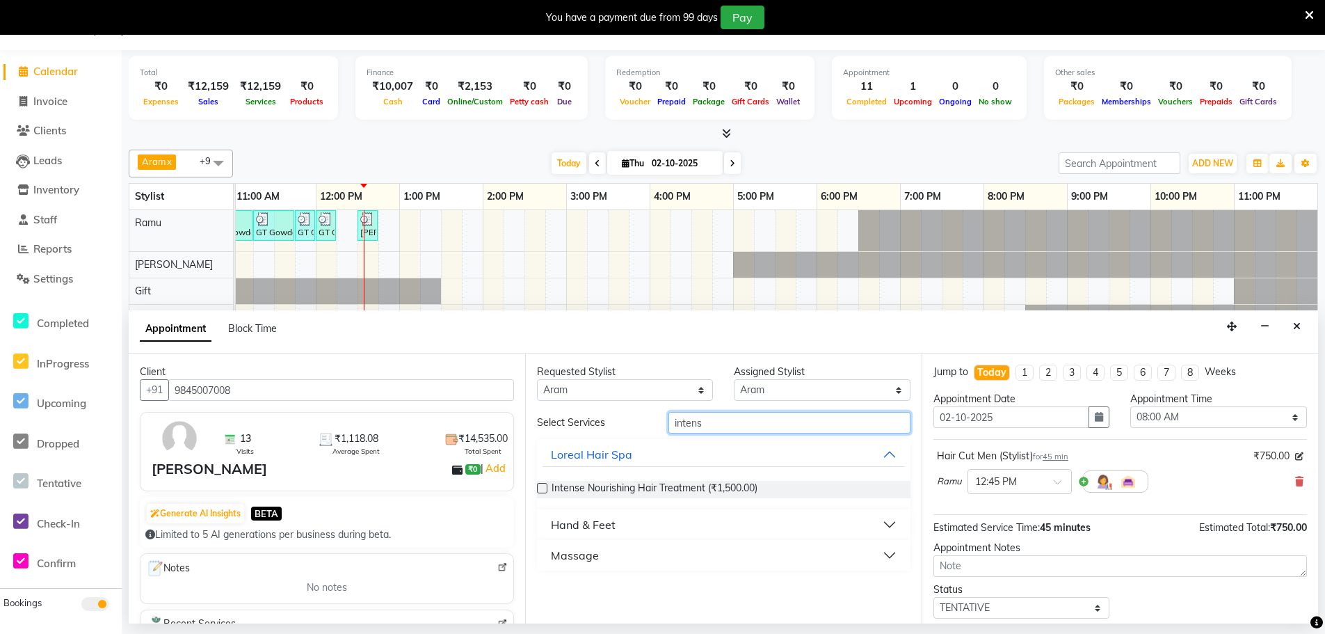
type input "intens"
click at [646, 529] on button "Hand & Feet" at bounding box center [724, 524] width 362 height 25
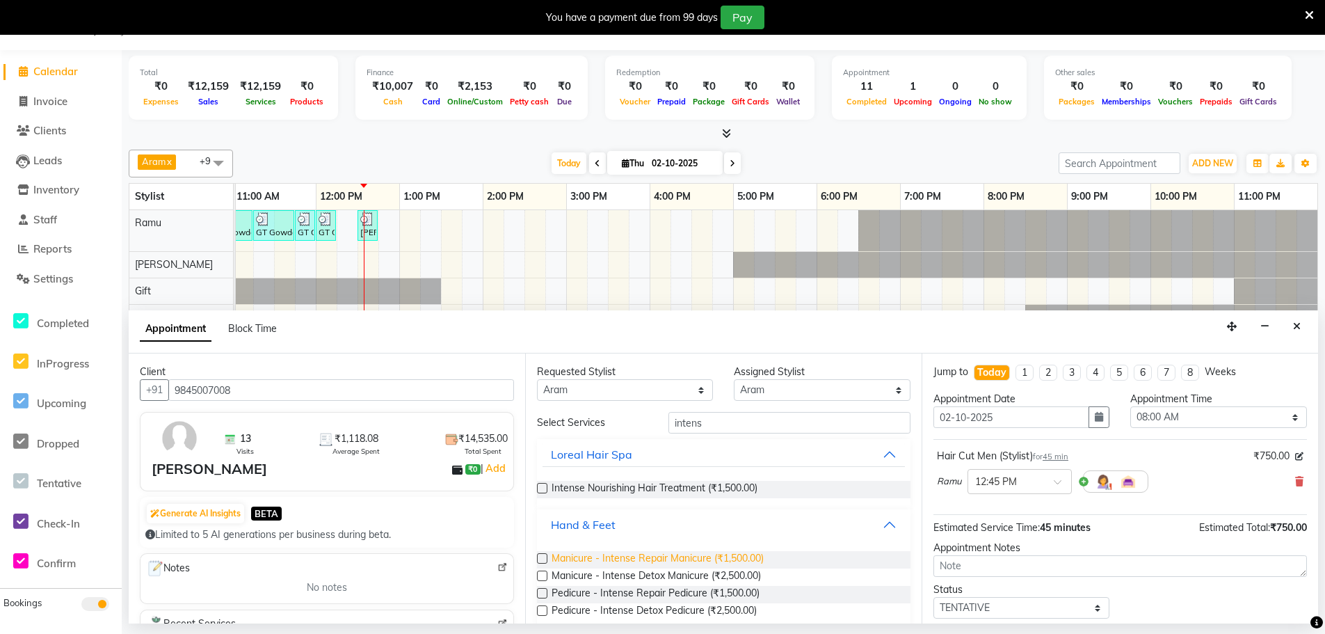
scroll to position [50, 0]
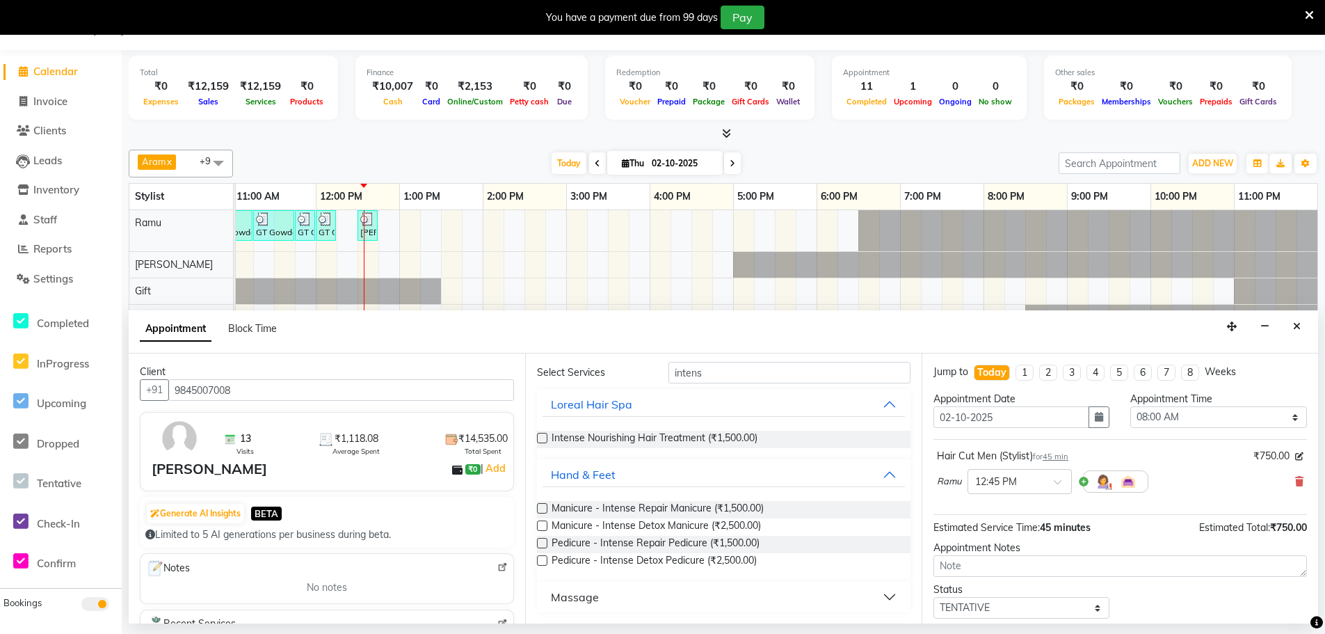
click at [542, 544] on label at bounding box center [542, 543] width 10 height 10
click at [542, 544] on input "checkbox" at bounding box center [541, 544] width 9 height 9
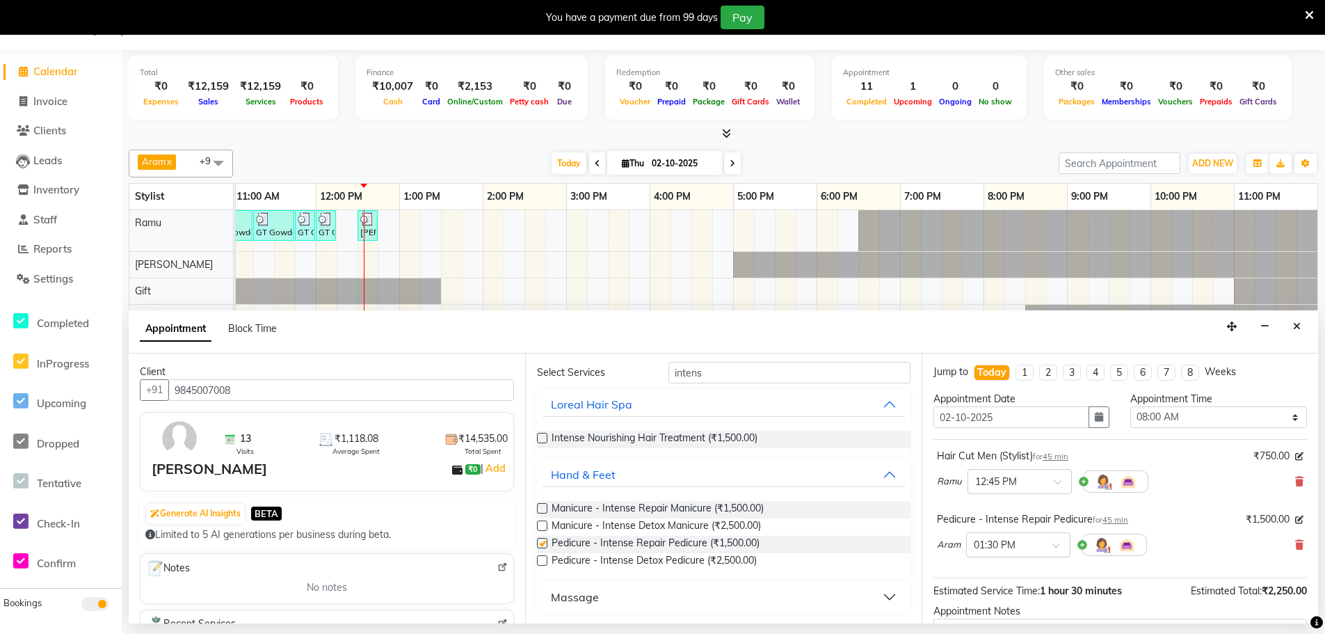
checkbox input "false"
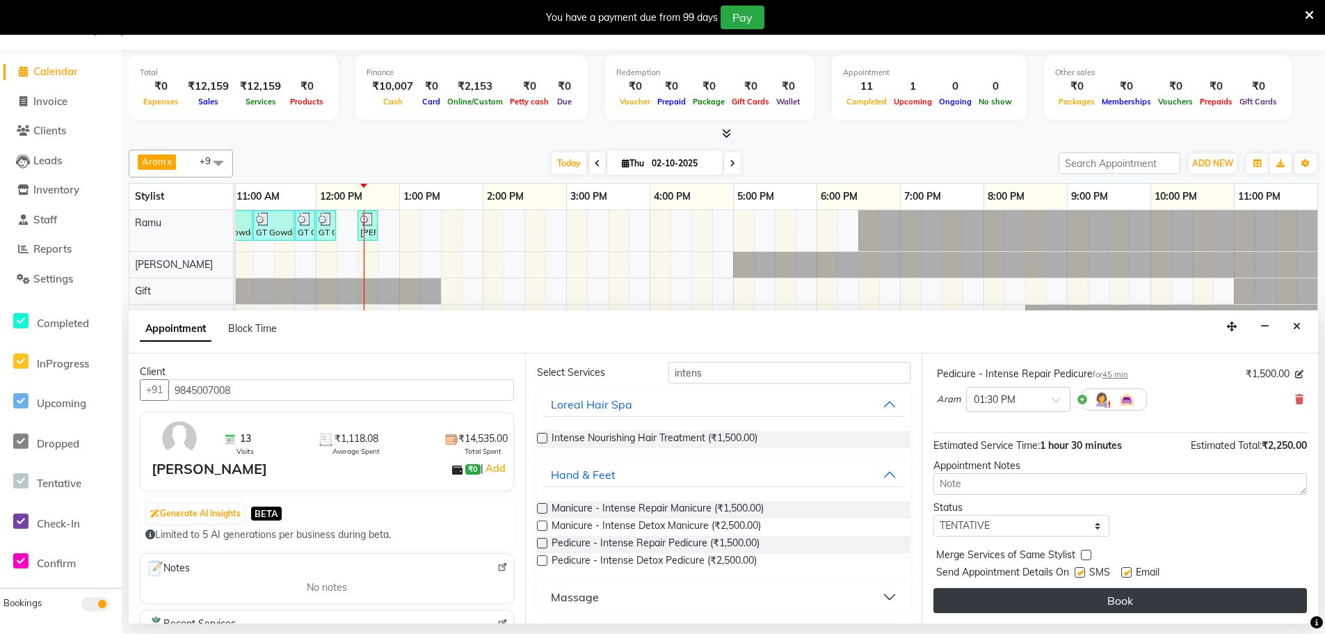
scroll to position [146, 0]
click at [1071, 600] on button "Book" at bounding box center [1120, 599] width 374 height 25
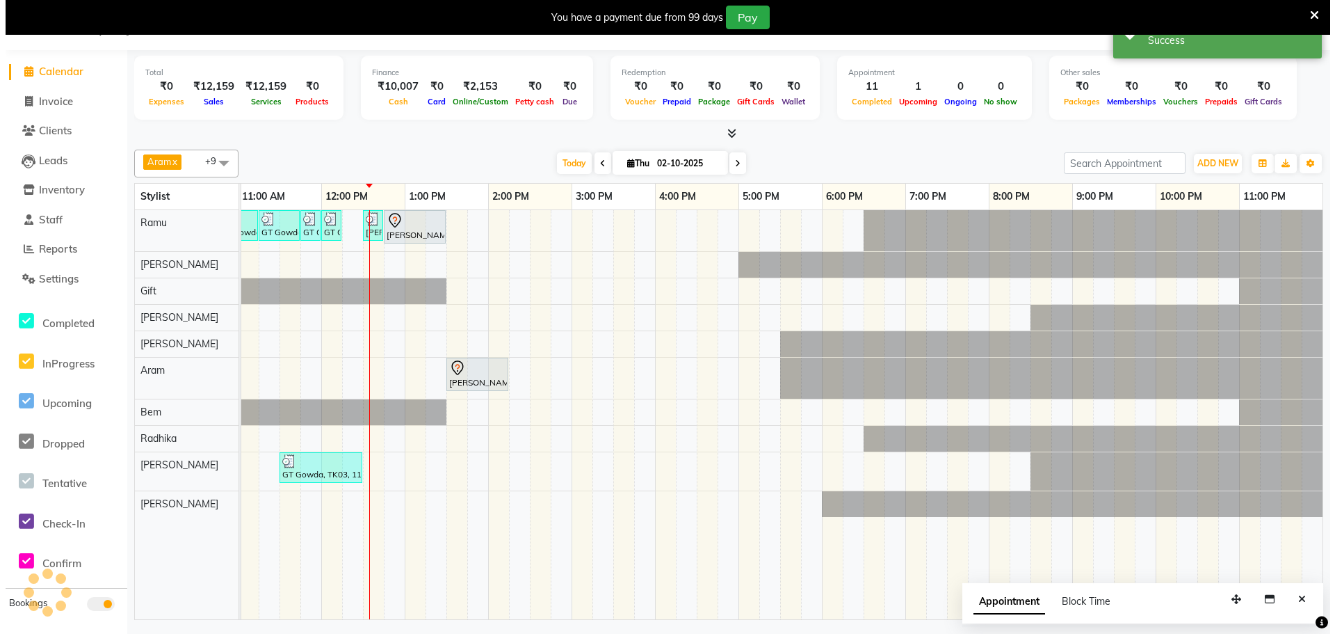
scroll to position [0, 0]
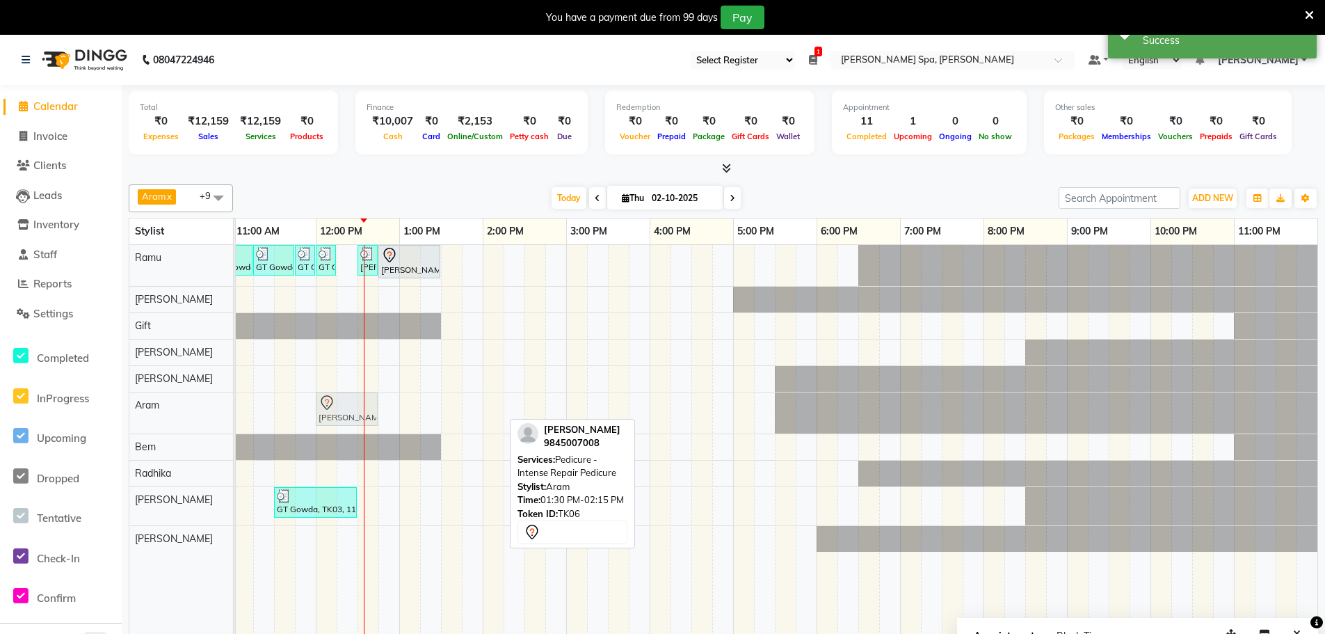
drag, startPoint x: 466, startPoint y: 399, endPoint x: 350, endPoint y: 422, distance: 118.5
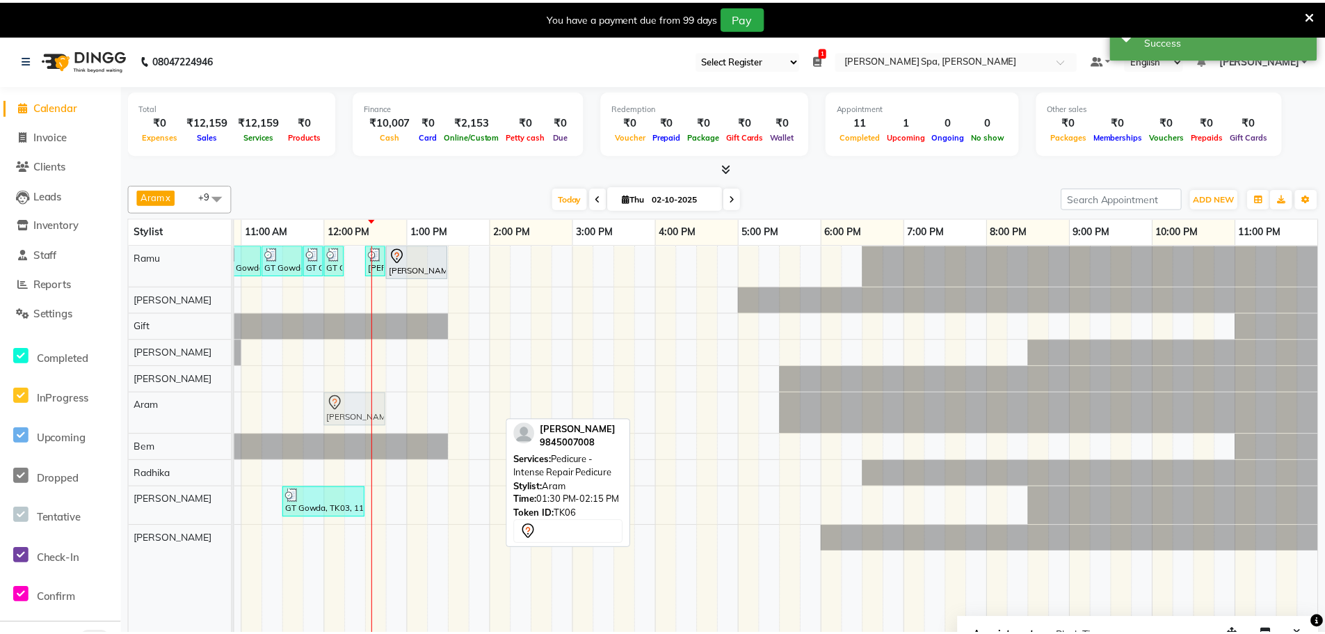
scroll to position [0, 327]
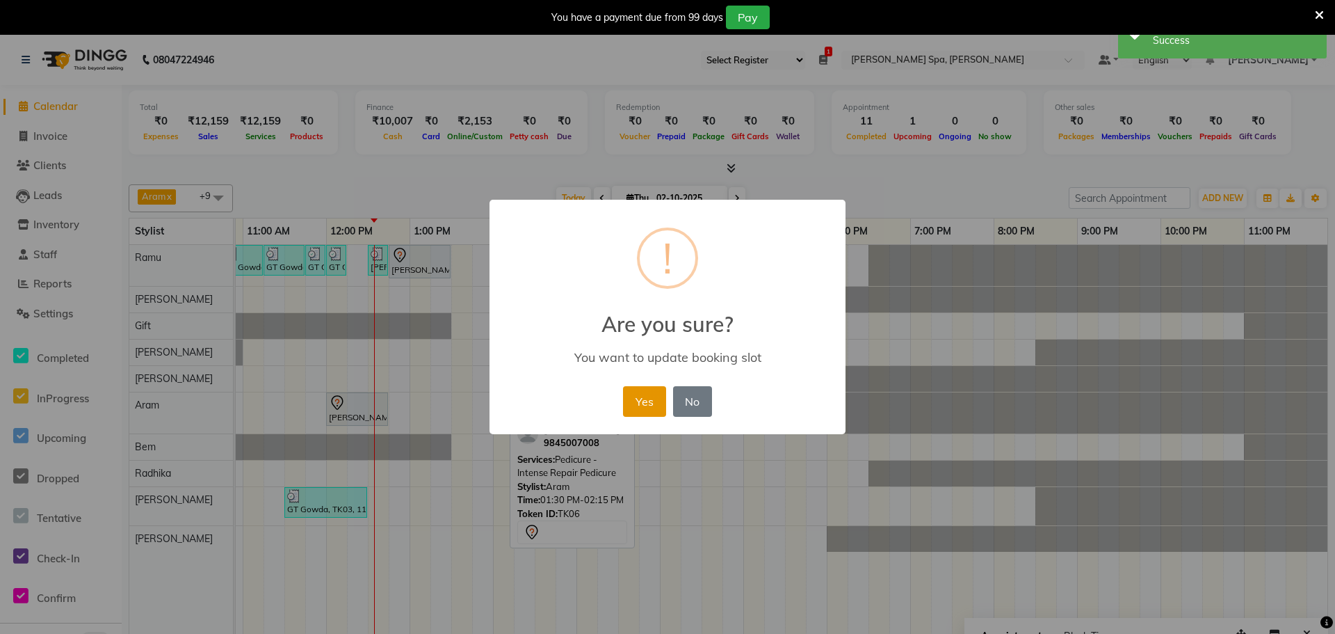
click at [638, 396] on button "Yes" at bounding box center [644, 401] width 42 height 31
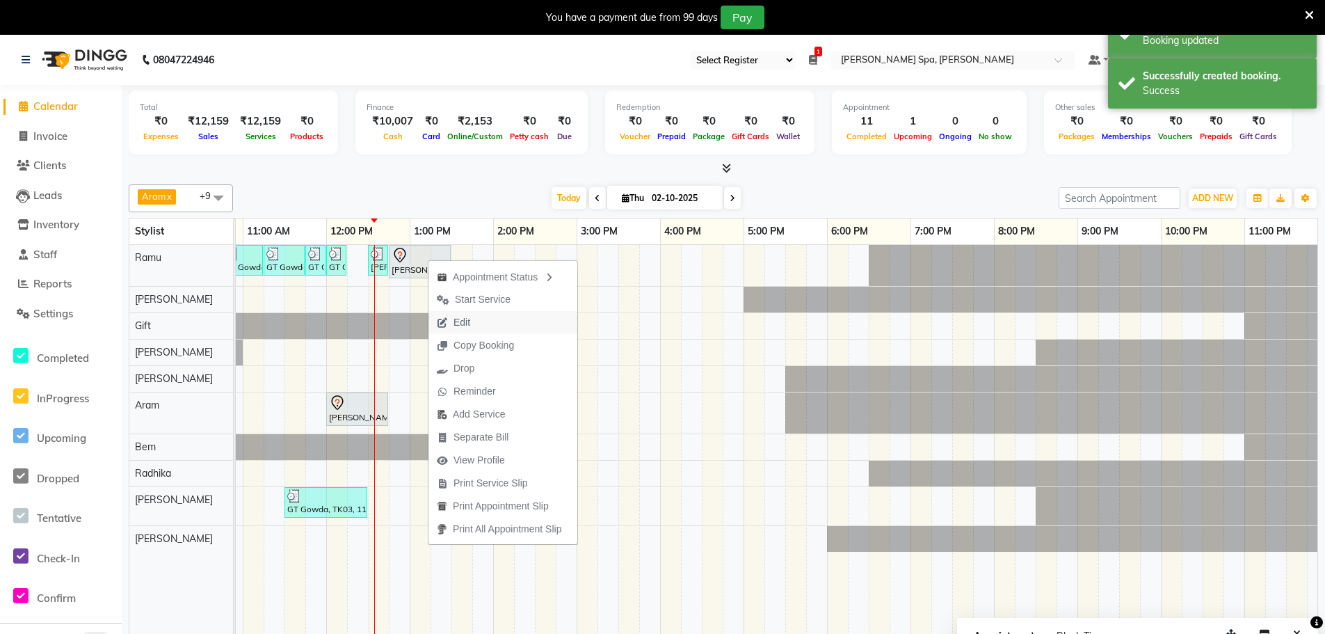
click at [485, 323] on button "Edit" at bounding box center [502, 322] width 149 height 23
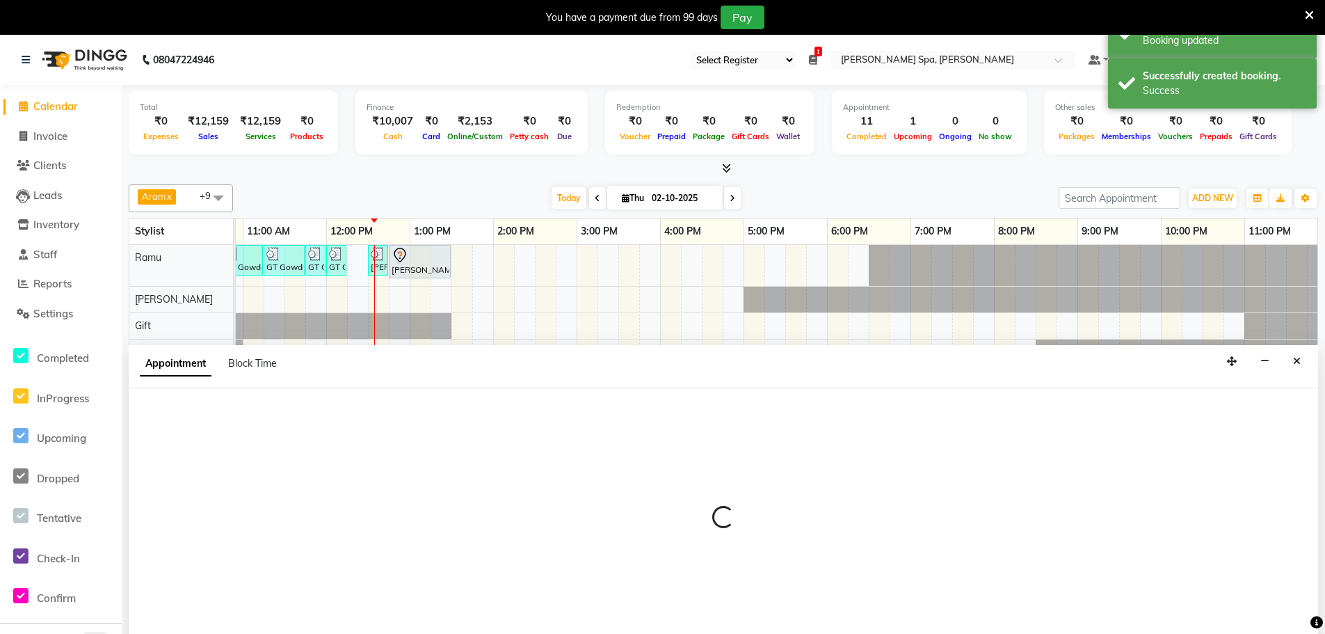
scroll to position [35, 0]
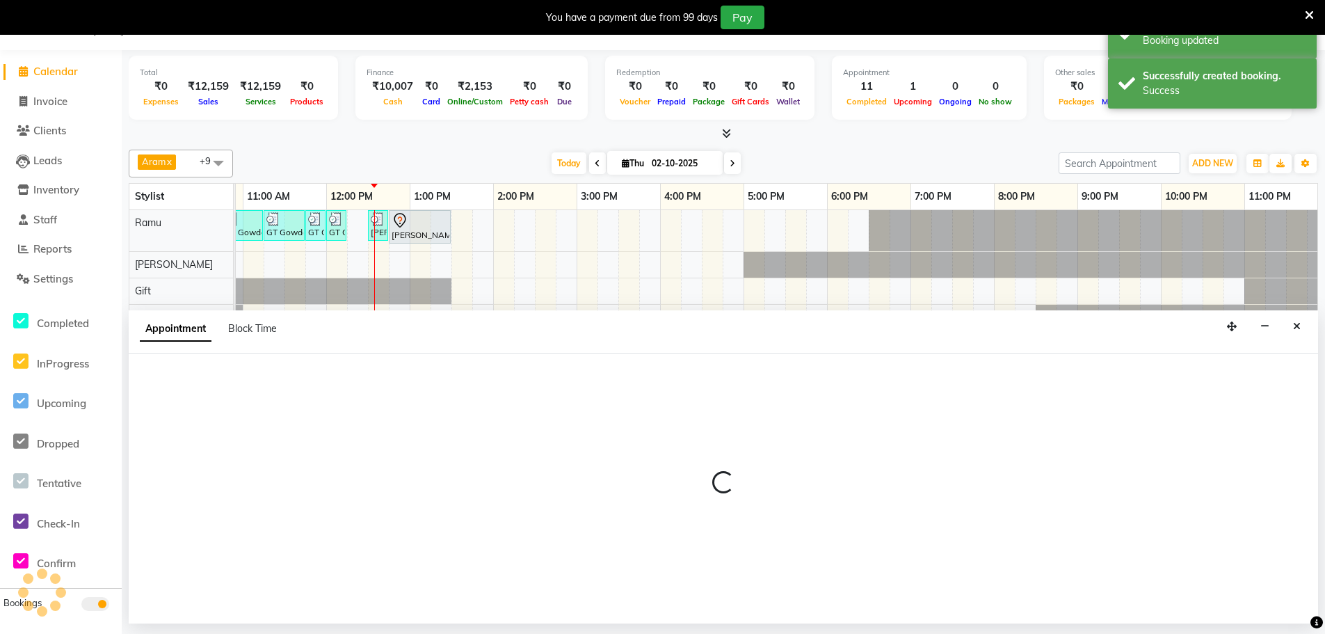
select select "tentative"
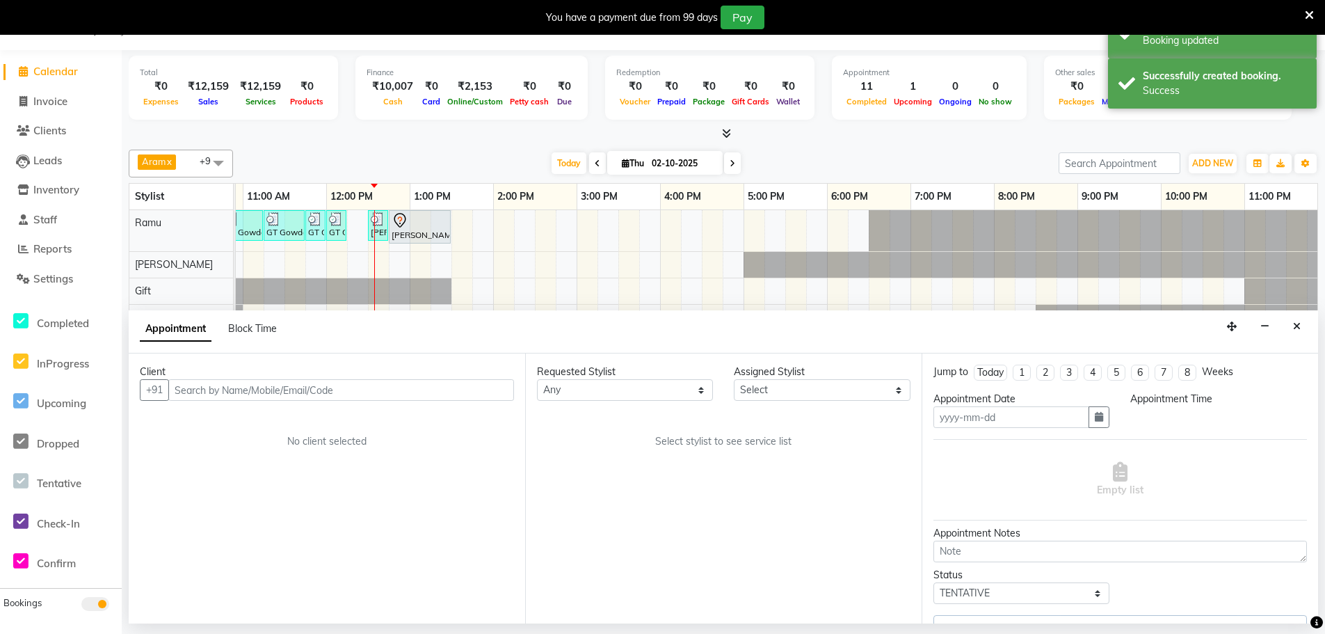
type input "02-10-2025"
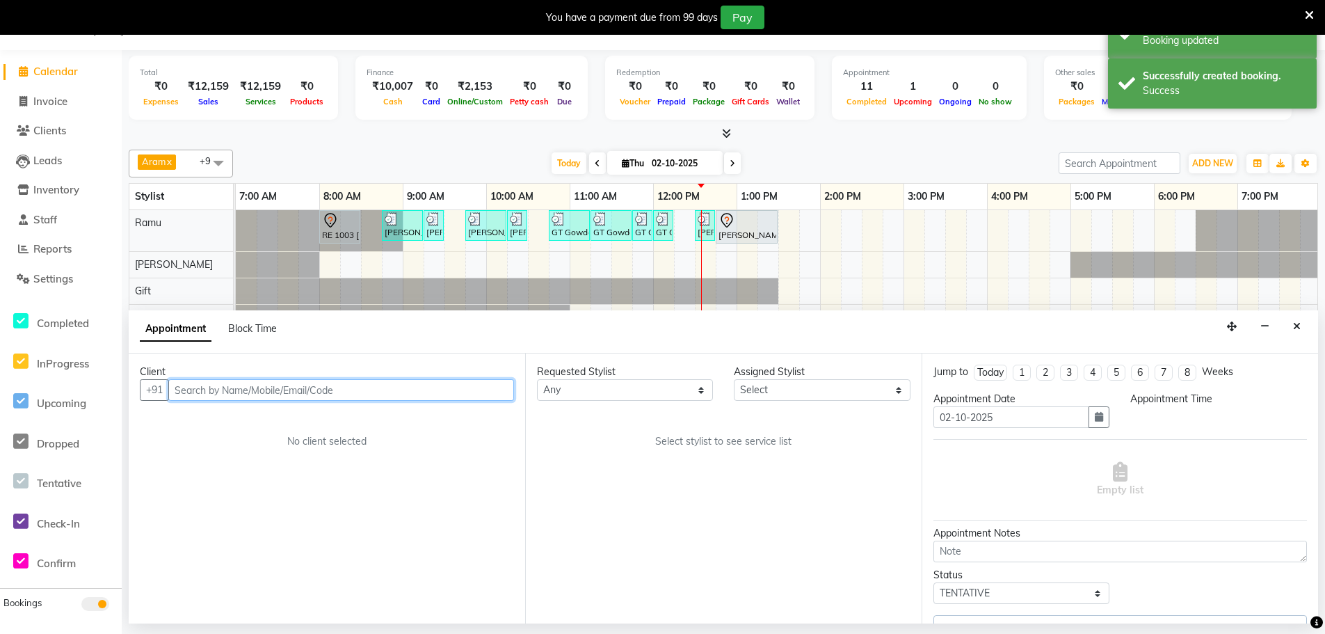
select select "84952"
select select "720"
select select "4302"
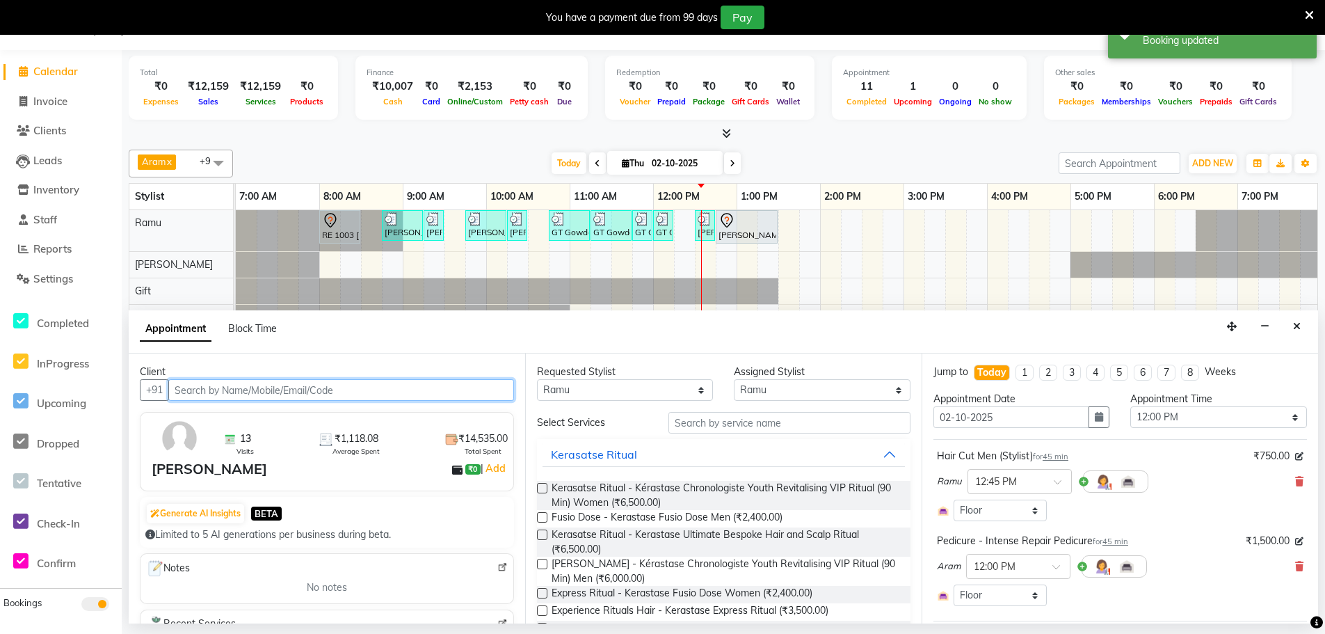
scroll to position [0, 337]
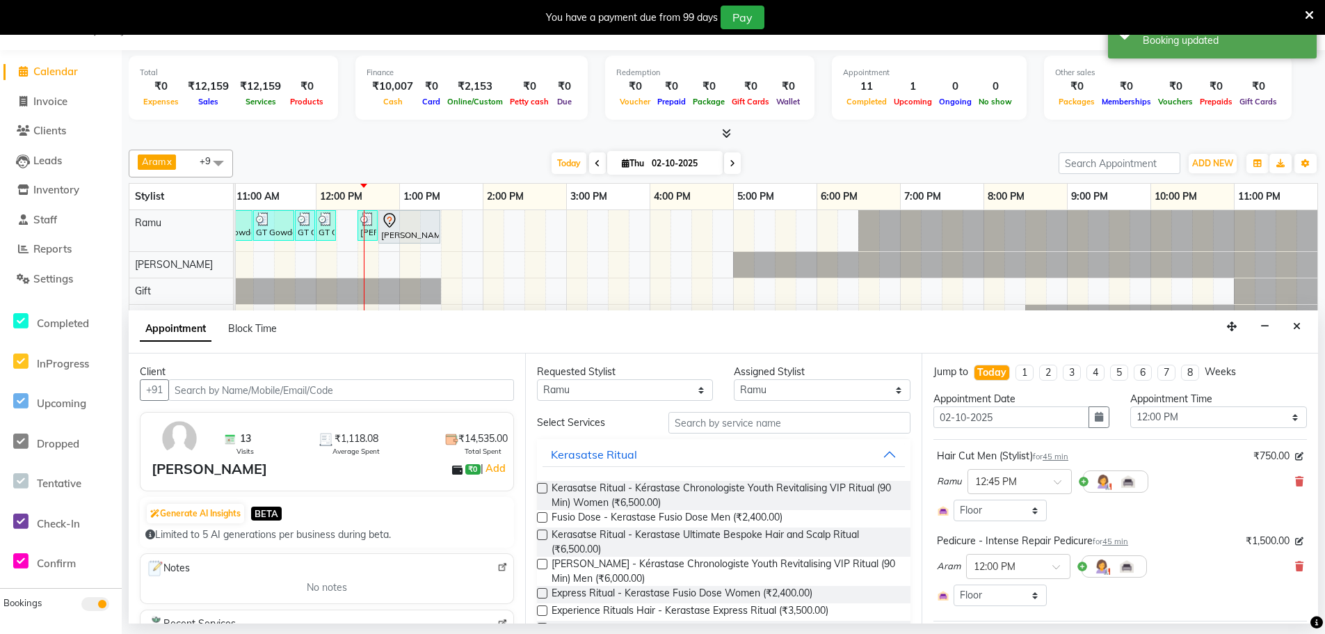
click at [1063, 456] on span "45 min" at bounding box center [1056, 456] width 26 height 10
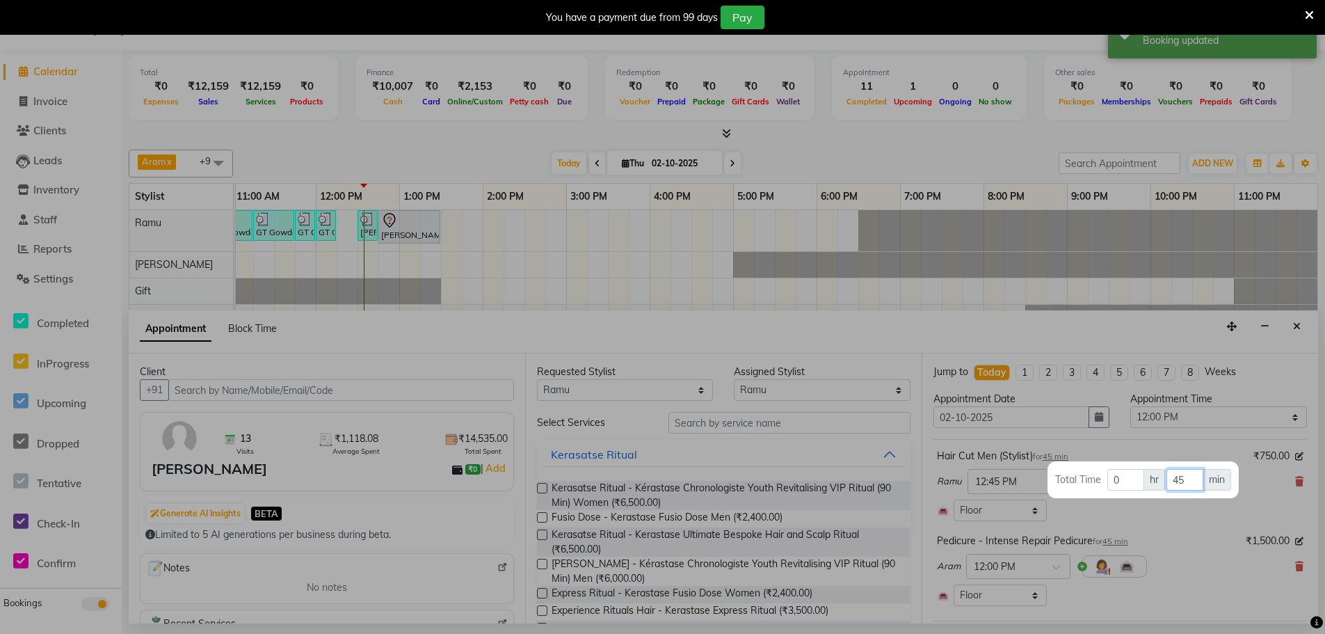
click at [1189, 480] on input "45" at bounding box center [1184, 480] width 37 height 22
type input "4"
type input "30"
click at [1181, 513] on div at bounding box center [662, 317] width 1325 height 634
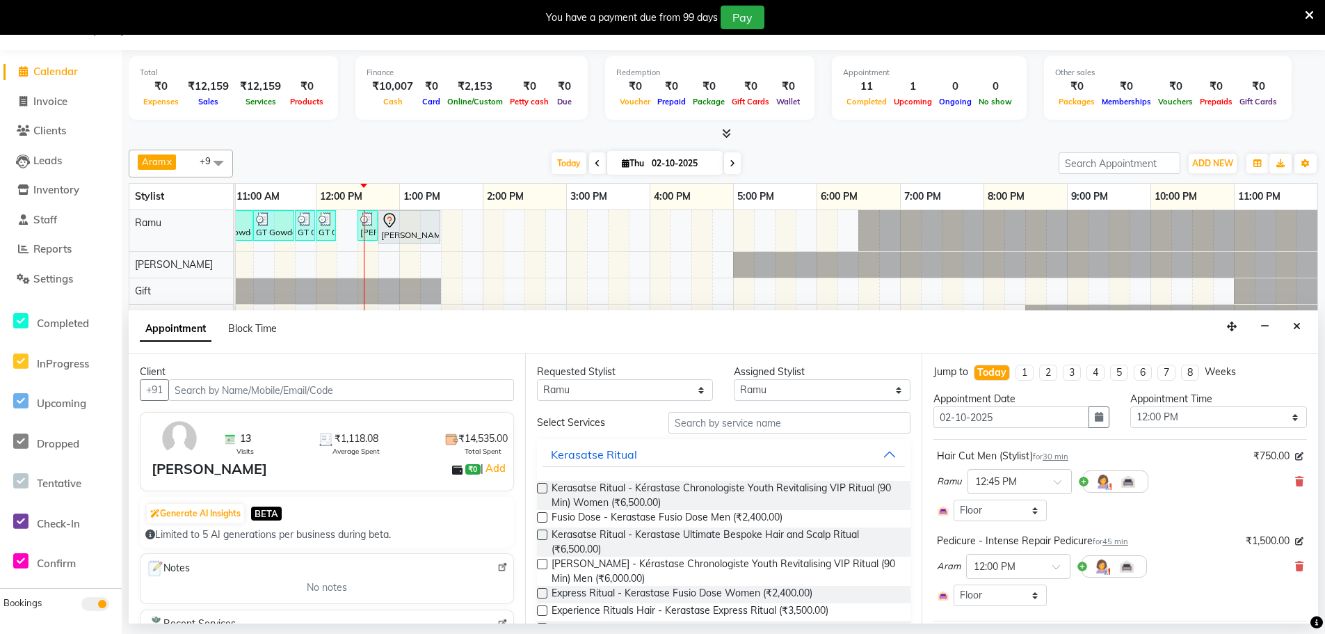
scroll to position [149, 0]
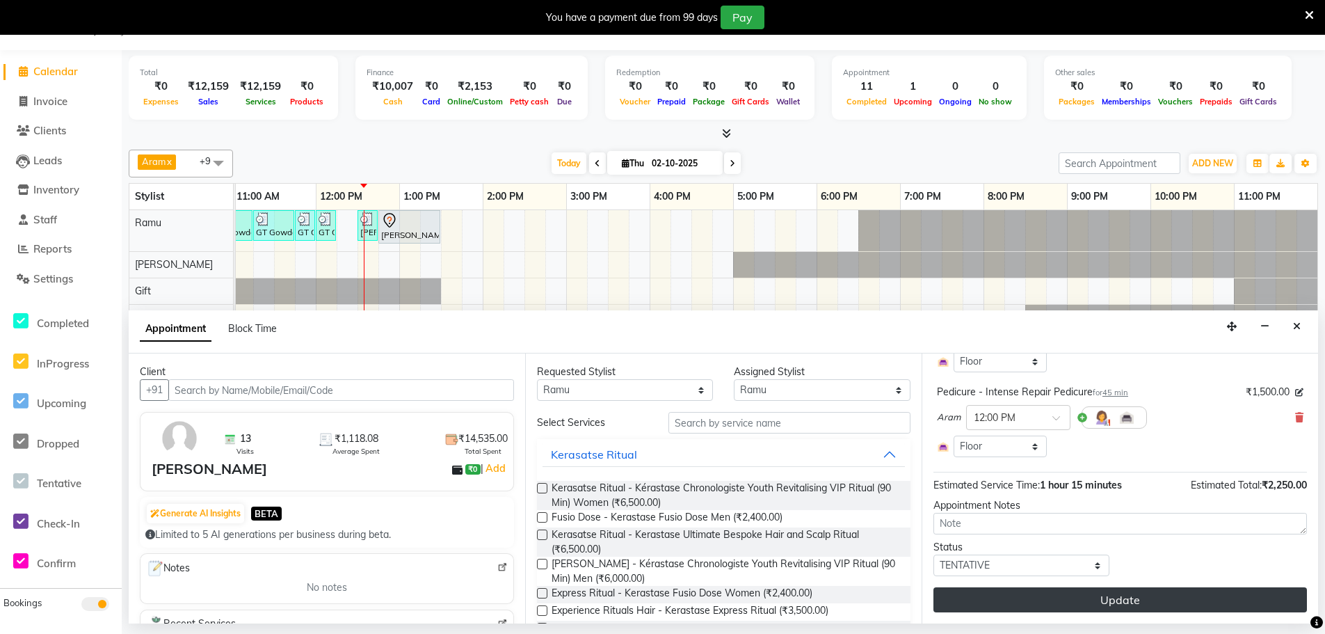
click at [1050, 602] on button "Update" at bounding box center [1120, 599] width 374 height 25
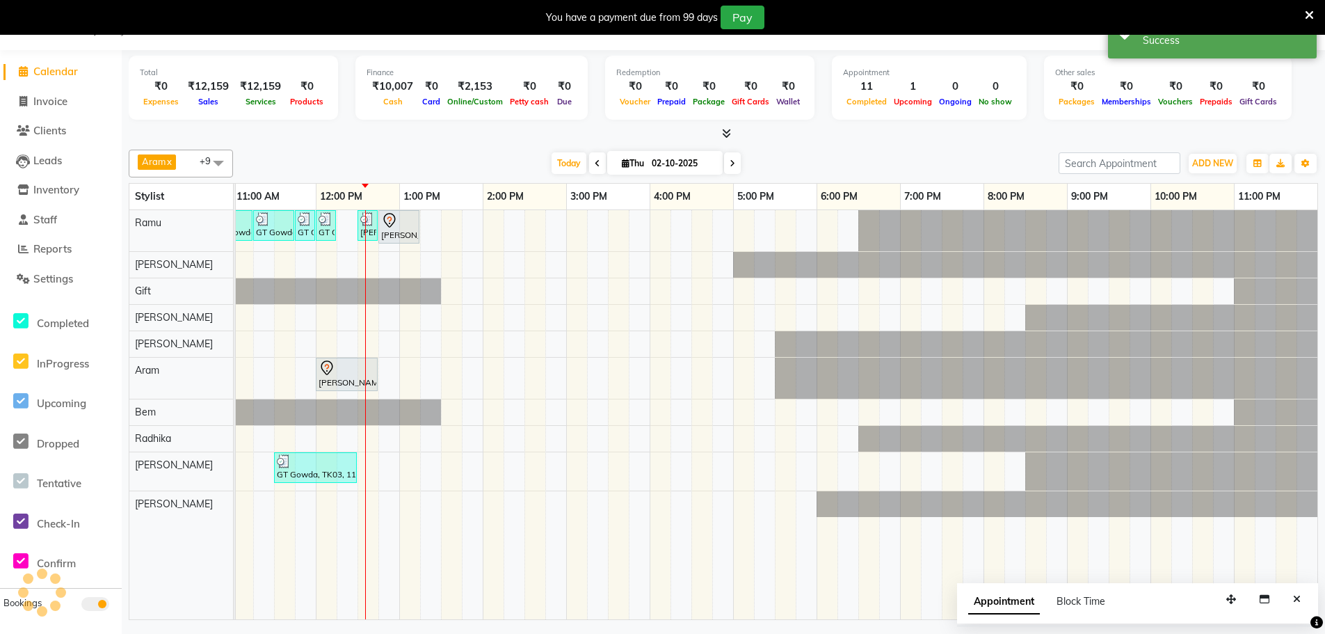
scroll to position [0, 0]
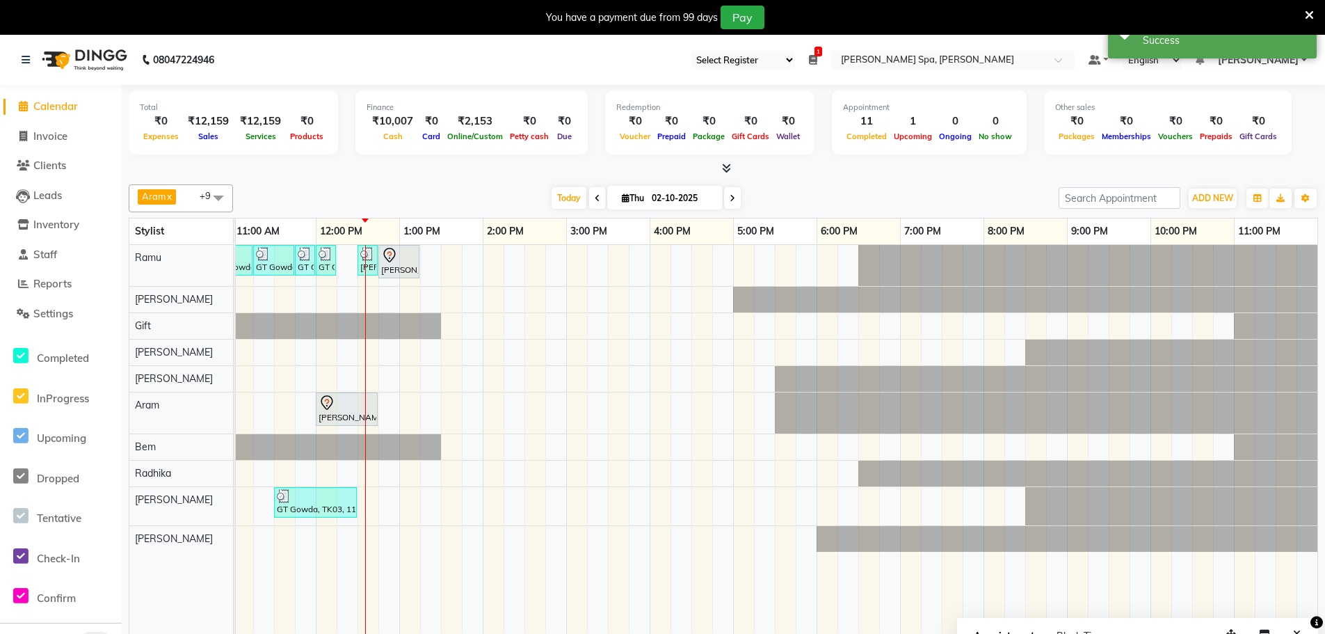
click at [72, 106] on span "Calendar" at bounding box center [55, 105] width 45 height 13
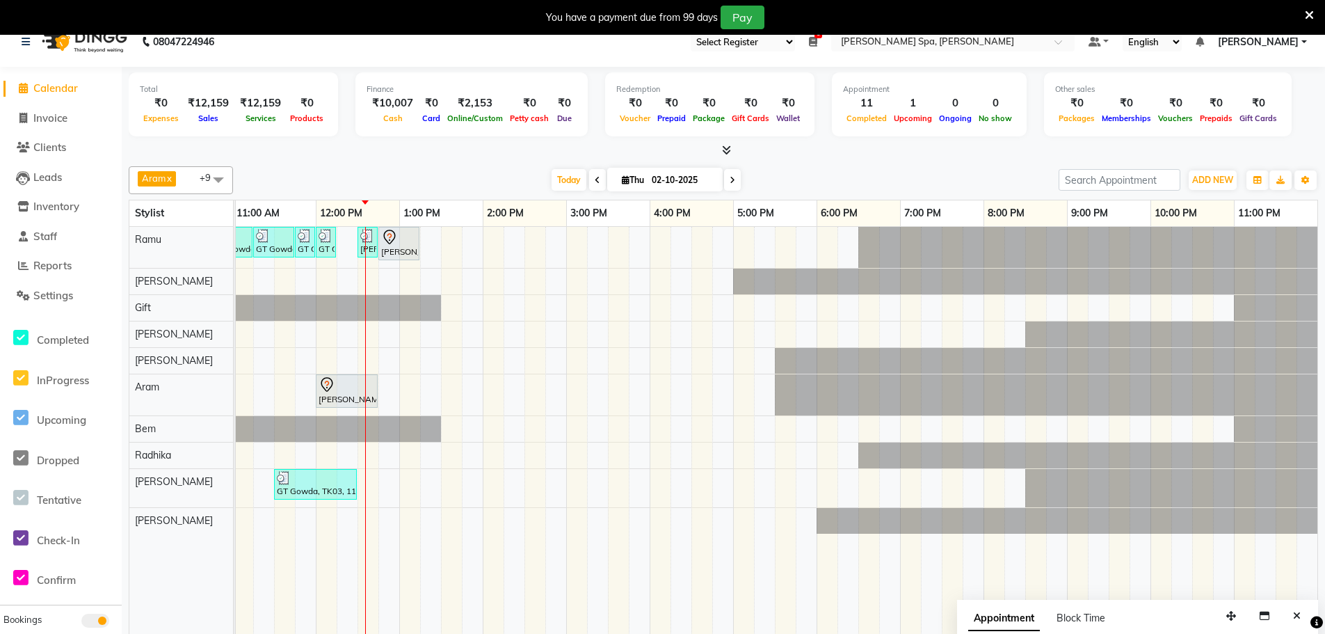
scroll to position [35, 0]
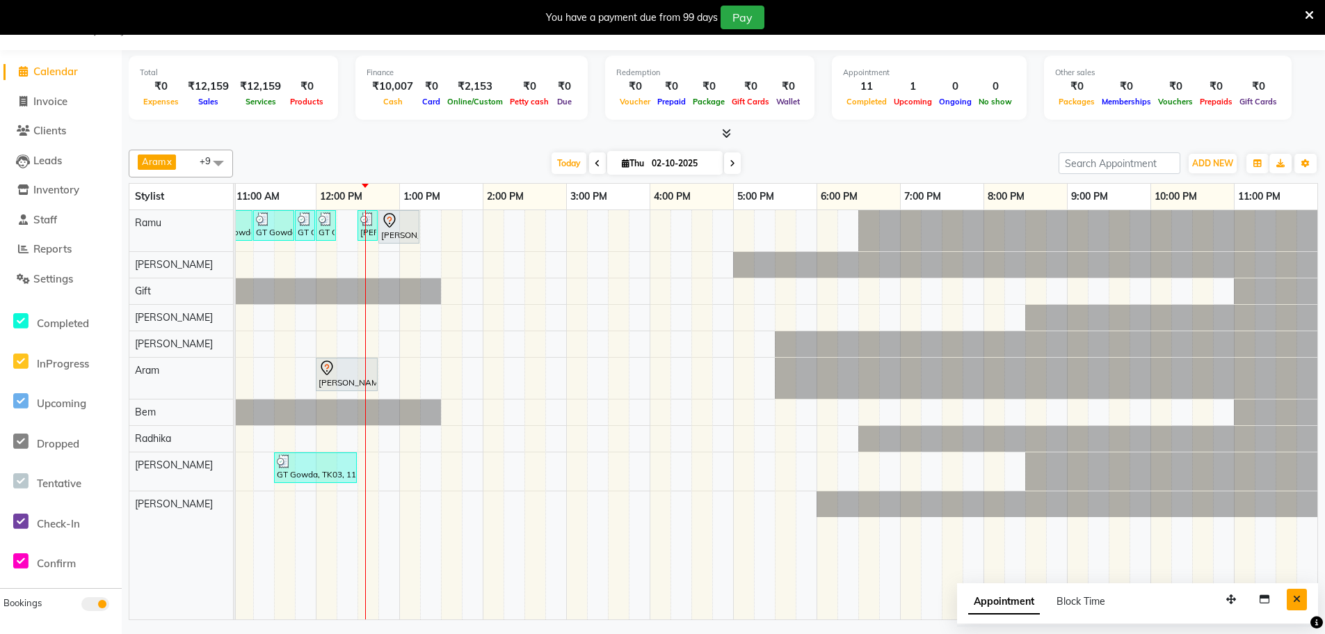
click at [1295, 596] on icon "Close" at bounding box center [1297, 599] width 8 height 10
click at [61, 128] on span "Clients" at bounding box center [49, 130] width 33 height 13
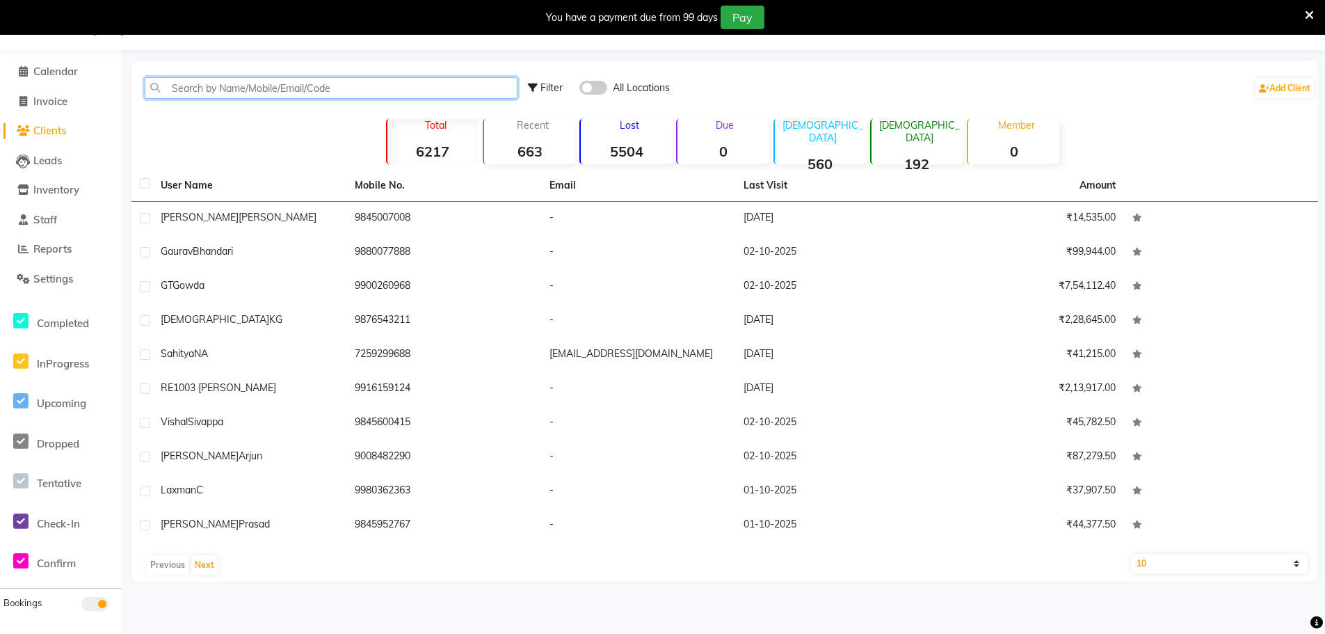
click at [223, 89] on input "text" at bounding box center [331, 88] width 373 height 22
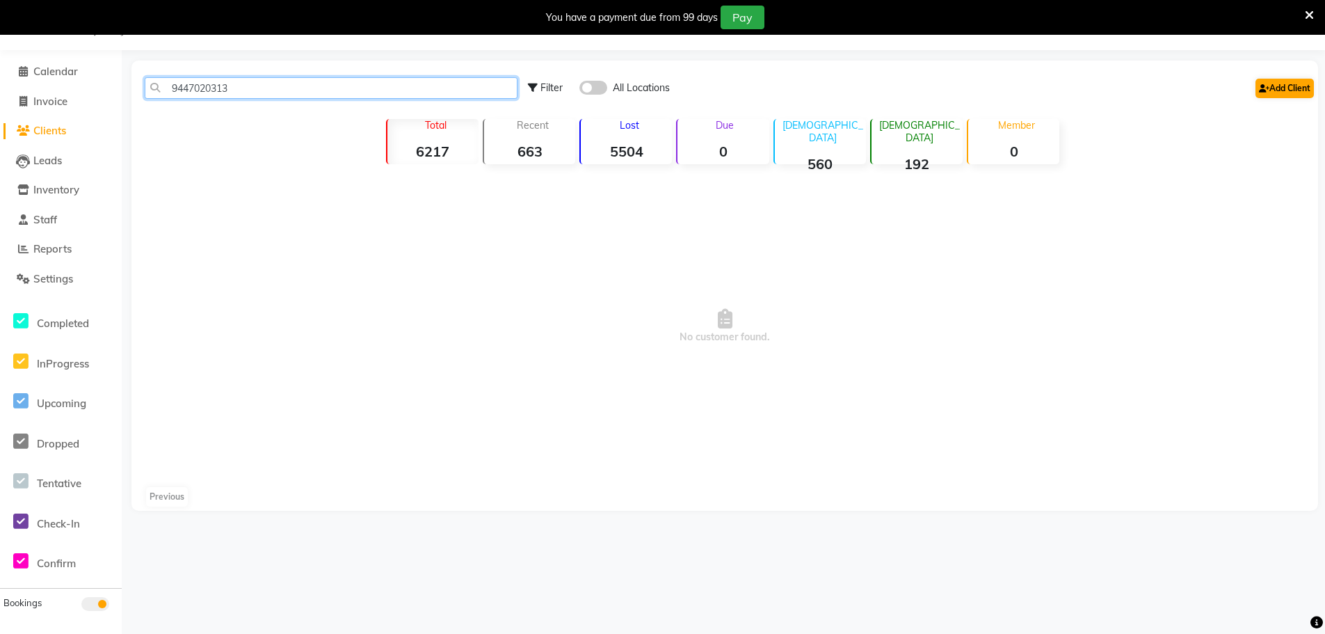
type input "9447020313"
click at [1274, 94] on link "Add Client" at bounding box center [1284, 88] width 58 height 19
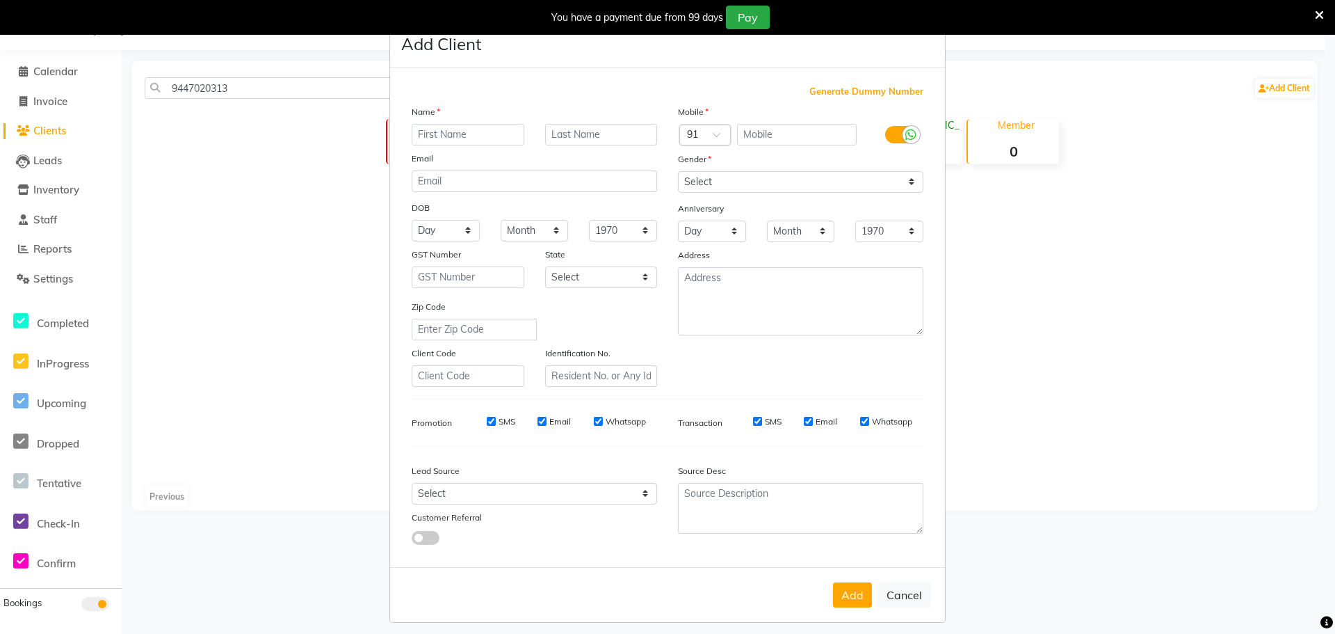
click at [451, 128] on input "text" at bounding box center [468, 135] width 113 height 22
type input "RE 1018"
click at [564, 129] on input "text" at bounding box center [601, 135] width 113 height 22
type input "[PERSON_NAME] [PERSON_NAME]"
click at [757, 127] on input "text" at bounding box center [797, 135] width 120 height 22
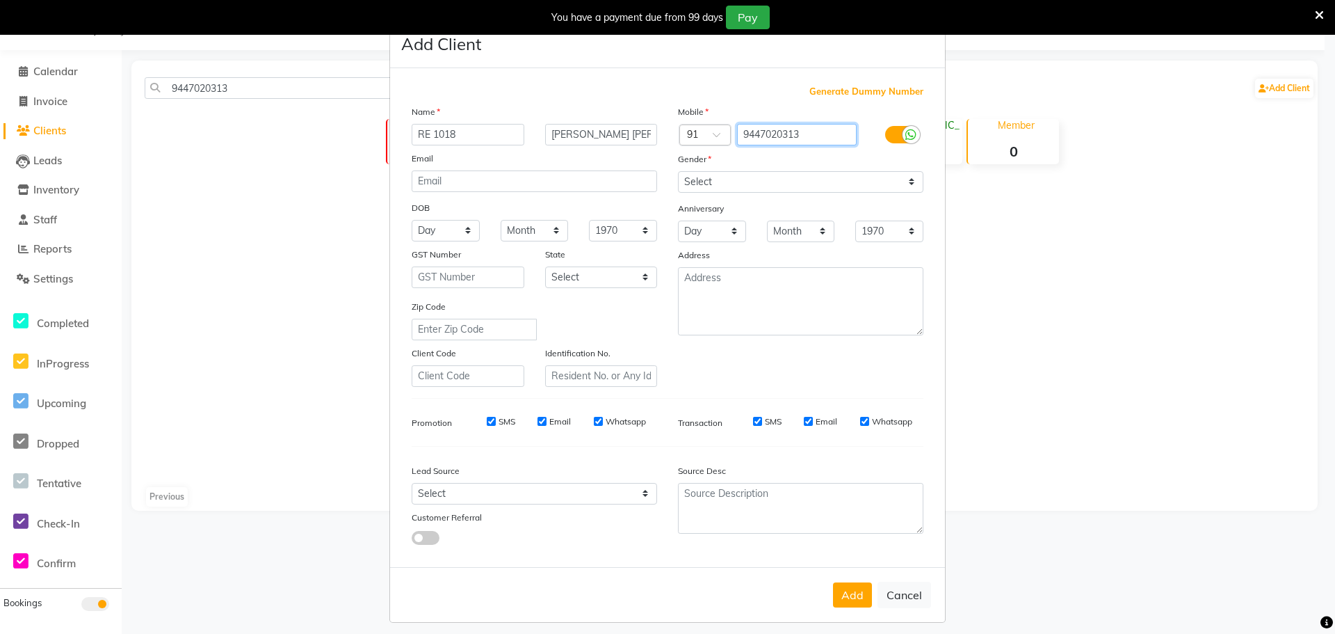
type input "9447020313"
click at [739, 177] on select "Select [DEMOGRAPHIC_DATA] [DEMOGRAPHIC_DATA] Other Prefer Not To Say" at bounding box center [801, 182] width 246 height 22
select select "[DEMOGRAPHIC_DATA]"
click at [678, 171] on select "Select [DEMOGRAPHIC_DATA] [DEMOGRAPHIC_DATA] Other Prefer Not To Say" at bounding box center [801, 182] width 246 height 22
click at [849, 597] on button "Add" at bounding box center [852, 594] width 39 height 25
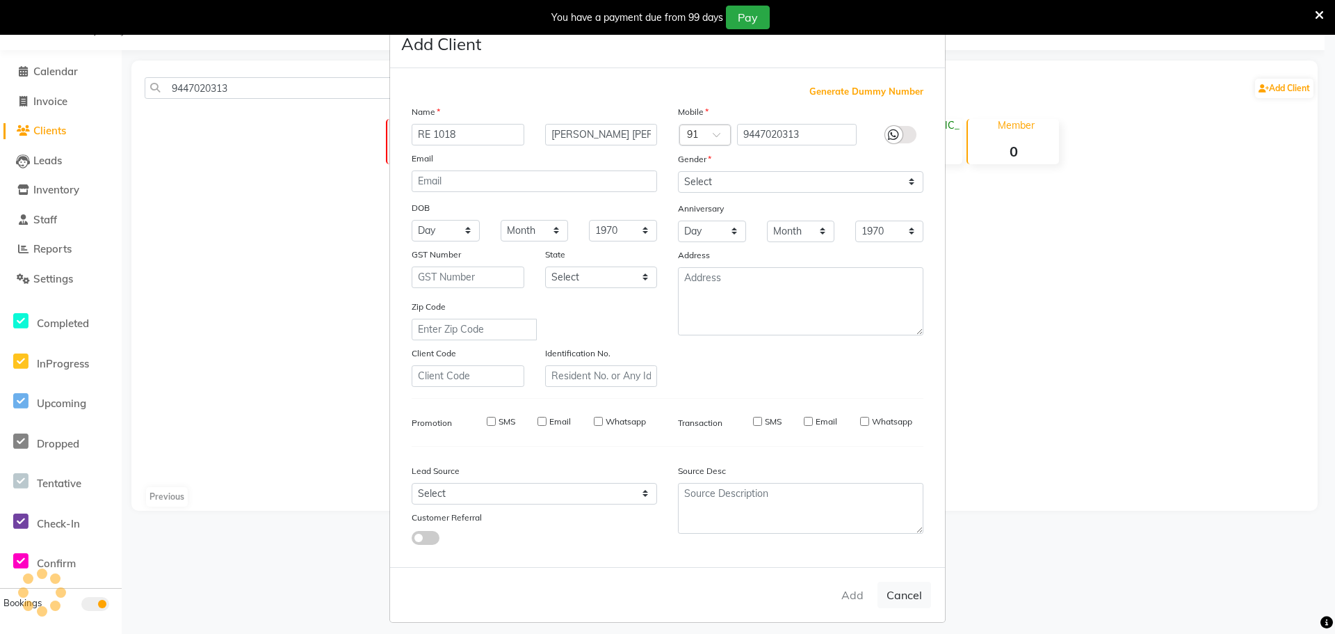
select select
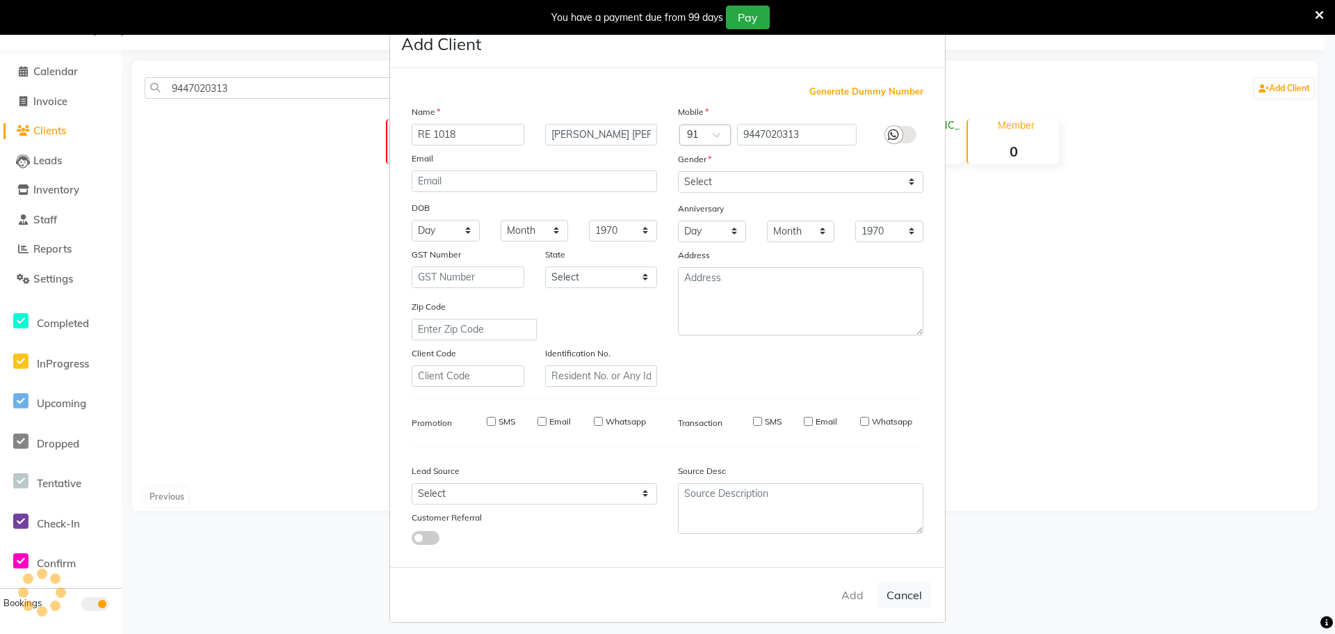
select select
checkbox input "false"
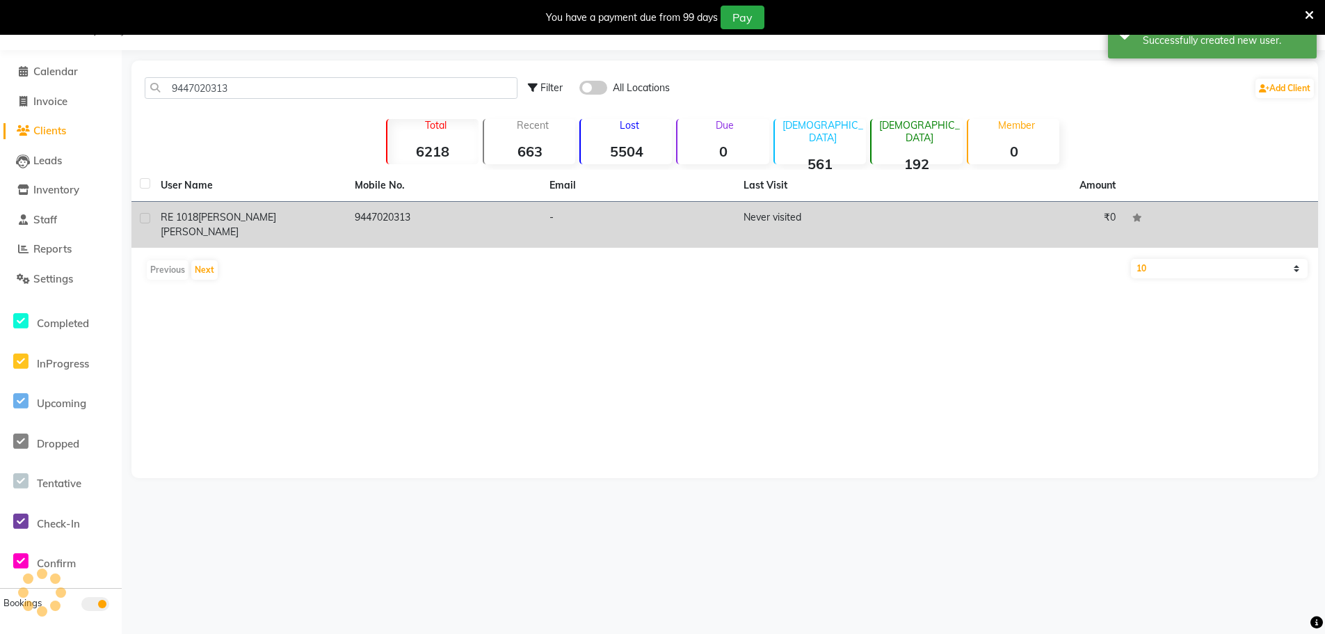
click at [236, 209] on td "RE 1018 [PERSON_NAME] [PERSON_NAME]" at bounding box center [249, 225] width 194 height 46
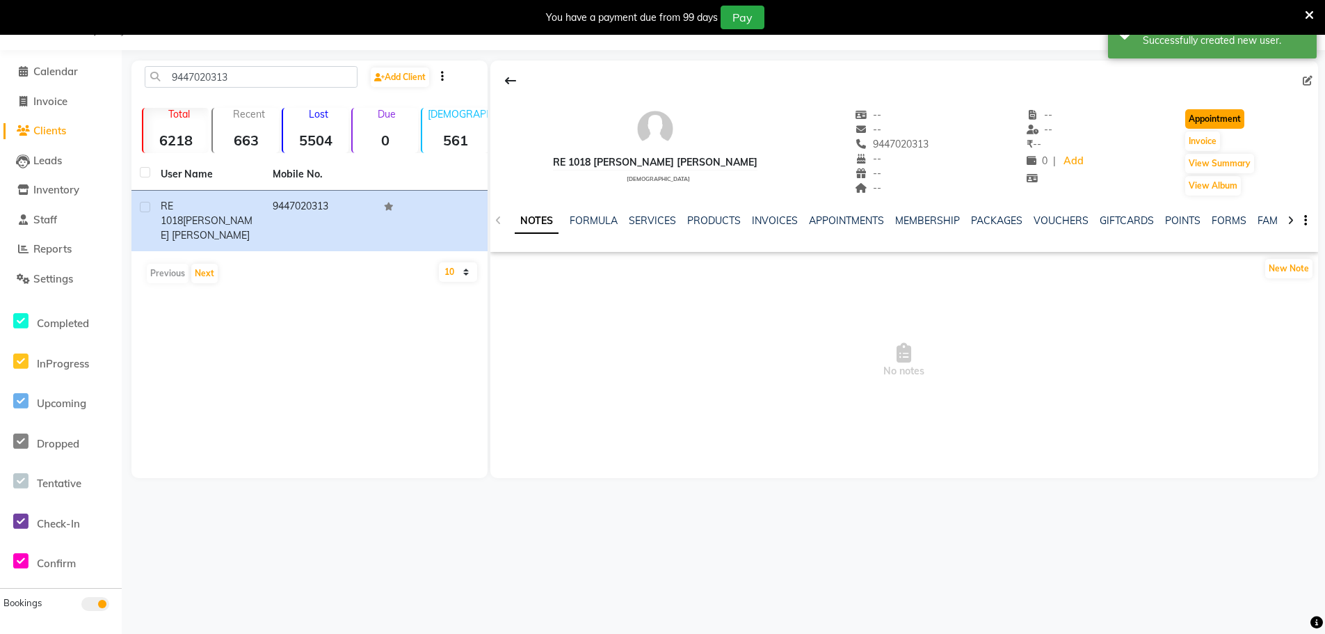
click at [1186, 116] on button "Appointment" at bounding box center [1214, 118] width 59 height 19
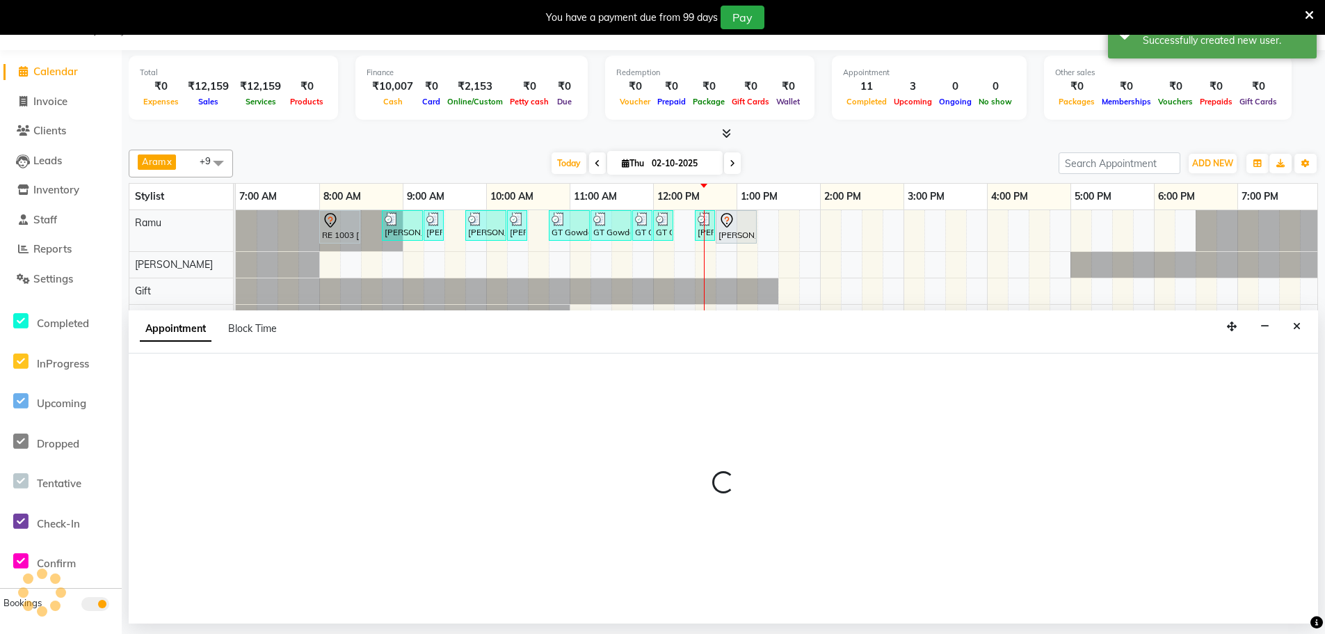
scroll to position [0, 337]
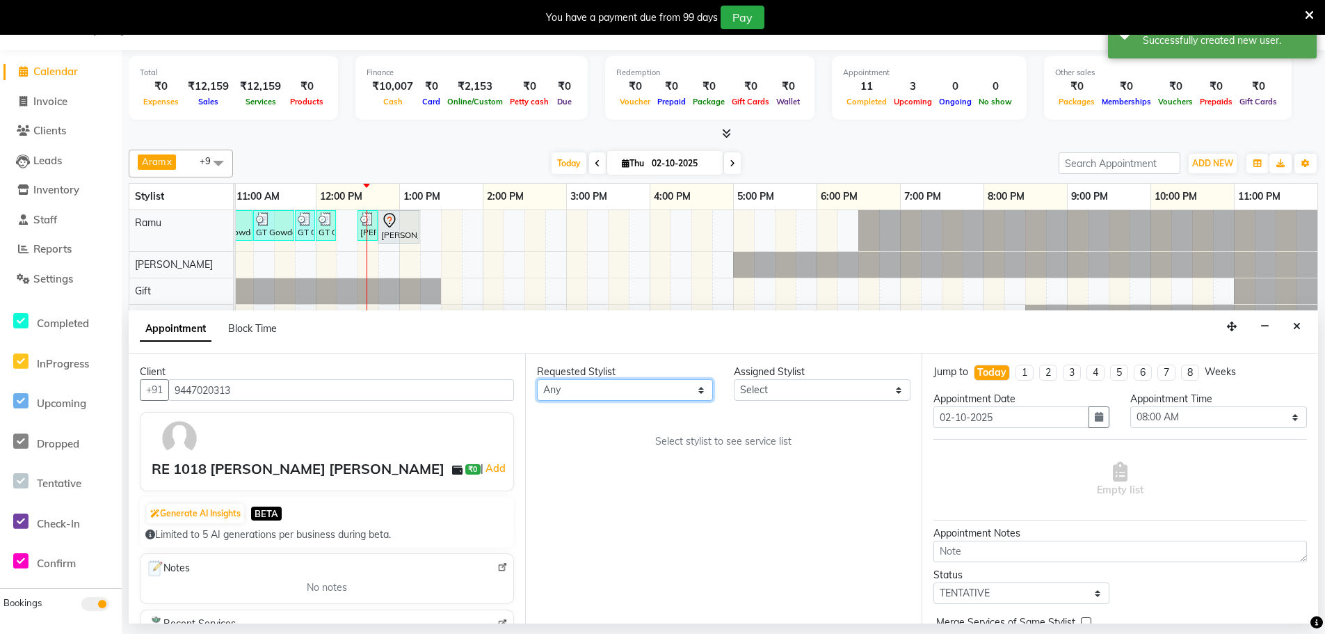
click at [595, 394] on select "Any [PERSON_NAME] Bem Gift [PERSON_NAME] Radhika [PERSON_NAME] [PERSON_NAME] Spa" at bounding box center [625, 390] width 176 height 22
click at [537, 379] on select "Any [PERSON_NAME] Bem Gift [PERSON_NAME] Radhika [PERSON_NAME] [PERSON_NAME] Spa" at bounding box center [625, 390] width 176 height 22
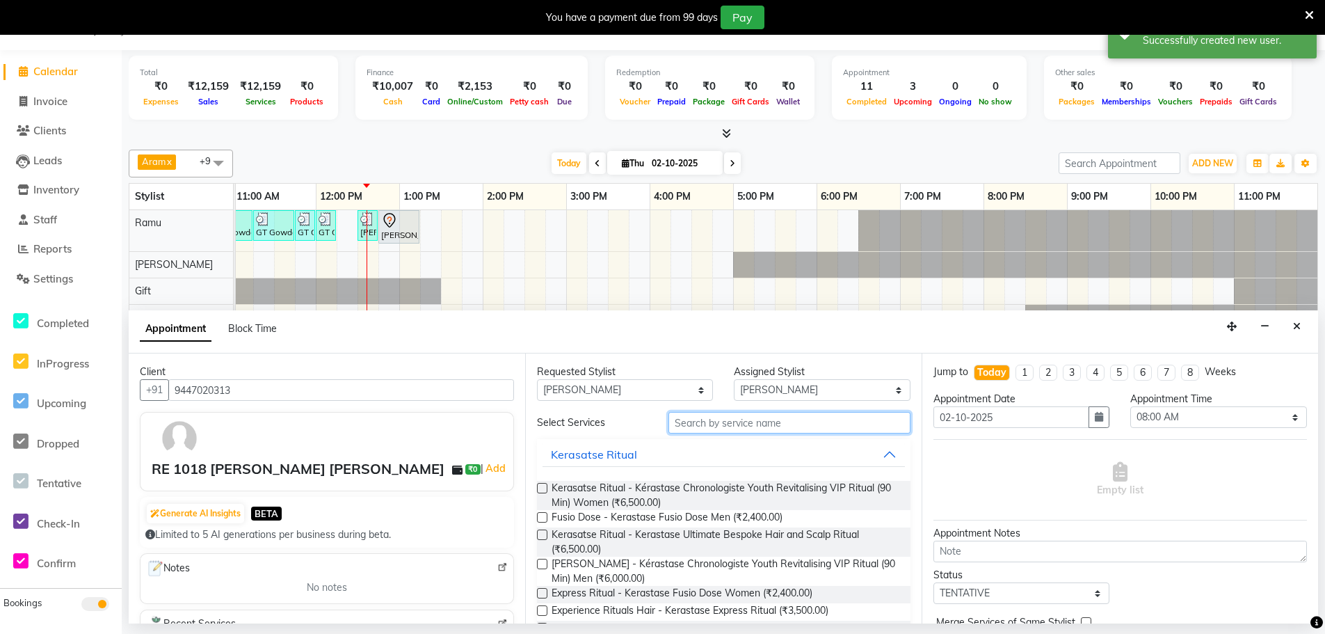
click at [742, 415] on input "text" at bounding box center [789, 423] width 242 height 22
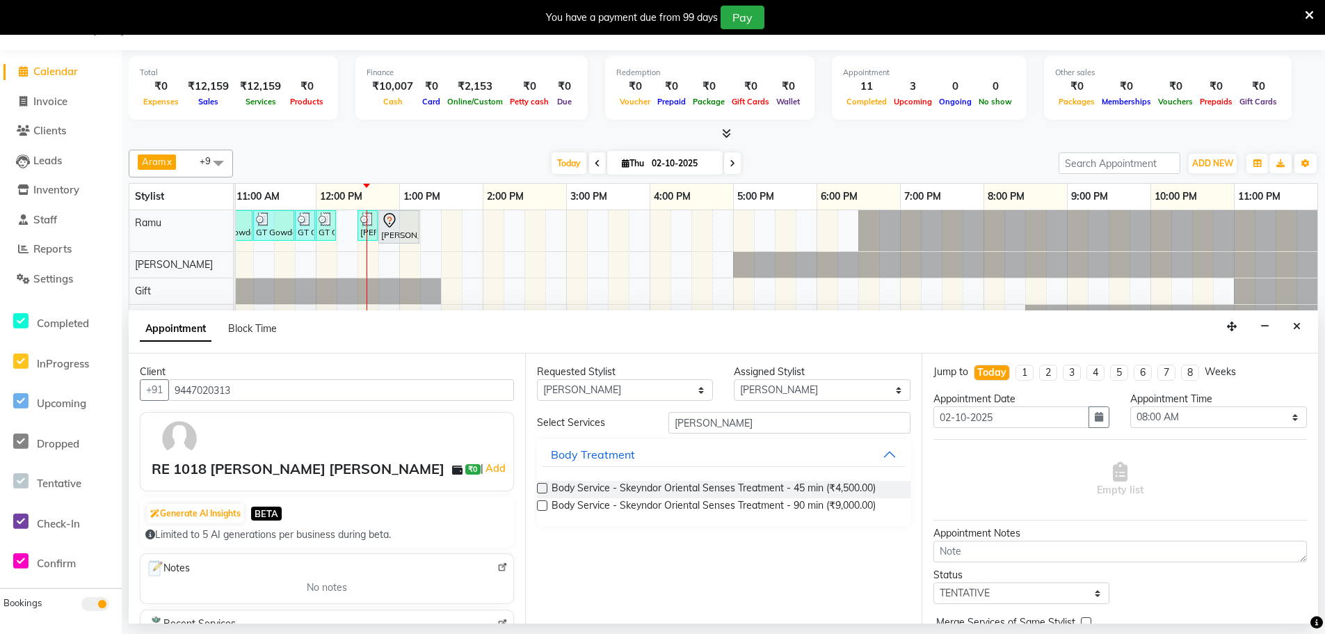
click at [540, 505] on label at bounding box center [542, 505] width 10 height 10
click at [540, 505] on input "checkbox" at bounding box center [541, 506] width 9 height 9
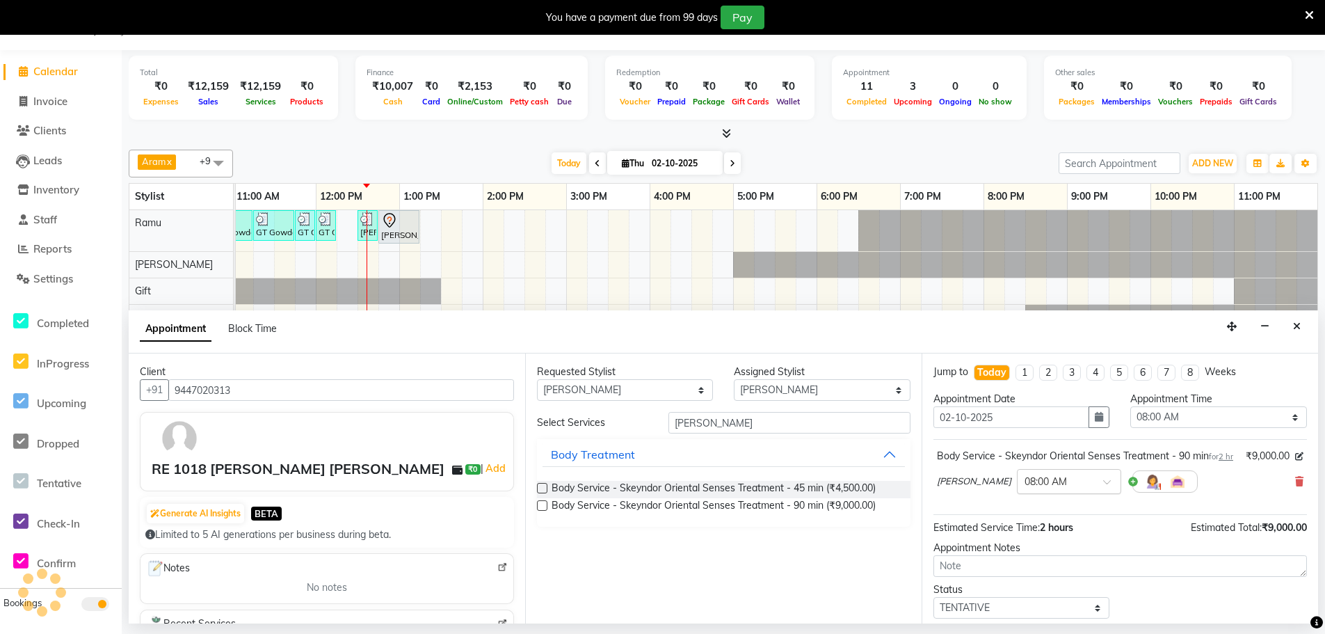
click at [1025, 488] on input "text" at bounding box center [1055, 480] width 61 height 15
click at [1018, 584] on div "12:00 PM" at bounding box center [1069, 571] width 103 height 26
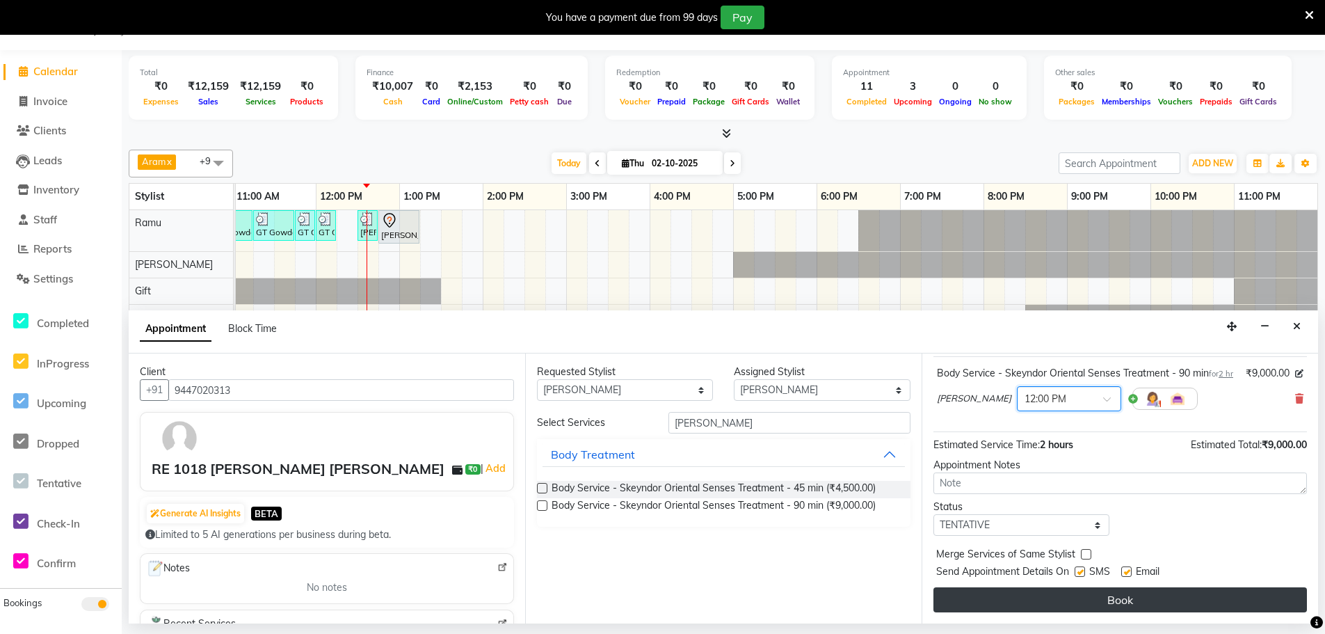
click at [1045, 595] on button "Book" at bounding box center [1120, 599] width 374 height 25
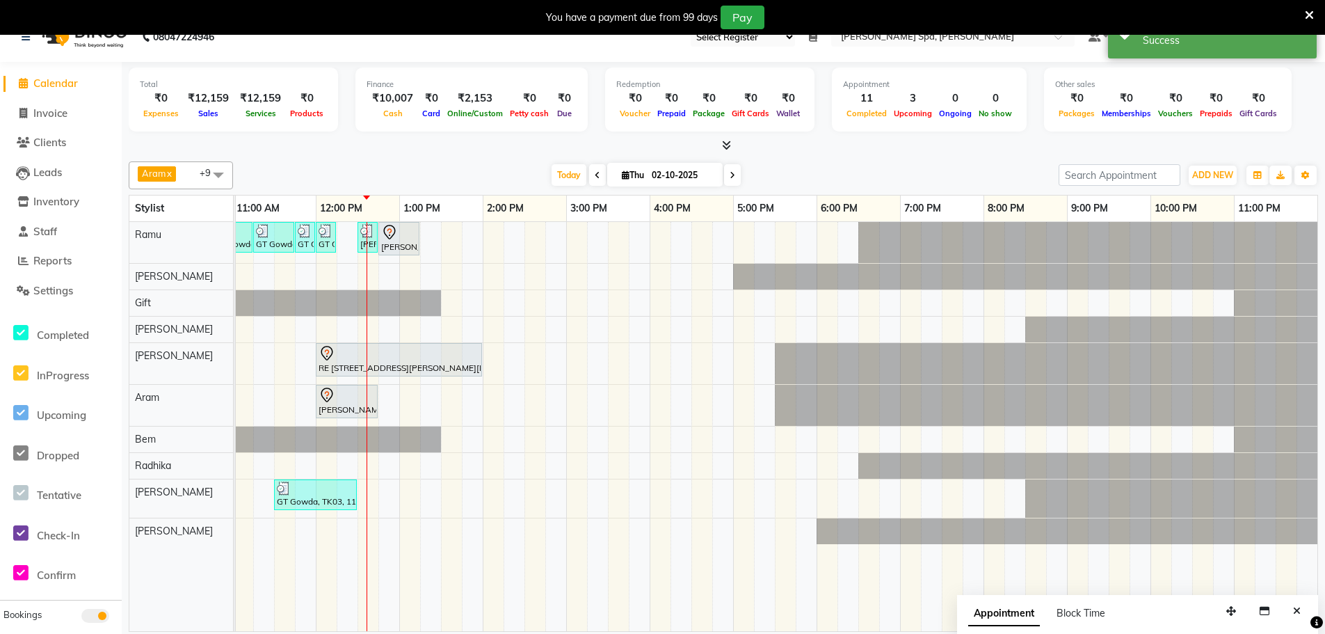
scroll to position [35, 0]
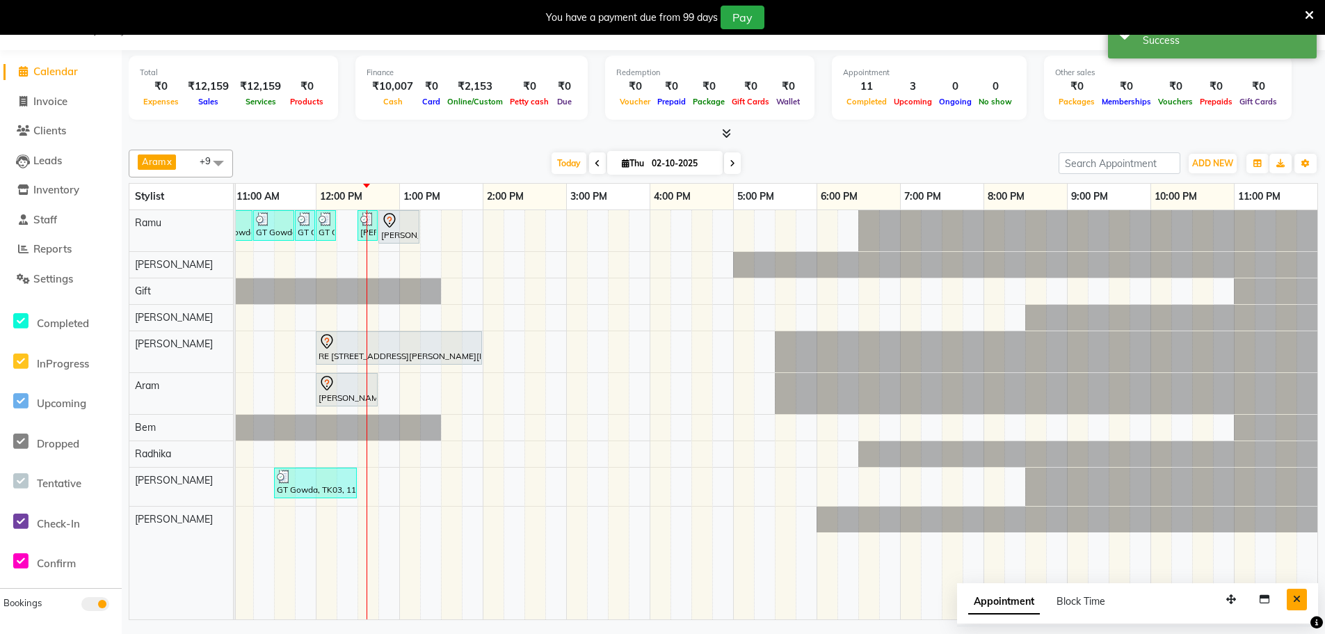
click at [1295, 595] on icon "Close" at bounding box center [1297, 599] width 8 height 10
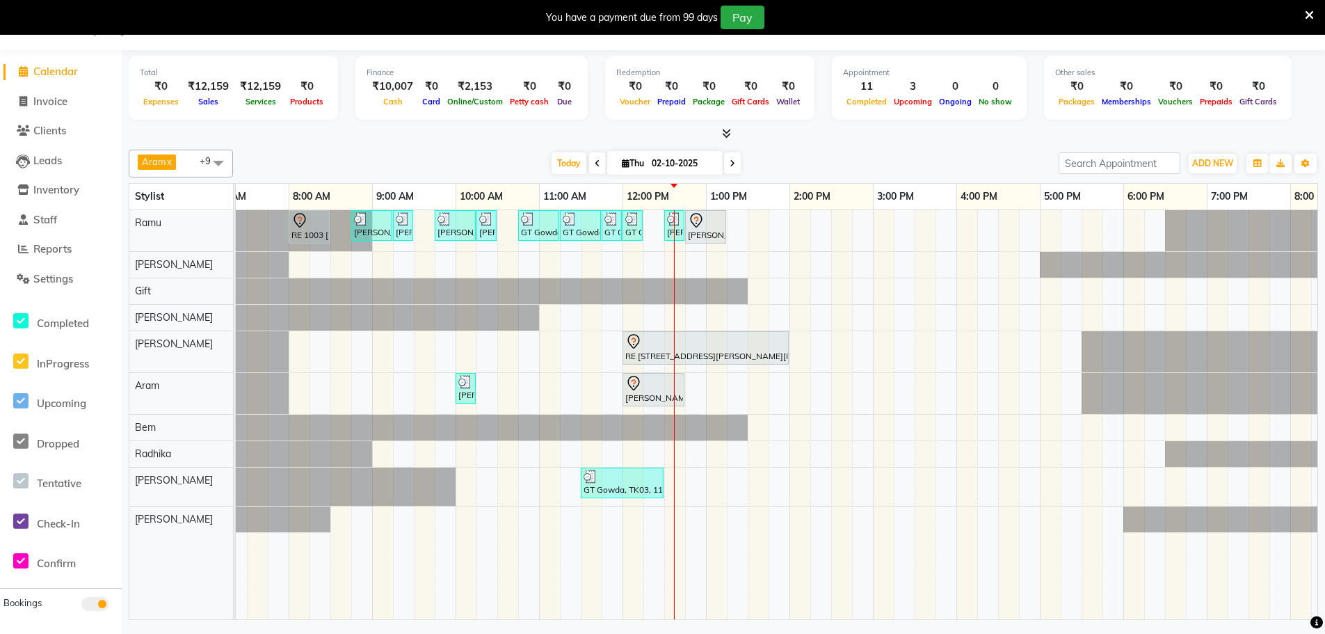
scroll to position [0, 0]
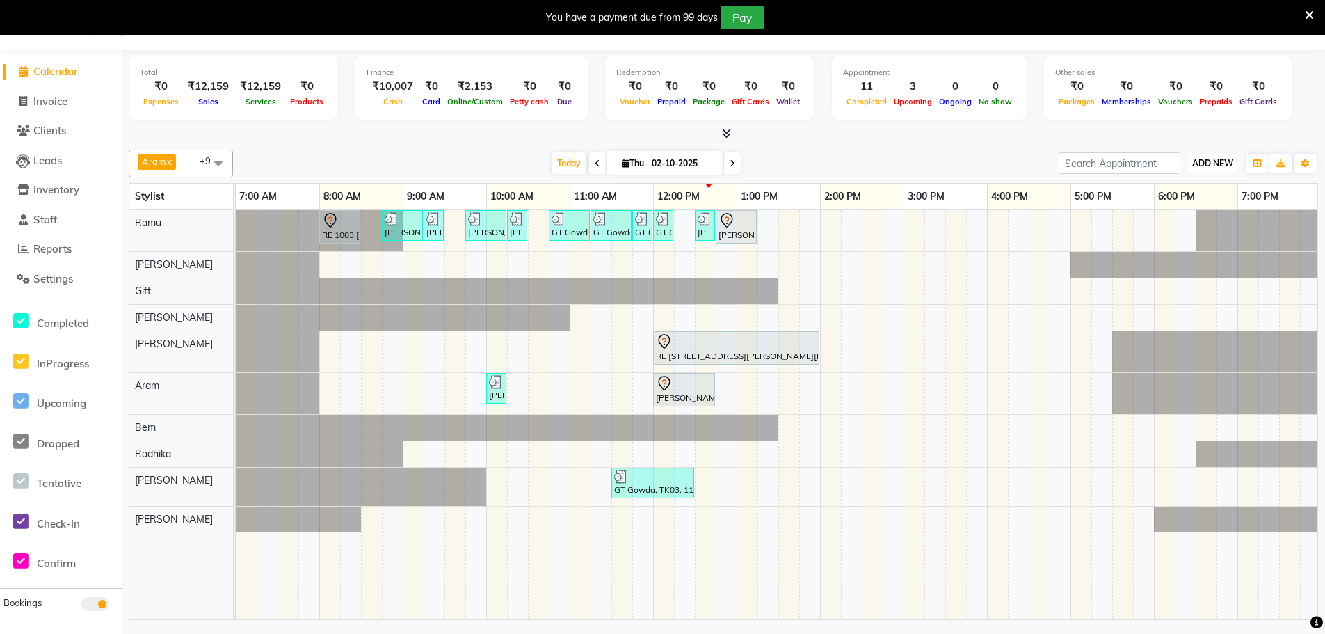
click at [1216, 163] on span "ADD NEW" at bounding box center [1212, 163] width 41 height 10
click at [1187, 211] on link "Add Invoice" at bounding box center [1181, 208] width 110 height 18
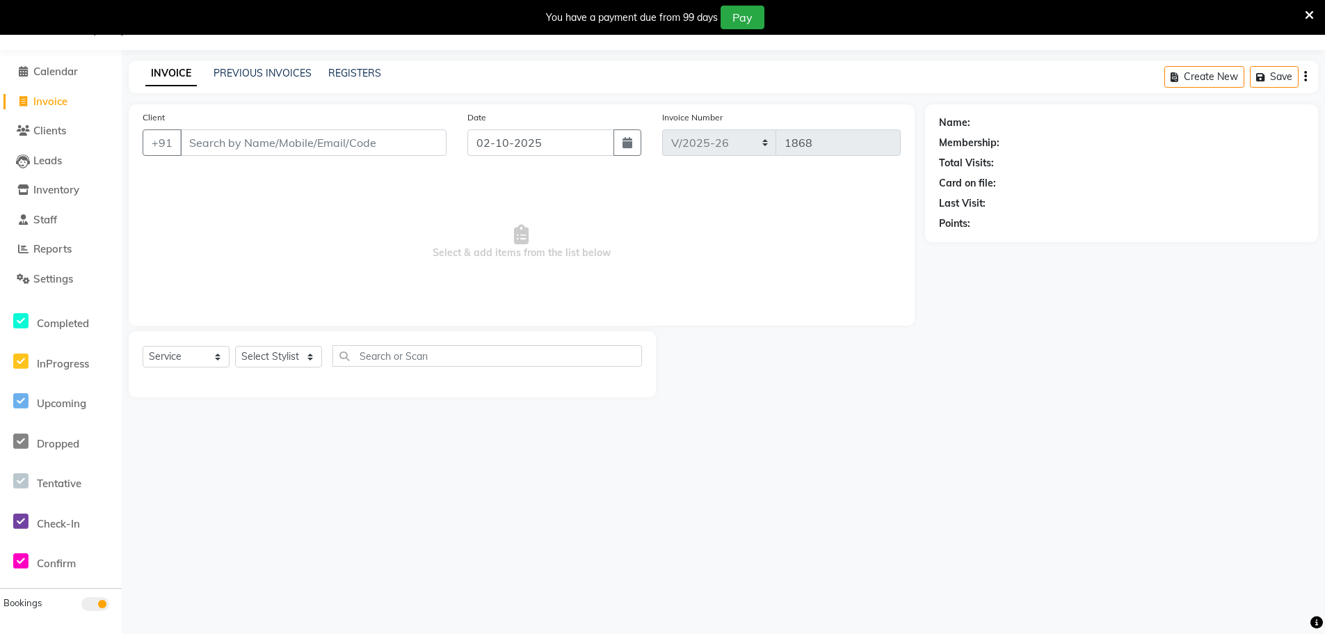
click at [251, 143] on input "Client" at bounding box center [313, 142] width 266 height 26
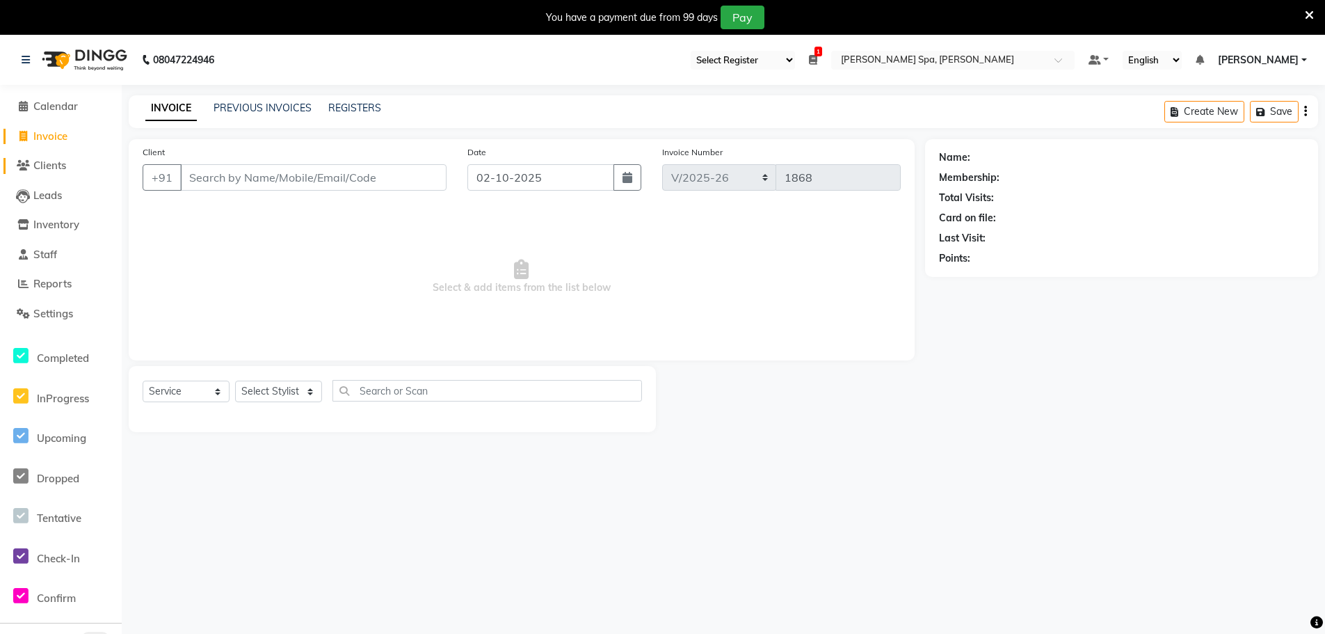
click at [47, 164] on span "Clients" at bounding box center [49, 165] width 33 height 13
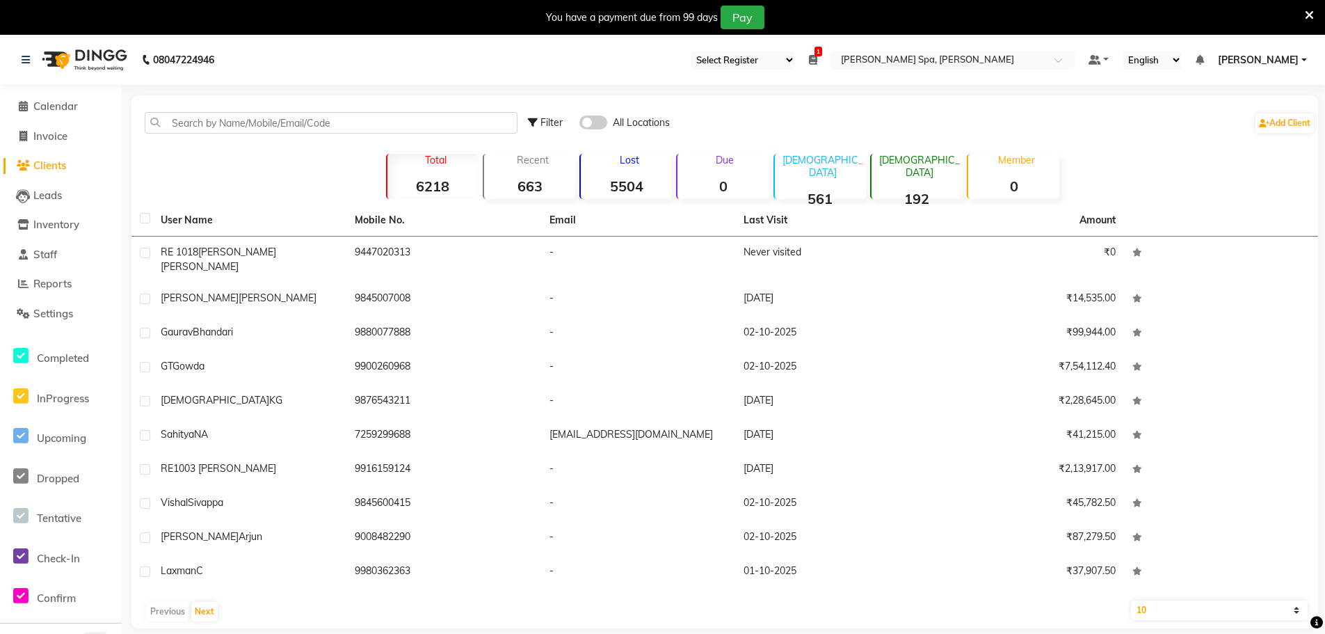
click at [61, 94] on li "Calendar" at bounding box center [61, 107] width 122 height 30
click at [45, 101] on span "Calendar" at bounding box center [55, 105] width 45 height 13
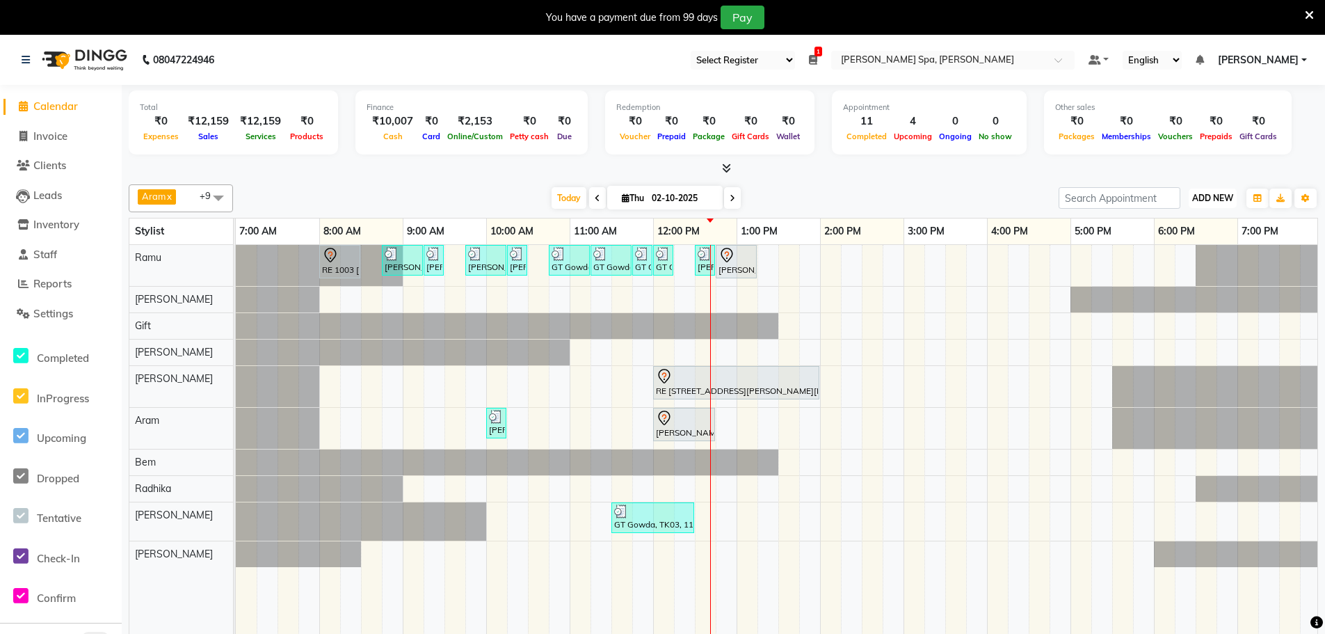
click at [1210, 198] on span "ADD NEW" at bounding box center [1212, 198] width 41 height 10
click at [1184, 241] on link "Add Invoice" at bounding box center [1181, 243] width 110 height 18
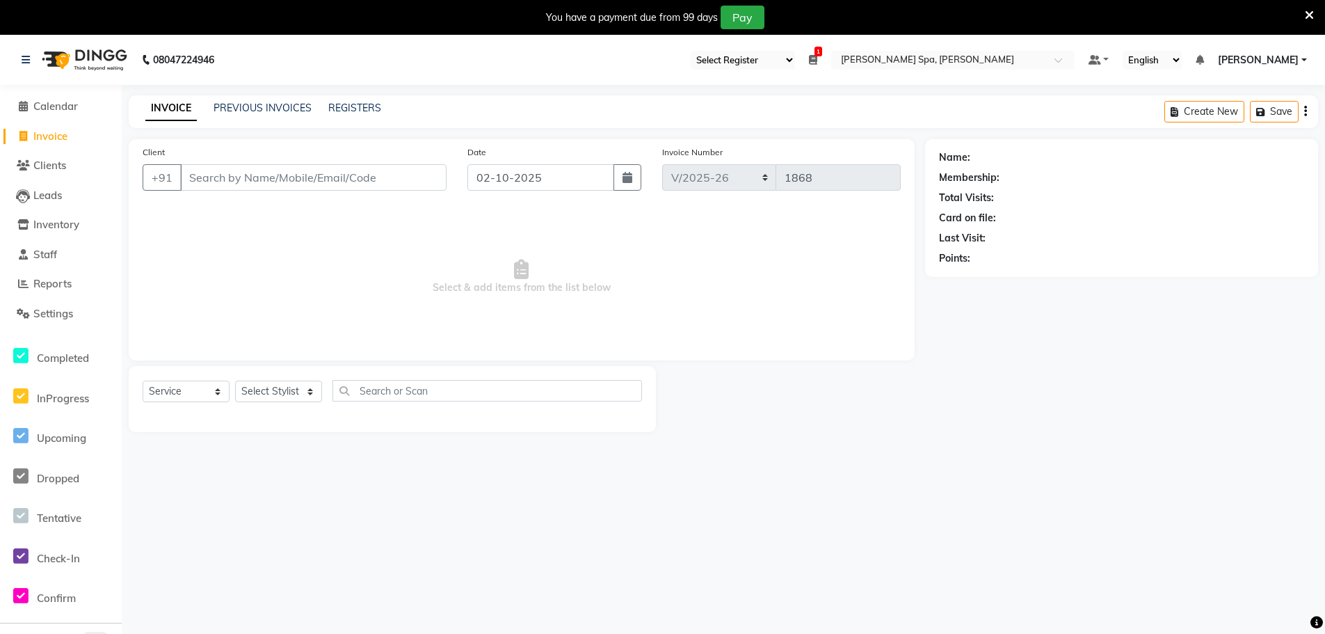
click at [290, 174] on input "Client" at bounding box center [313, 177] width 266 height 26
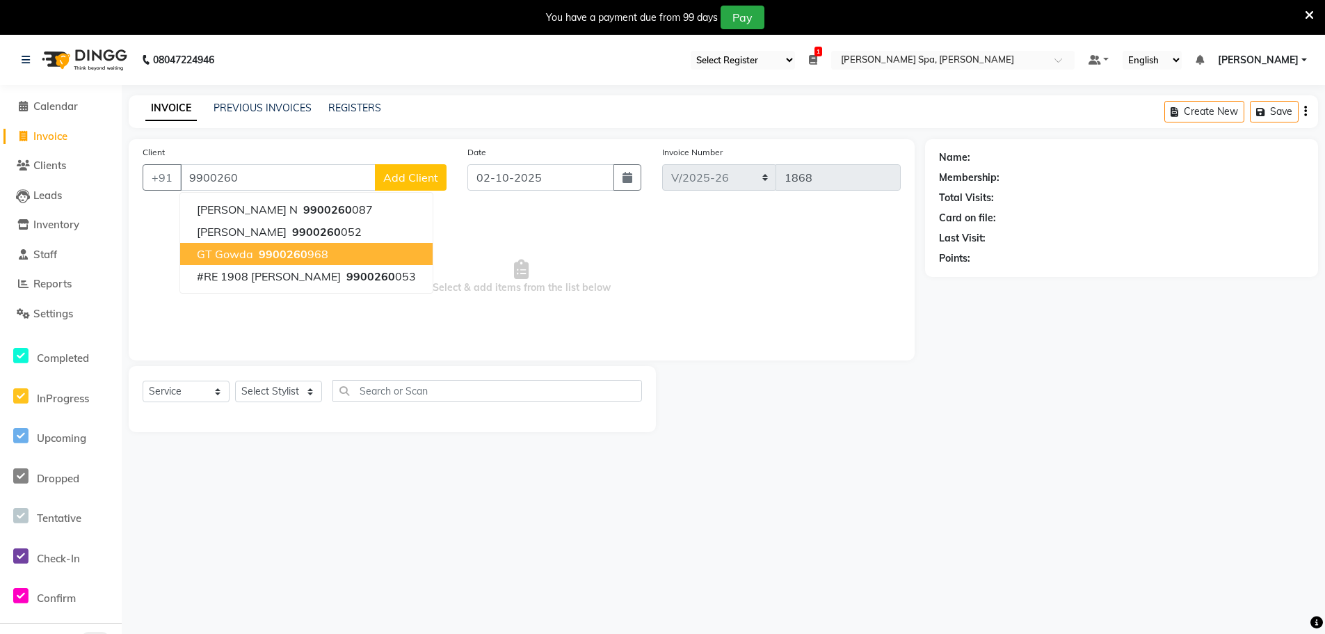
click at [264, 249] on span "9900260" at bounding box center [283, 254] width 49 height 14
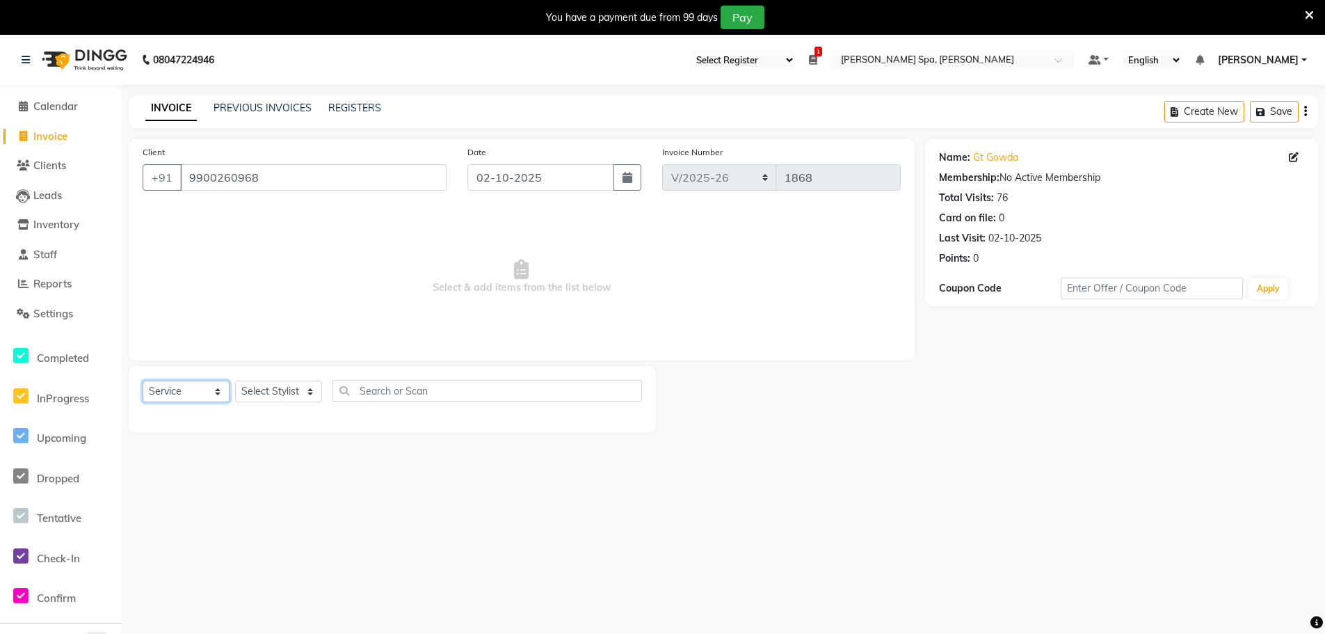
click at [188, 389] on select "Select Service Product Membership Package Voucher Prepaid Gift Card" at bounding box center [186, 391] width 87 height 22
click at [143, 380] on select "Select Service Product Membership Package Voucher Prepaid Gift Card" at bounding box center [186, 391] width 87 height 22
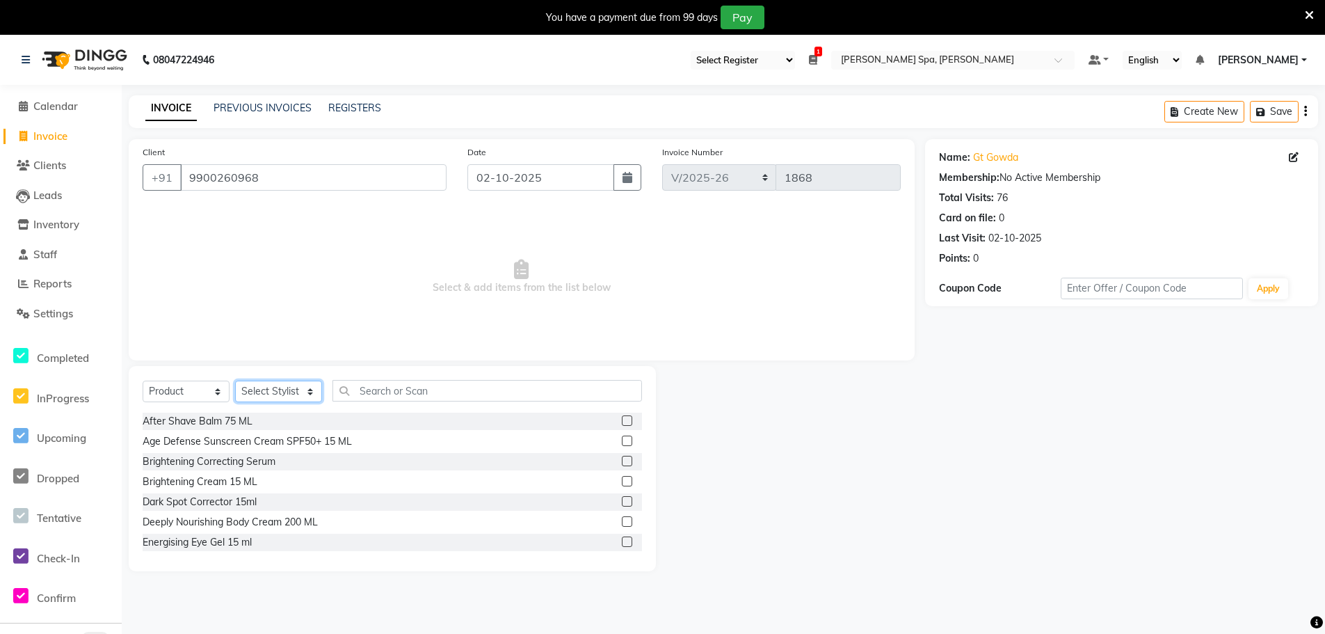
click at [287, 387] on select "Select Stylist [PERSON_NAME] [PERSON_NAME] Gift Lakhinath [PERSON_NAME] Radhika…" at bounding box center [278, 391] width 87 height 22
click at [235, 380] on select "Select Stylist [PERSON_NAME] [PERSON_NAME] Gift Lakhinath [PERSON_NAME] Radhika…" at bounding box center [278, 391] width 87 height 22
click at [371, 385] on input "text" at bounding box center [487, 391] width 310 height 22
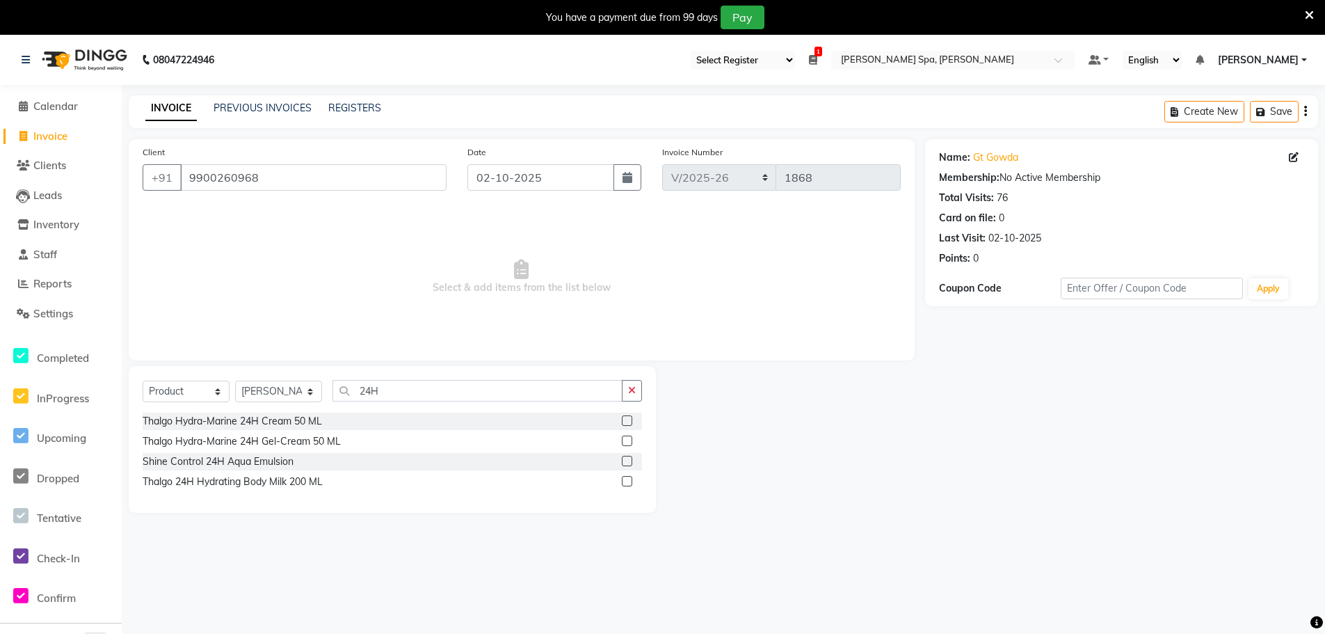
click at [625, 482] on label at bounding box center [627, 481] width 10 height 10
click at [625, 482] on input "checkbox" at bounding box center [626, 481] width 9 height 9
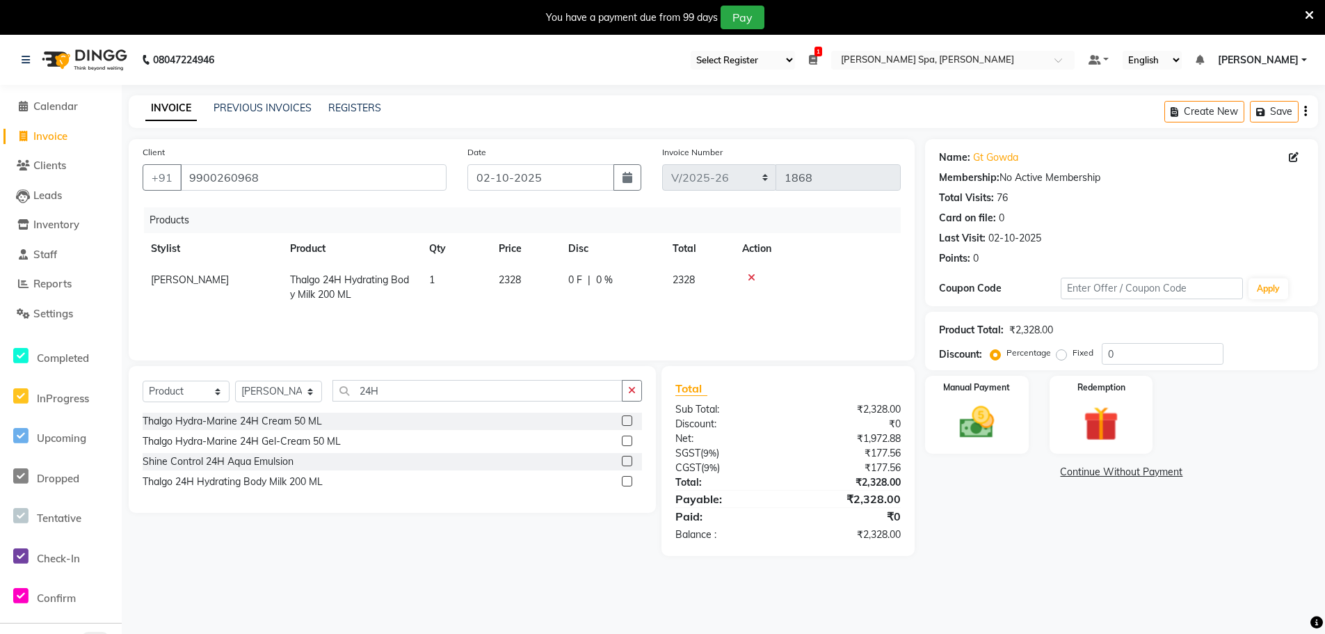
click at [520, 278] on span "2328" at bounding box center [510, 279] width 22 height 13
click at [547, 276] on input "2328" at bounding box center [525, 284] width 53 height 22
click at [455, 278] on td "1" at bounding box center [456, 287] width 70 height 46
click at [449, 278] on input "1" at bounding box center [455, 284] width 53 height 22
click at [460, 312] on div "Products Stylist Product Qty Price Disc Total Action [PERSON_NAME] [PERSON_NAME…" at bounding box center [522, 276] width 758 height 139
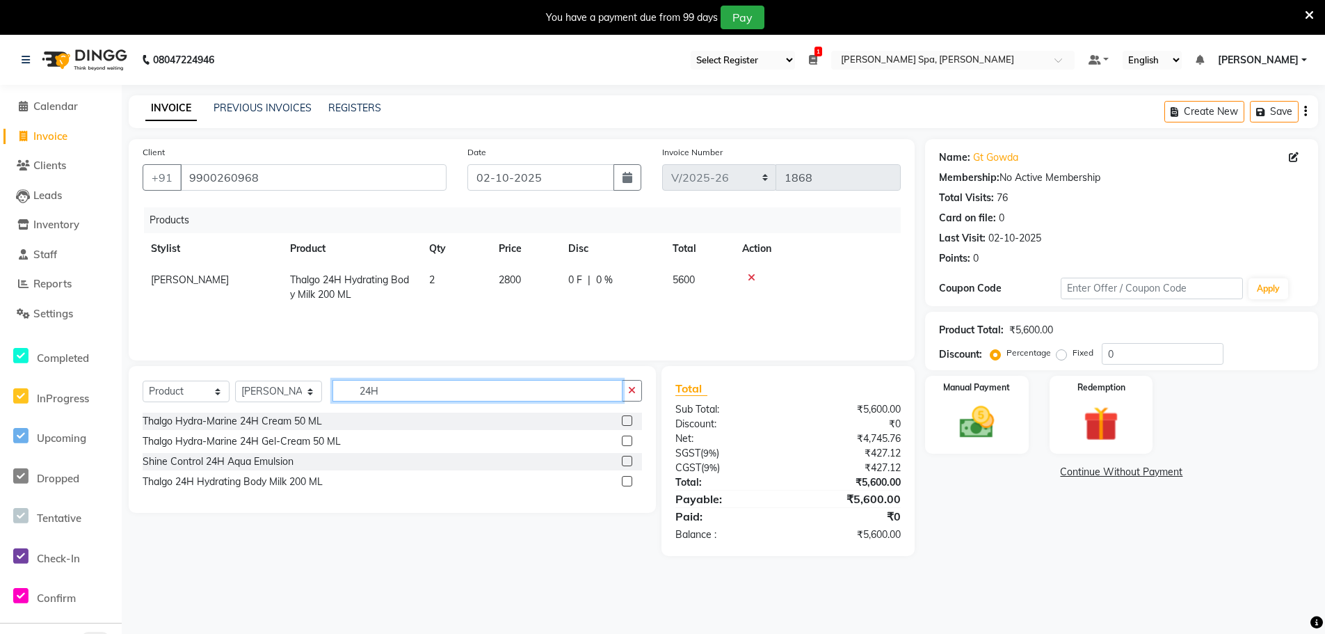
click at [397, 387] on input "24H" at bounding box center [477, 391] width 290 height 22
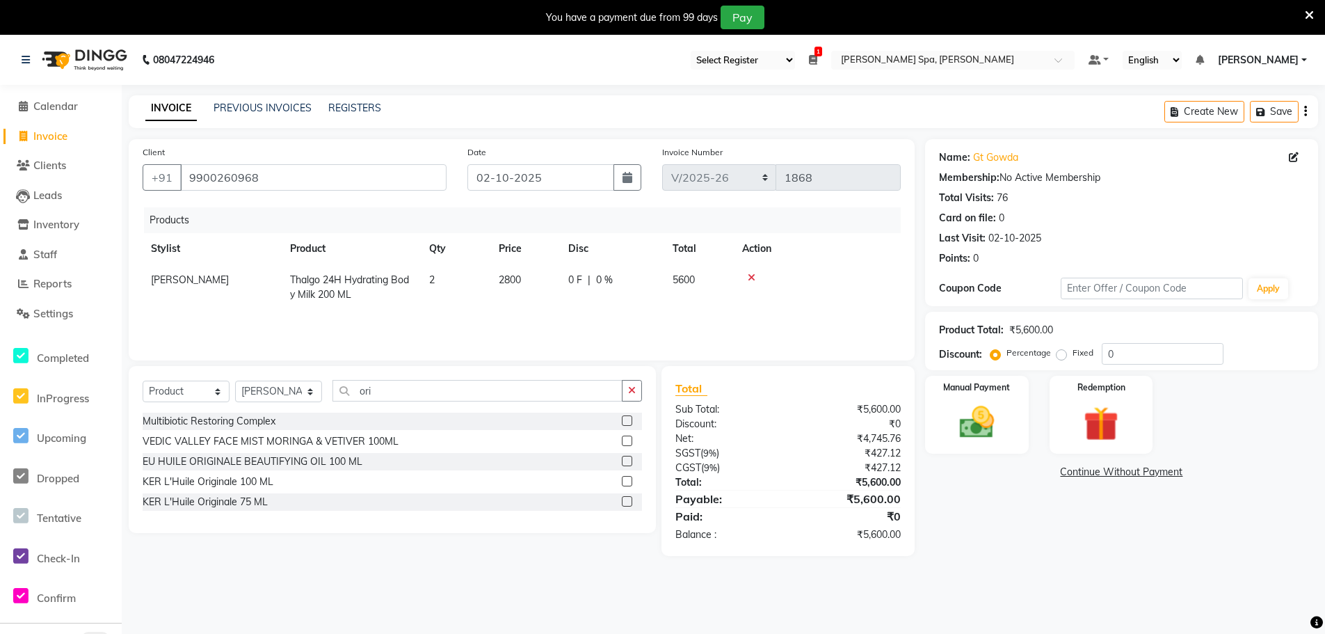
click at [627, 503] on label at bounding box center [627, 501] width 10 height 10
click at [627, 503] on input "checkbox" at bounding box center [626, 501] width 9 height 9
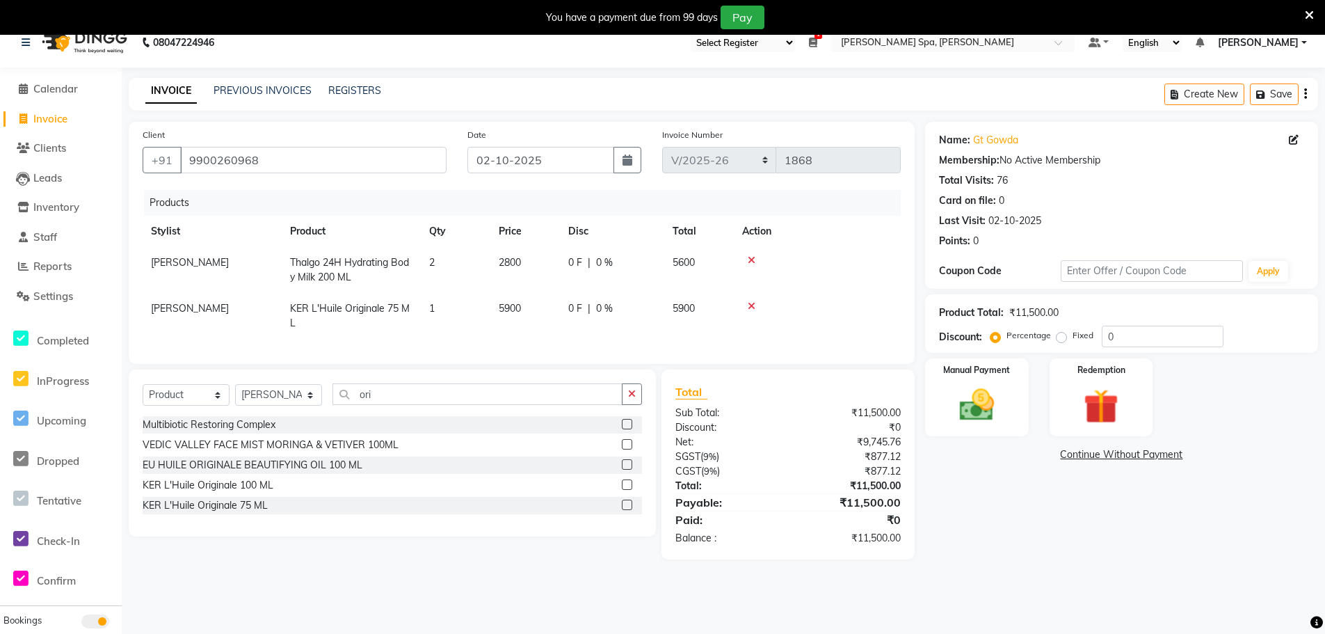
scroll to position [35, 0]
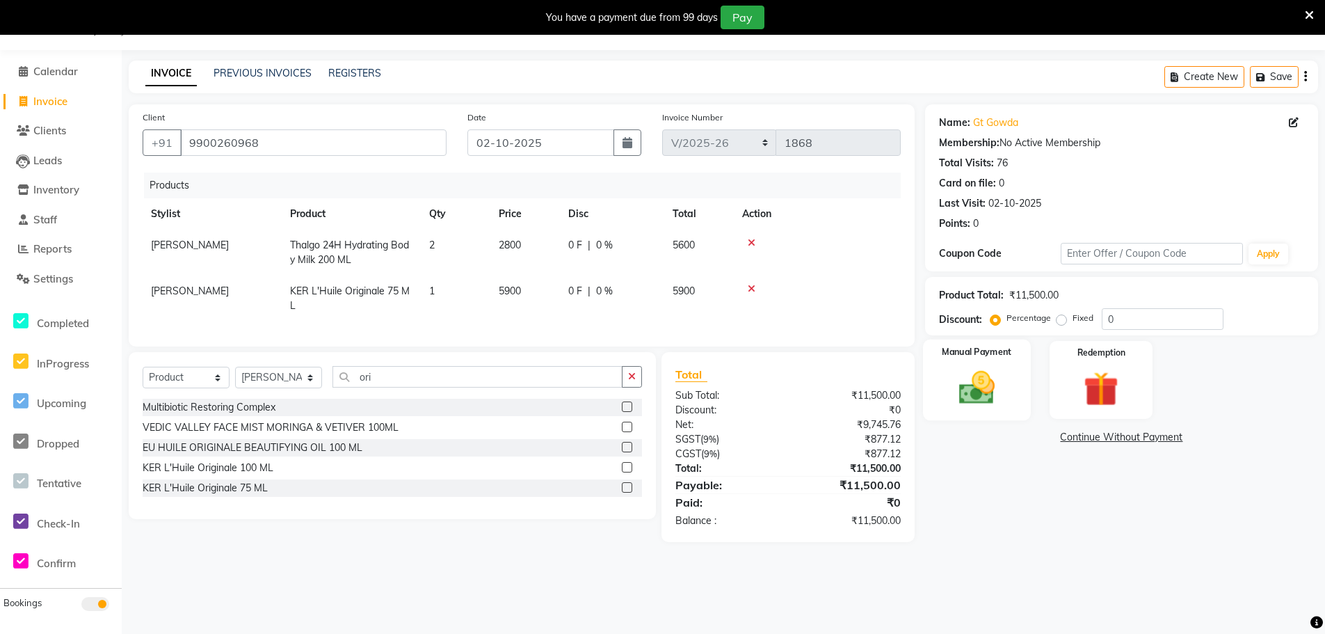
click at [992, 371] on img at bounding box center [976, 388] width 59 height 42
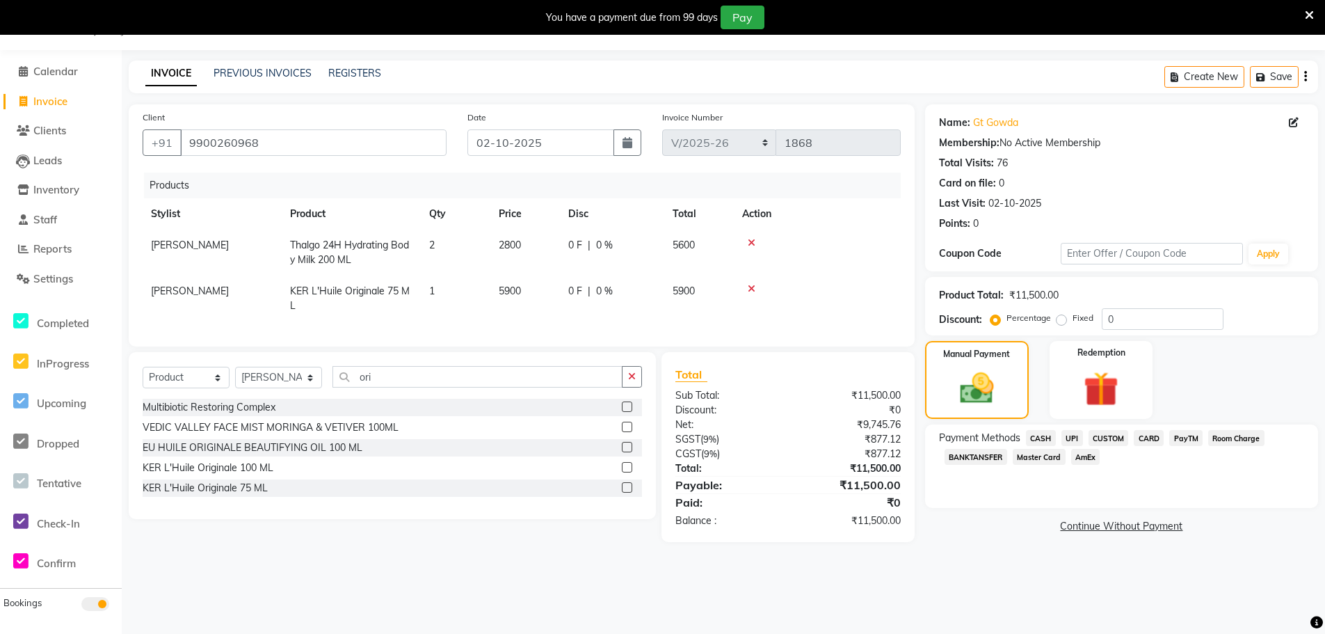
click at [1036, 437] on span "CASH" at bounding box center [1041, 438] width 30 height 16
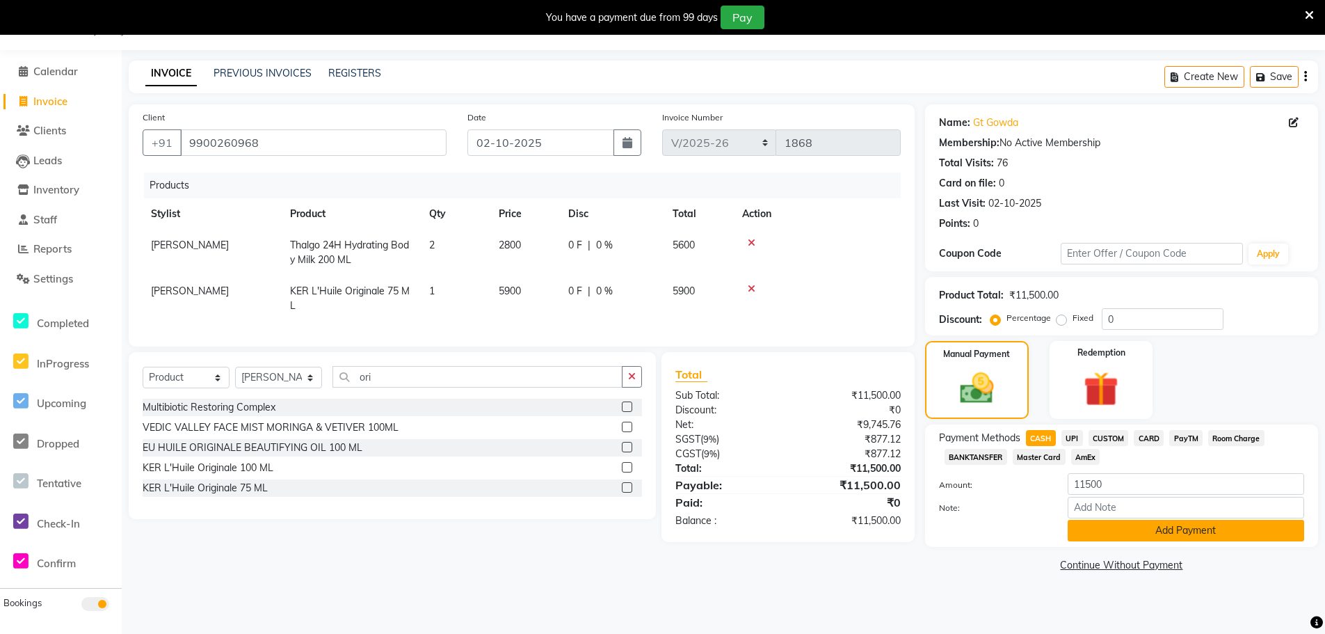
click at [1121, 529] on button "Add Payment" at bounding box center [1186, 531] width 236 height 22
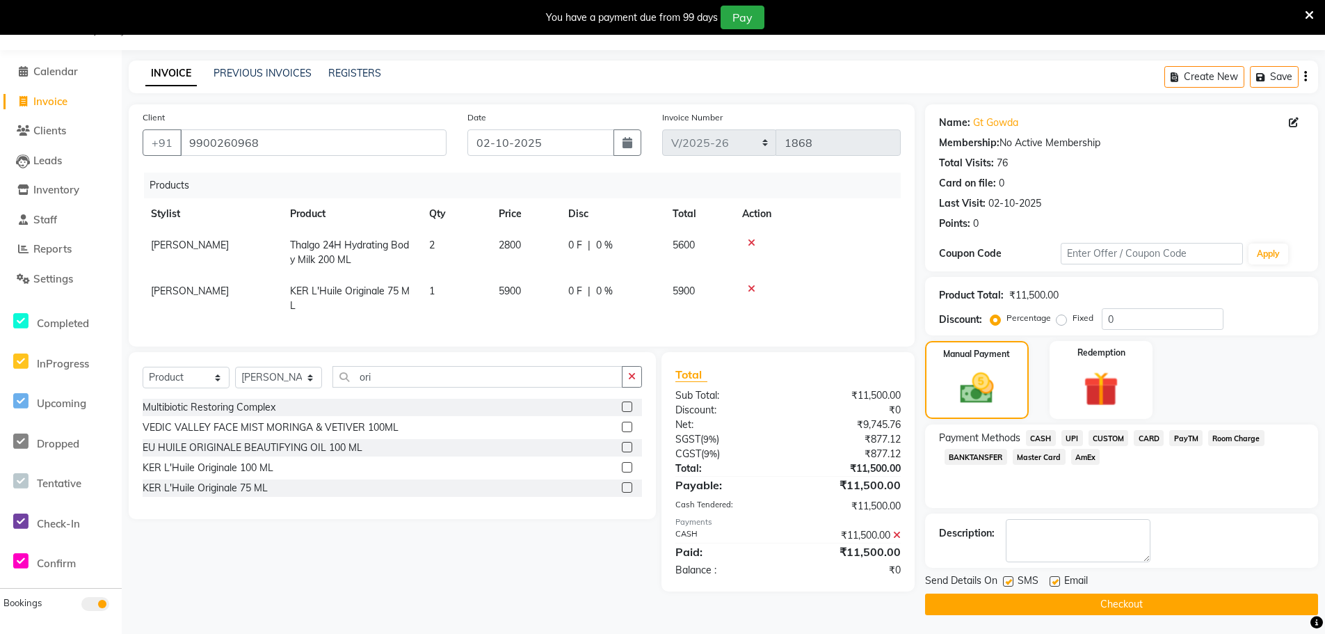
click at [1052, 579] on label at bounding box center [1055, 581] width 10 height 10
click at [1052, 579] on input "checkbox" at bounding box center [1054, 581] width 9 height 9
click at [1050, 602] on button "Checkout" at bounding box center [1121, 604] width 393 height 22
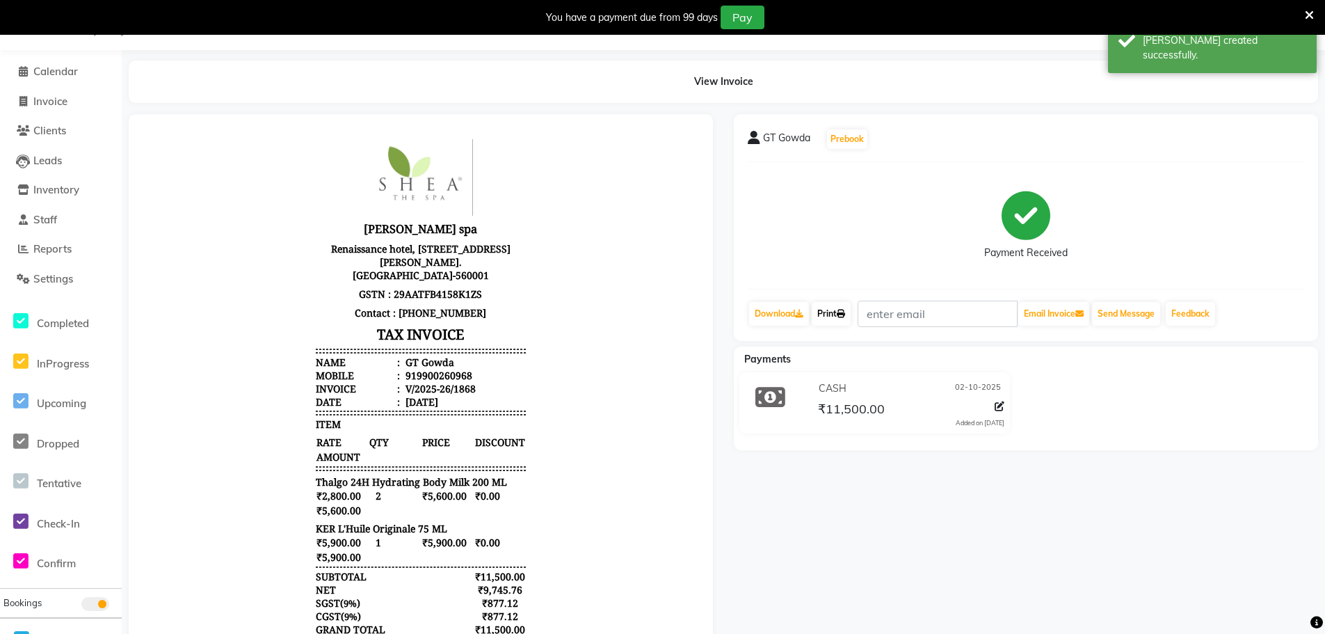
click at [837, 306] on link "Print" at bounding box center [831, 314] width 39 height 24
click at [52, 70] on span "Calendar" at bounding box center [55, 71] width 45 height 13
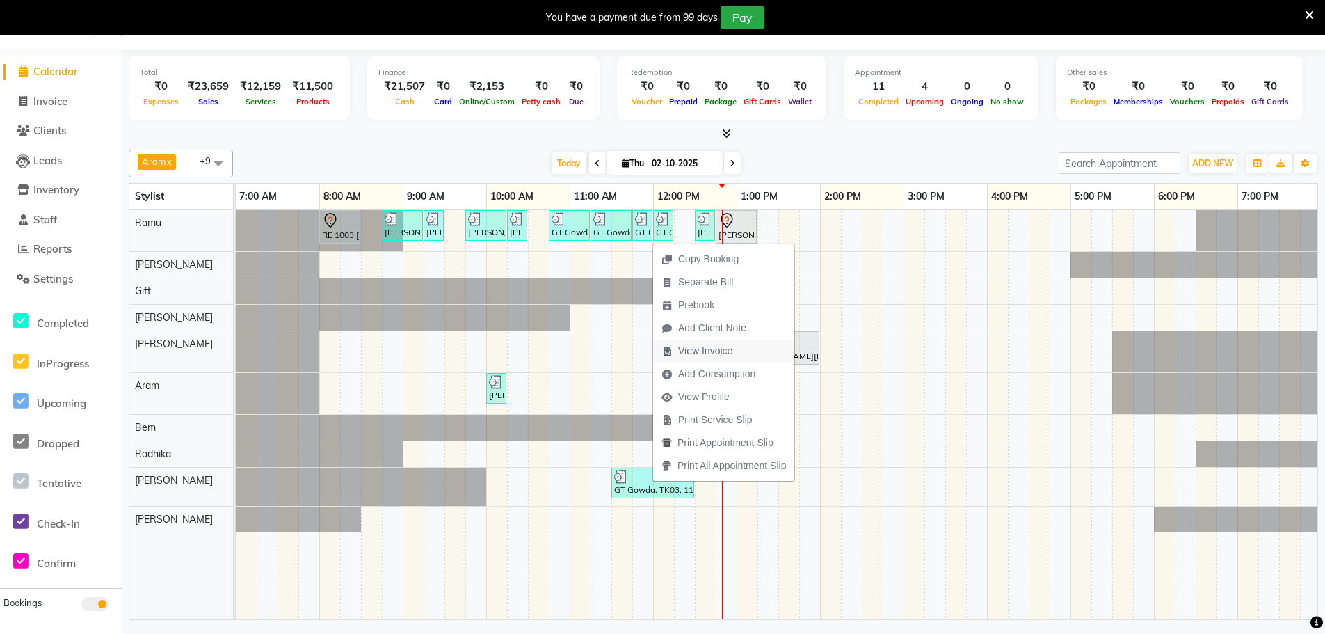
click at [691, 353] on span "View Invoice" at bounding box center [705, 351] width 54 height 15
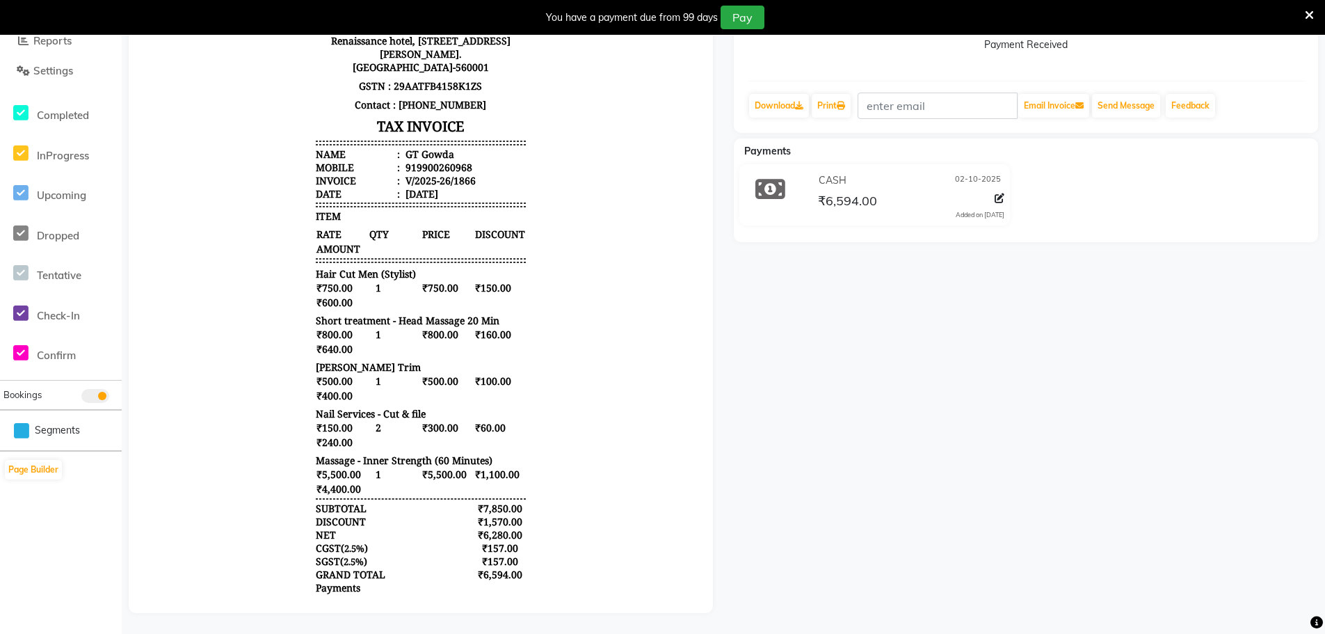
click at [1309, 14] on icon at bounding box center [1309, 15] width 9 height 13
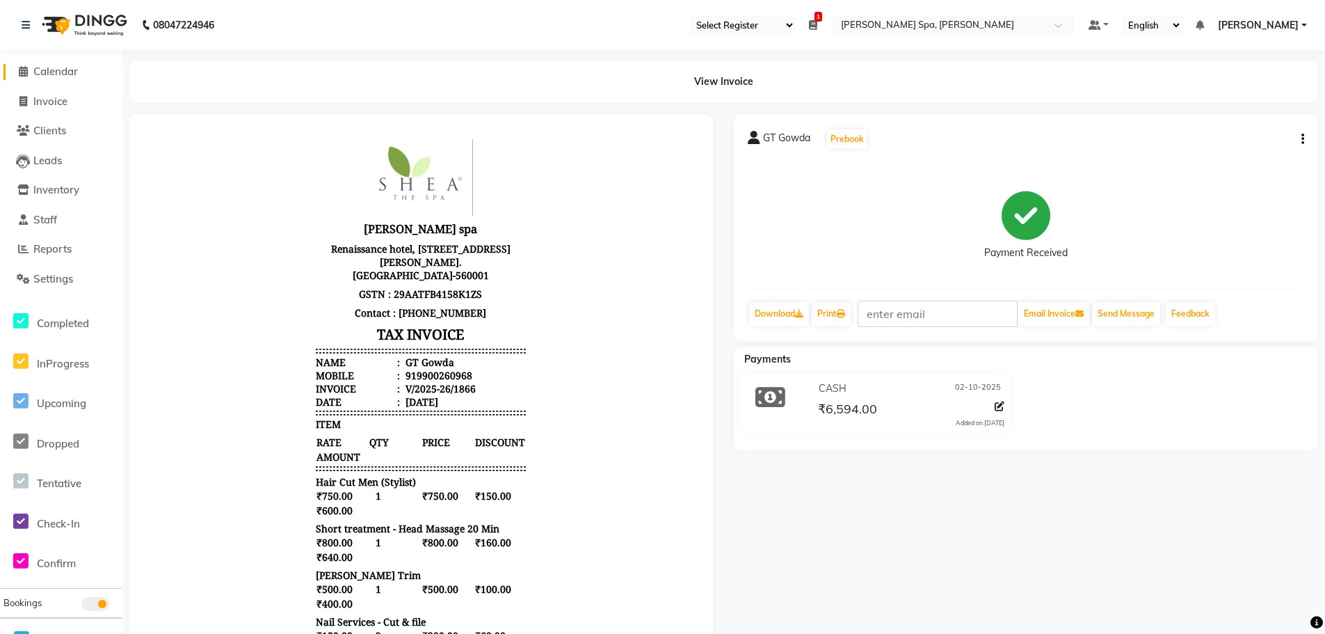
click at [72, 69] on span "Calendar" at bounding box center [55, 71] width 45 height 13
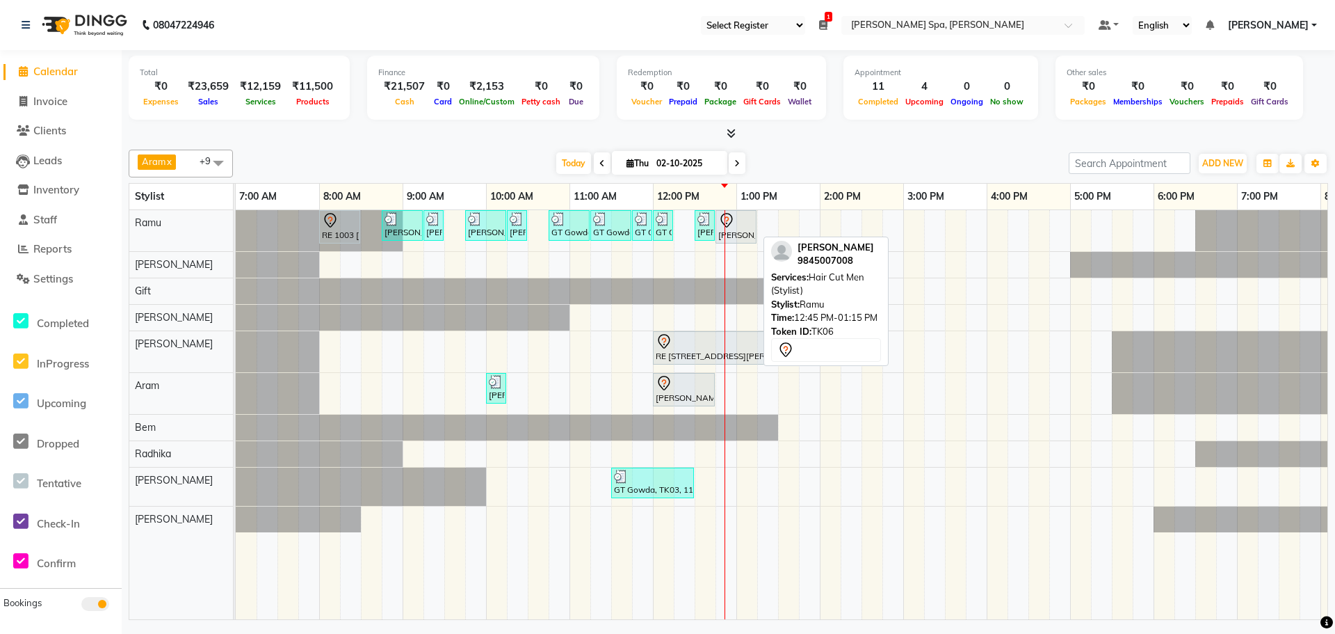
click at [735, 227] on div at bounding box center [735, 220] width 35 height 17
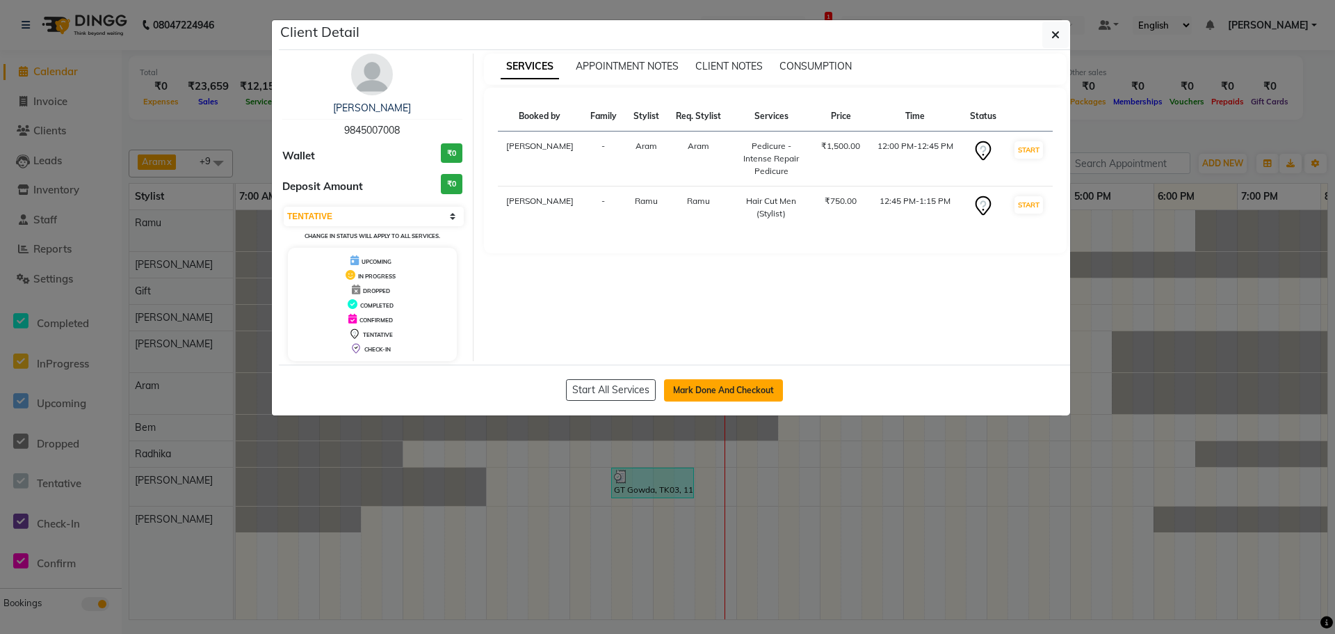
click at [730, 385] on button "Mark Done And Checkout" at bounding box center [723, 390] width 119 height 22
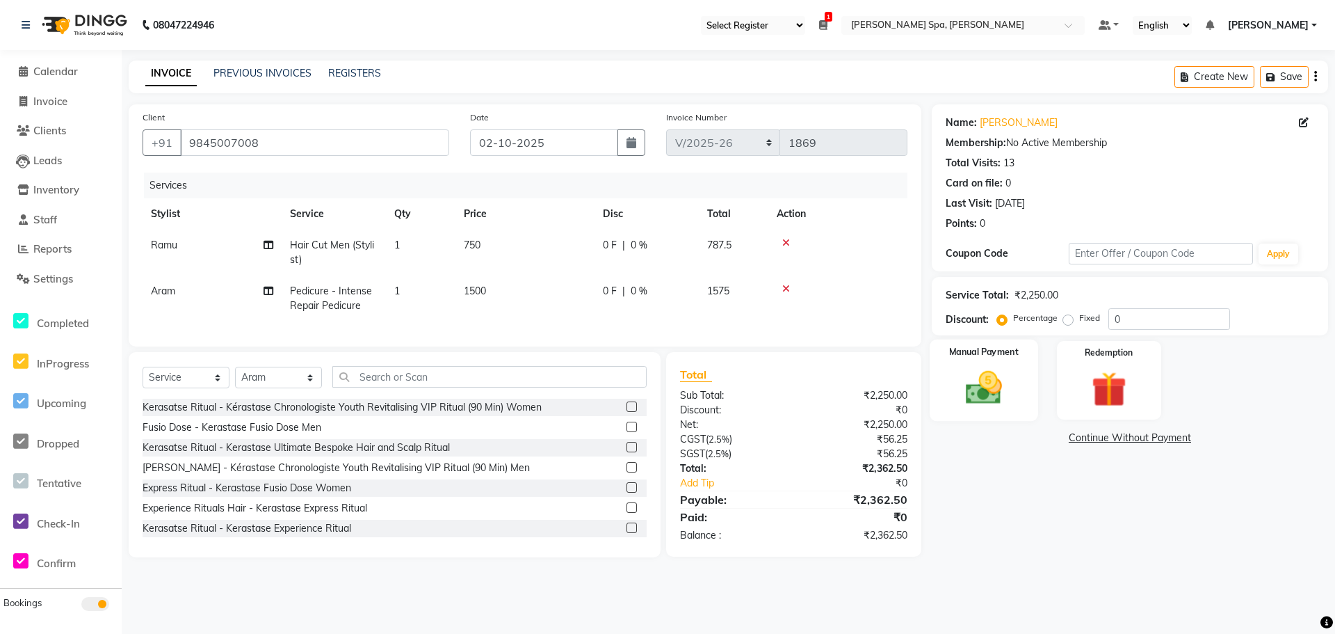
click at [988, 381] on img at bounding box center [984, 388] width 60 height 42
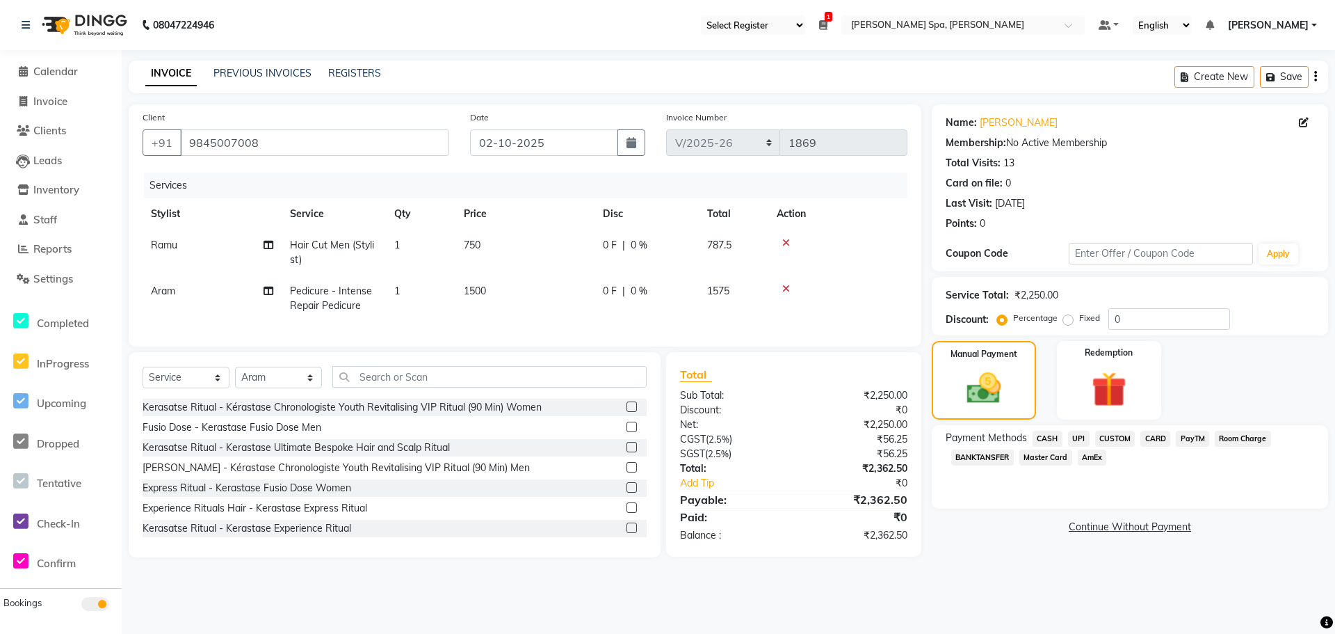
click at [1045, 437] on span "CASH" at bounding box center [1048, 439] width 30 height 16
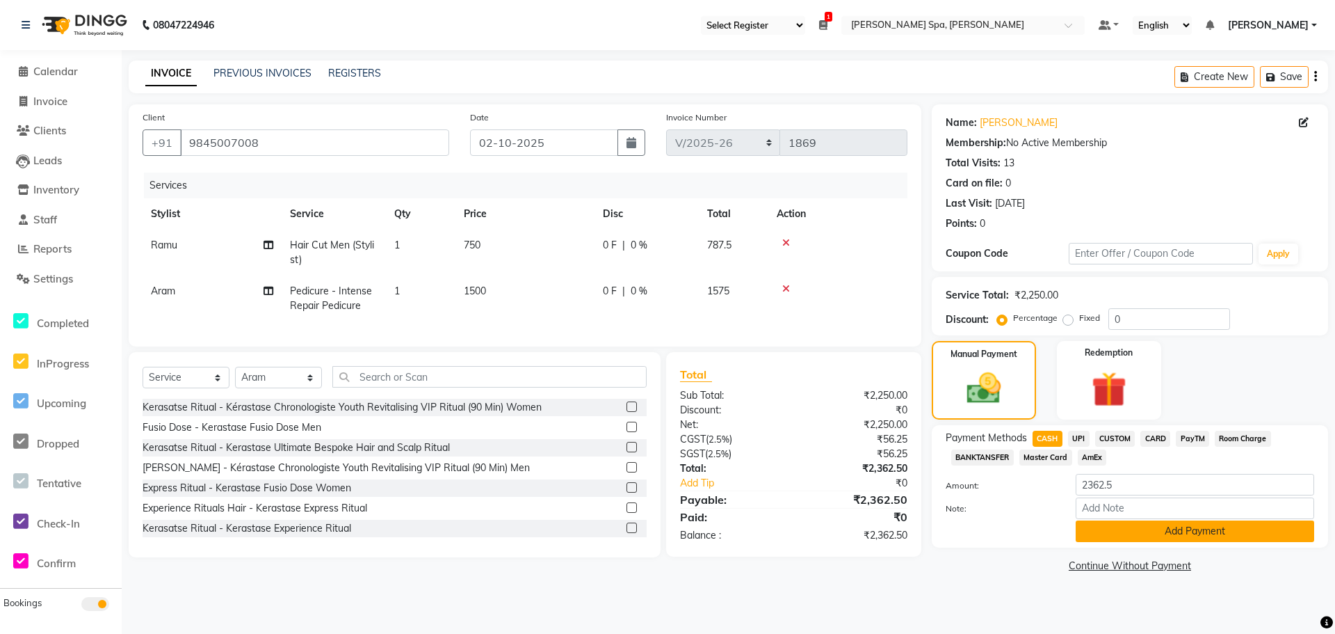
click at [1153, 527] on button "Add Payment" at bounding box center [1195, 531] width 239 height 22
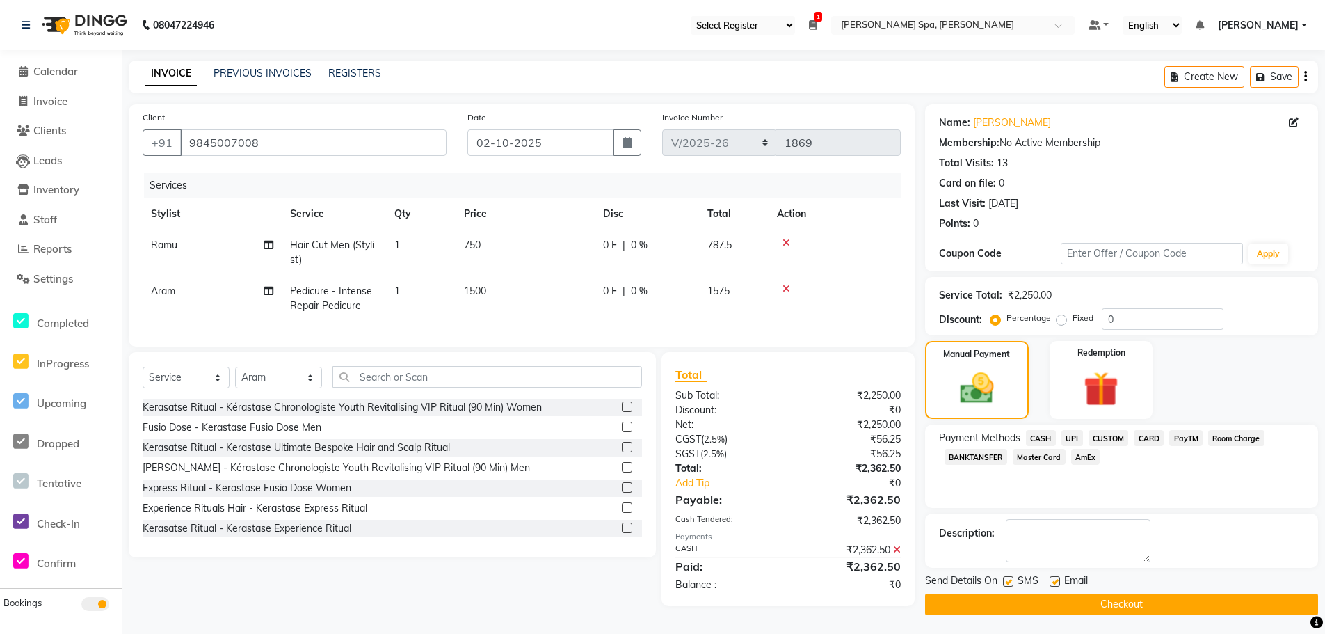
click at [1057, 582] on label at bounding box center [1055, 581] width 10 height 10
click at [1057, 582] on input "checkbox" at bounding box center [1054, 581] width 9 height 9
click at [1059, 603] on button "Checkout" at bounding box center [1121, 604] width 393 height 22
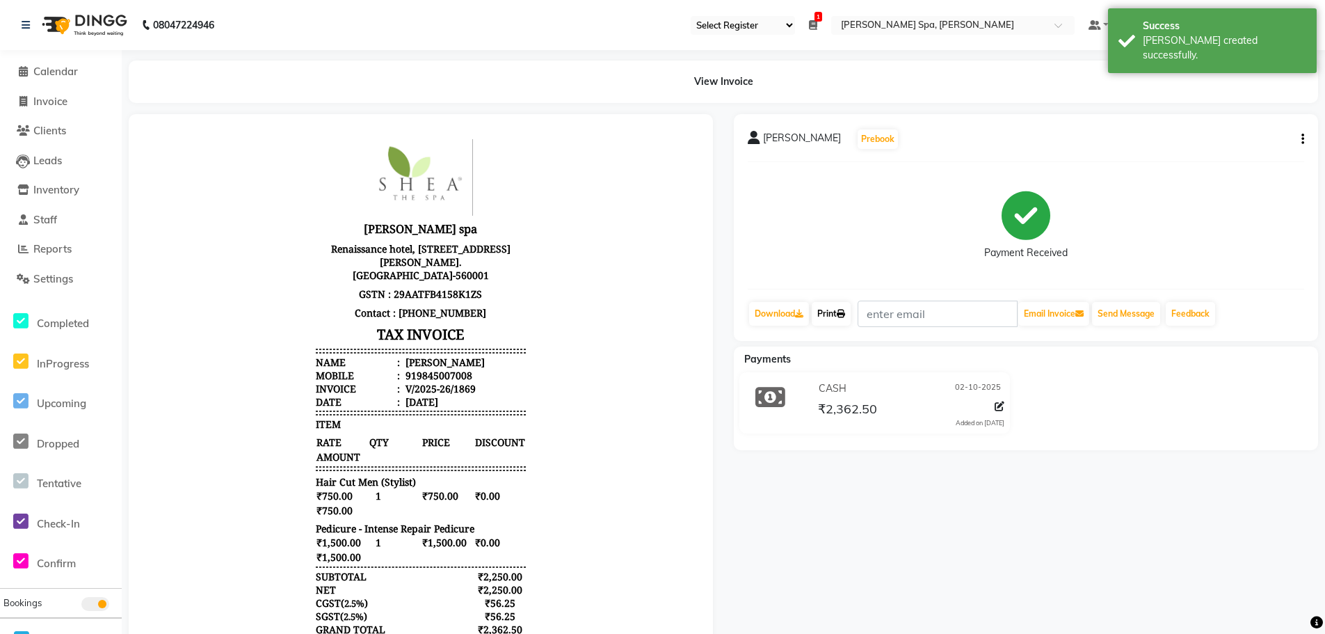
click at [836, 313] on link "Print" at bounding box center [831, 314] width 39 height 24
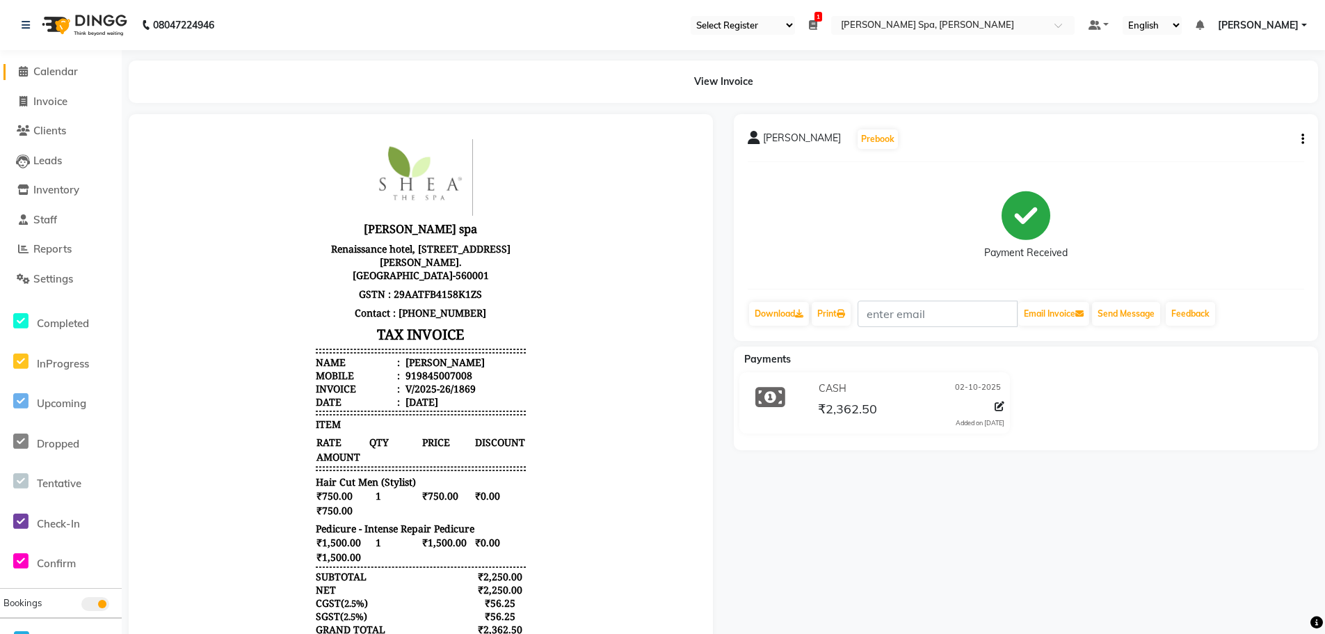
click at [63, 72] on span "Calendar" at bounding box center [55, 71] width 45 height 13
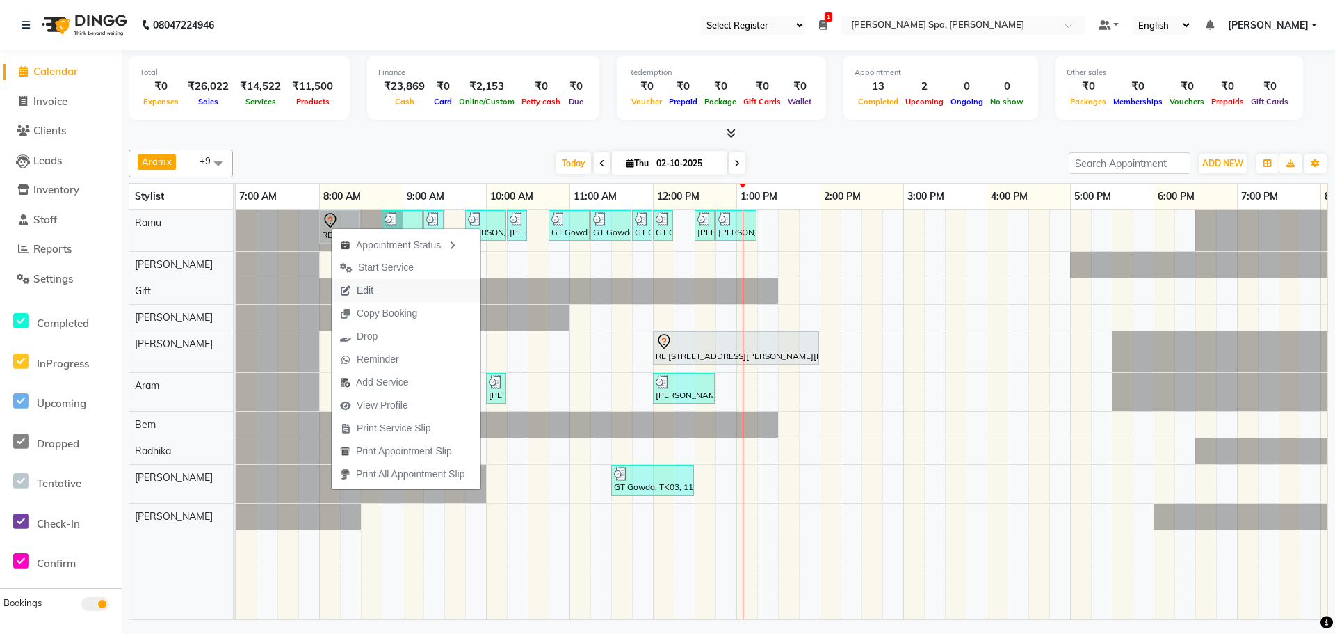
click at [364, 293] on span "Edit" at bounding box center [365, 290] width 17 height 15
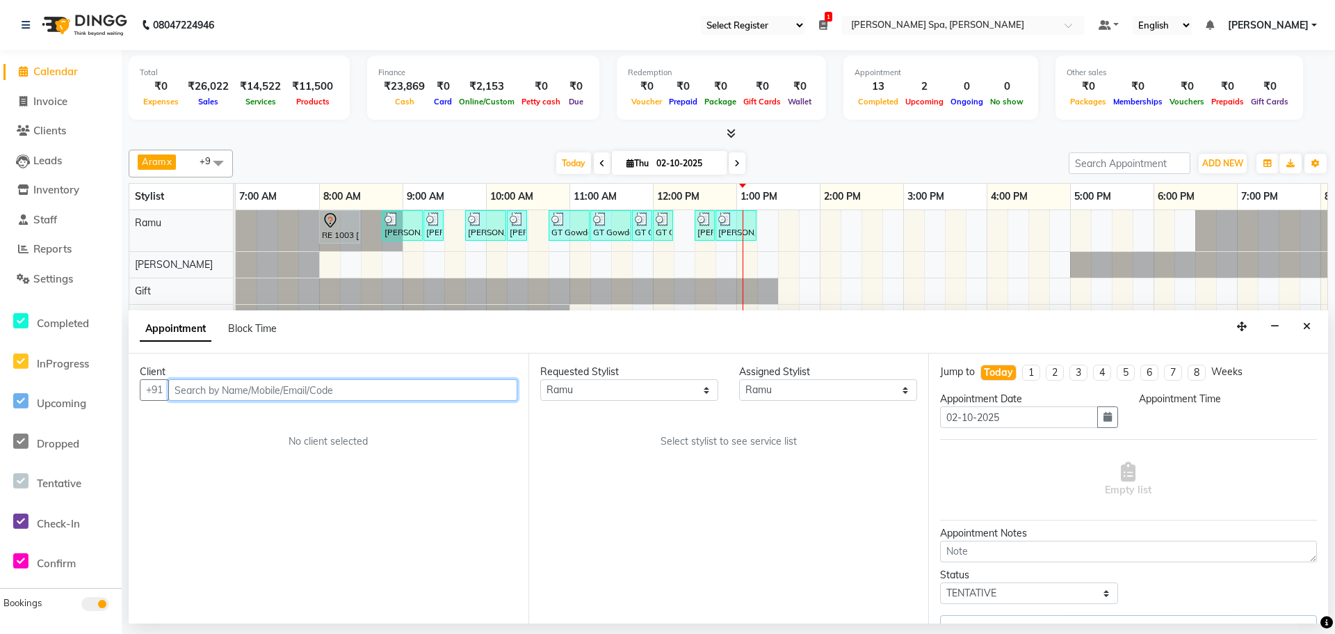
scroll to position [0, 327]
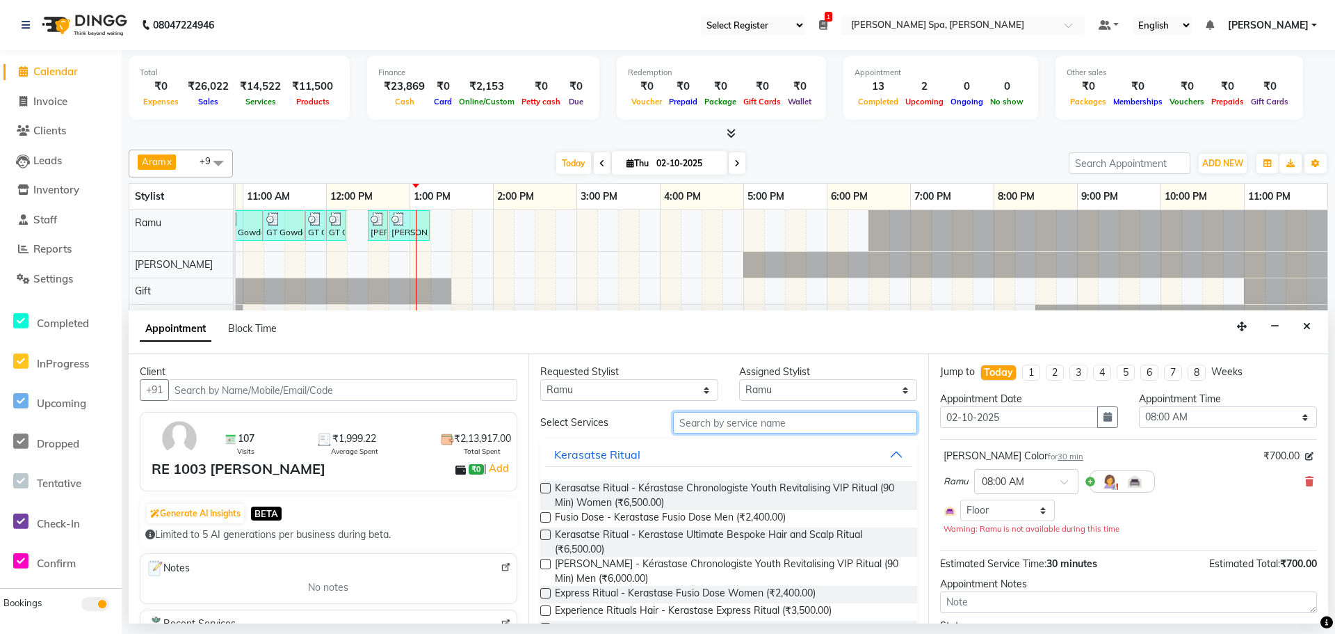
click at [705, 428] on input "text" at bounding box center [795, 423] width 244 height 22
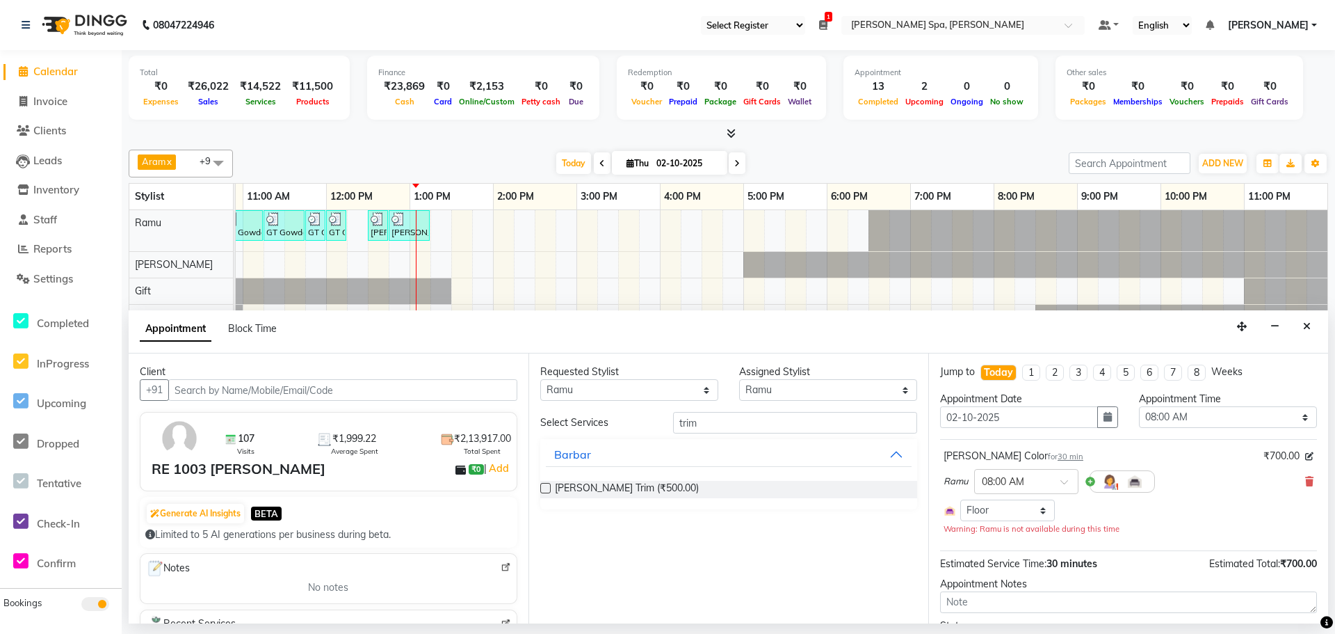
click at [545, 485] on label at bounding box center [545, 488] width 10 height 10
click at [545, 485] on input "checkbox" at bounding box center [544, 489] width 9 height 9
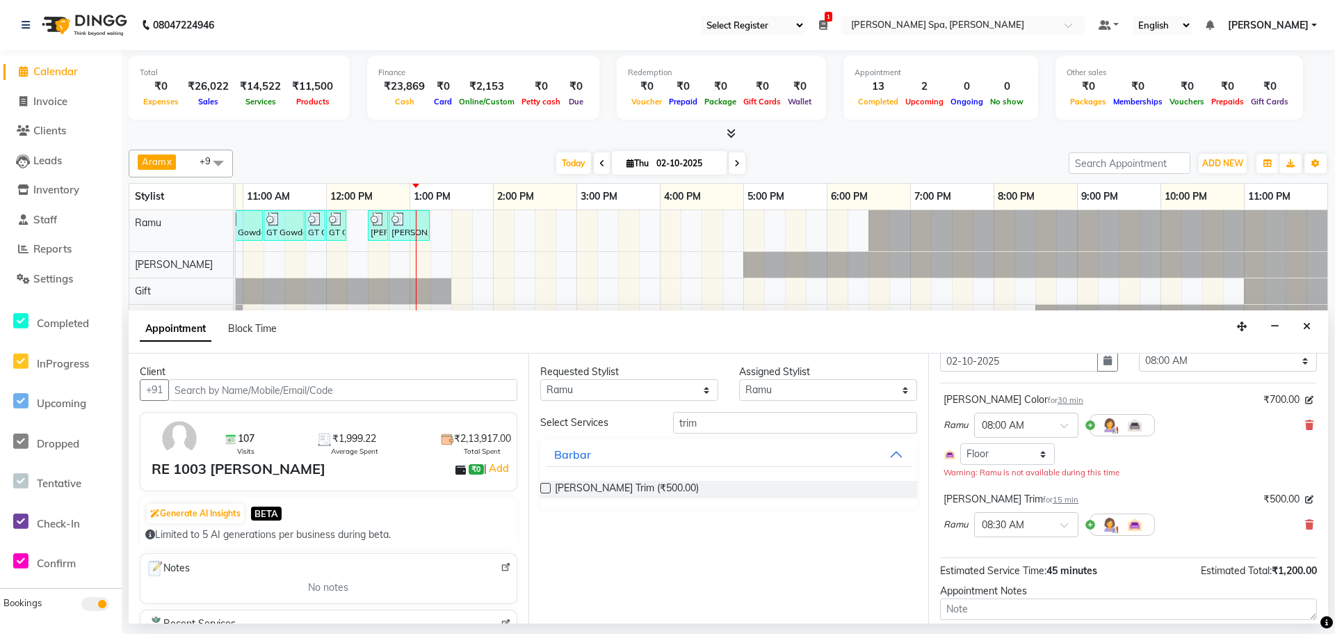
scroll to position [142, 0]
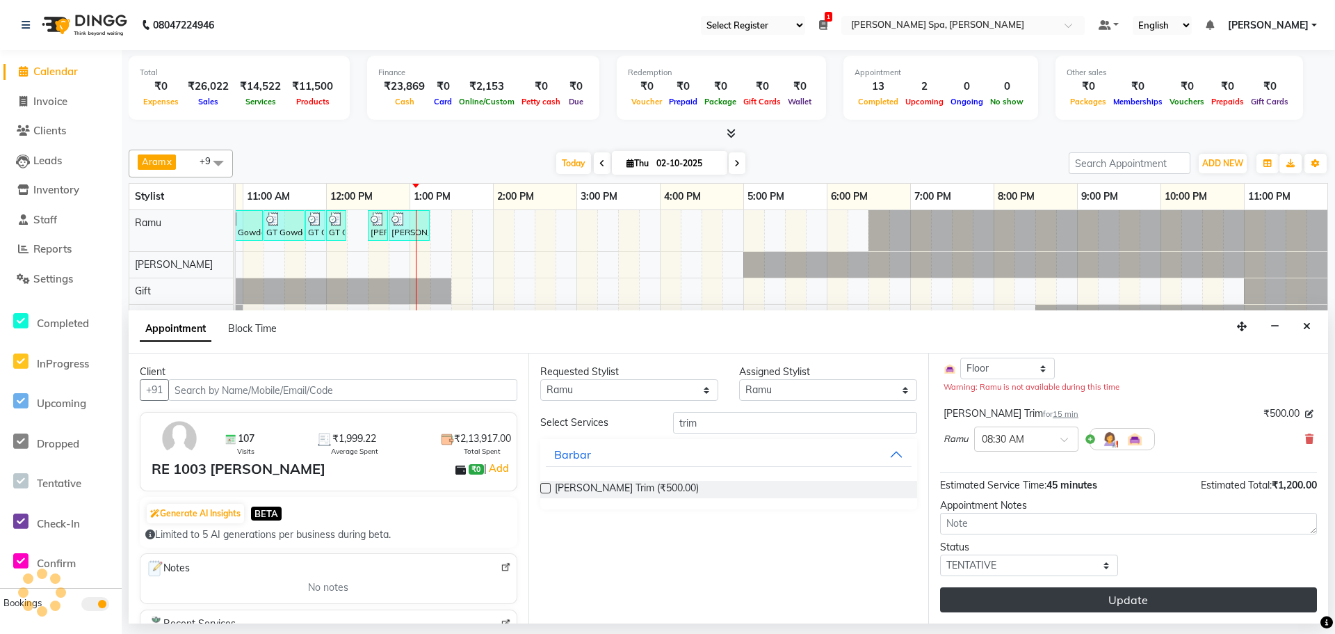
click at [1063, 599] on button "Update" at bounding box center [1128, 599] width 377 height 25
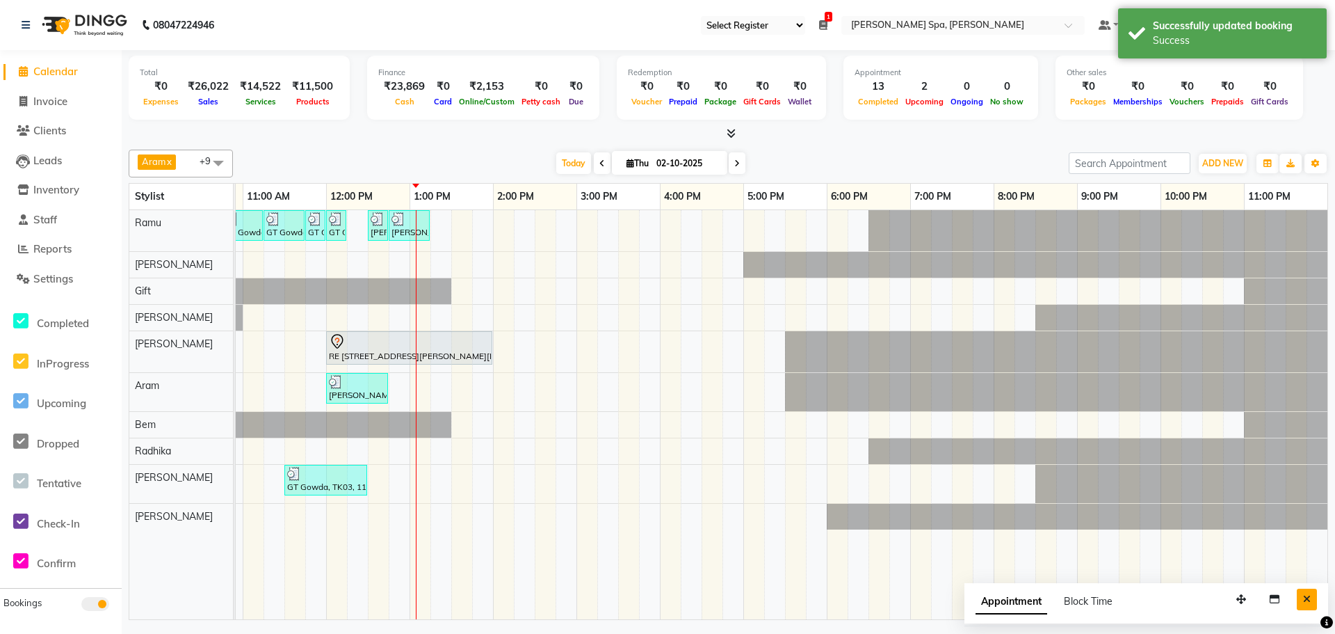
click at [1303, 597] on button "Close" at bounding box center [1307, 599] width 20 height 22
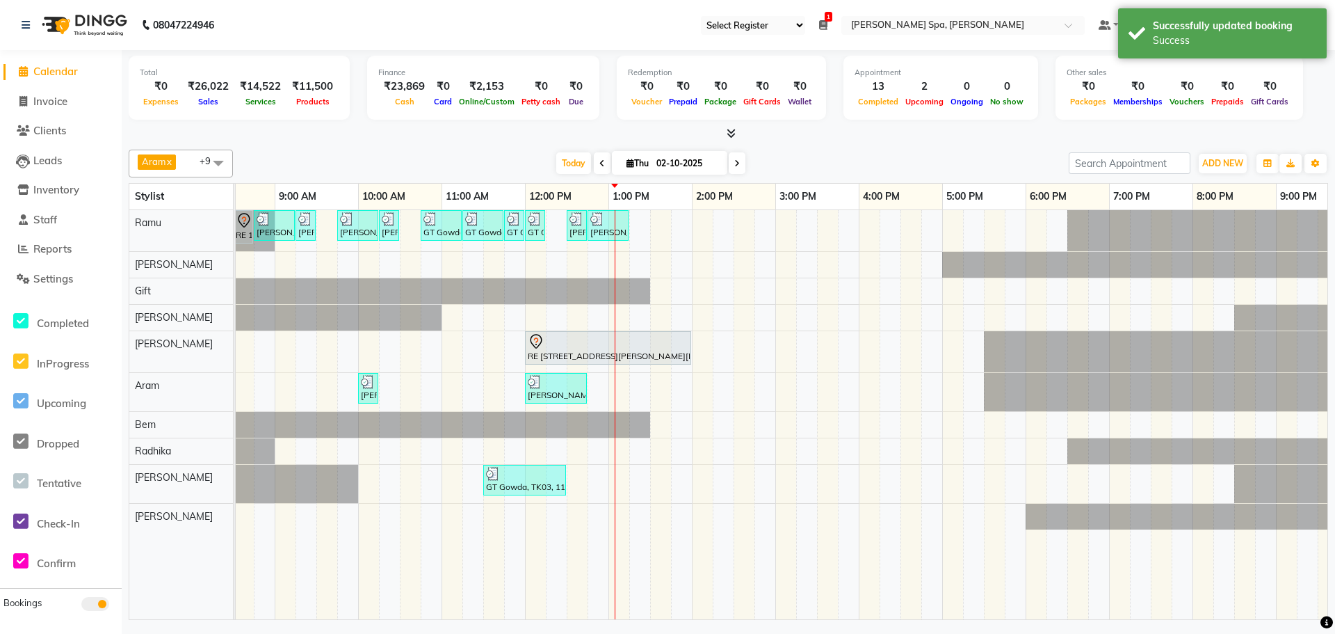
scroll to position [0, 0]
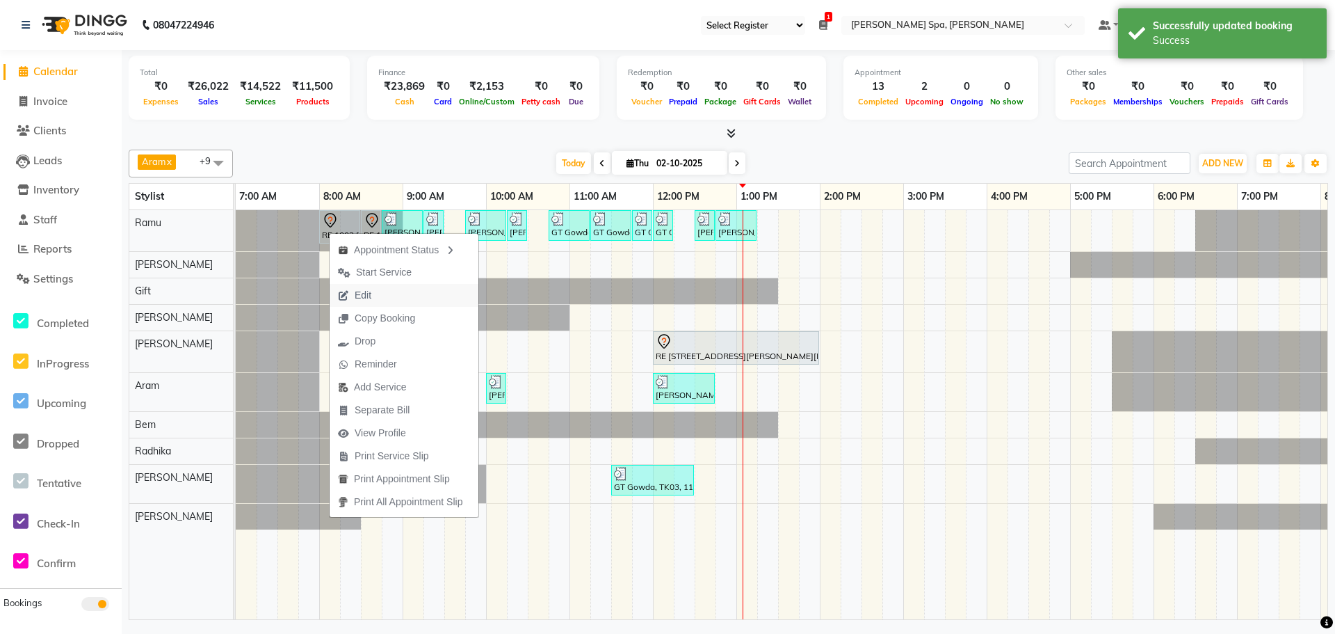
click at [368, 294] on span "Edit" at bounding box center [363, 295] width 17 height 15
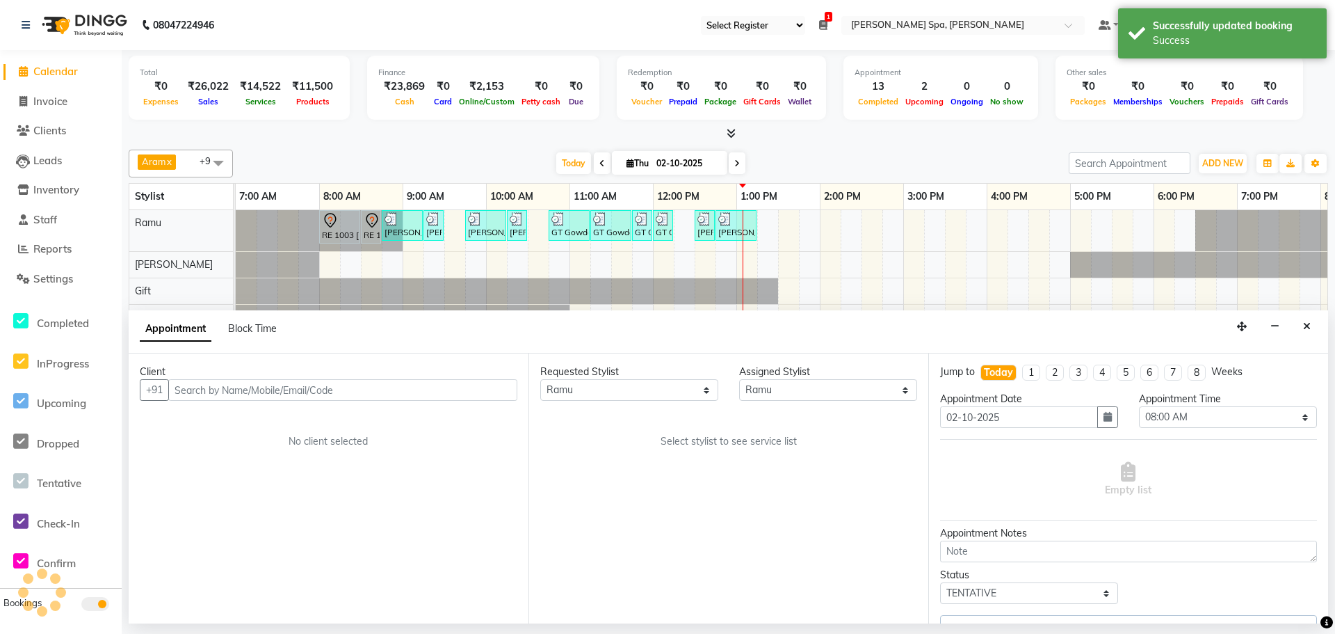
scroll to position [0, 327]
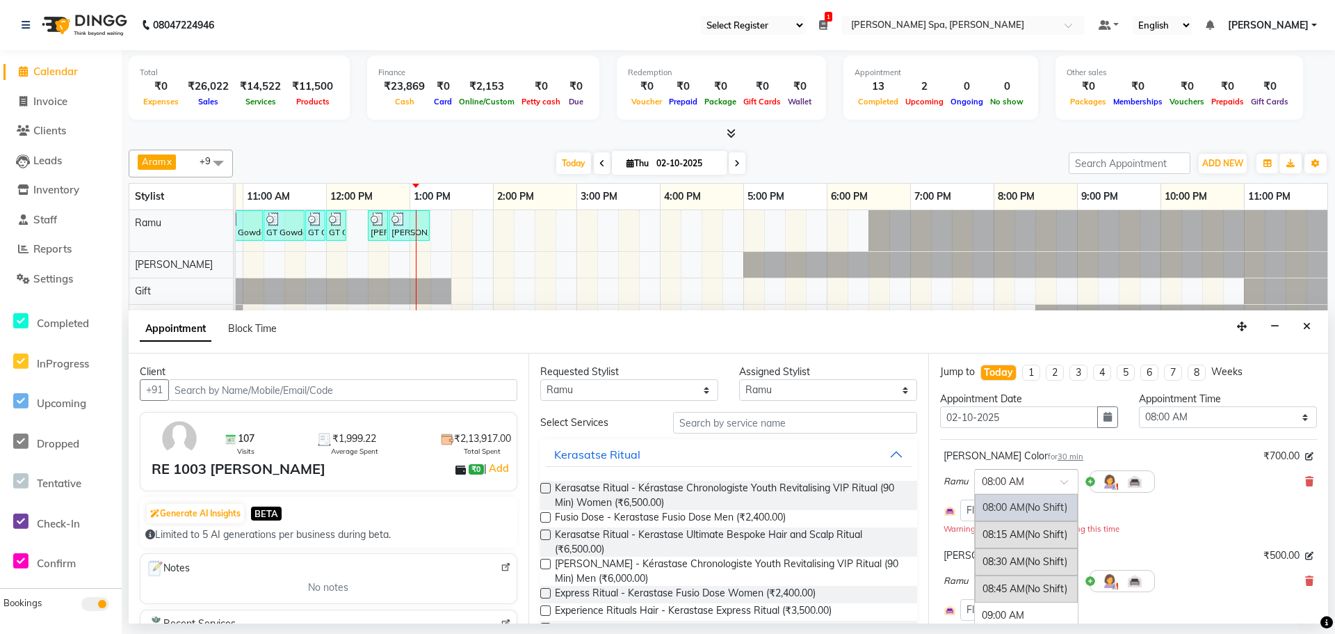
click at [1013, 483] on input "text" at bounding box center [1012, 480] width 61 height 15
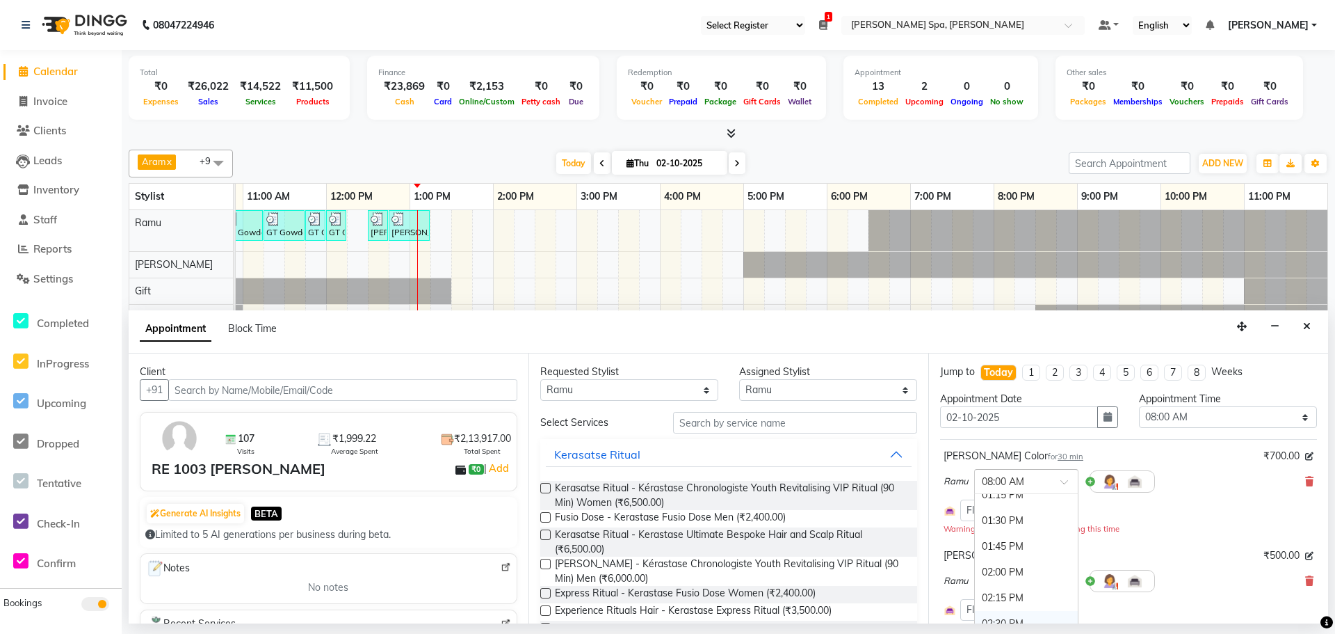
scroll to position [556, 0]
click at [1016, 511] on div "01:15 PM" at bounding box center [1026, 514] width 103 height 26
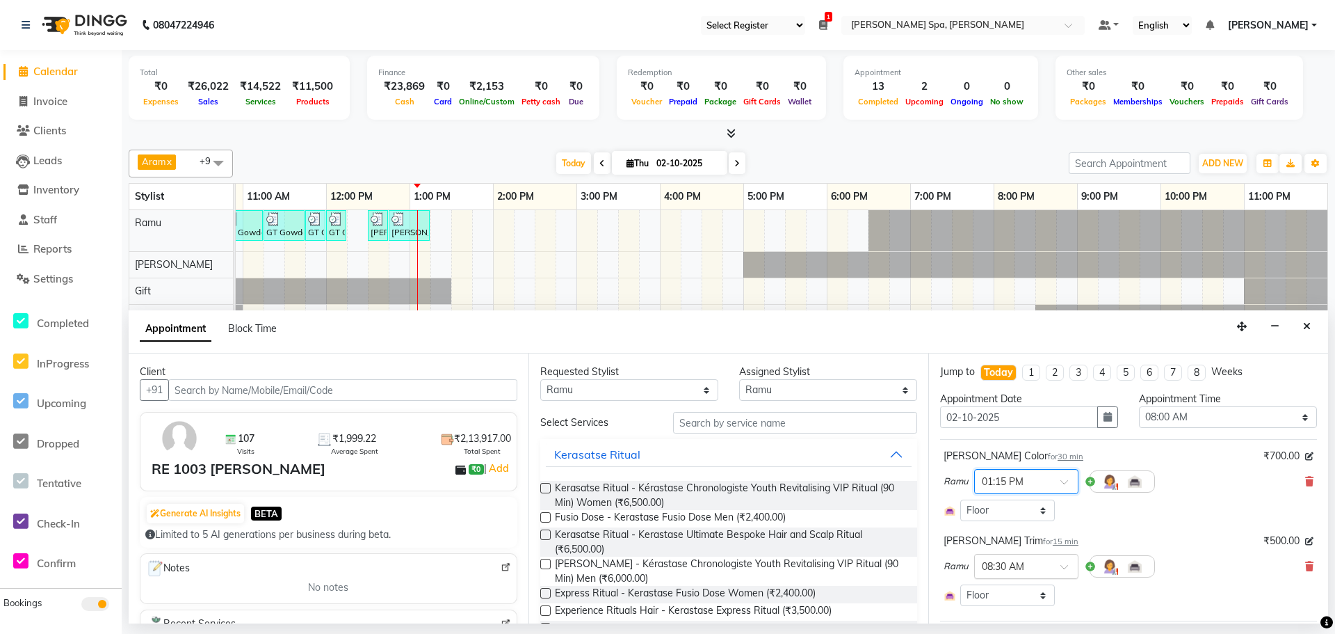
click at [1014, 565] on input "text" at bounding box center [1012, 565] width 61 height 15
click at [1009, 573] on div "× 08:30 AM" at bounding box center [1003, 566] width 42 height 15
click at [1002, 583] on div "01:45 PM" at bounding box center [1026, 581] width 103 height 26
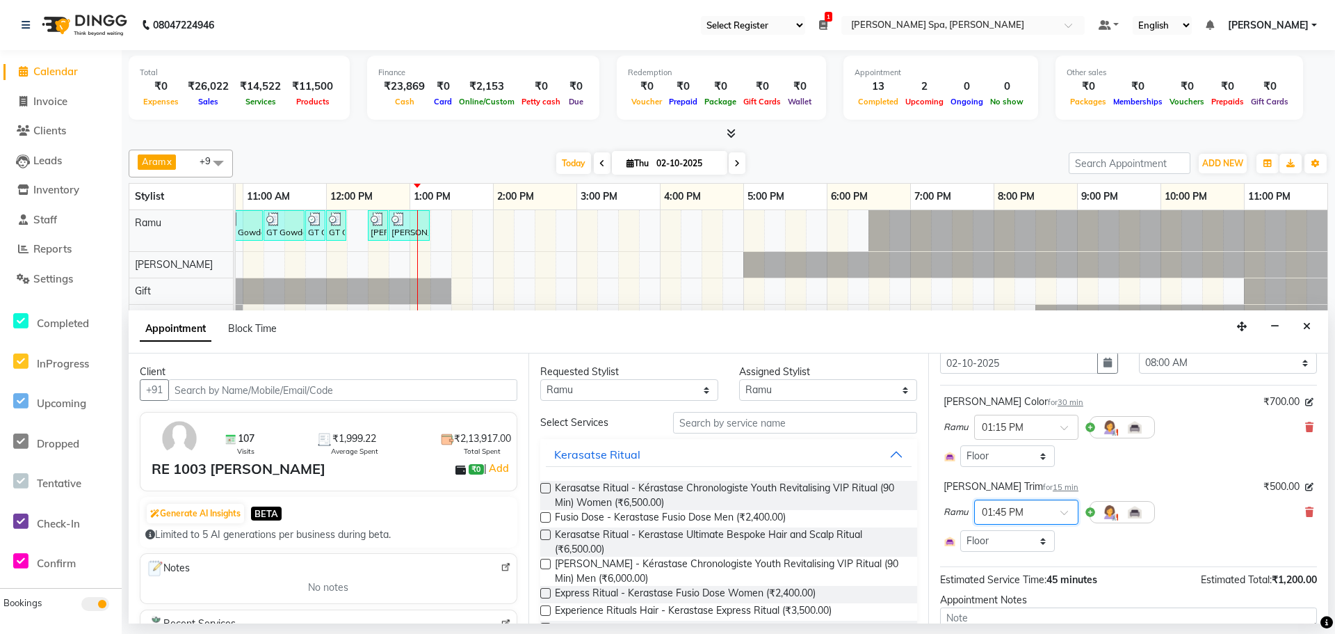
scroll to position [149, 0]
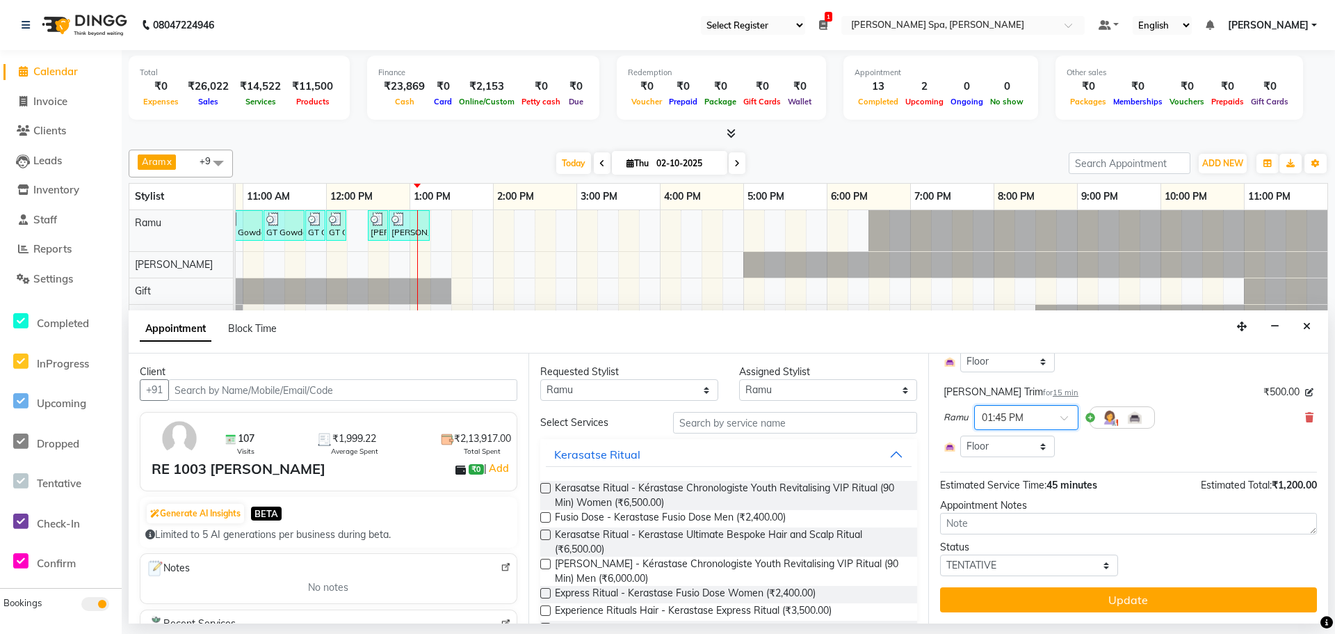
click at [1020, 600] on button "Update" at bounding box center [1128, 599] width 377 height 25
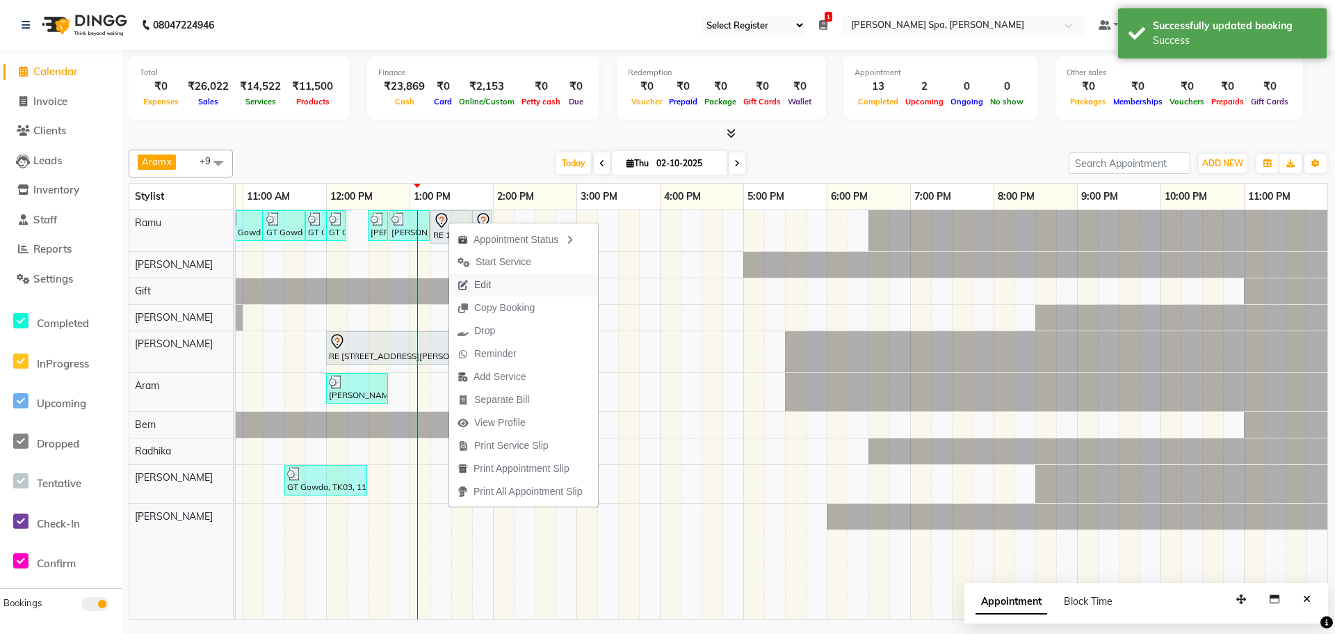
click at [482, 284] on span "Edit" at bounding box center [482, 285] width 17 height 15
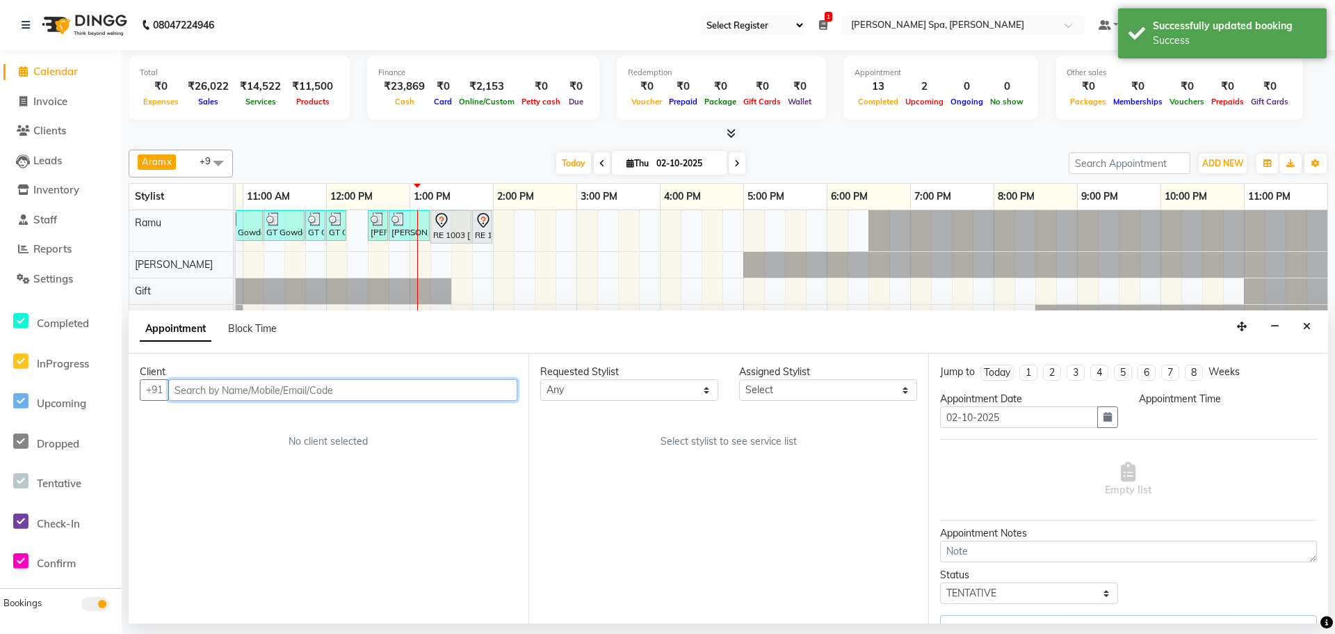
scroll to position [0, 327]
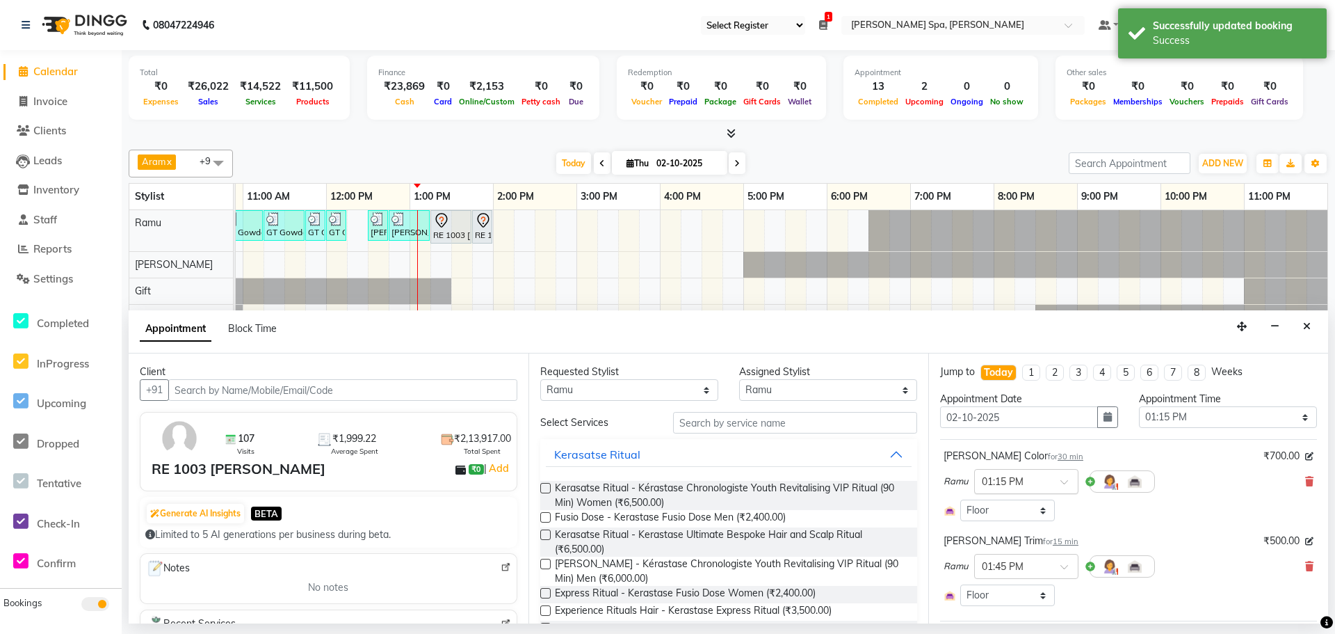
click at [1027, 476] on input "text" at bounding box center [1012, 480] width 61 height 15
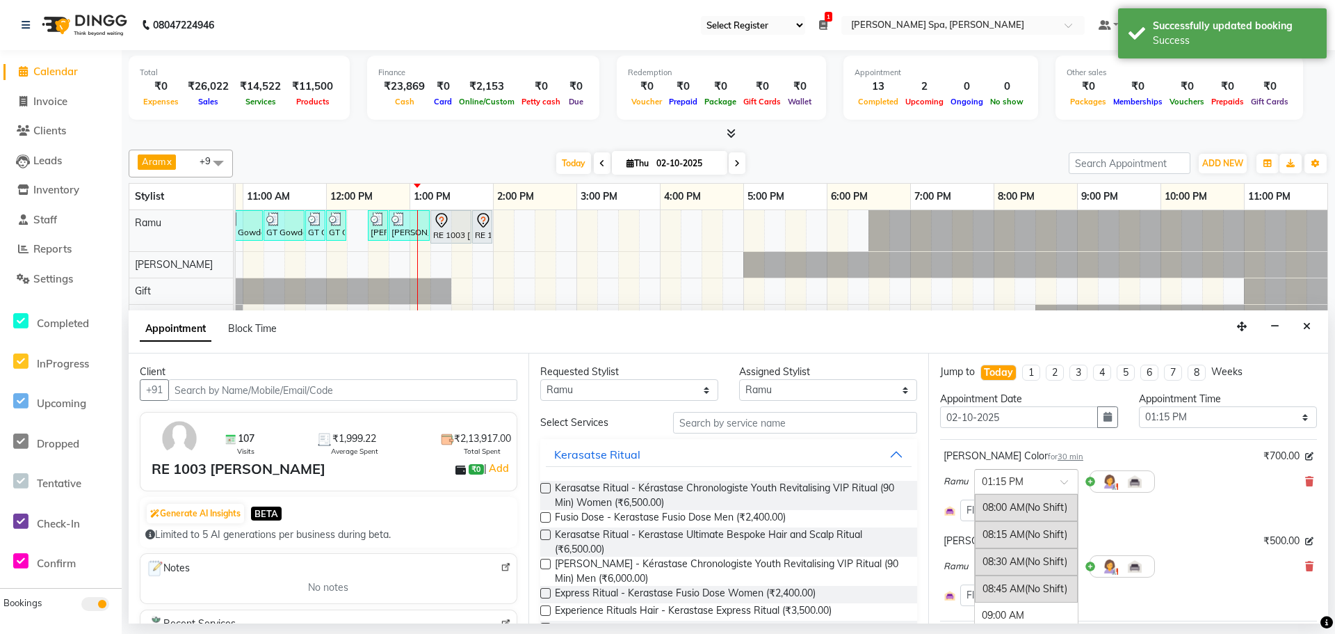
scroll to position [564, 0]
click at [1008, 528] on div "01:30 PM" at bounding box center [1026, 533] width 103 height 26
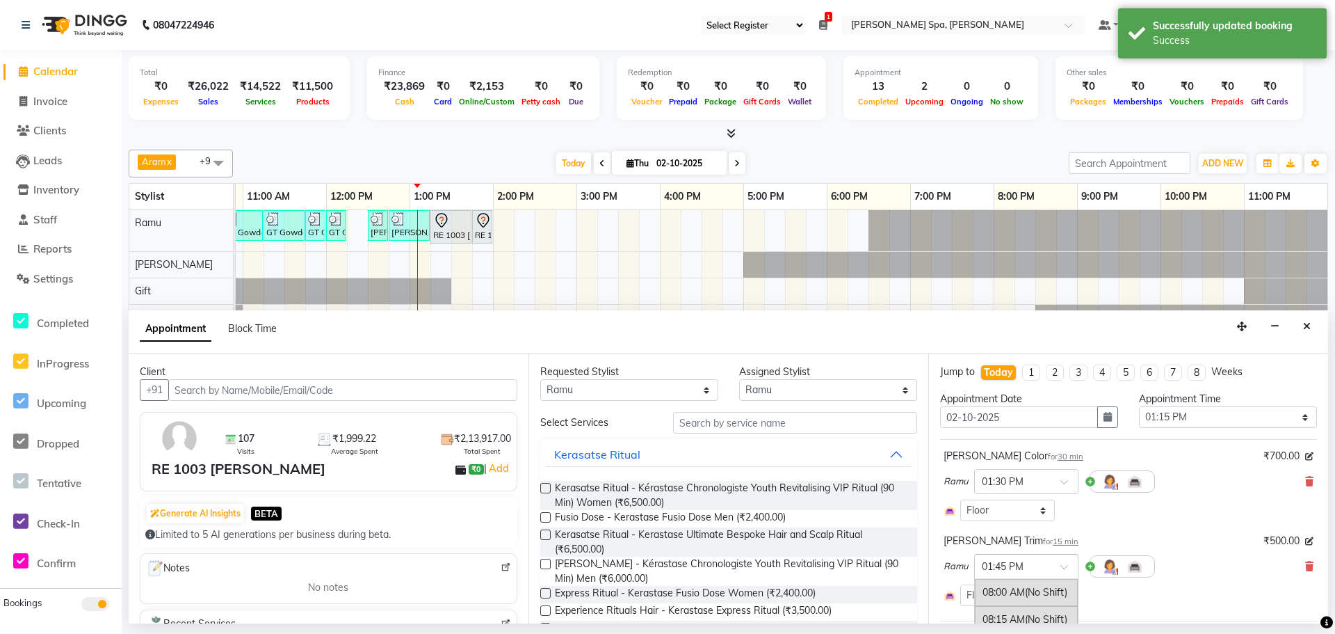
click at [1032, 563] on input "text" at bounding box center [1012, 565] width 61 height 15
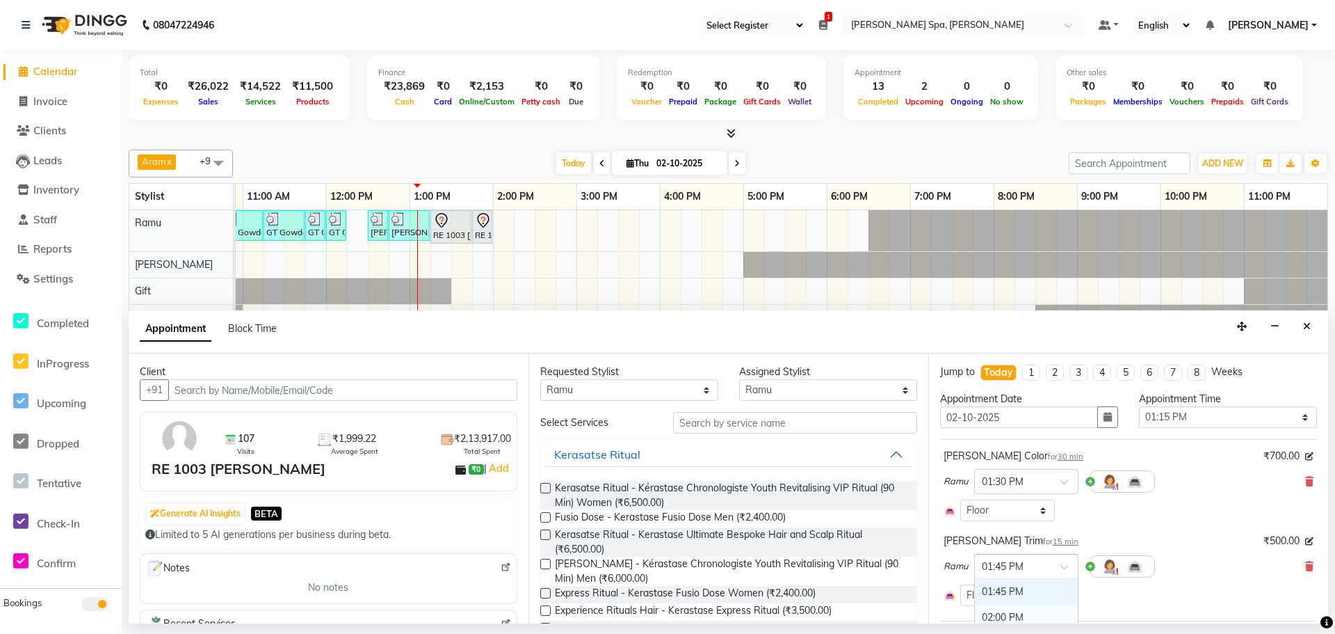
click at [1007, 609] on div "02:00 PM" at bounding box center [1026, 617] width 103 height 26
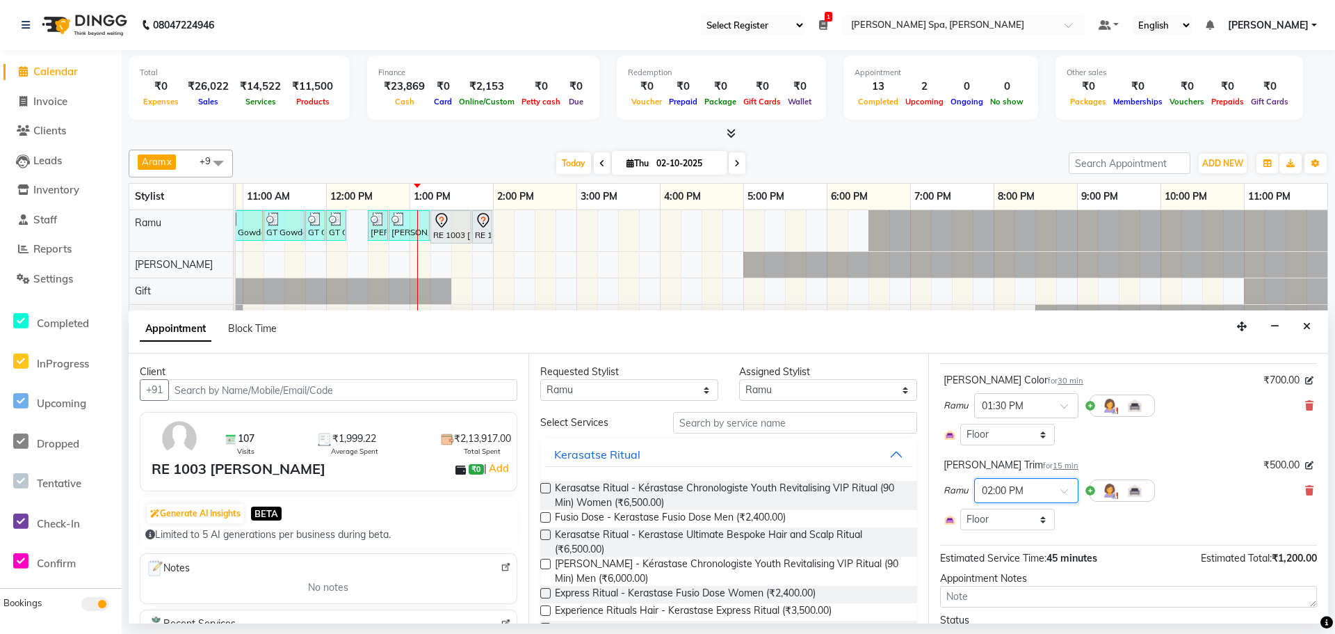
scroll to position [149, 0]
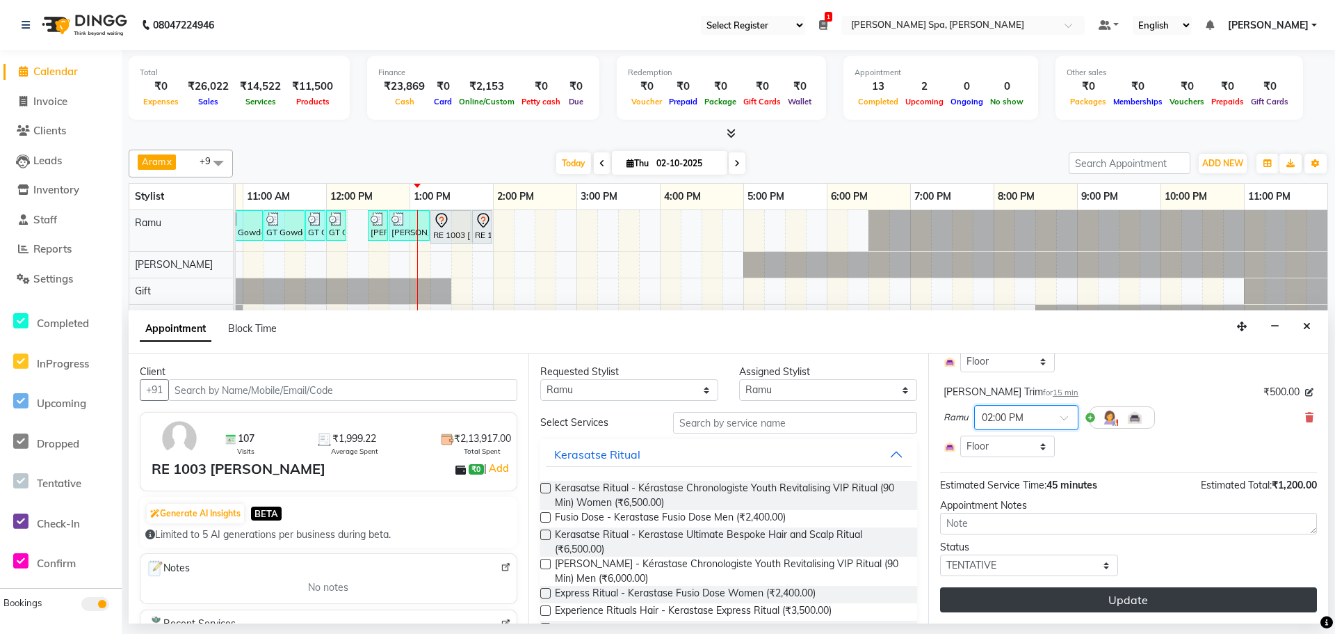
click at [1052, 593] on button "Update" at bounding box center [1128, 599] width 377 height 25
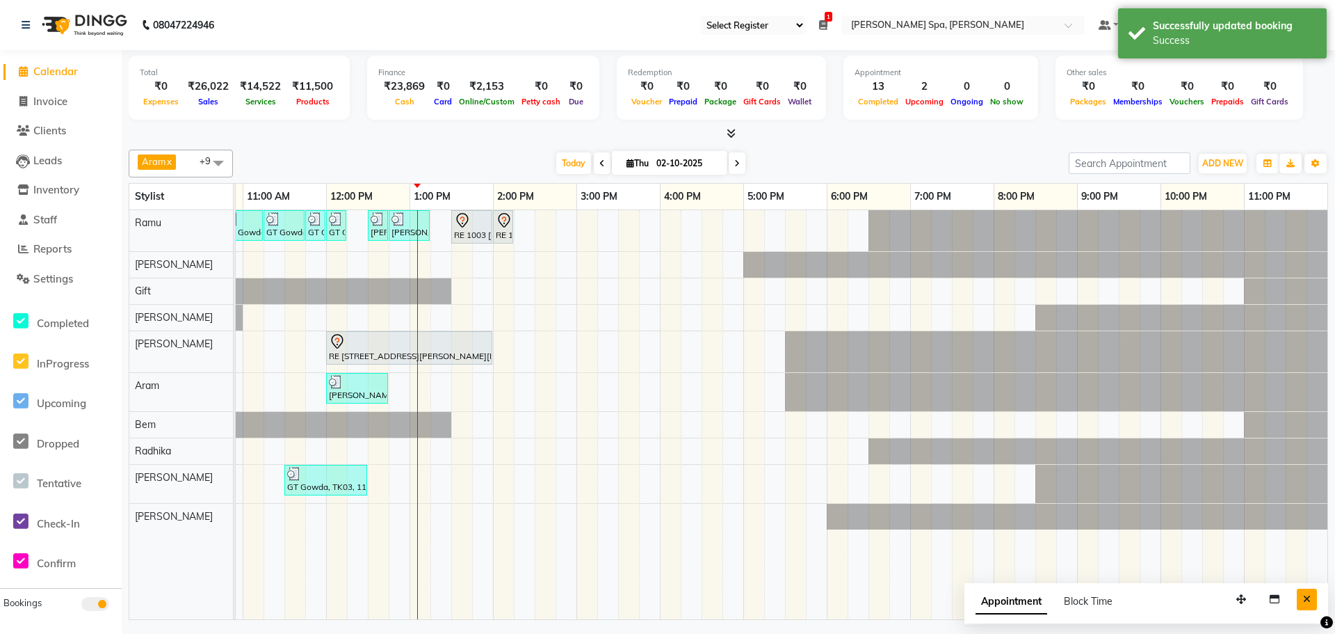
click at [1301, 596] on button "Close" at bounding box center [1307, 599] width 20 height 22
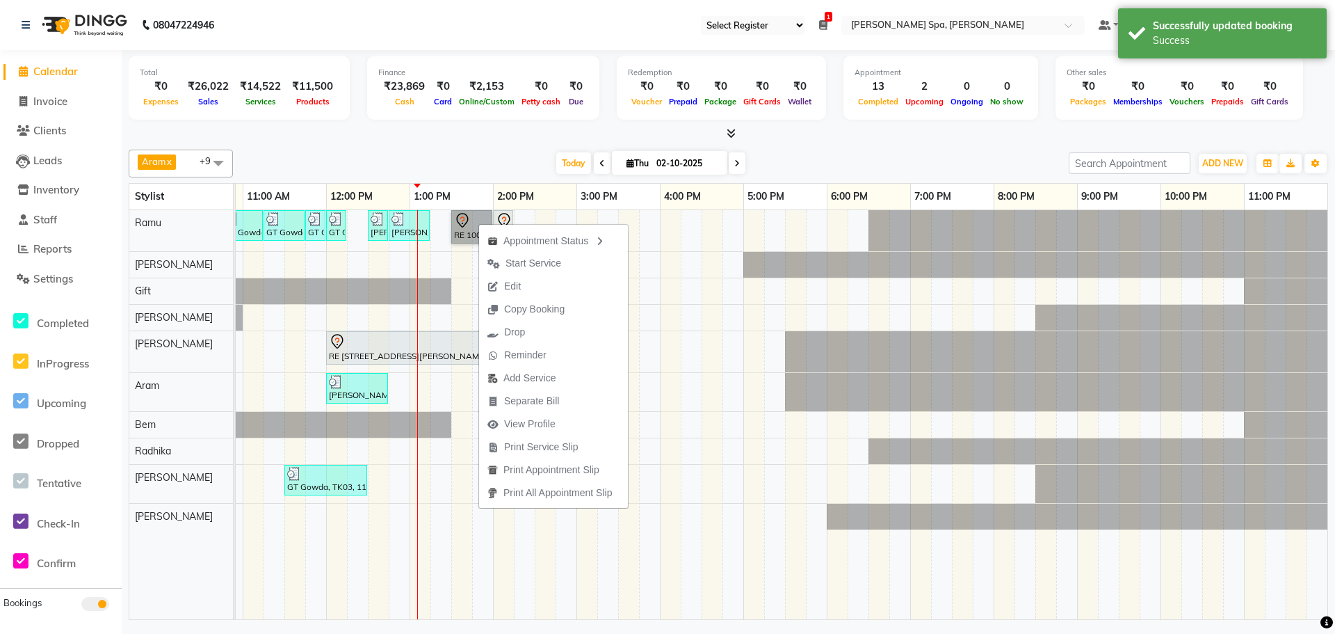
click at [467, 215] on link "RE 1003 [PERSON_NAME], TK05, 01:30 PM-02:00 PM, [PERSON_NAME] Color" at bounding box center [471, 226] width 41 height 33
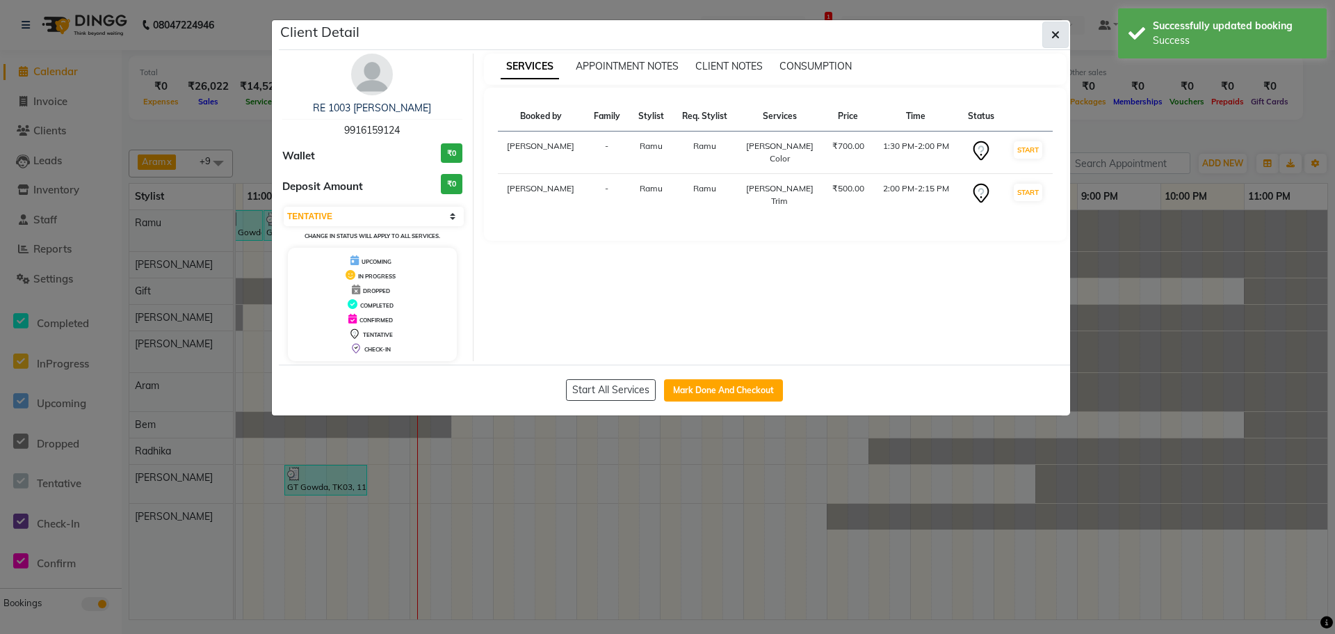
click at [1052, 31] on icon "button" at bounding box center [1056, 34] width 8 height 11
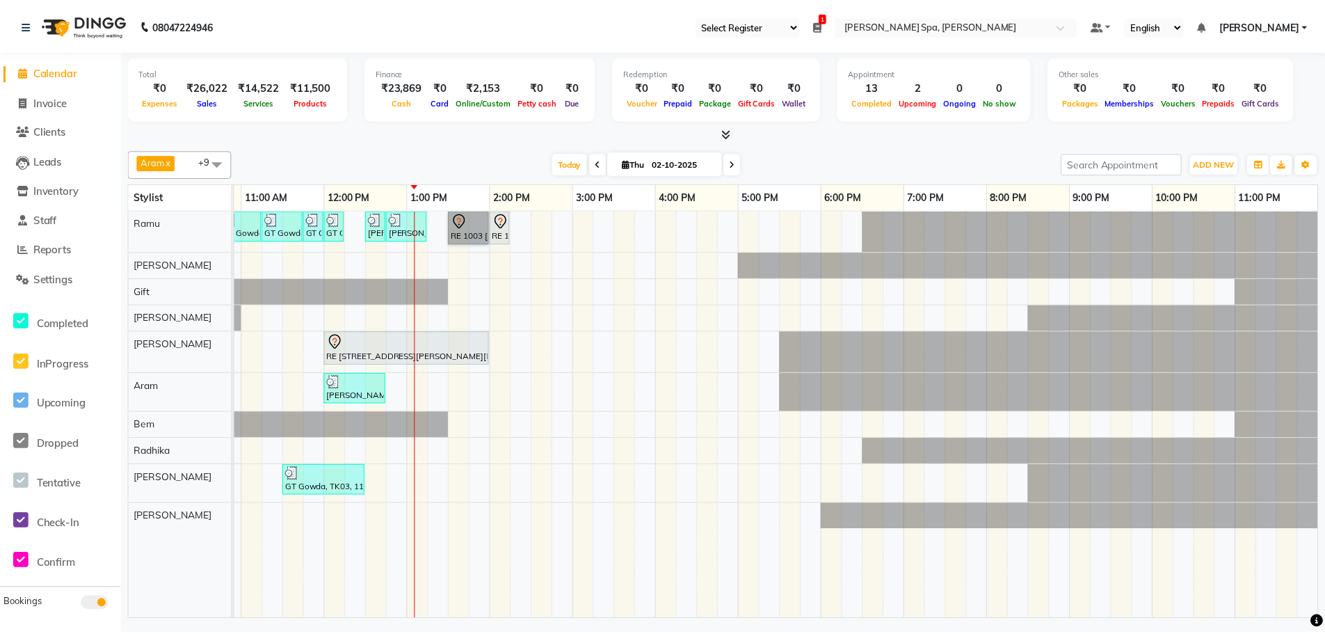
scroll to position [0, 0]
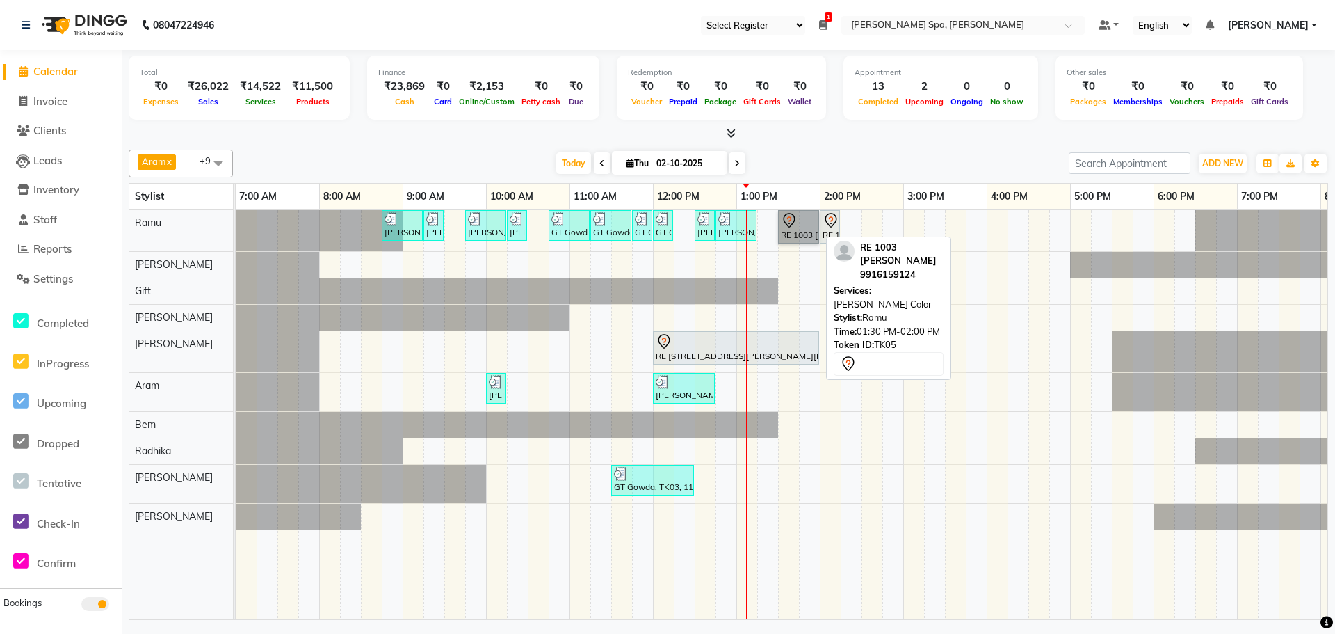
click at [799, 225] on link "RE 1003 [PERSON_NAME], TK05, 01:30 PM-02:00 PM, [PERSON_NAME] Color" at bounding box center [798, 226] width 41 height 33
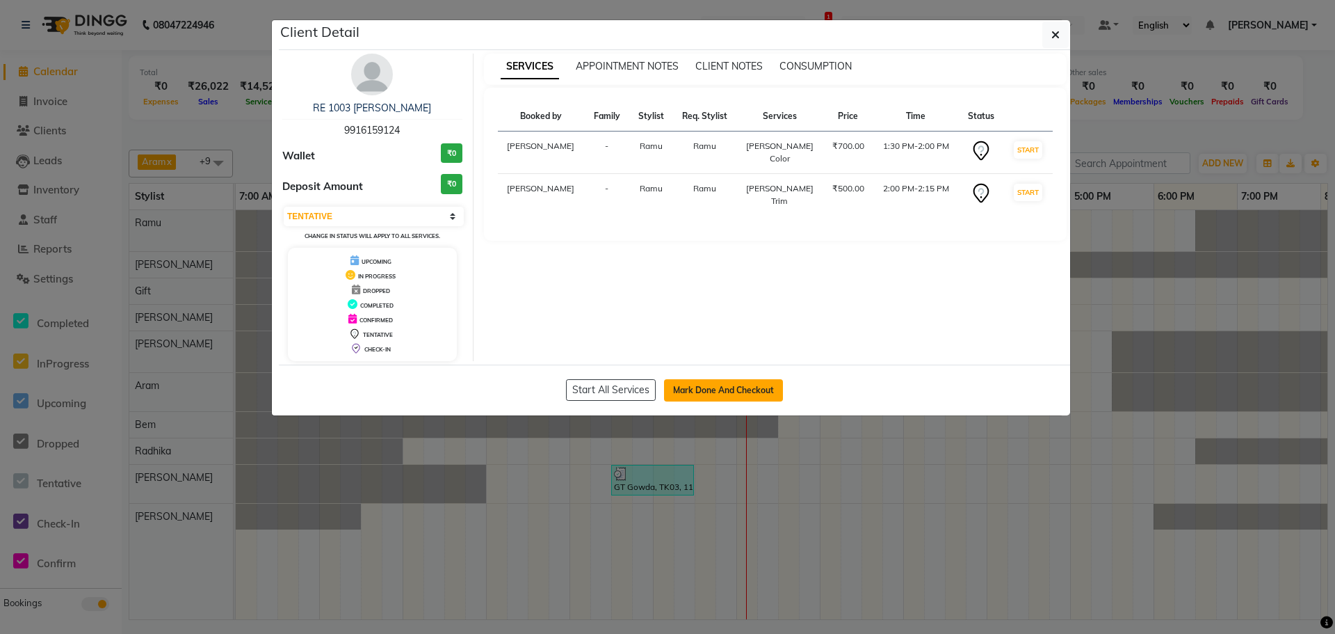
click at [729, 387] on button "Mark Done And Checkout" at bounding box center [723, 390] width 119 height 22
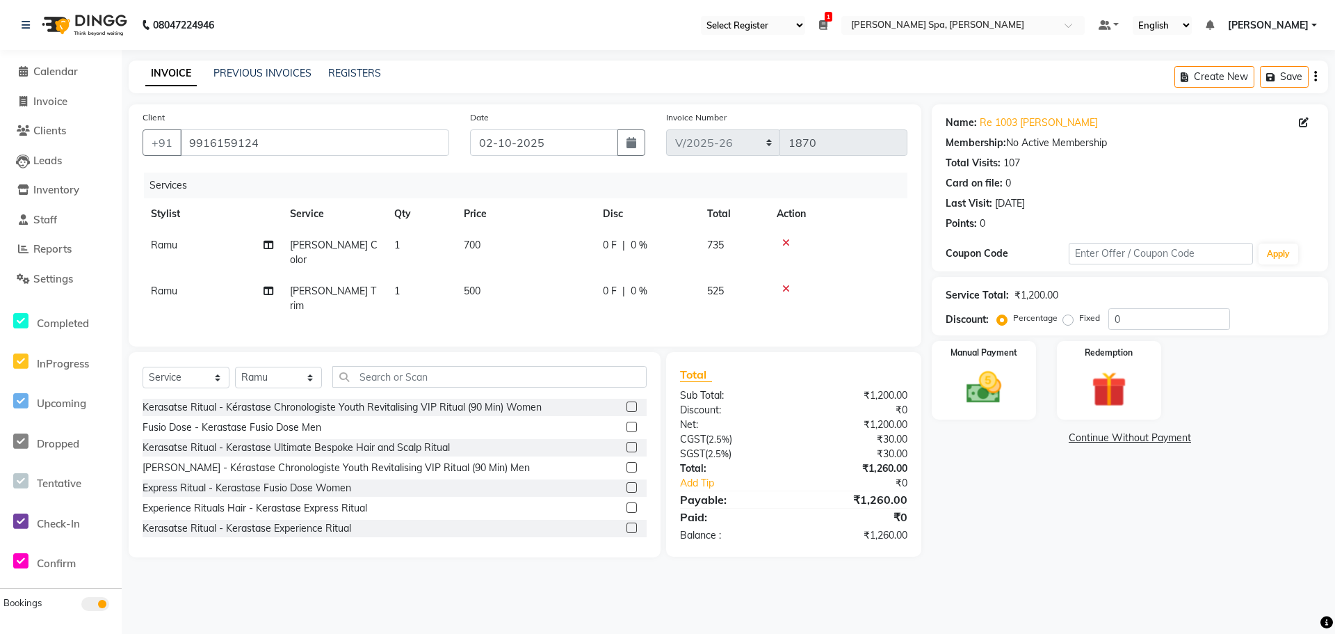
click at [469, 245] on span "700" at bounding box center [472, 245] width 17 height 13
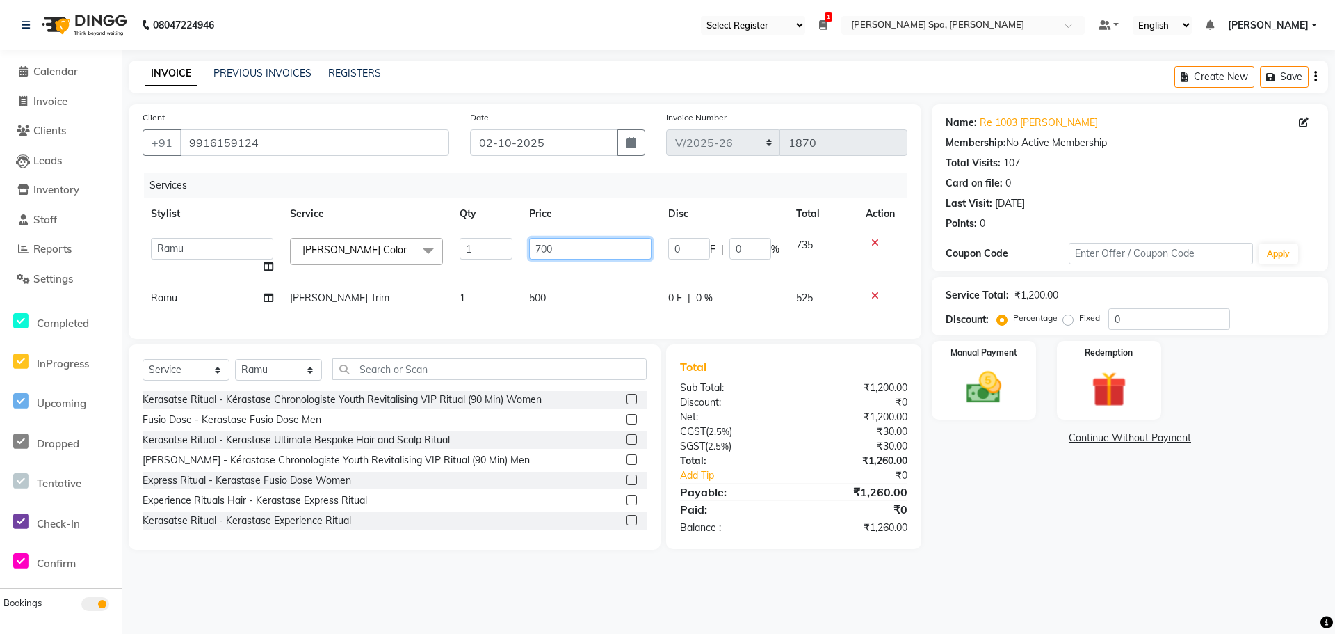
click at [533, 244] on input "700" at bounding box center [590, 249] width 122 height 22
click at [582, 286] on td "500" at bounding box center [590, 297] width 139 height 31
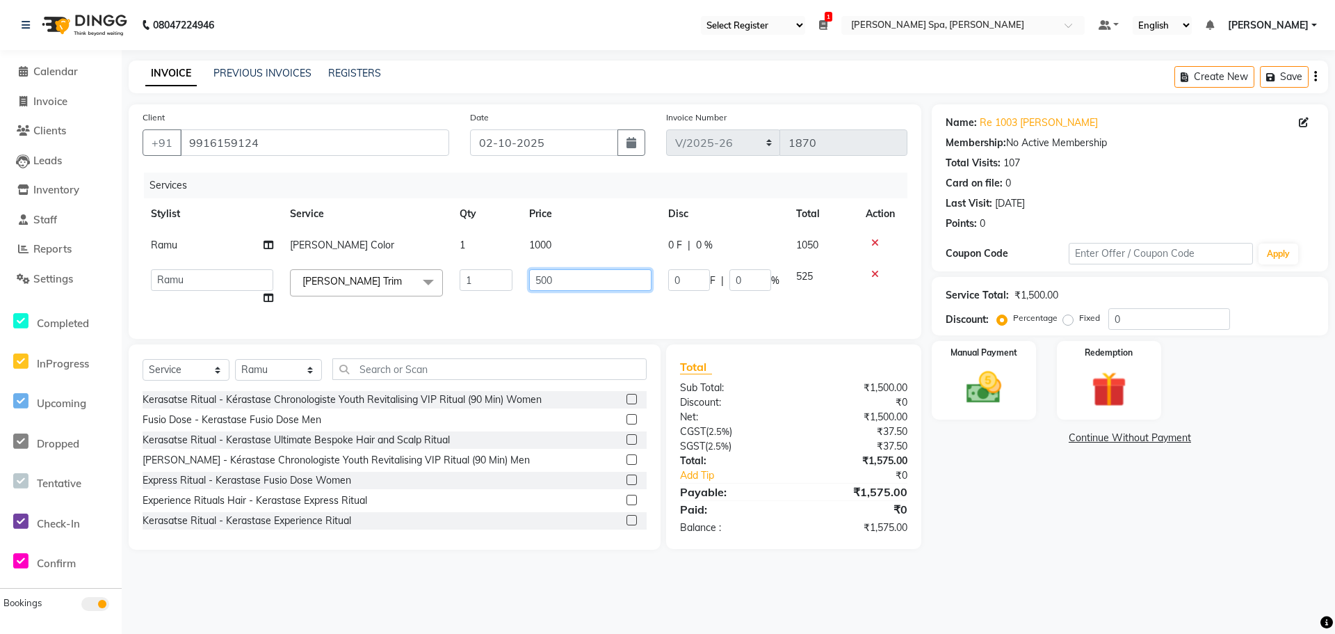
click at [598, 284] on input "500" at bounding box center [590, 280] width 122 height 22
click at [974, 359] on div "Manual Payment" at bounding box center [984, 380] width 109 height 82
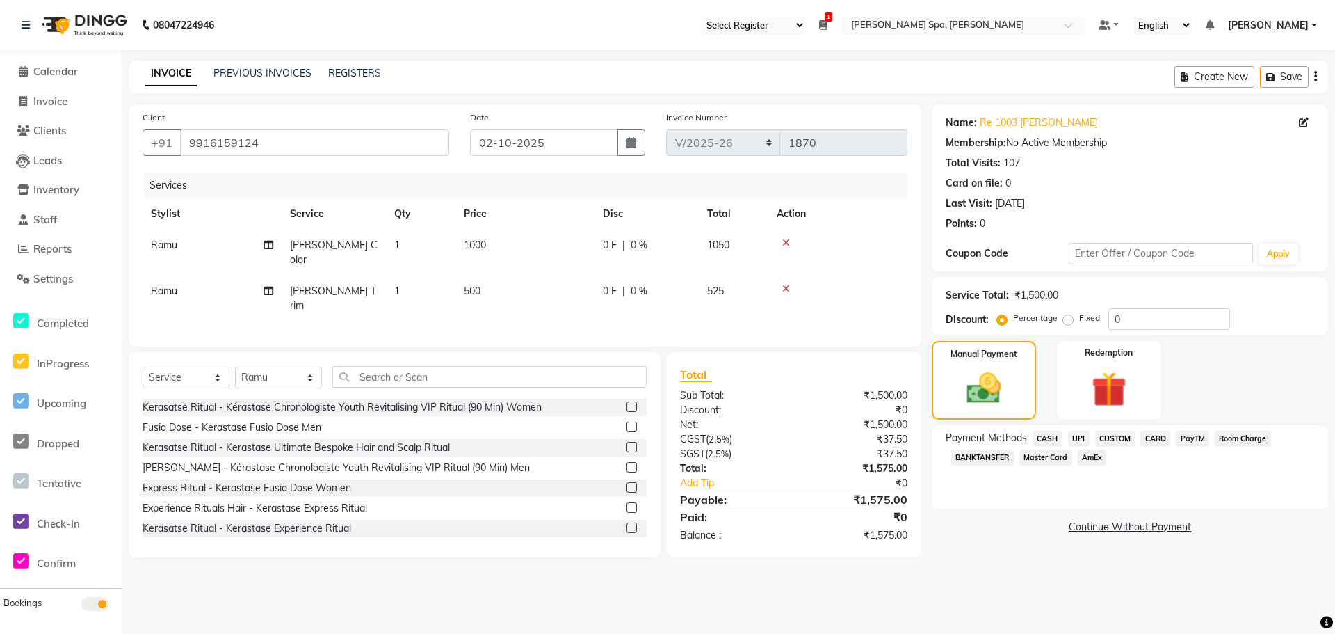
click at [1079, 435] on span "UPI" at bounding box center [1079, 439] width 22 height 16
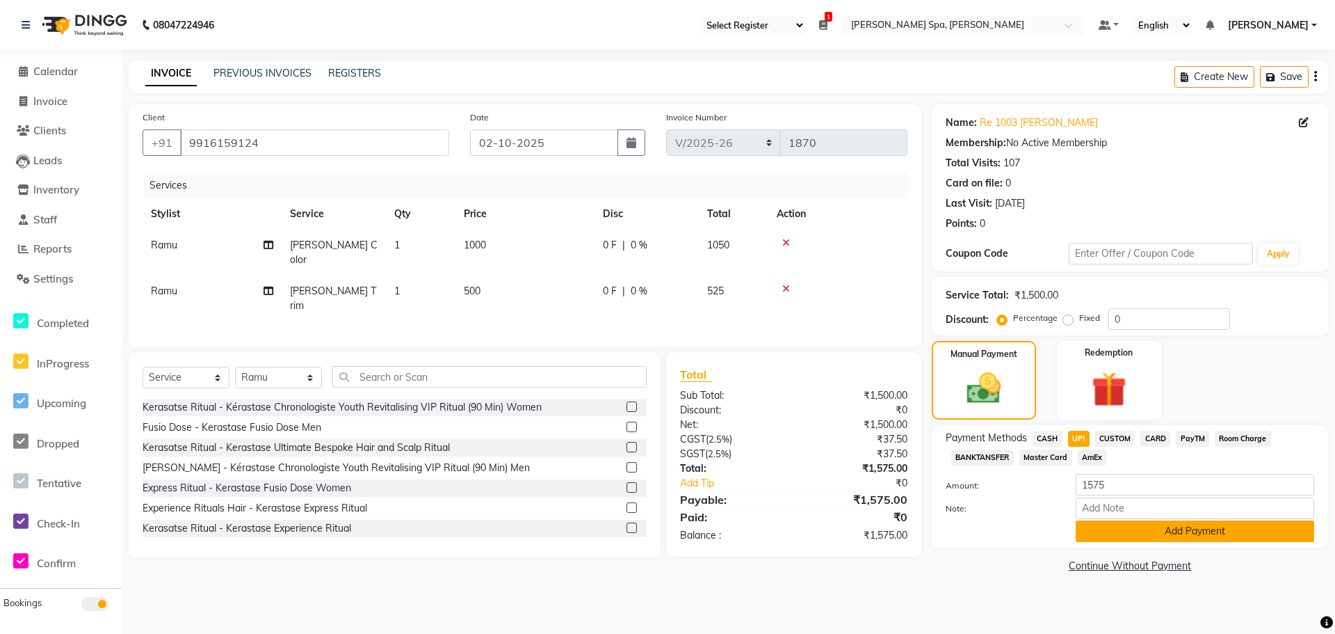
click at [1108, 537] on button "Add Payment" at bounding box center [1195, 531] width 239 height 22
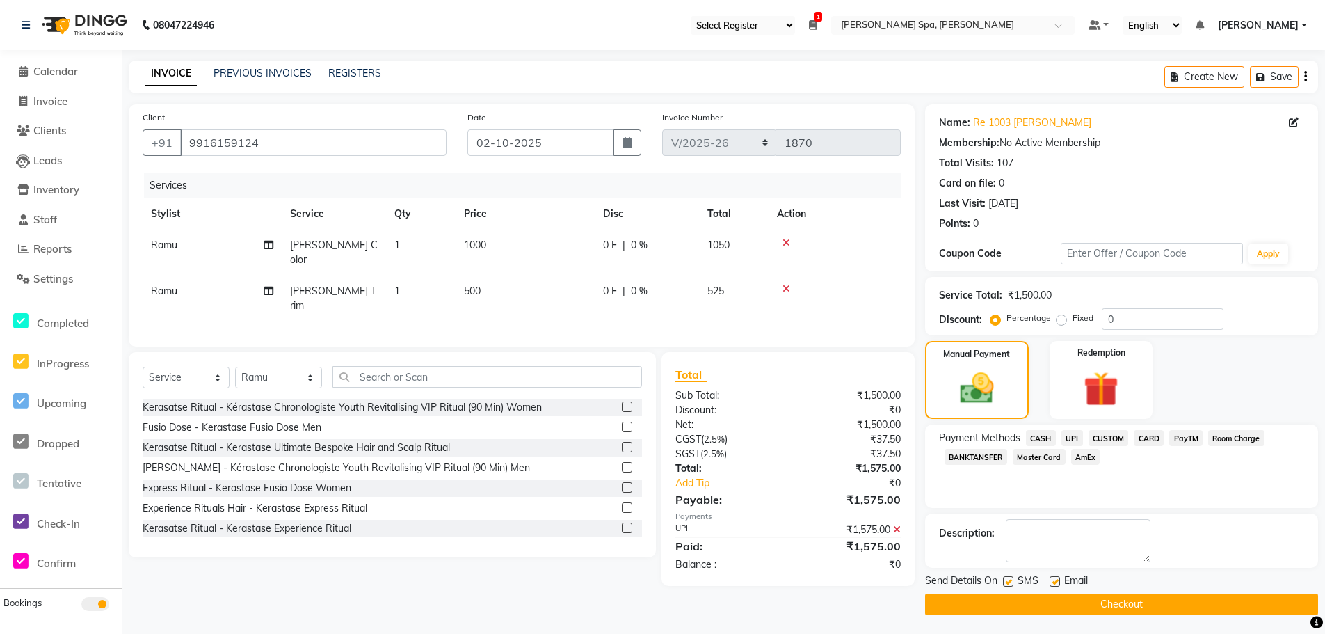
click at [1054, 579] on label at bounding box center [1055, 581] width 10 height 10
click at [1054, 579] on input "checkbox" at bounding box center [1054, 581] width 9 height 9
click at [1057, 609] on button "Checkout" at bounding box center [1121, 604] width 393 height 22
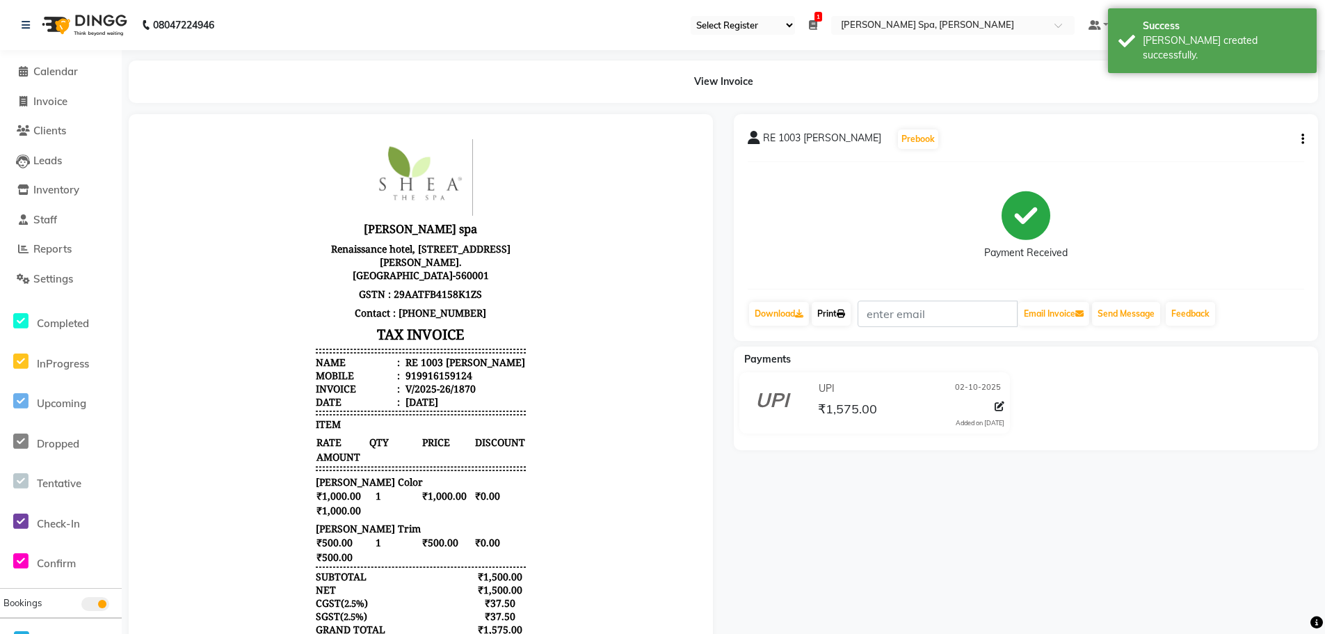
click at [840, 315] on link "Print" at bounding box center [831, 314] width 39 height 24
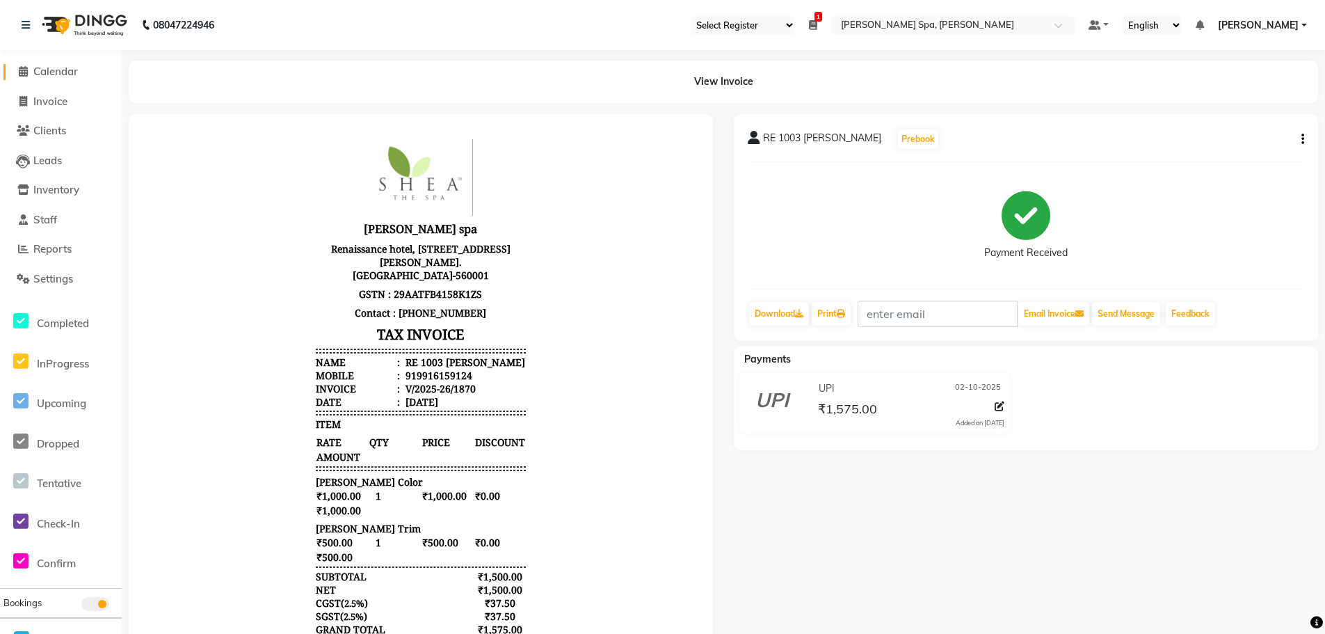
click at [65, 69] on span "Calendar" at bounding box center [55, 71] width 45 height 13
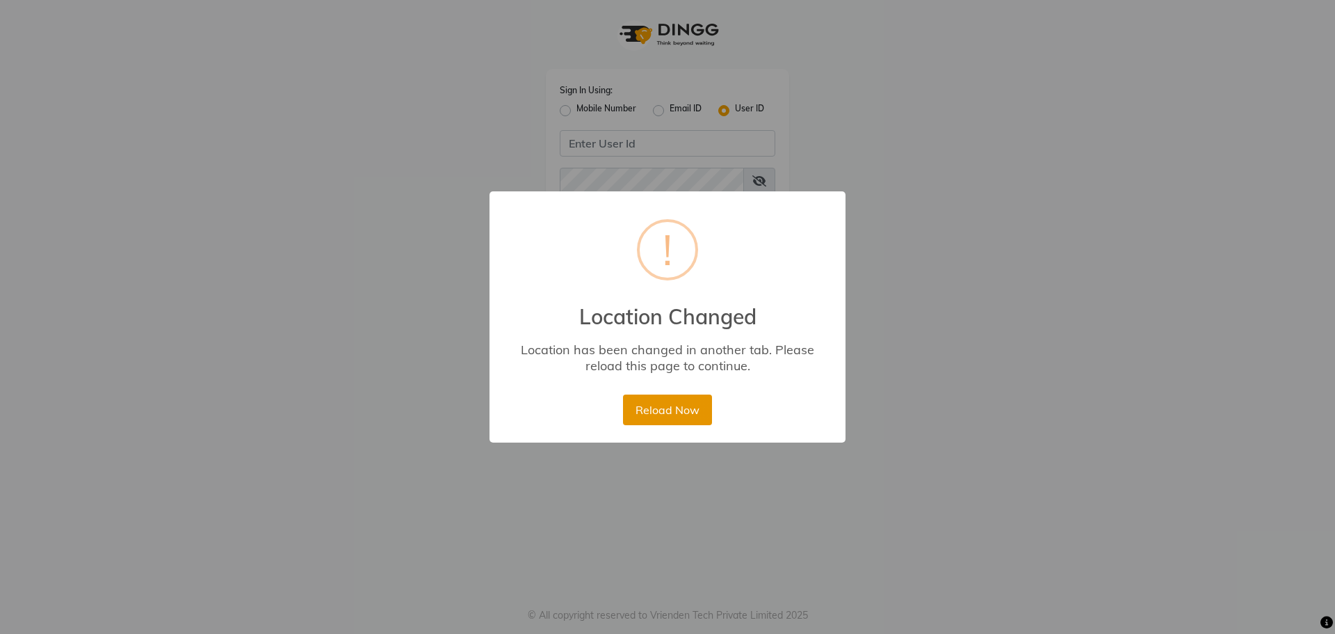
click at [684, 414] on button "Reload Now" at bounding box center [667, 409] width 88 height 31
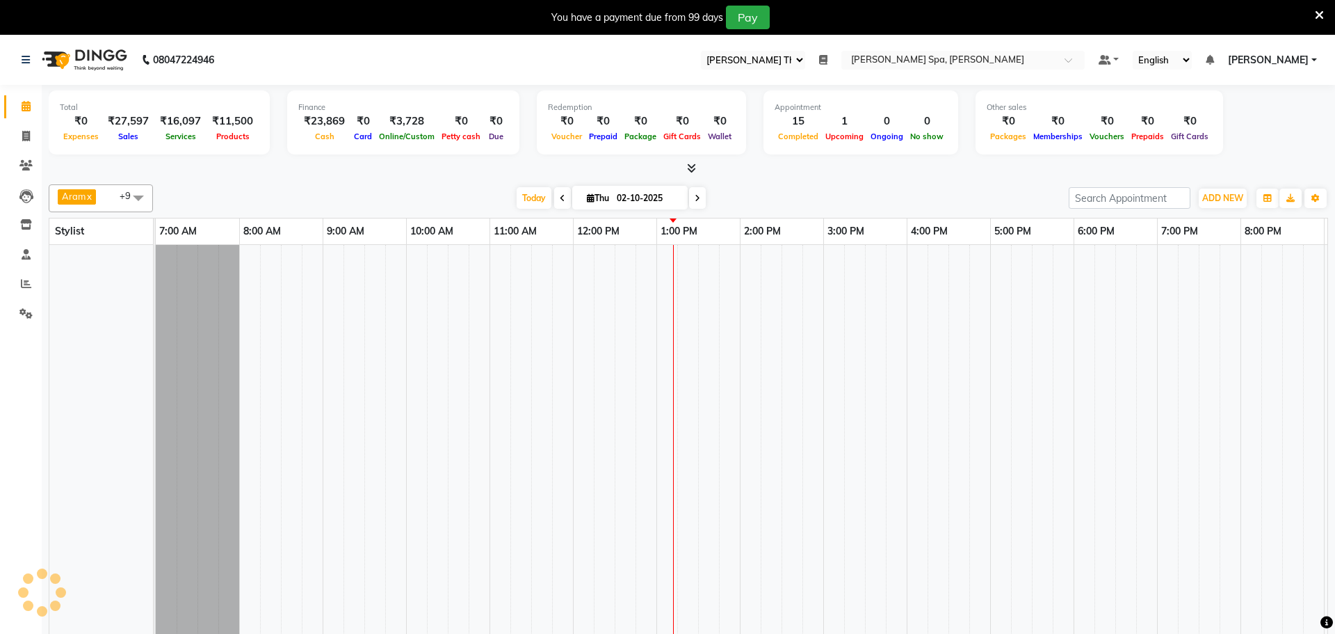
select select "100"
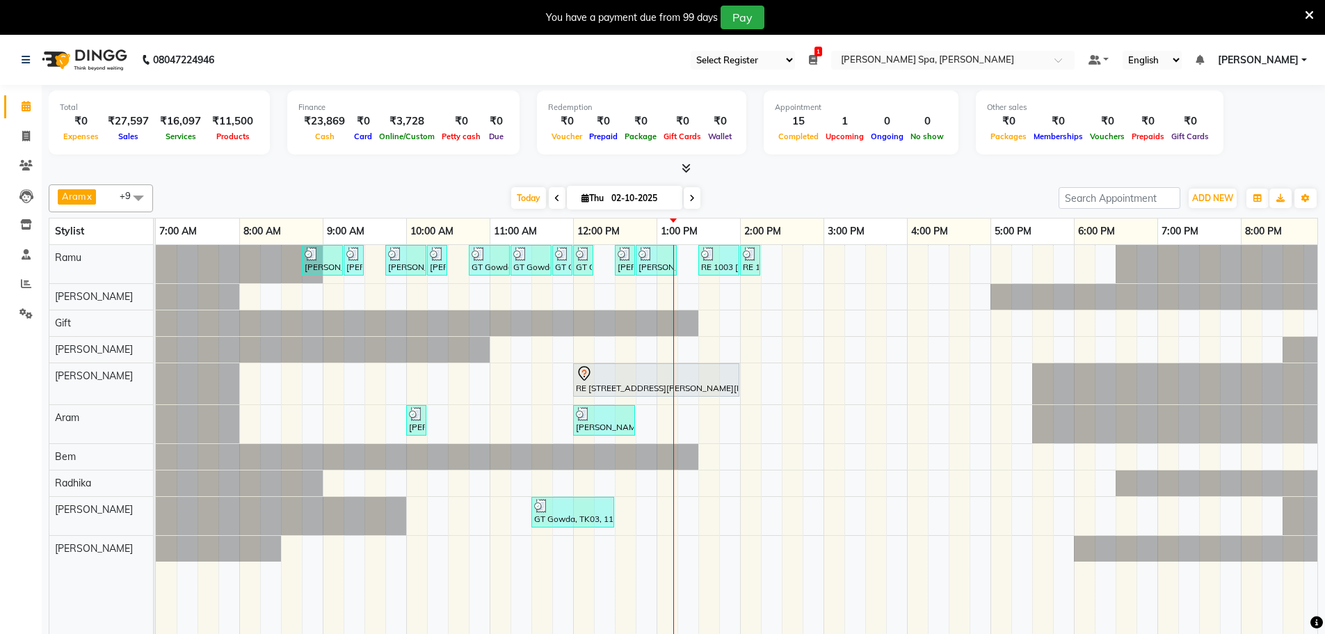
click at [817, 63] on icon at bounding box center [813, 60] width 8 height 10
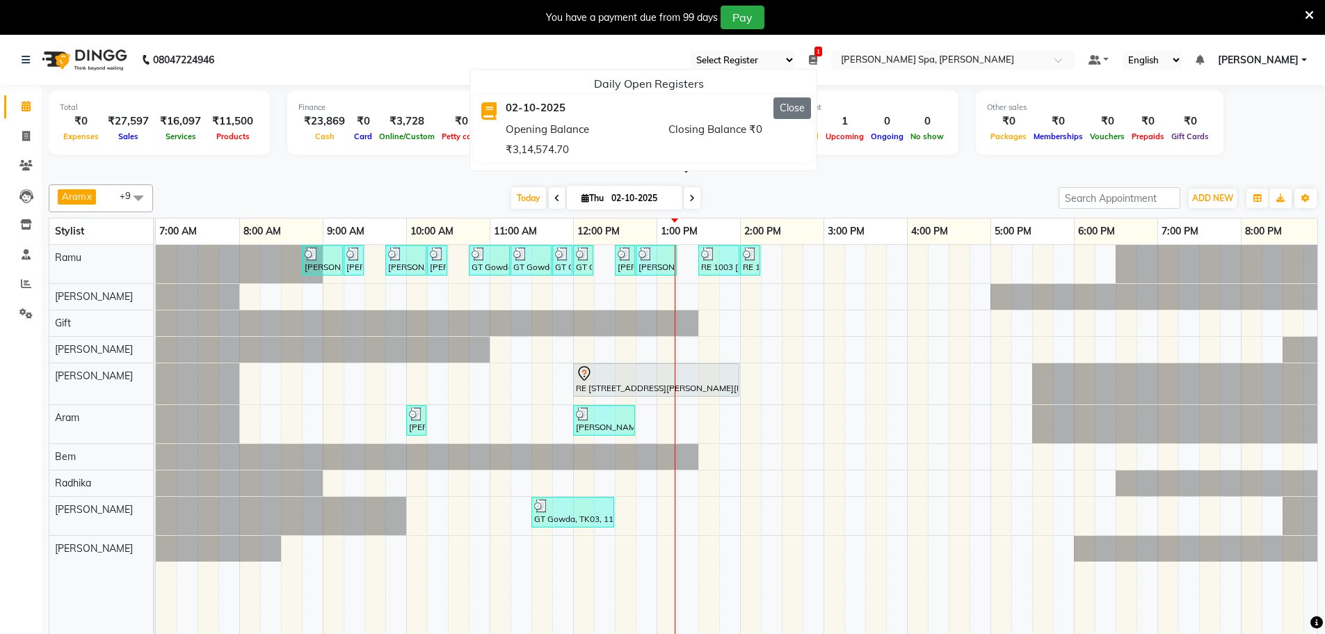
click at [811, 107] on button "Close" at bounding box center [792, 108] width 38 height 22
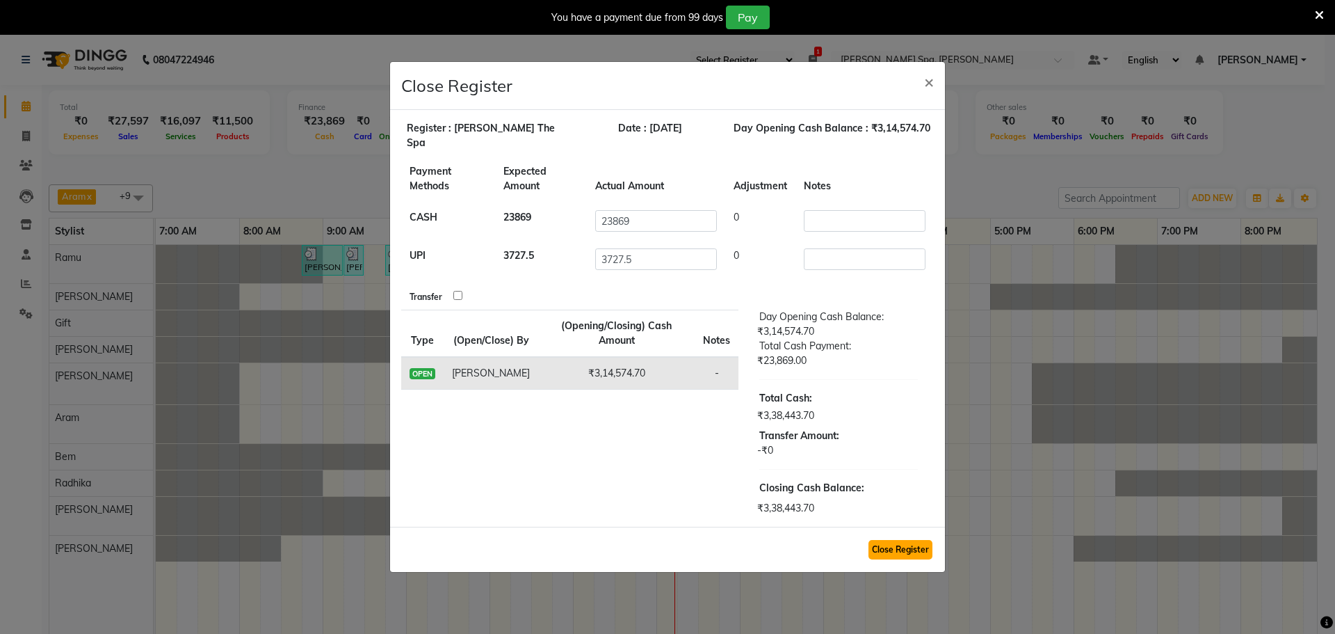
click at [913, 540] on button "Close Register" at bounding box center [901, 549] width 64 height 19
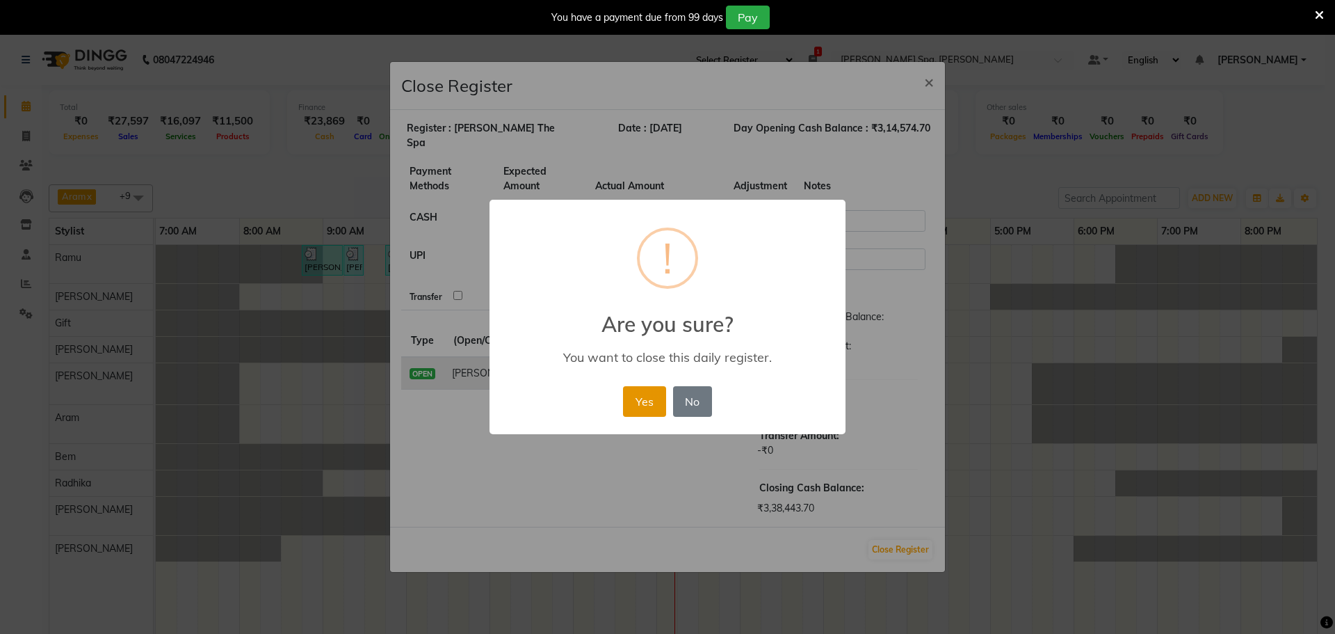
click at [643, 410] on button "Yes" at bounding box center [644, 401] width 42 height 31
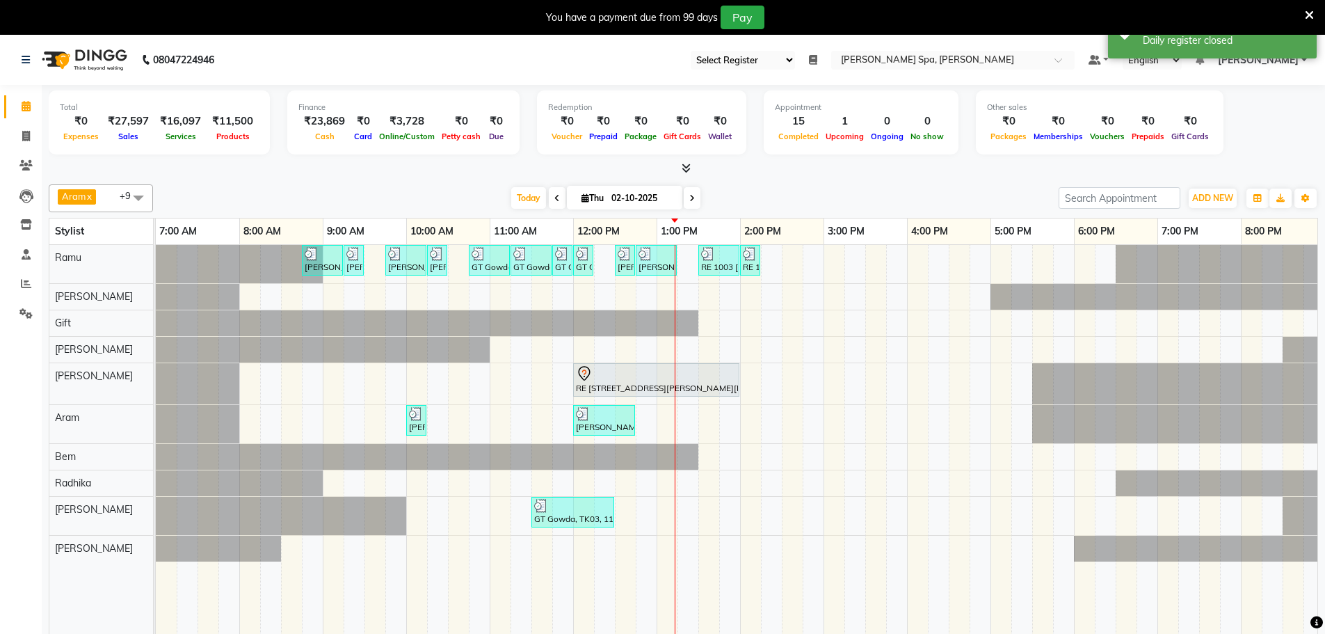
click at [1285, 61] on span "[PERSON_NAME]" at bounding box center [1258, 60] width 81 height 15
click at [1250, 129] on link "Sign out" at bounding box center [1235, 131] width 127 height 22
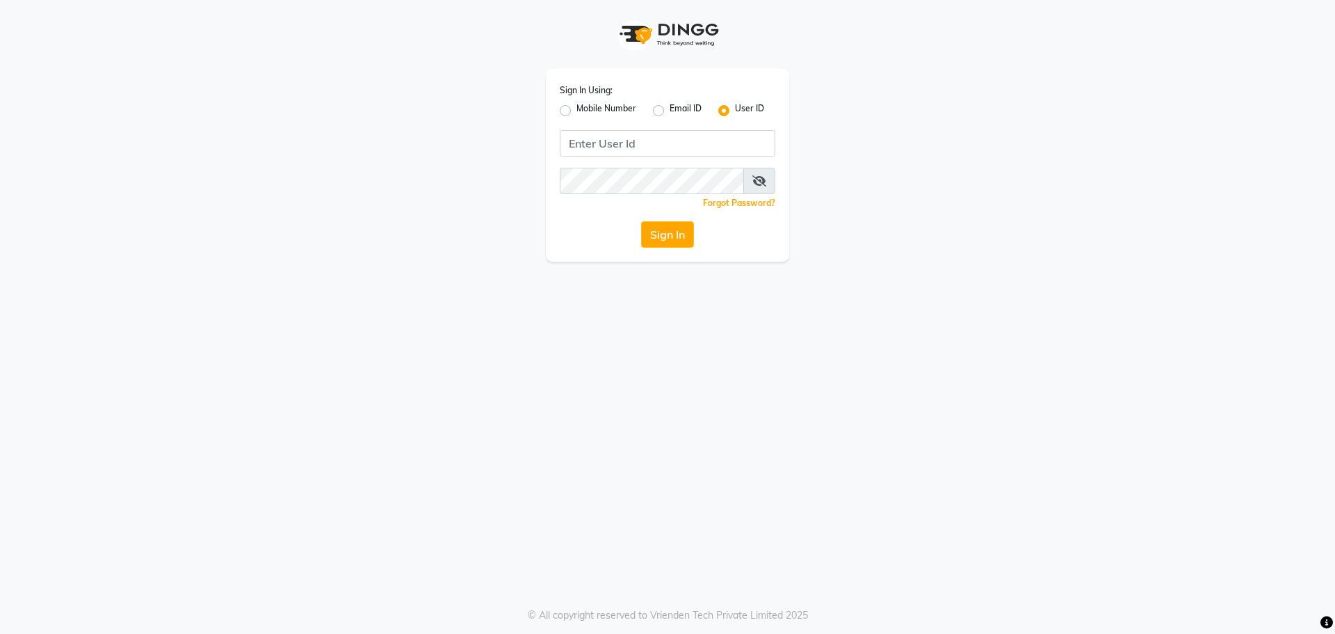
click at [577, 109] on label "Mobile Number" at bounding box center [607, 110] width 60 height 17
click at [577, 109] on input "Mobile Number" at bounding box center [581, 106] width 9 height 9
radio input "true"
radio input "false"
click at [630, 144] on input "Username" at bounding box center [691, 143] width 169 height 26
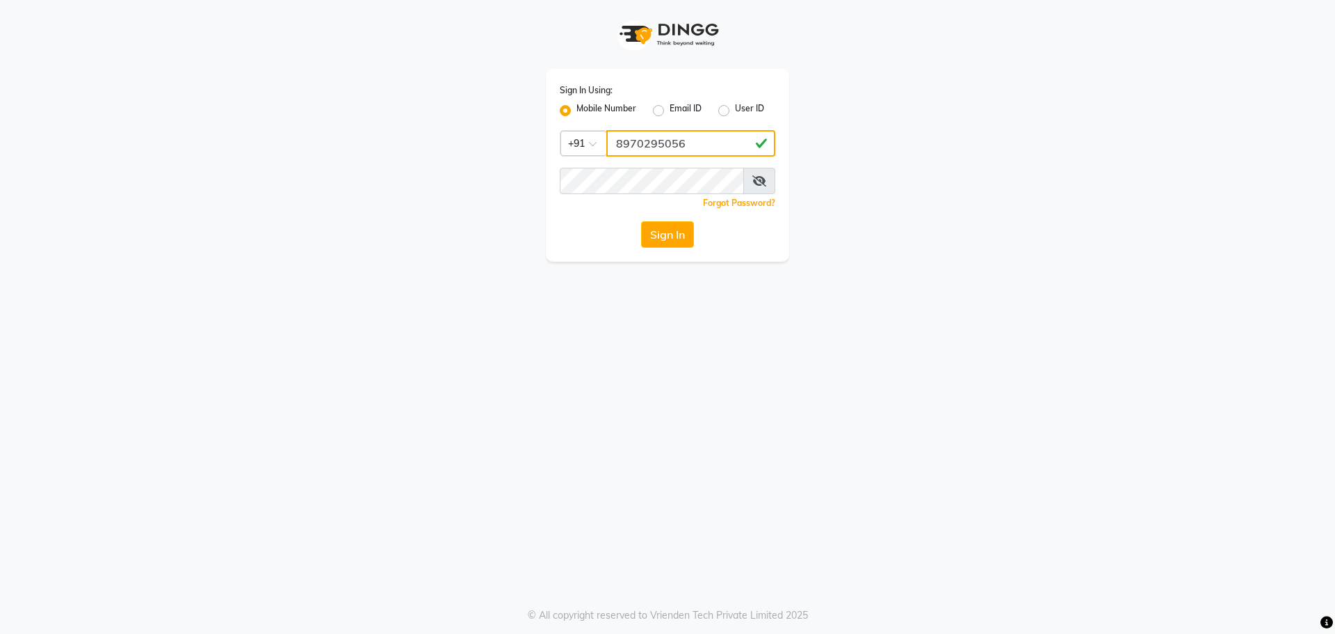
type input "8970295056"
click at [659, 232] on button "Sign In" at bounding box center [667, 234] width 53 height 26
